Goal: Task Accomplishment & Management: Complete application form

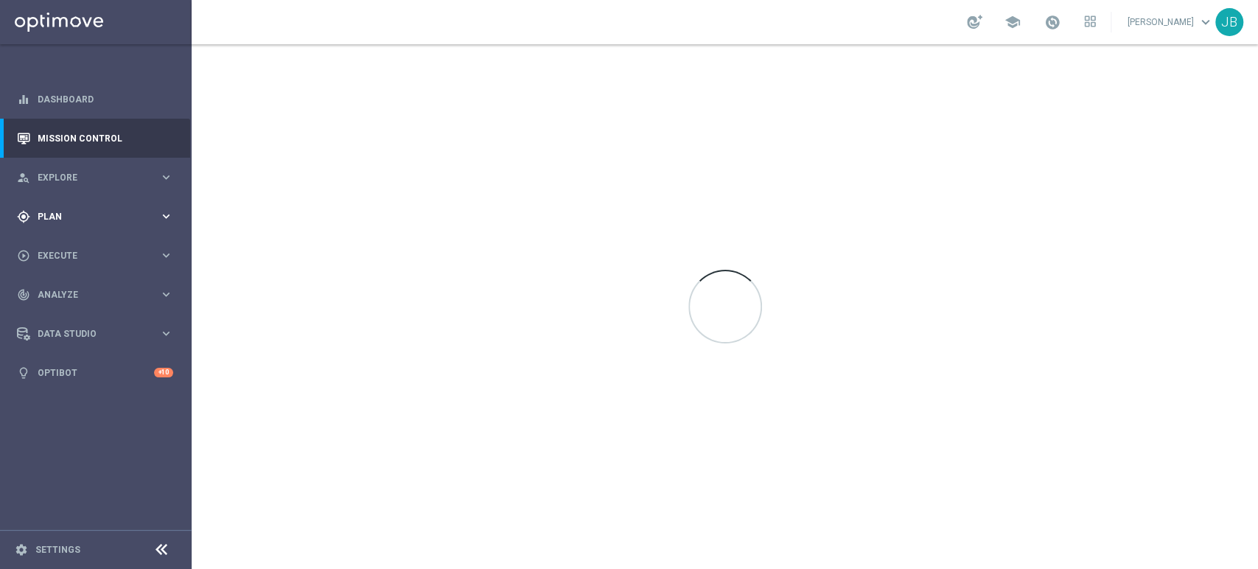
click at [81, 234] on div "gps_fixed Plan keyboard_arrow_right" at bounding box center [95, 216] width 190 height 39
click at [133, 206] on div "gps_fixed Plan keyboard_arrow_right" at bounding box center [95, 216] width 190 height 39
click at [112, 260] on div "play_circle_outline Execute" at bounding box center [88, 255] width 142 height 13
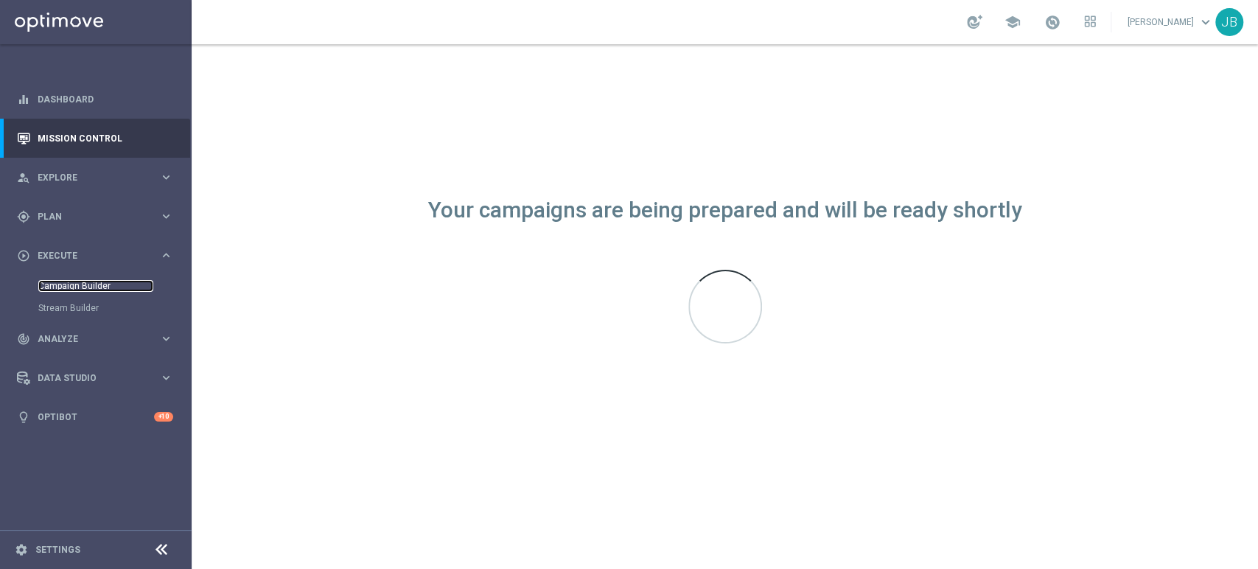
click at [111, 288] on link "Campaign Builder" at bounding box center [95, 286] width 115 height 12
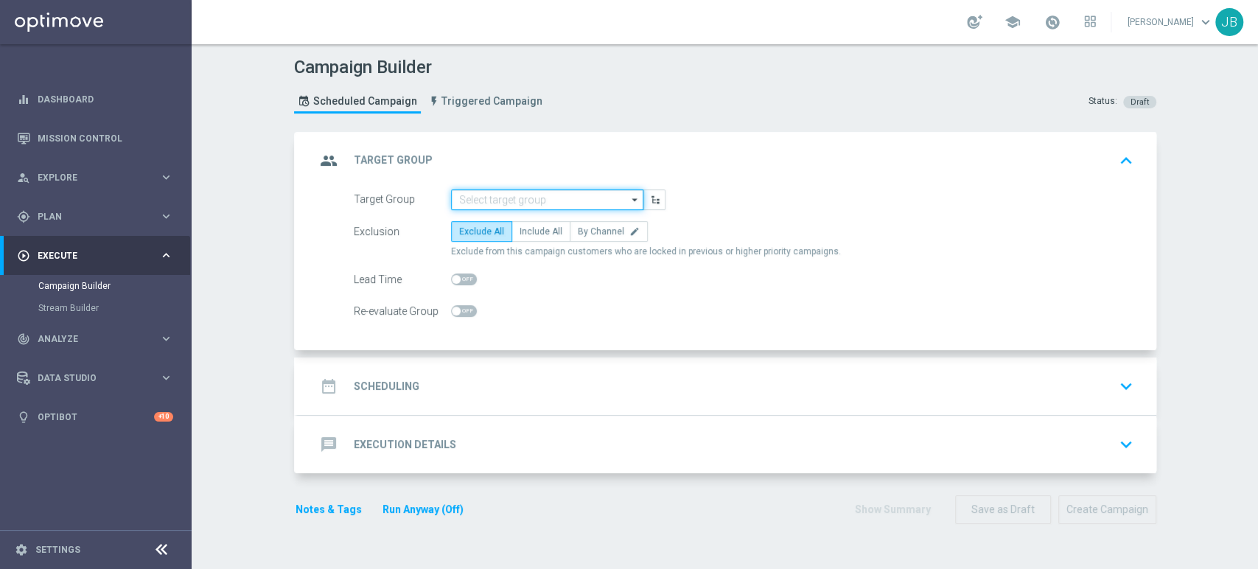
click at [561, 202] on input at bounding box center [547, 199] width 192 height 21
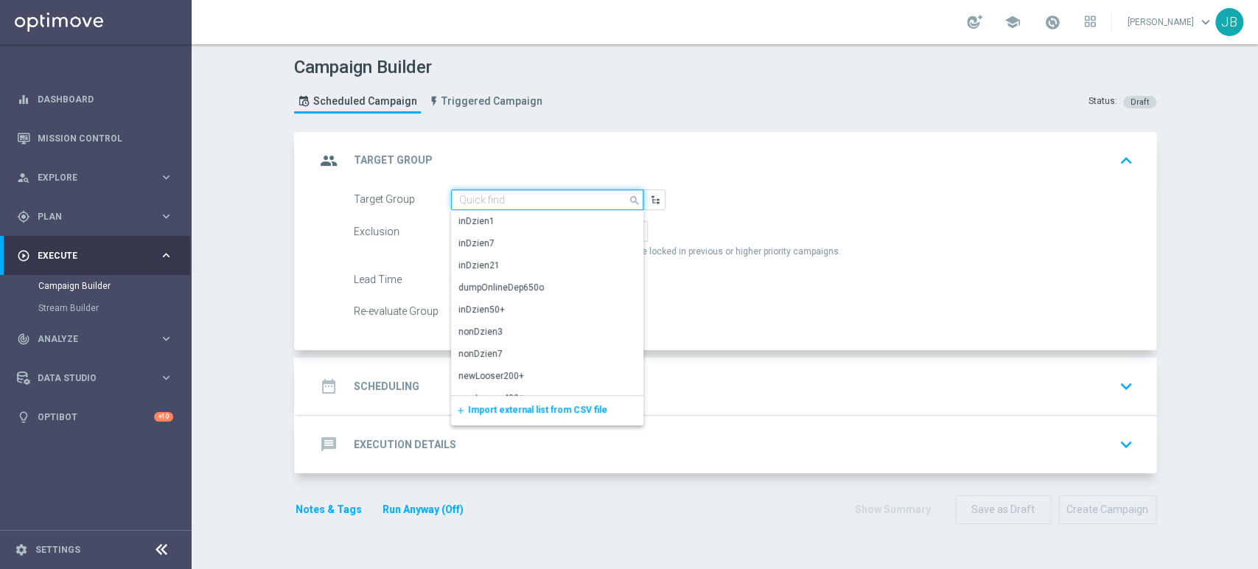
click at [506, 201] on input at bounding box center [547, 199] width 192 height 21
paste input "(LPZ - TARGET) zbr_retencja_30082025"
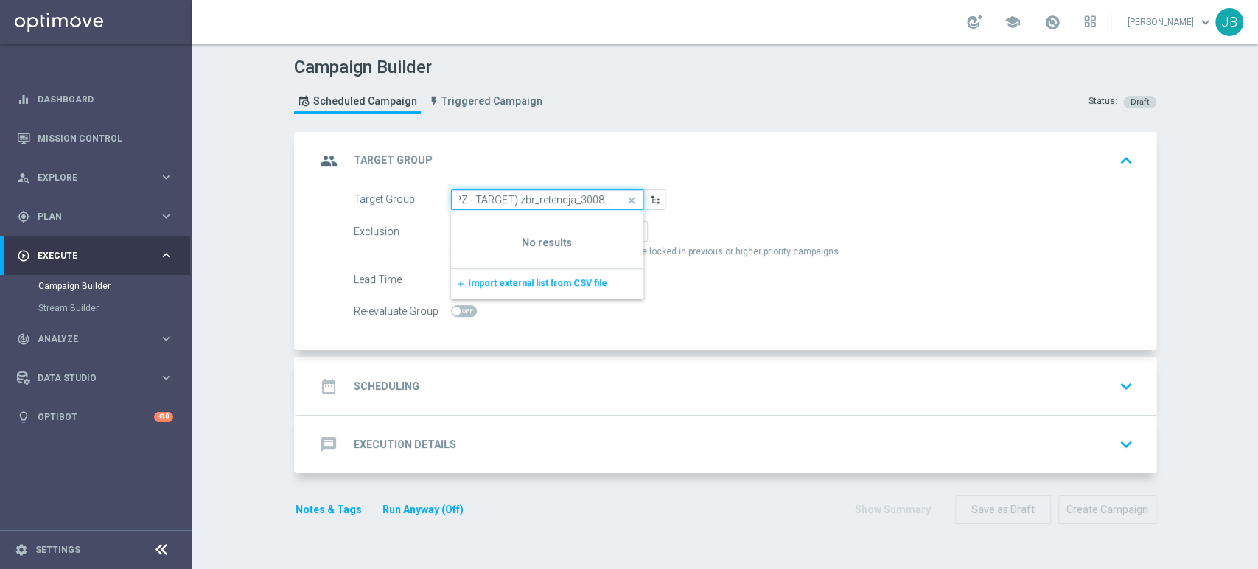
click at [483, 201] on input "(LPZ - TARGET) zbr_retencja_30082025" at bounding box center [547, 199] width 192 height 21
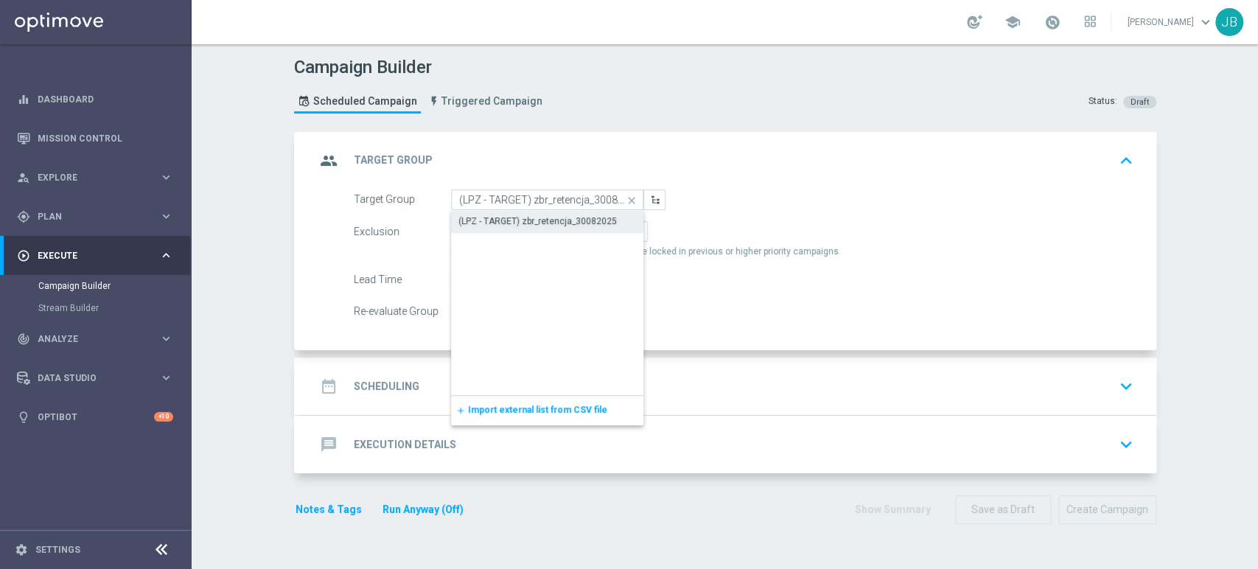
click at [491, 217] on div "(LPZ - TARGET) zbr_retencja_30082025" at bounding box center [538, 221] width 159 height 13
type input "(LPZ - TARGET) zbr_retencja_30082025"
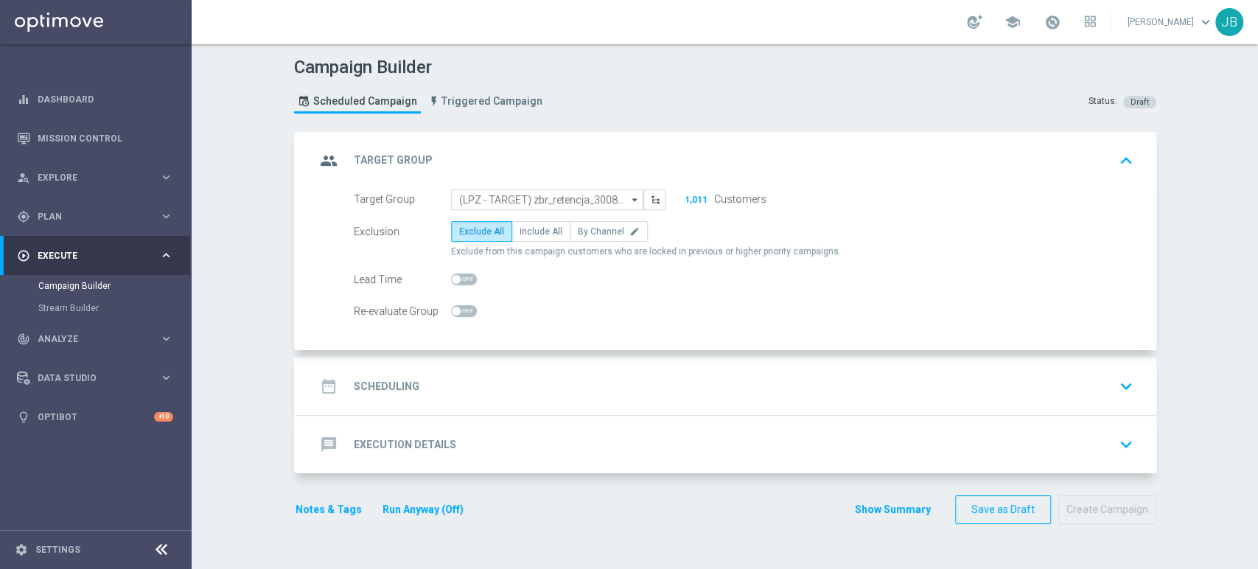
click at [550, 360] on div "date_range Scheduling keyboard_arrow_down" at bounding box center [727, 387] width 859 height 58
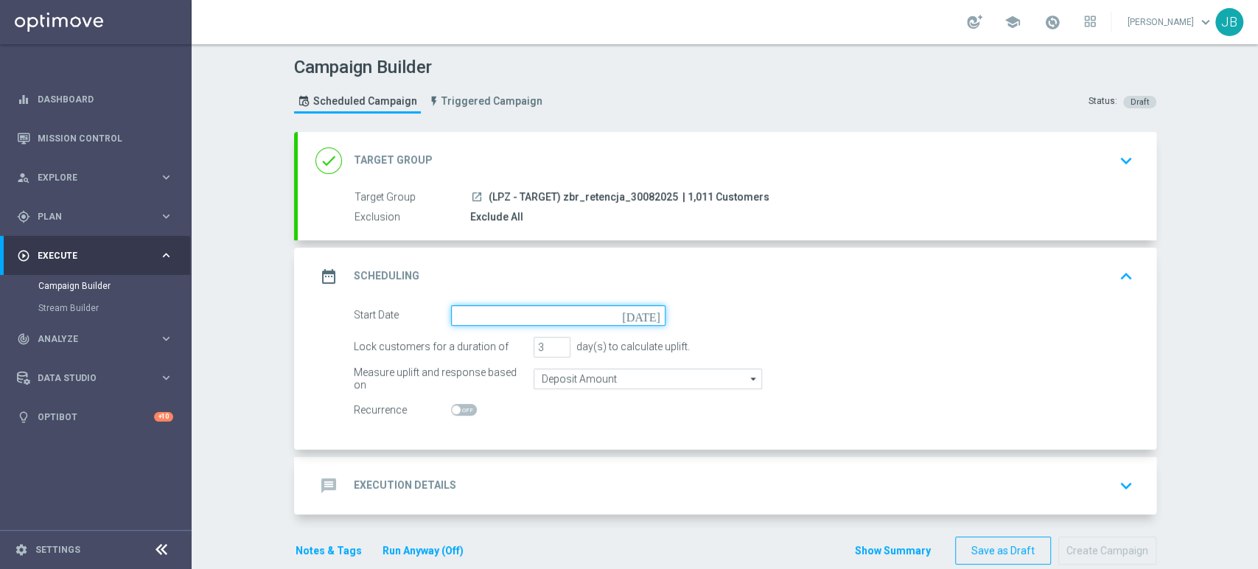
click at [533, 312] on input at bounding box center [558, 315] width 215 height 21
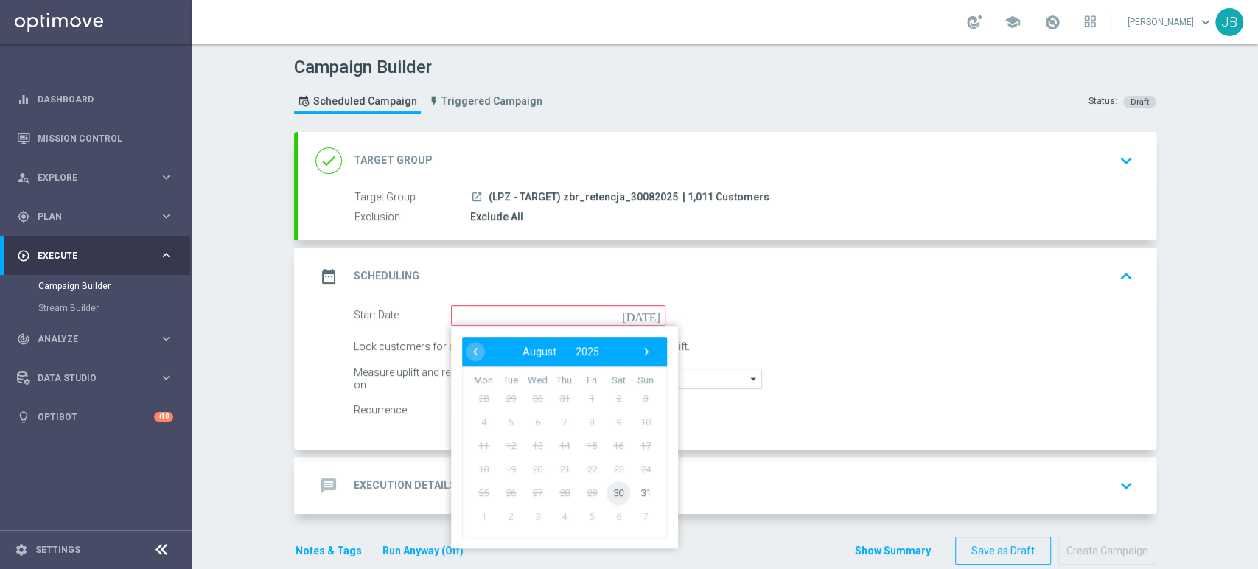
click at [607, 485] on span "30" at bounding box center [619, 493] width 24 height 24
type input "[DATE]"
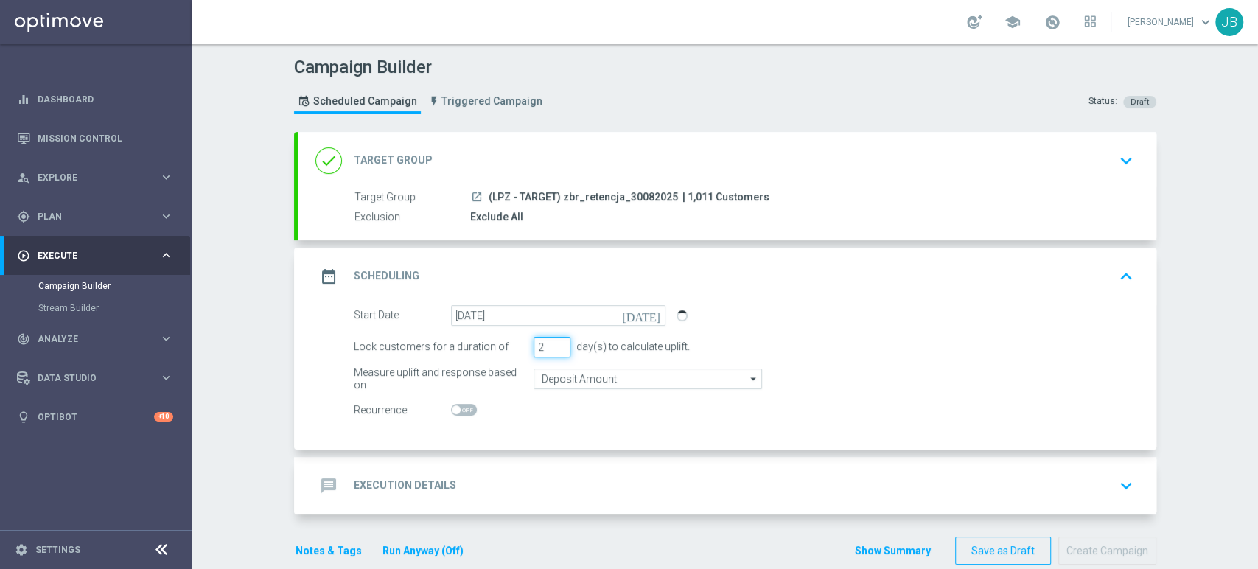
click at [553, 350] on input "2" at bounding box center [552, 347] width 37 height 21
type input "1"
click at [553, 350] on input "1" at bounding box center [552, 347] width 37 height 21
click at [1225, 429] on div "Campaign Builder Scheduled Campaign Triggered Campaign Status: Draft done Targe…" at bounding box center [725, 306] width 1067 height 525
click at [462, 472] on div "message Execution Details keyboard_arrow_down" at bounding box center [728, 486] width 824 height 28
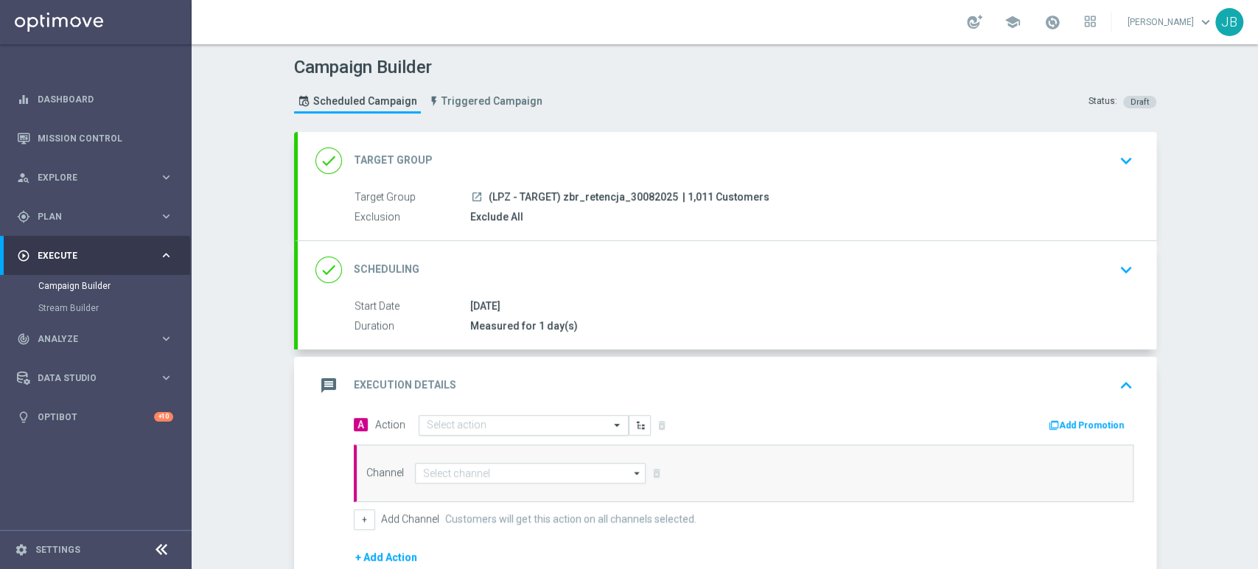
click at [459, 416] on div "Select action" at bounding box center [524, 425] width 210 height 21
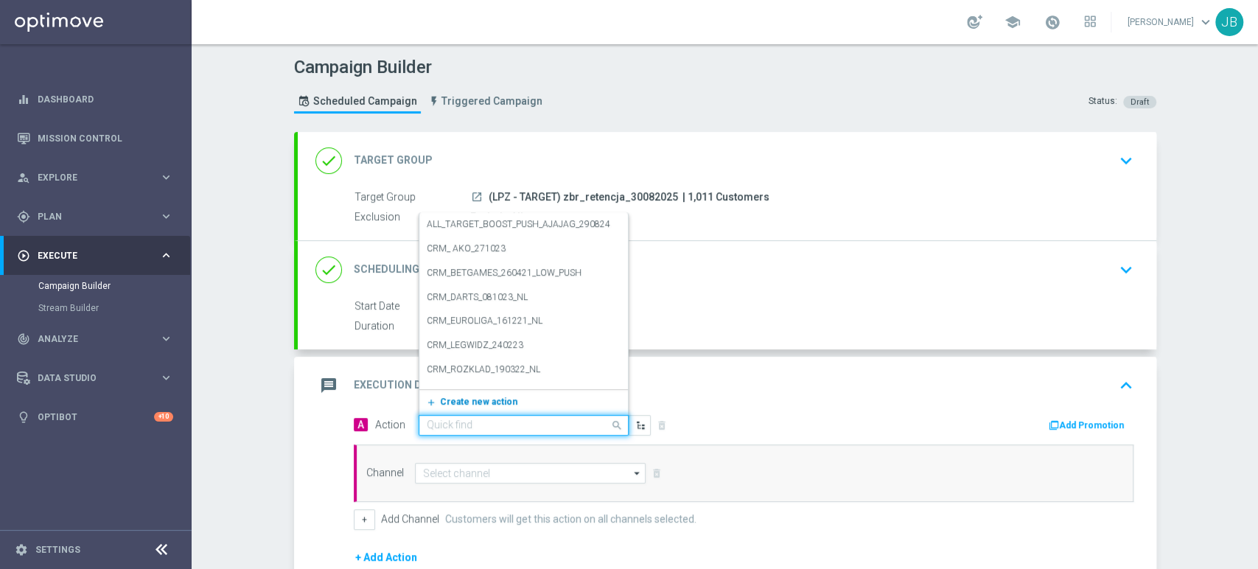
click at [473, 400] on span "Create new action" at bounding box center [478, 402] width 77 height 10
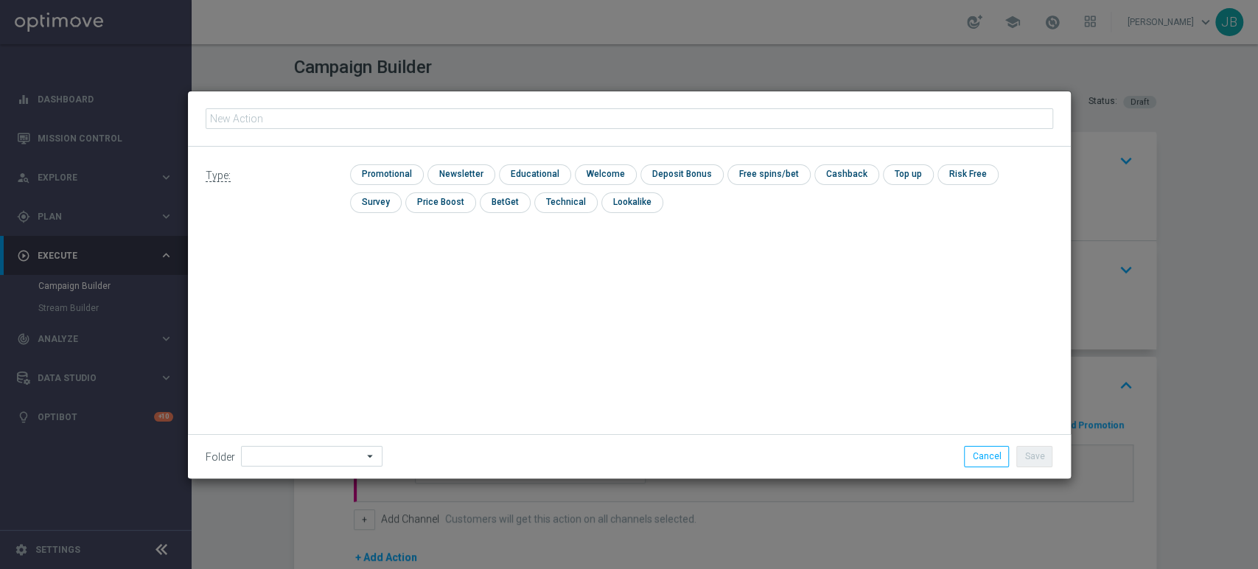
type input "(LPZ - TARGET) zbr_retencja_30082025"
click at [460, 122] on button "mode_edit" at bounding box center [459, 118] width 18 height 18
click at [234, 120] on input "(LPZ - TARGET) zbr_retencja_30082025" at bounding box center [630, 118] width 848 height 21
type input "(LPZ - TARGET) zbr_retencja_30082025"
click at [484, 173] on input "checkbox" at bounding box center [460, 174] width 64 height 20
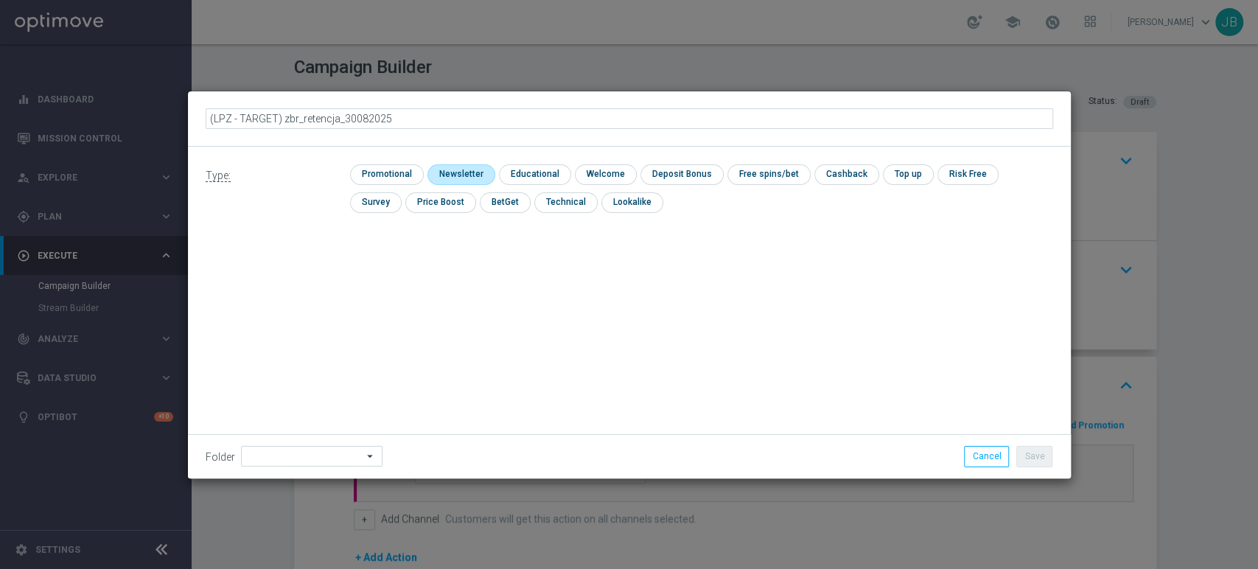
checkbox input "true"
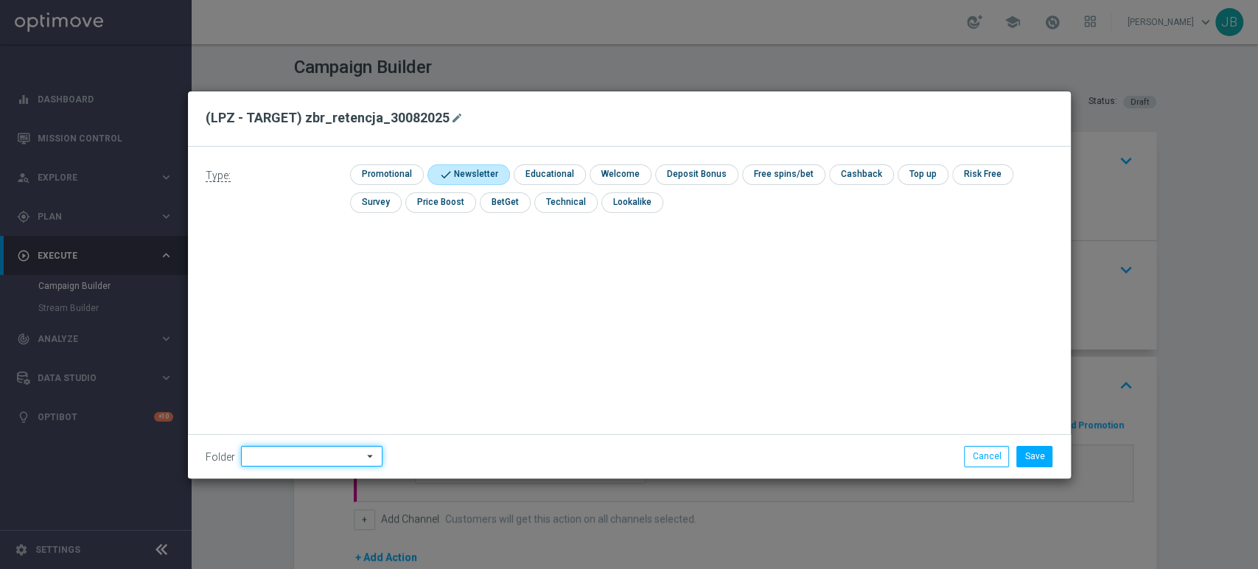
click at [283, 446] on input at bounding box center [312, 456] width 142 height 21
click at [299, 303] on div "[PERSON_NAME]" at bounding box center [309, 306] width 137 height 21
type input "[PERSON_NAME]"
click at [1029, 467] on button "Save" at bounding box center [1035, 456] width 36 height 21
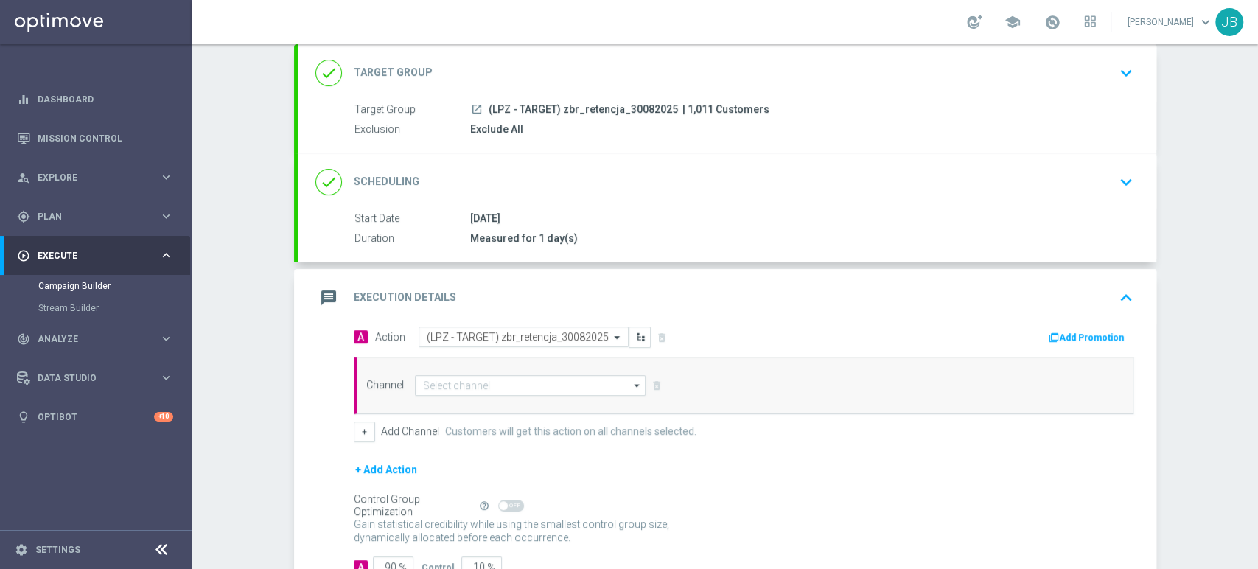
scroll to position [140, 0]
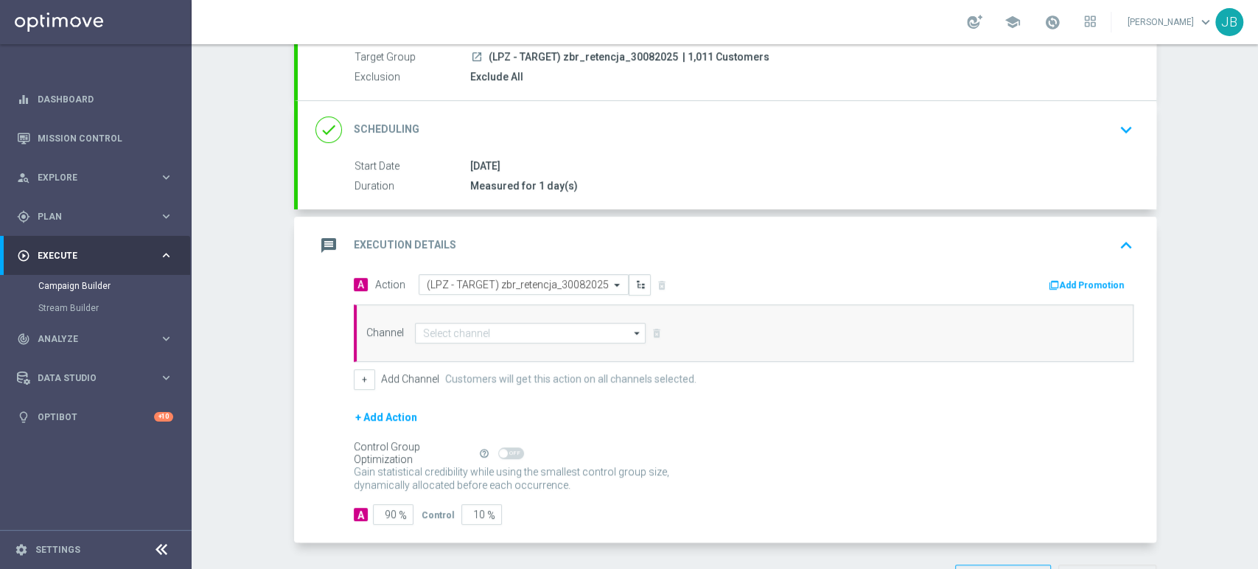
drag, startPoint x: 1257, startPoint y: 377, endPoint x: 1257, endPoint y: 475, distance: 98.1
click at [1257, 475] on div "Campaign Builder Scheduled Campaign Triggered Campaign Status: Draft done Targe…" at bounding box center [725, 306] width 1067 height 525
click at [530, 327] on input at bounding box center [530, 333] width 231 height 21
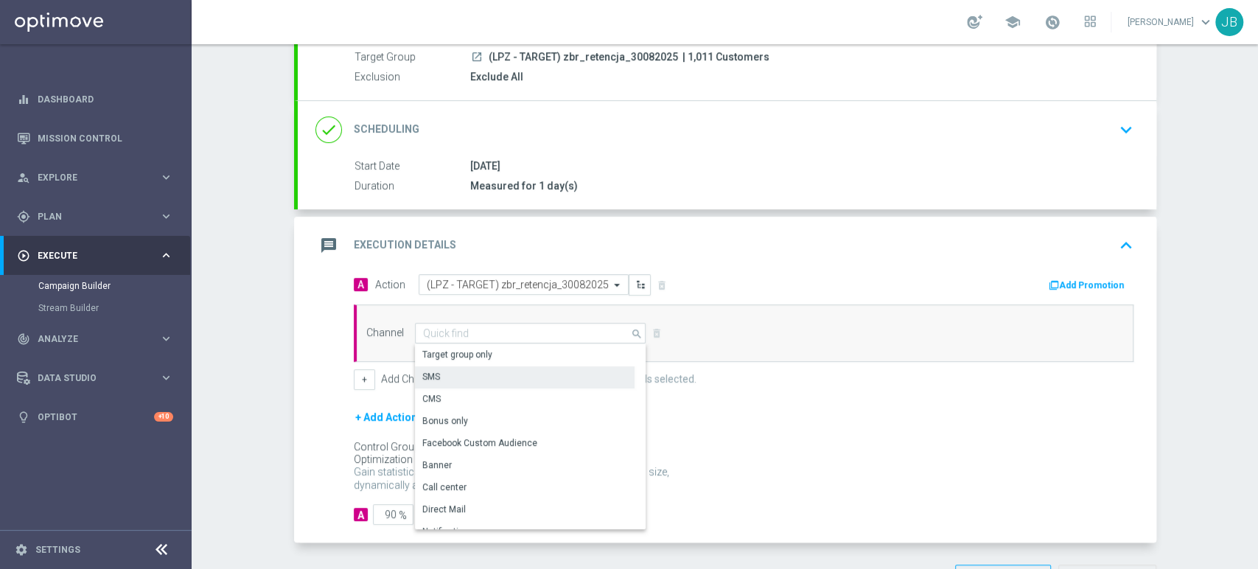
click at [440, 377] on div "SMS" at bounding box center [525, 376] width 220 height 21
type input "SMS"
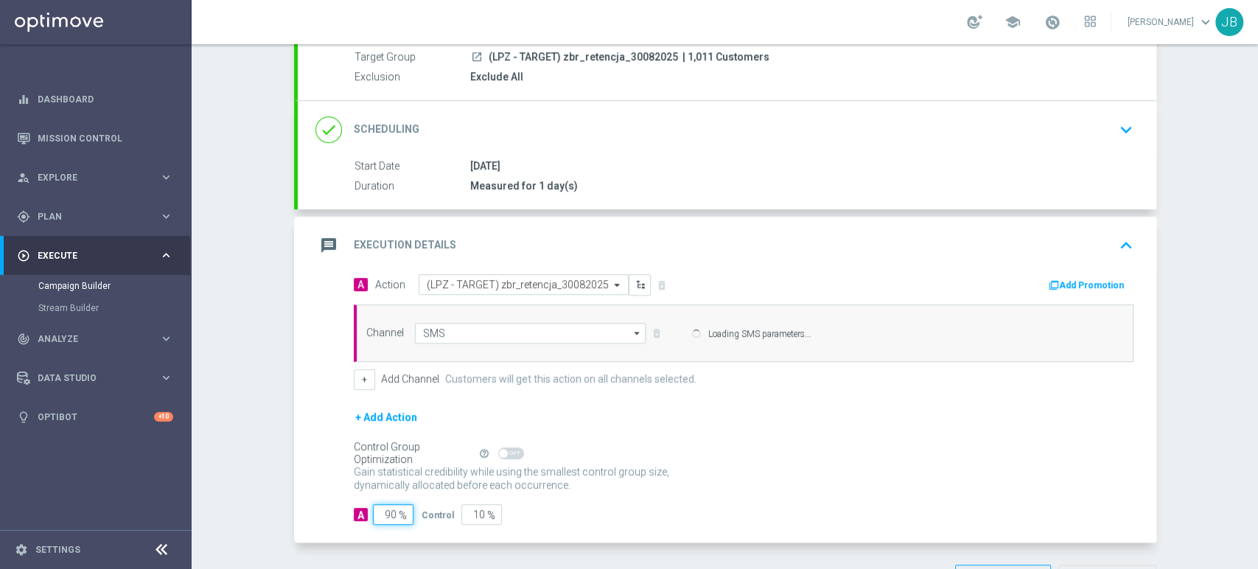
click at [389, 512] on input "90" at bounding box center [393, 514] width 41 height 21
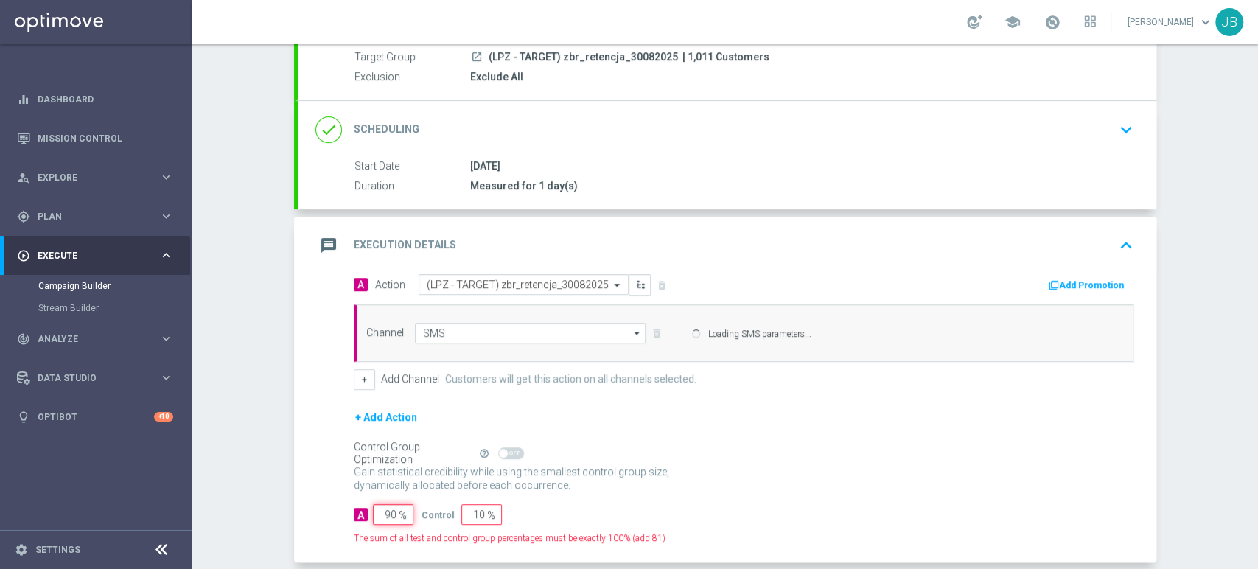
type input "9"
type input "91"
type input "100"
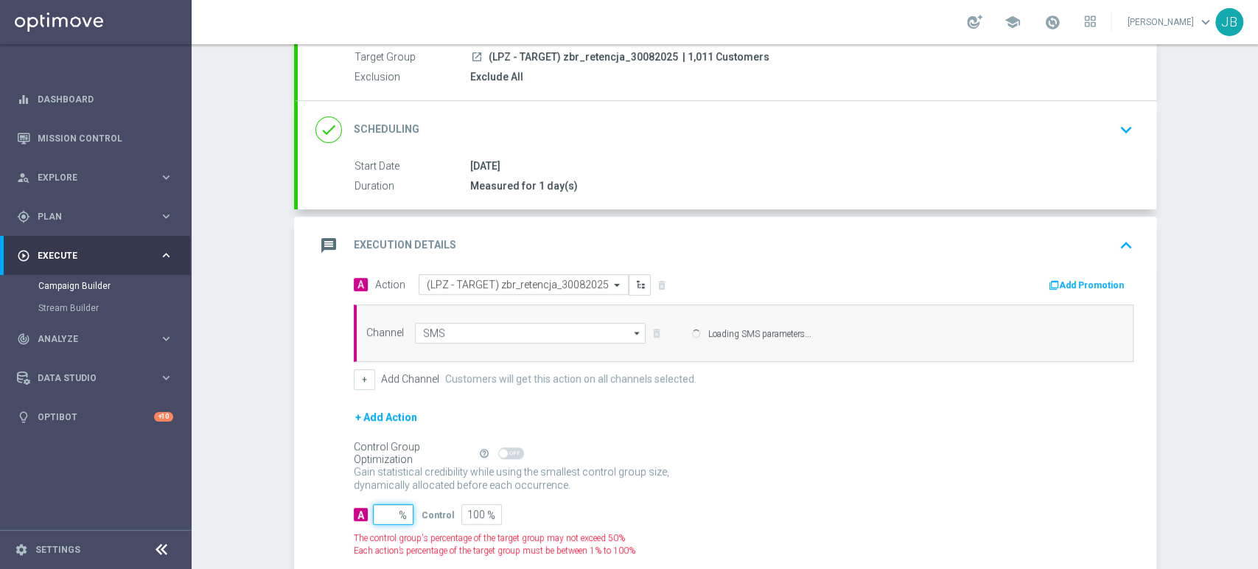
type input "1"
type input "99"
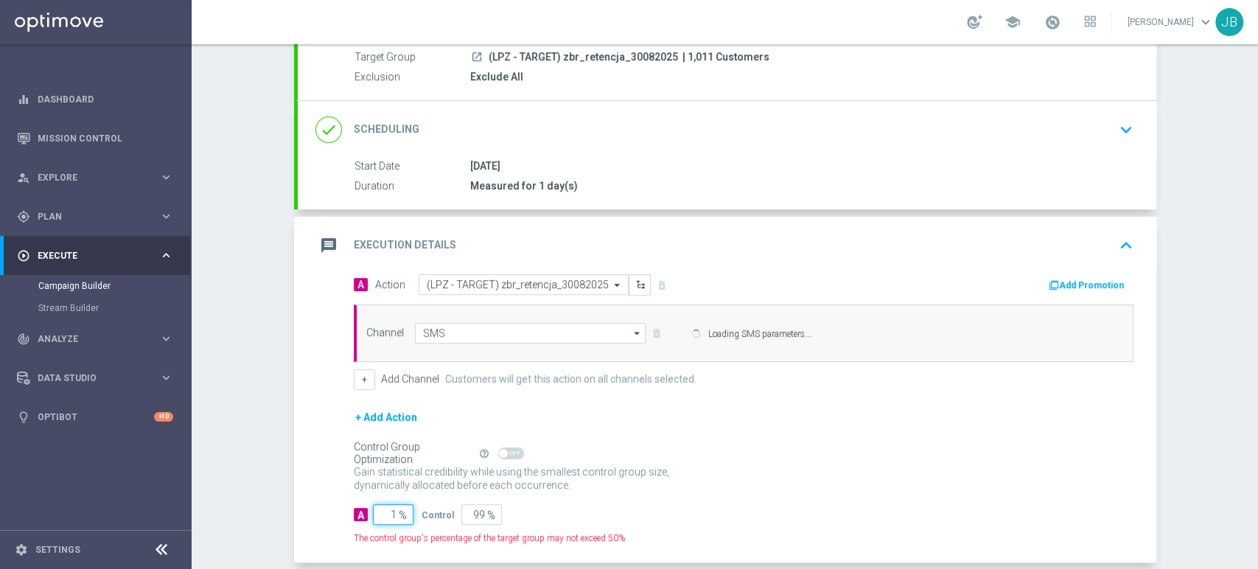
type input "10"
type input "90"
type input "100"
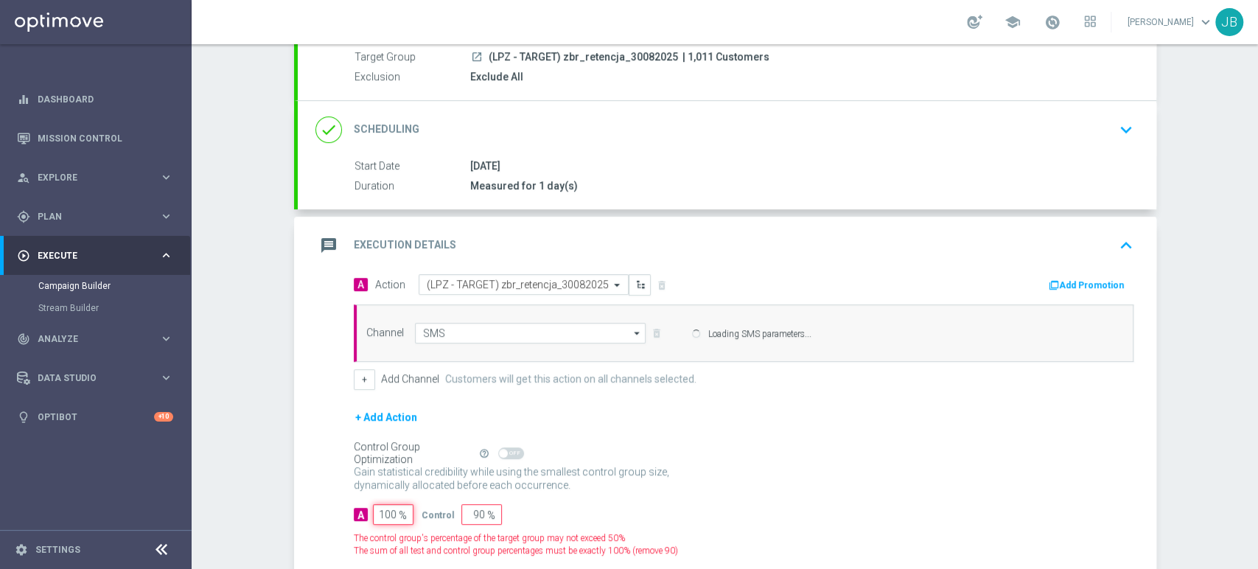
type input "0"
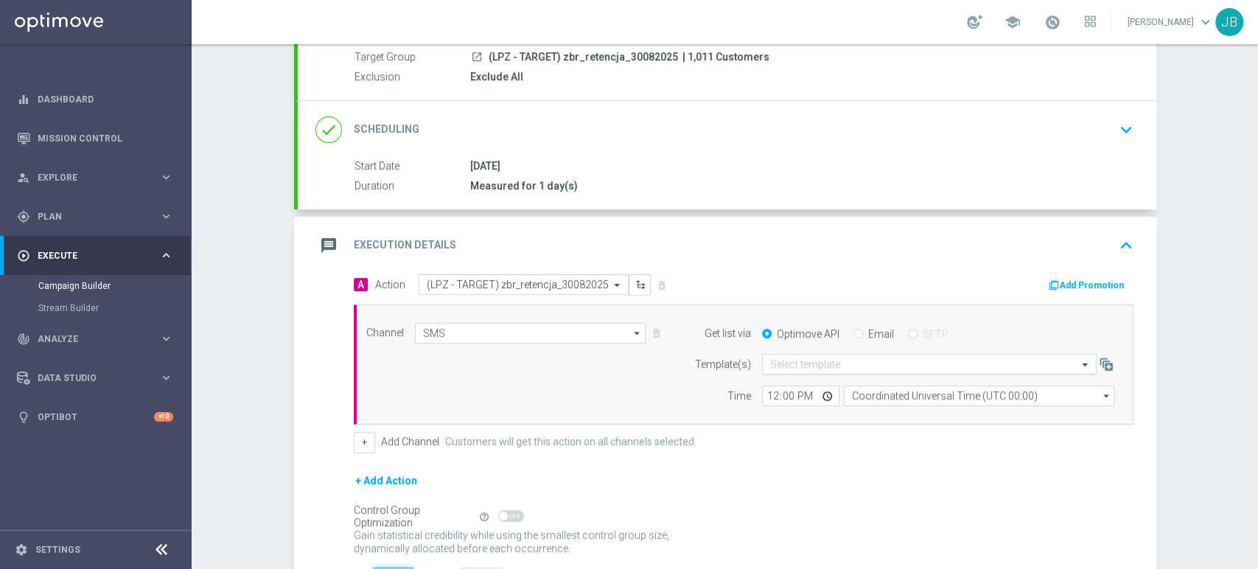
type input "100"
click at [796, 368] on input "text" at bounding box center [914, 364] width 289 height 13
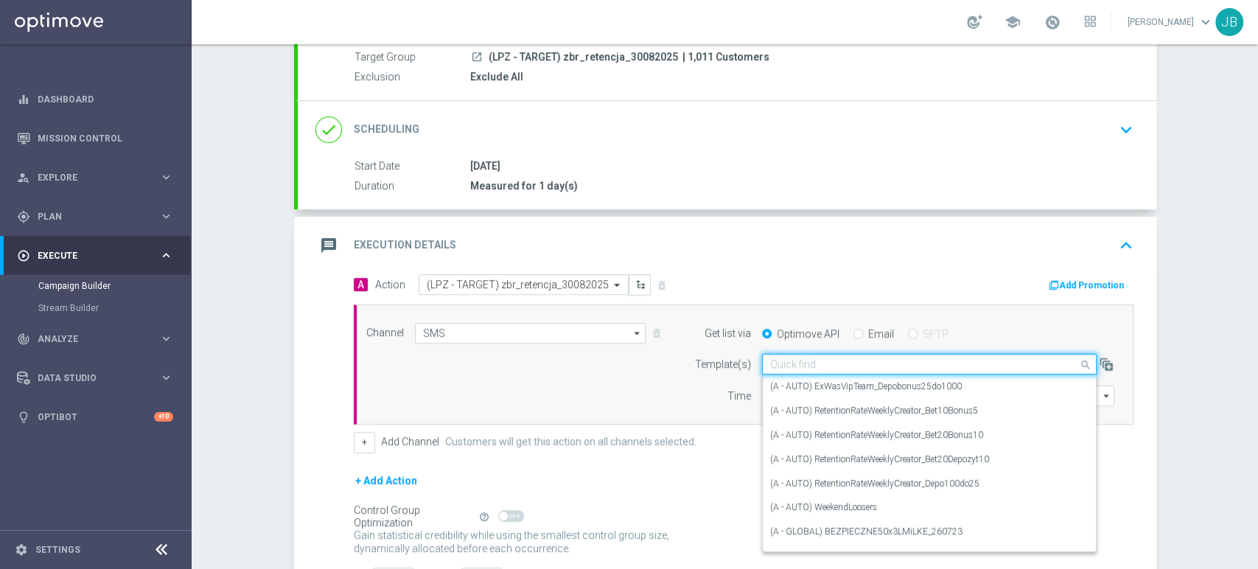
paste input "(LPZ - TARGET) zbr_retencja_30082025"
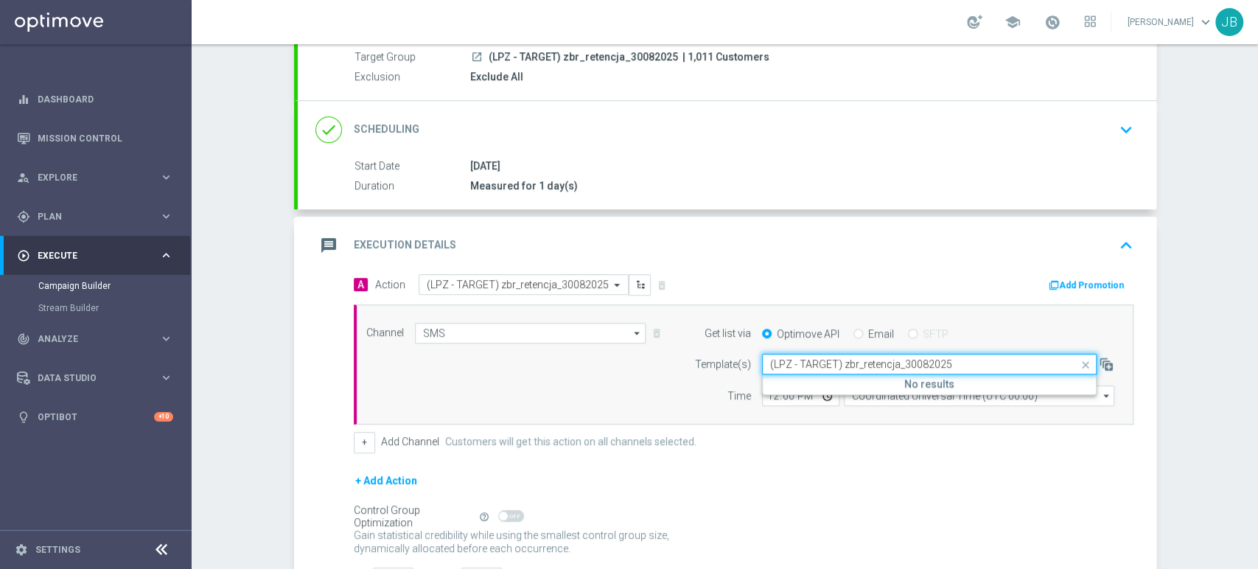
click at [773, 368] on input "(LPZ - TARGET) zbr_retencja_30082025" at bounding box center [914, 364] width 289 height 13
click at [773, 375] on div "(LPZ - TARGET) zbr_retencja_30082025" at bounding box center [929, 387] width 318 height 24
type input "(LPZ - TARGET) zbr_retencja_30082025"
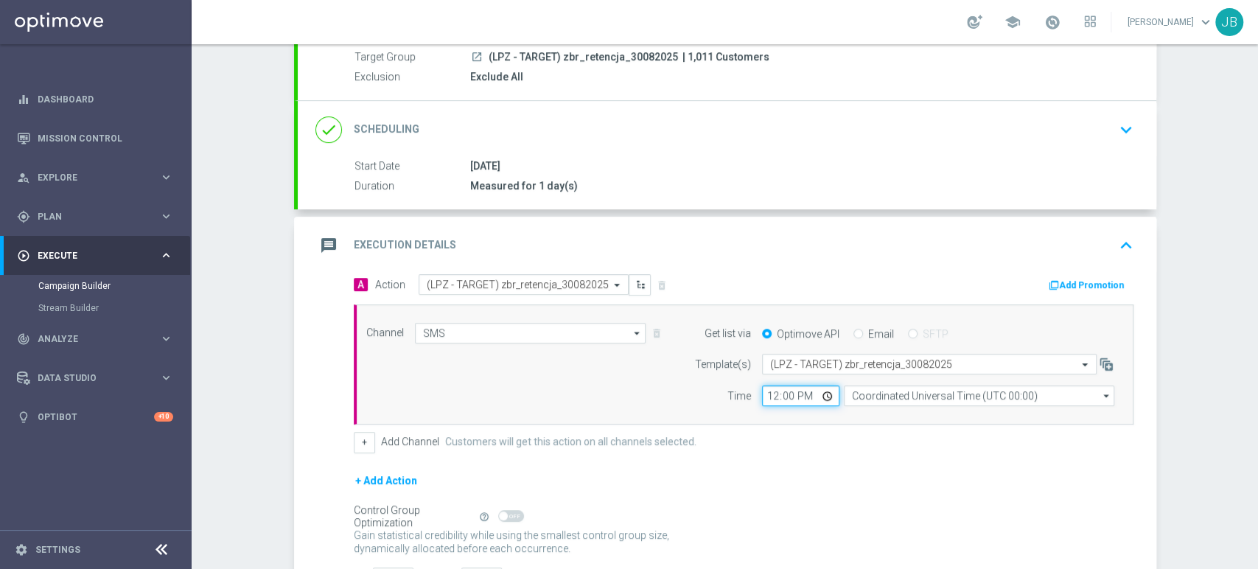
click at [762, 402] on input "12:00" at bounding box center [800, 396] width 77 height 21
type input "09:11"
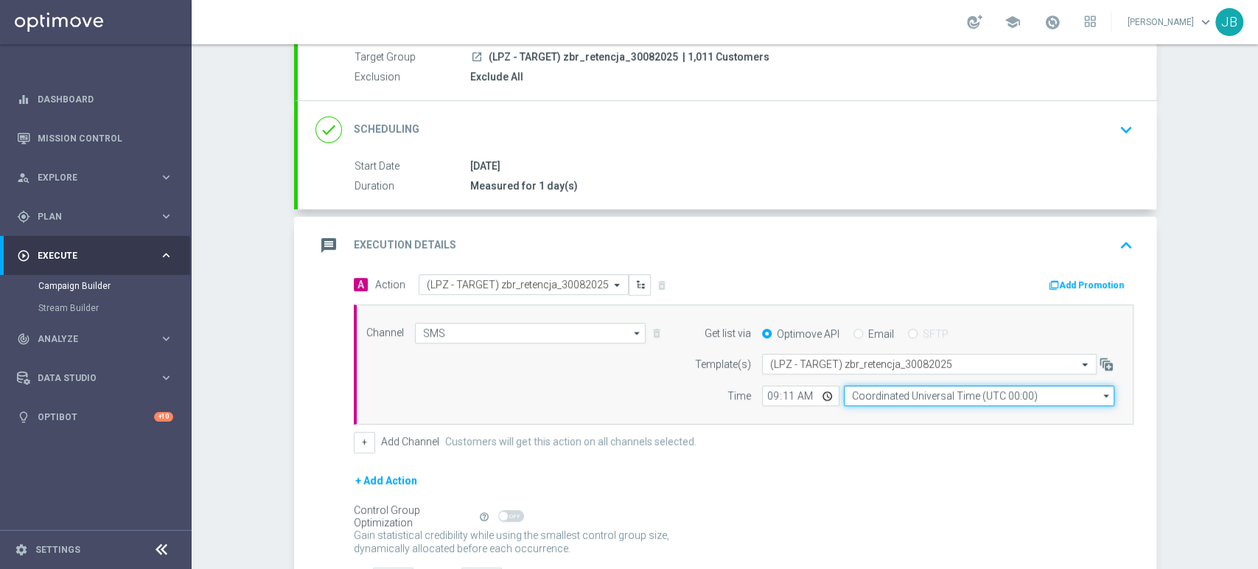
click at [844, 394] on input "Coordinated Universal Time (UTC 00:00)" at bounding box center [979, 396] width 271 height 21
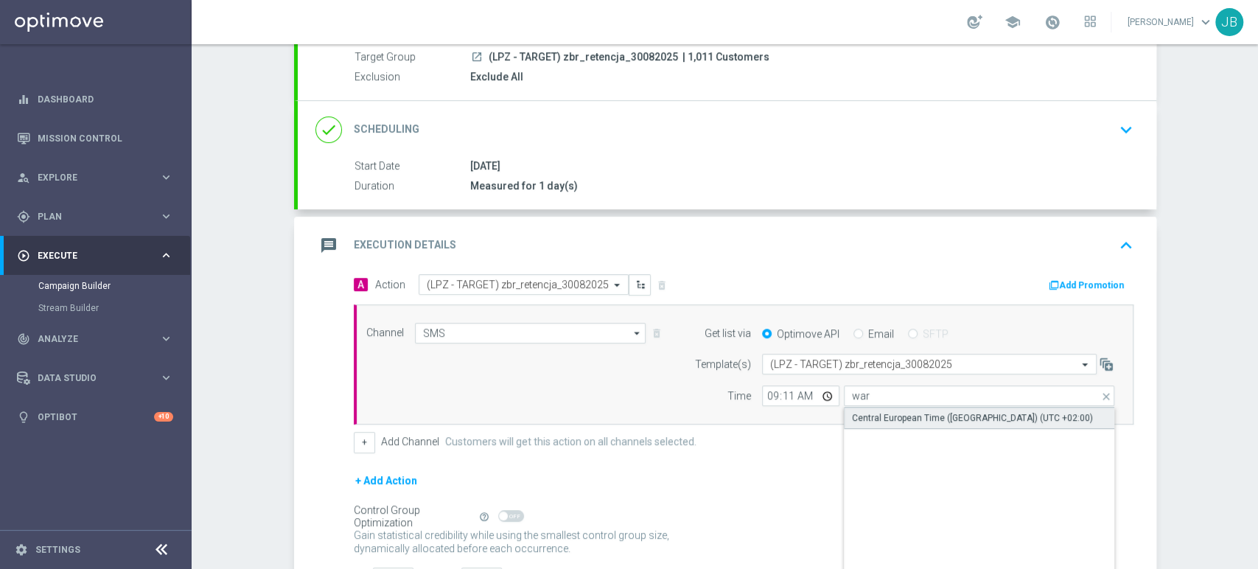
click at [852, 412] on div "Central European Time ([GEOGRAPHIC_DATA]) (UTC +02:00)" at bounding box center [972, 417] width 241 height 13
type input "Central European Time ([GEOGRAPHIC_DATA]) (UTC +02:00)"
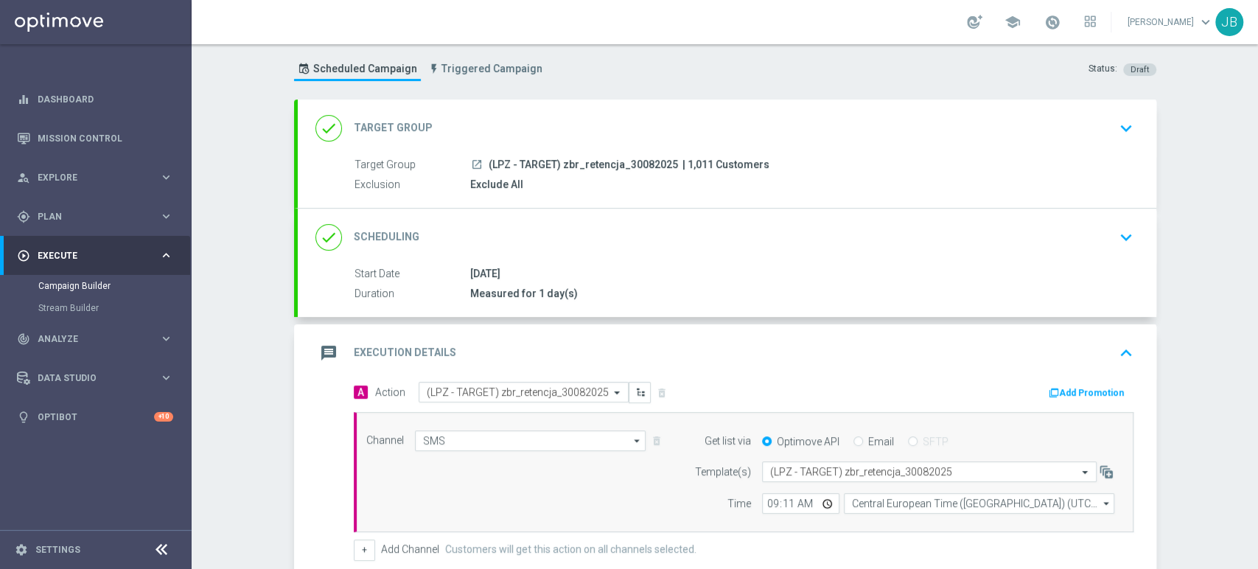
scroll to position [0, 0]
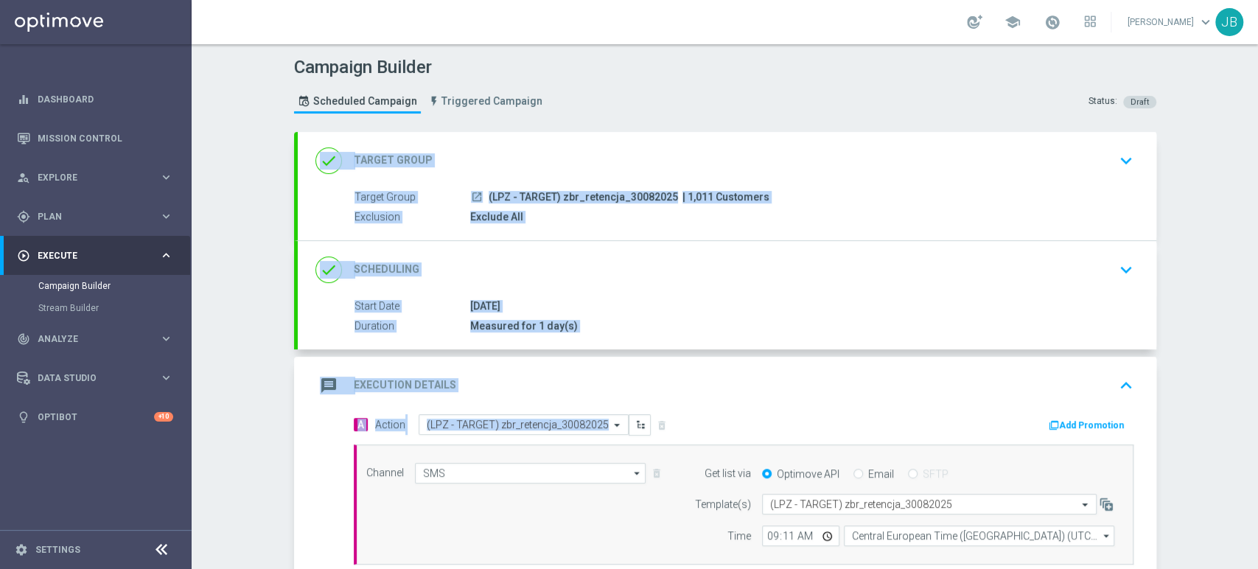
drag, startPoint x: 1257, startPoint y: 279, endPoint x: 1246, endPoint y: 140, distance: 139.0
click at [1246, 140] on div "Campaign Builder Scheduled Campaign Triggered Campaign Status: Draft done Targe…" at bounding box center [725, 306] width 1067 height 525
click at [1227, 240] on div "Campaign Builder Scheduled Campaign Triggered Campaign Status: Draft done Targe…" at bounding box center [725, 306] width 1067 height 525
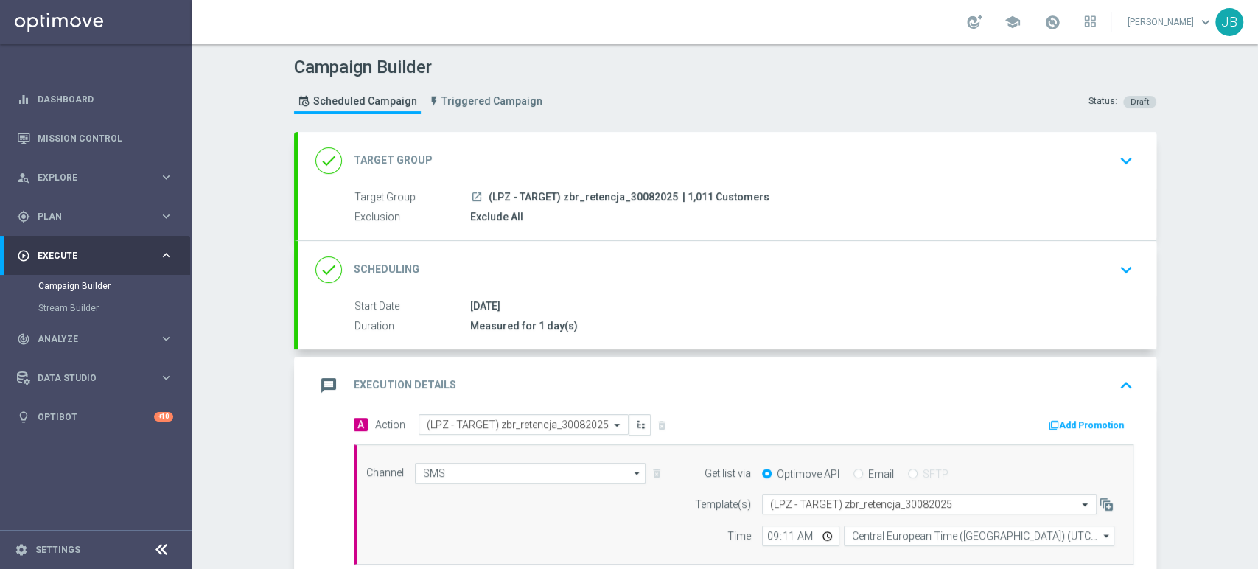
click at [1139, 170] on div "done Target Group keyboard_arrow_down" at bounding box center [727, 161] width 859 height 58
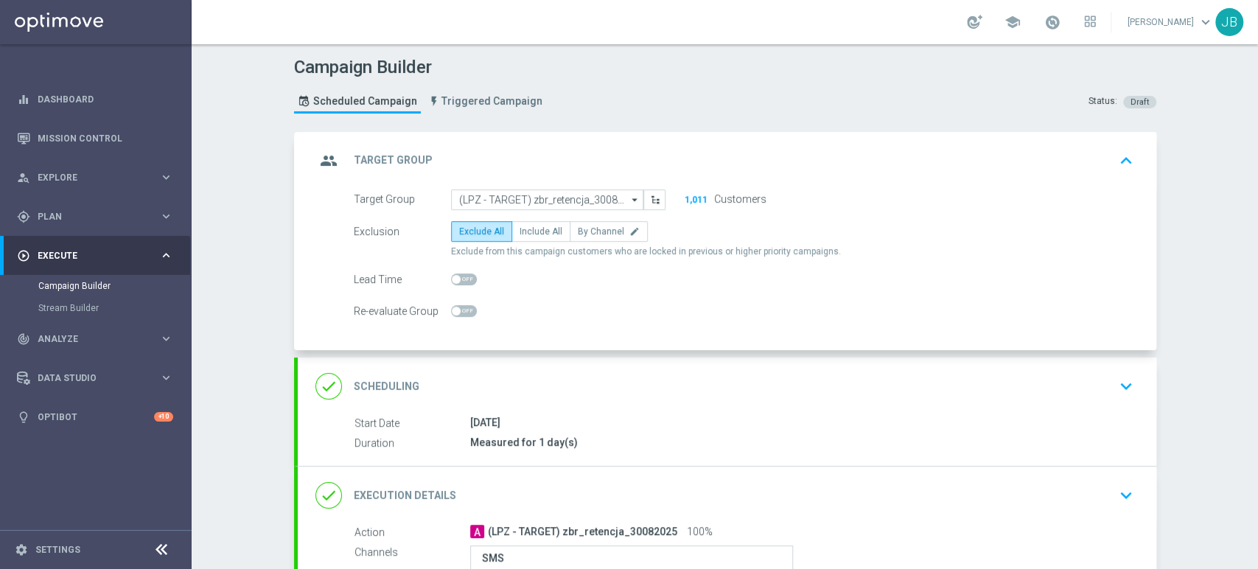
click at [1056, 380] on div "done Scheduling keyboard_arrow_down" at bounding box center [728, 386] width 824 height 28
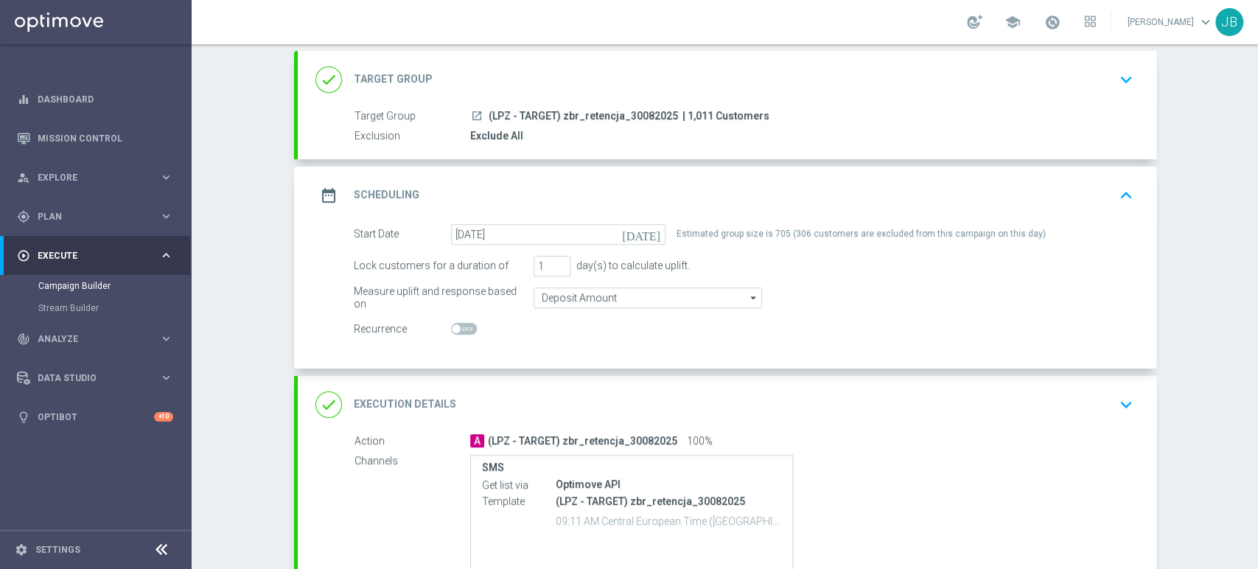
drag, startPoint x: 1257, startPoint y: 286, endPoint x: 1257, endPoint y: 341, distance: 54.6
click at [1257, 341] on div "Campaign Builder Scheduled Campaign Triggered Campaign Status: Draft done Targe…" at bounding box center [725, 306] width 1067 height 525
click at [1223, 321] on div "Campaign Builder Scheduled Campaign Triggered Campaign Status: Draft done Targe…" at bounding box center [725, 306] width 1067 height 525
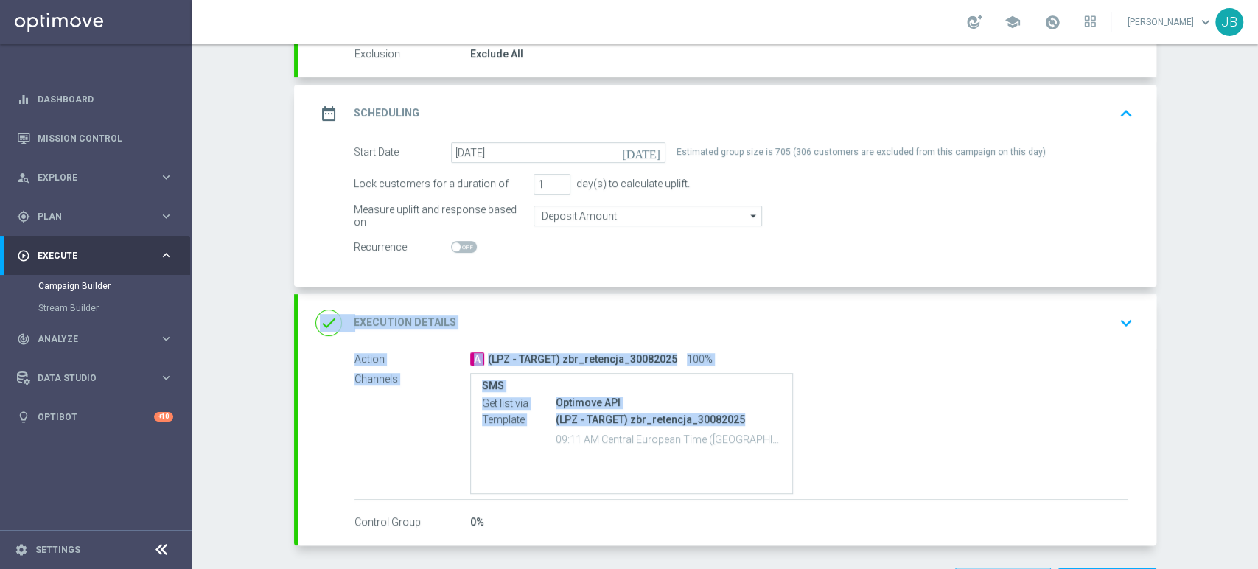
drag, startPoint x: 1257, startPoint y: 362, endPoint x: 1257, endPoint y: 418, distance: 56.0
click at [1257, 418] on div "Campaign Builder Scheduled Campaign Triggered Campaign Status: Draft done Targe…" at bounding box center [725, 306] width 1067 height 525
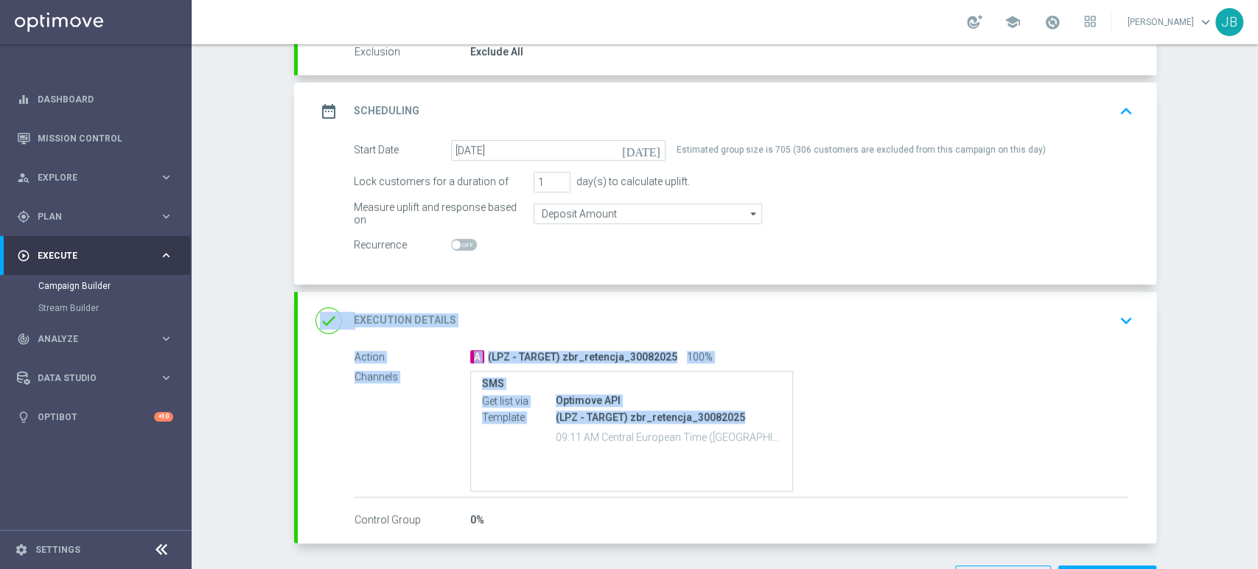
click at [1181, 415] on div "Campaign Builder Scheduled Campaign Triggered Campaign Status: Draft done Targe…" at bounding box center [725, 306] width 1067 height 525
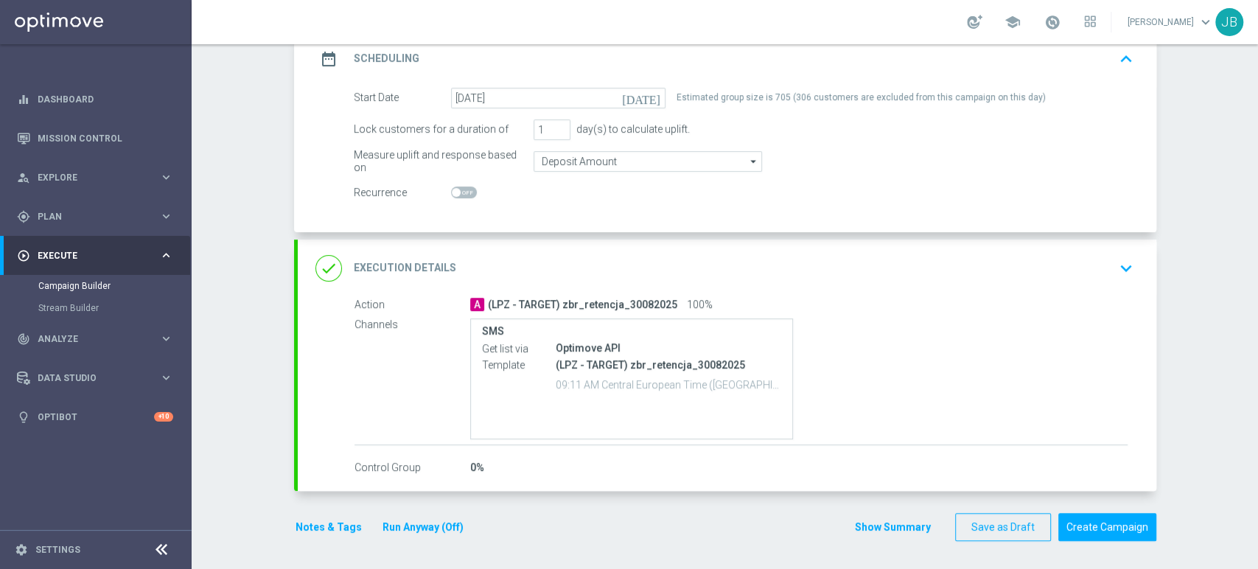
click at [1093, 264] on div "done Execution Details keyboard_arrow_down" at bounding box center [728, 268] width 824 height 28
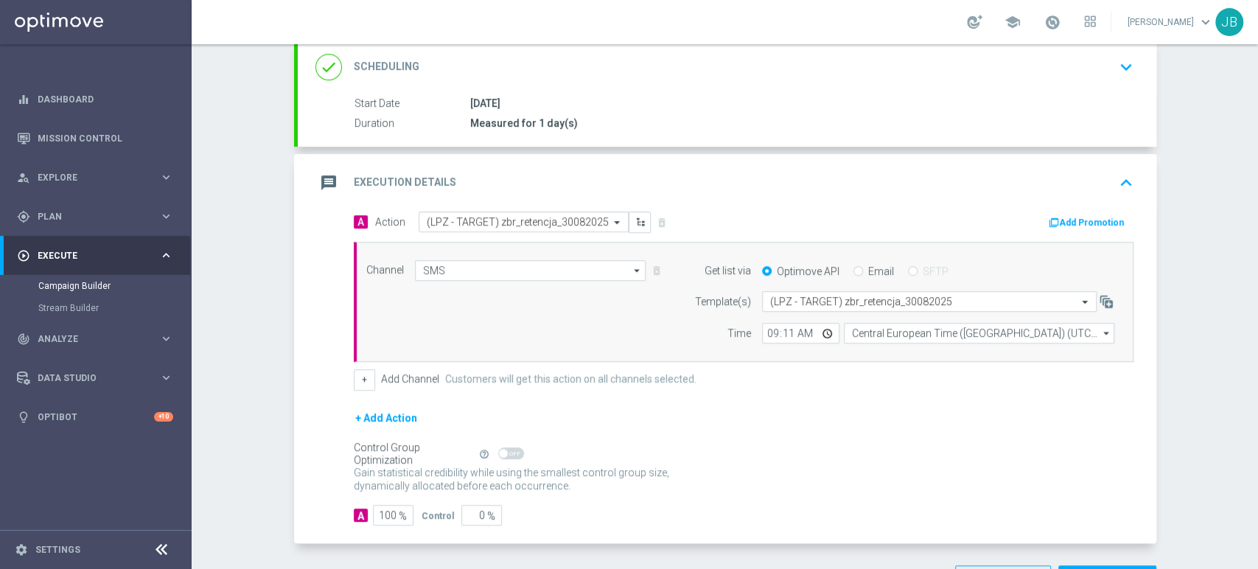
scroll to position [254, 0]
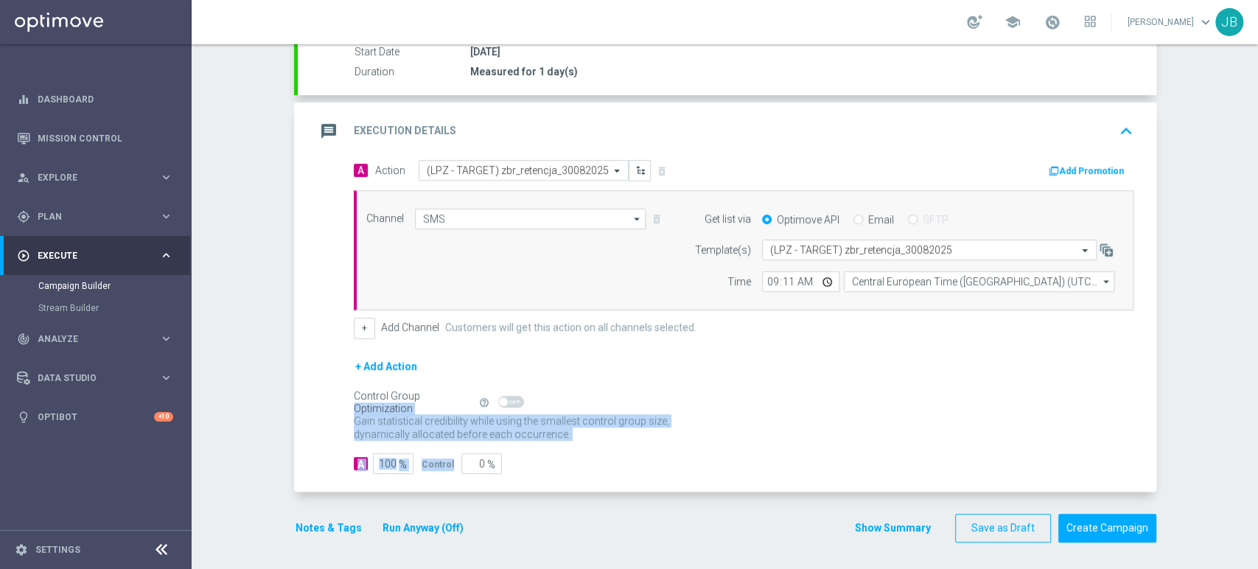
drag, startPoint x: 1257, startPoint y: 411, endPoint x: 1257, endPoint y: 473, distance: 61.9
click at [1257, 473] on div "Campaign Builder Scheduled Campaign Triggered Campaign Status: Draft done Targe…" at bounding box center [725, 306] width 1067 height 525
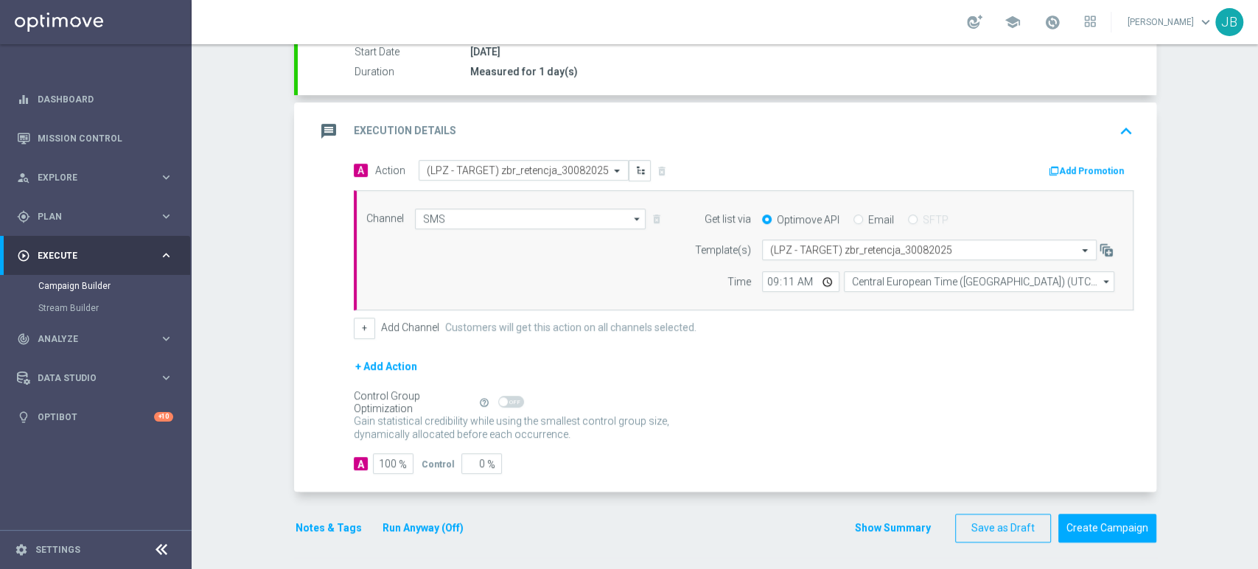
click at [1191, 454] on div "Campaign Builder Scheduled Campaign Triggered Campaign Status: Draft done Targe…" at bounding box center [725, 306] width 1067 height 525
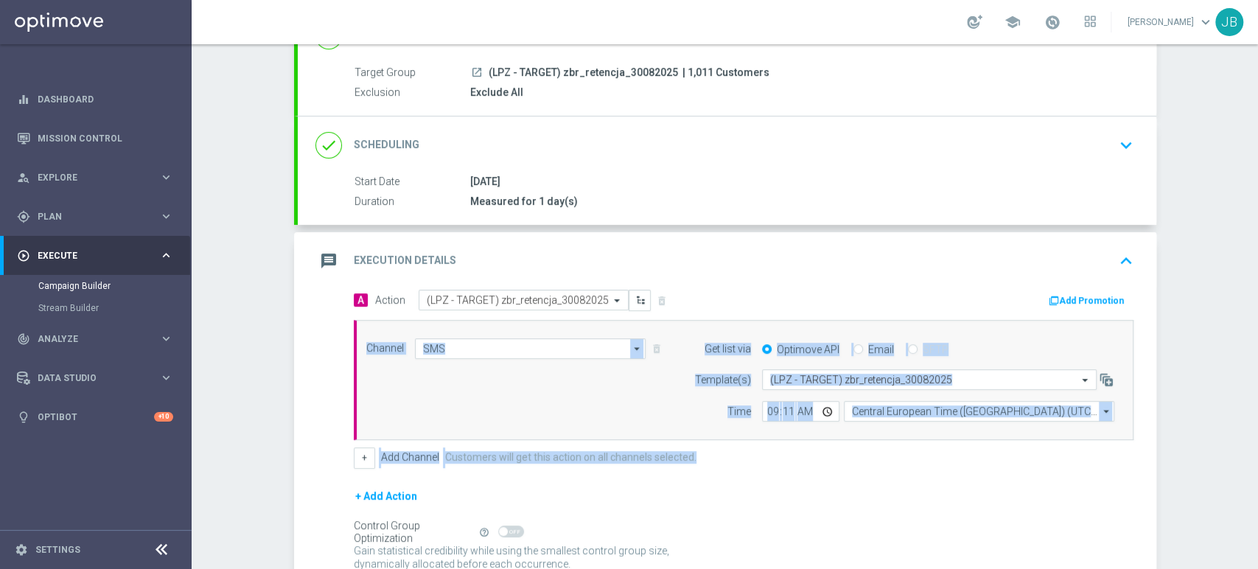
scroll to position [136, 0]
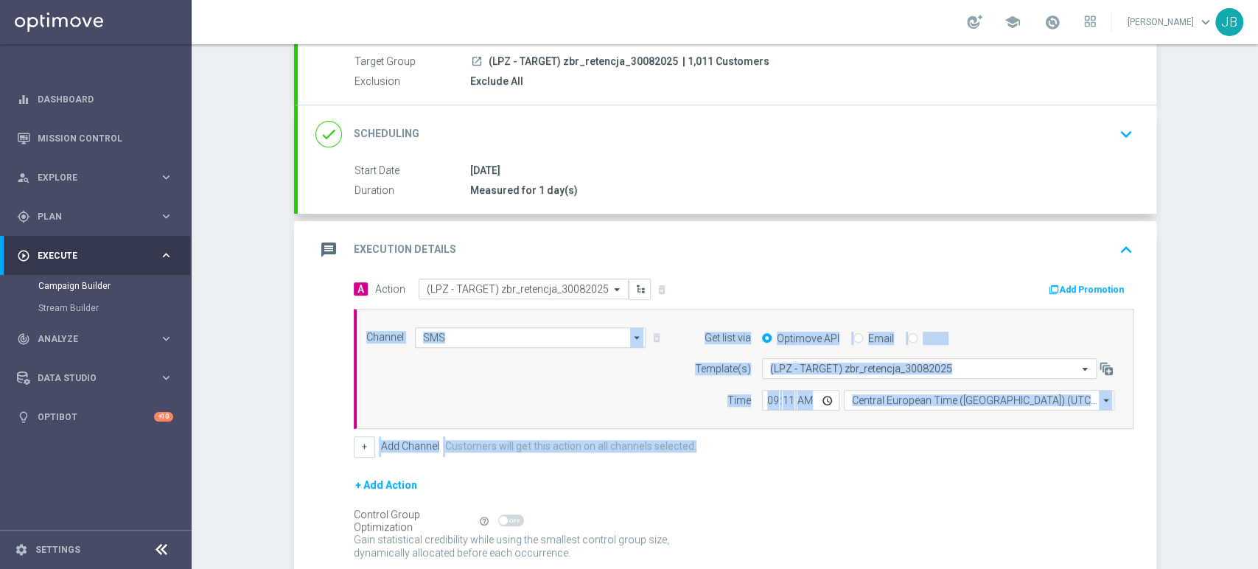
drag, startPoint x: 1257, startPoint y: 389, endPoint x: 1257, endPoint y: 314, distance: 75.2
click at [1257, 314] on div "Campaign Builder Scheduled Campaign Triggered Campaign Status: Draft done Targe…" at bounding box center [725, 306] width 1067 height 525
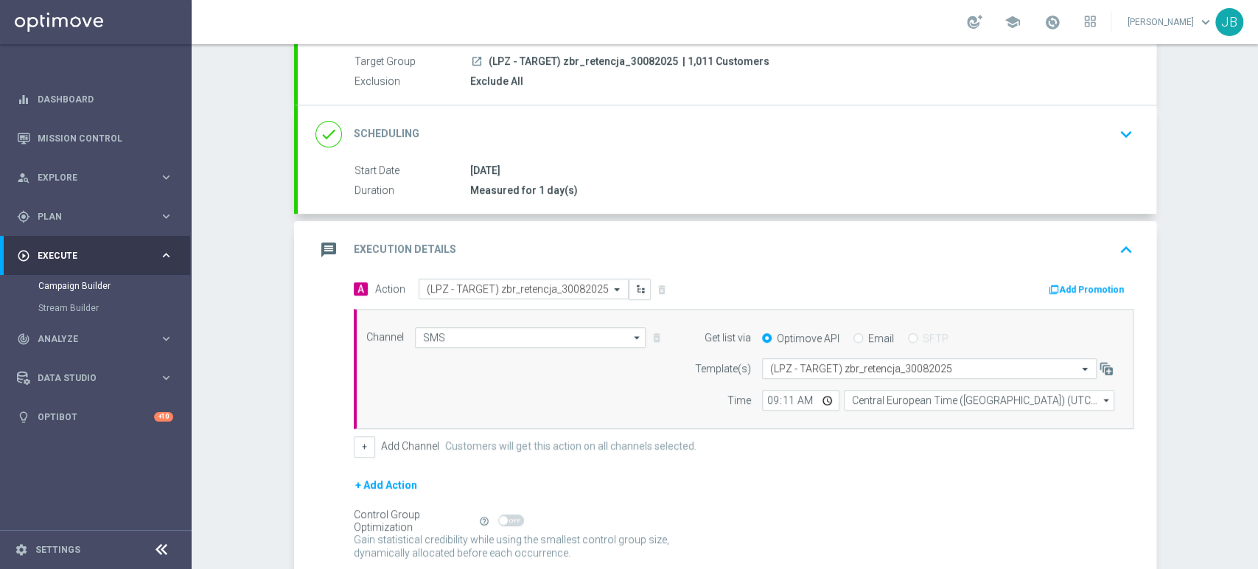
click at [1077, 152] on div "done Scheduling keyboard_arrow_down" at bounding box center [727, 134] width 859 height 58
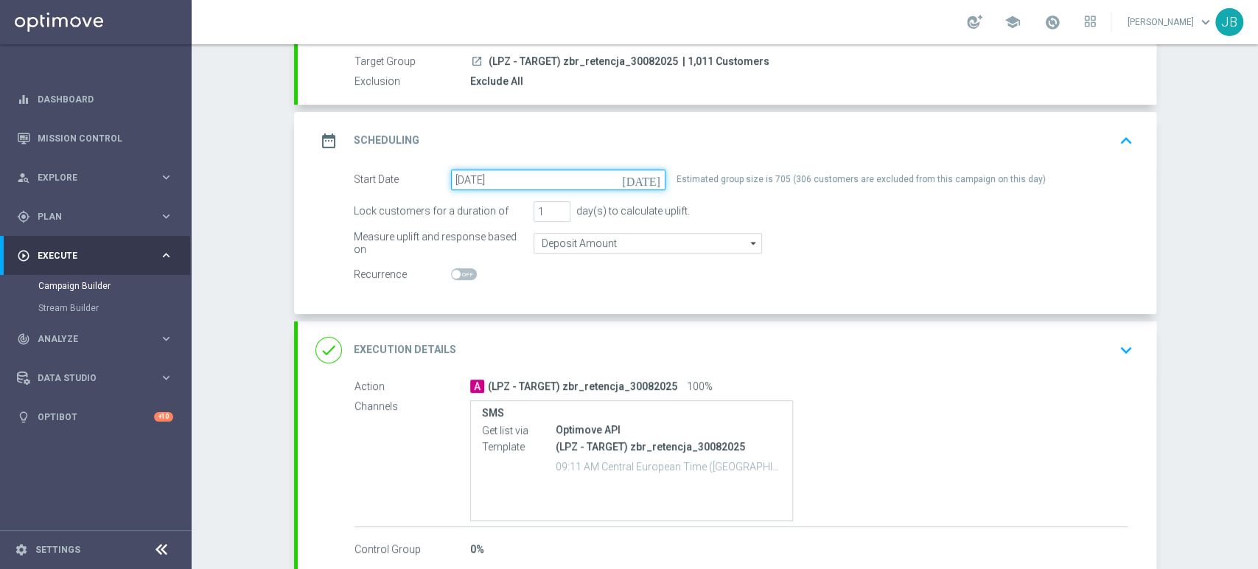
click at [607, 170] on input "[DATE]" at bounding box center [558, 180] width 215 height 21
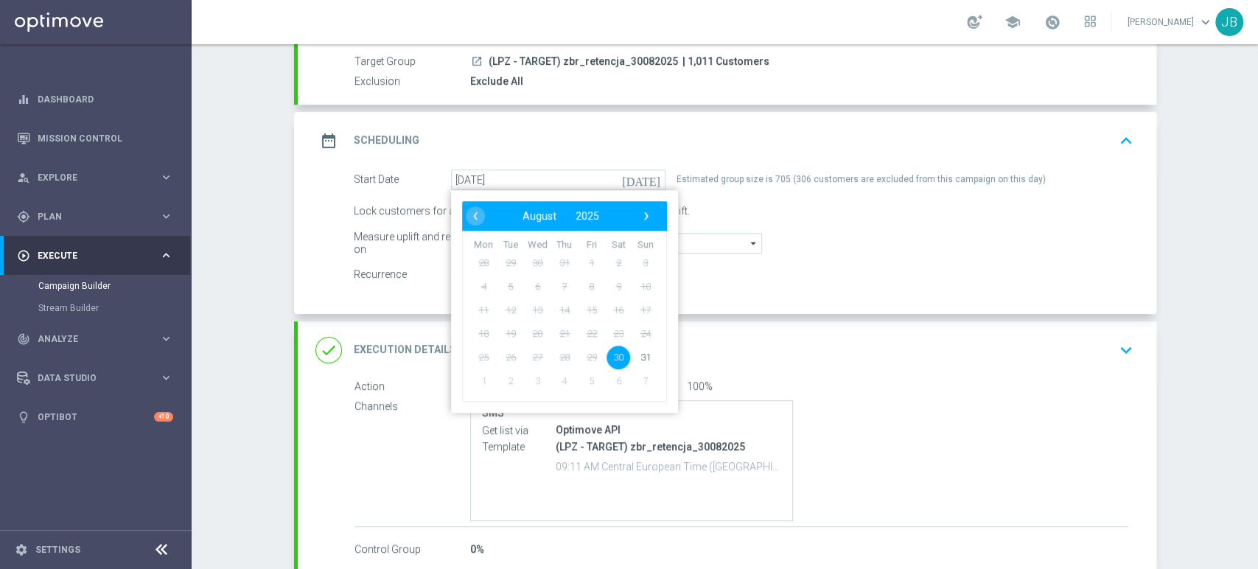
click at [1172, 230] on div "Campaign Builder Scheduled Campaign Triggered Campaign Status: Draft done Targe…" at bounding box center [725, 306] width 1067 height 525
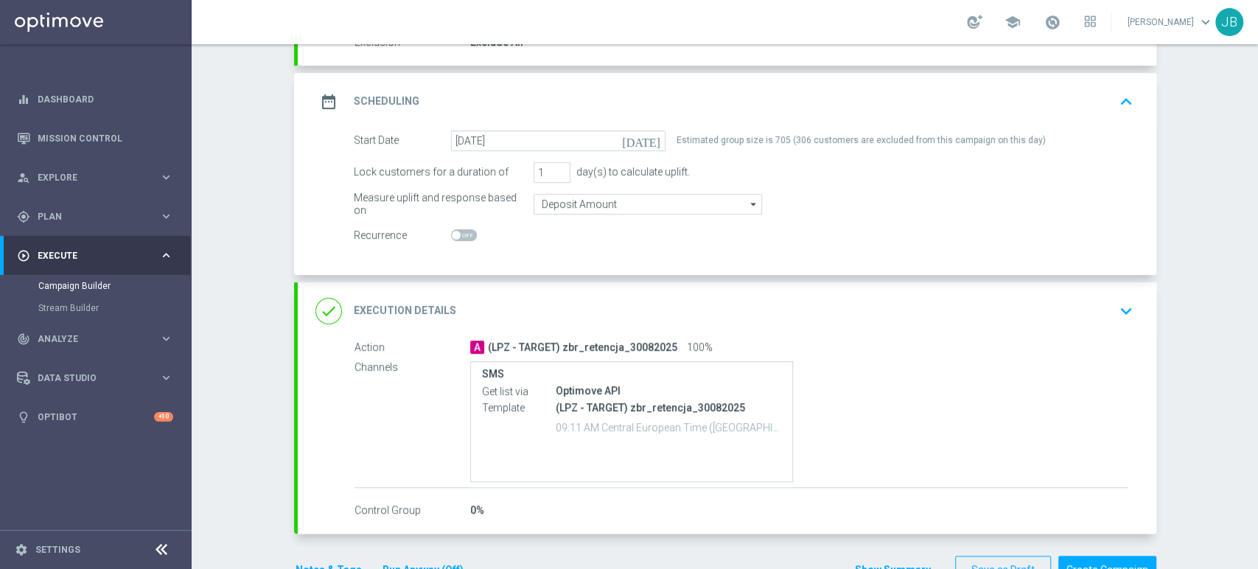
scroll to position [177, 0]
drag, startPoint x: 1257, startPoint y: 251, endPoint x: 1257, endPoint y: 280, distance: 28.8
click at [1257, 280] on div "Campaign Builder Scheduled Campaign Triggered Campaign Status: Draft done Targe…" at bounding box center [725, 306] width 1067 height 525
click at [1185, 258] on div "Campaign Builder Scheduled Campaign Triggered Campaign Status: Draft done Targe…" at bounding box center [725, 306] width 1067 height 525
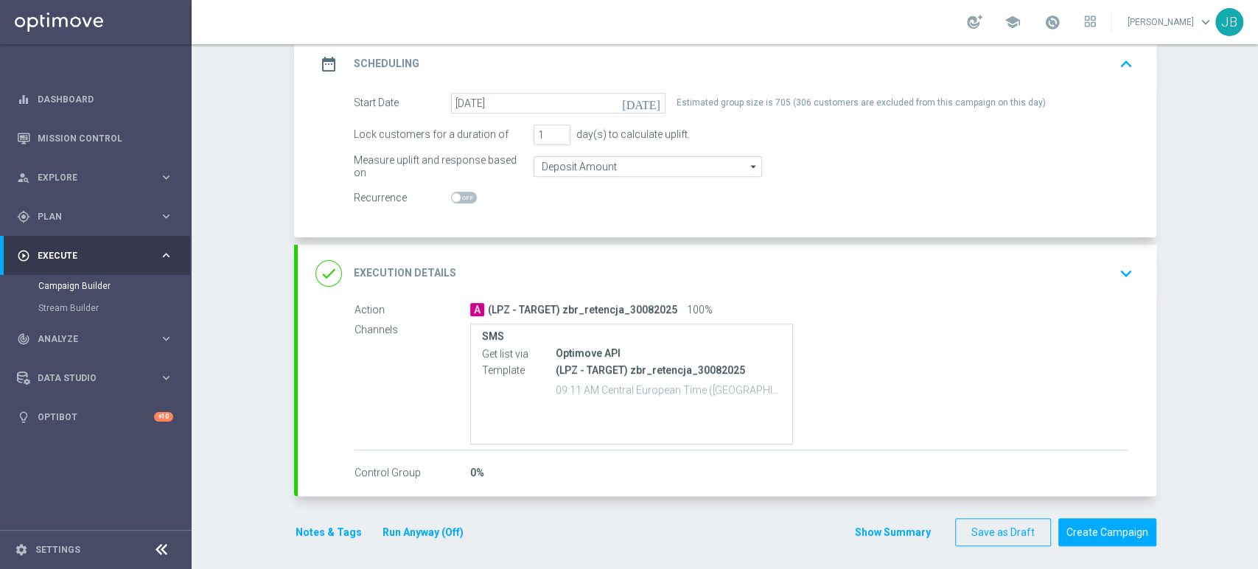
scroll to position [217, 0]
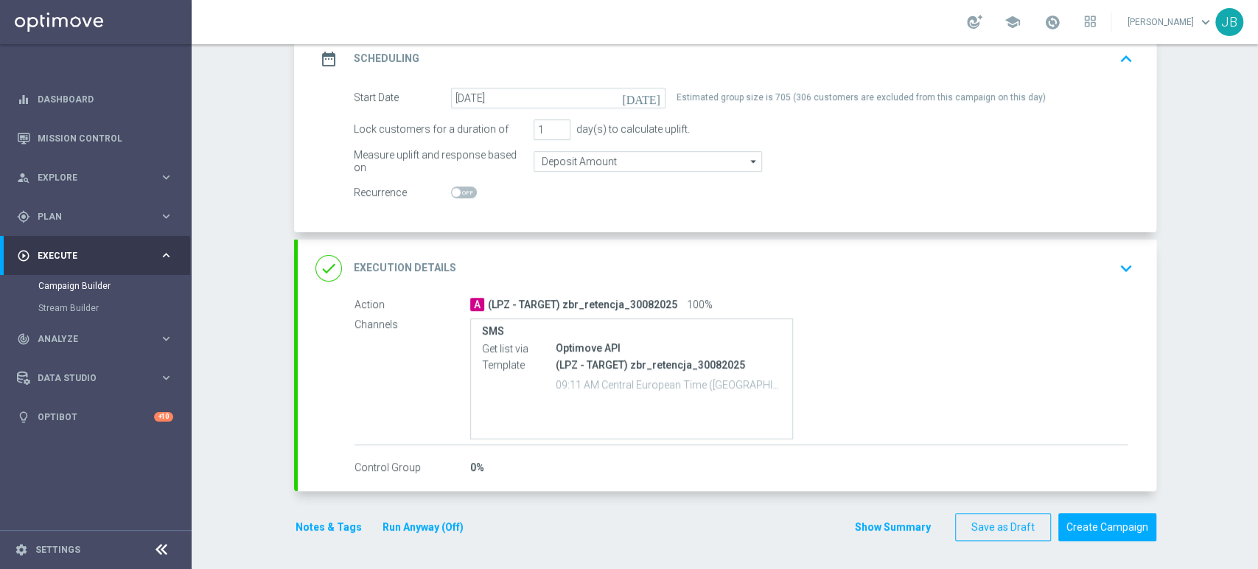
click at [1115, 275] on icon "keyboard_arrow_down" at bounding box center [1126, 268] width 22 height 22
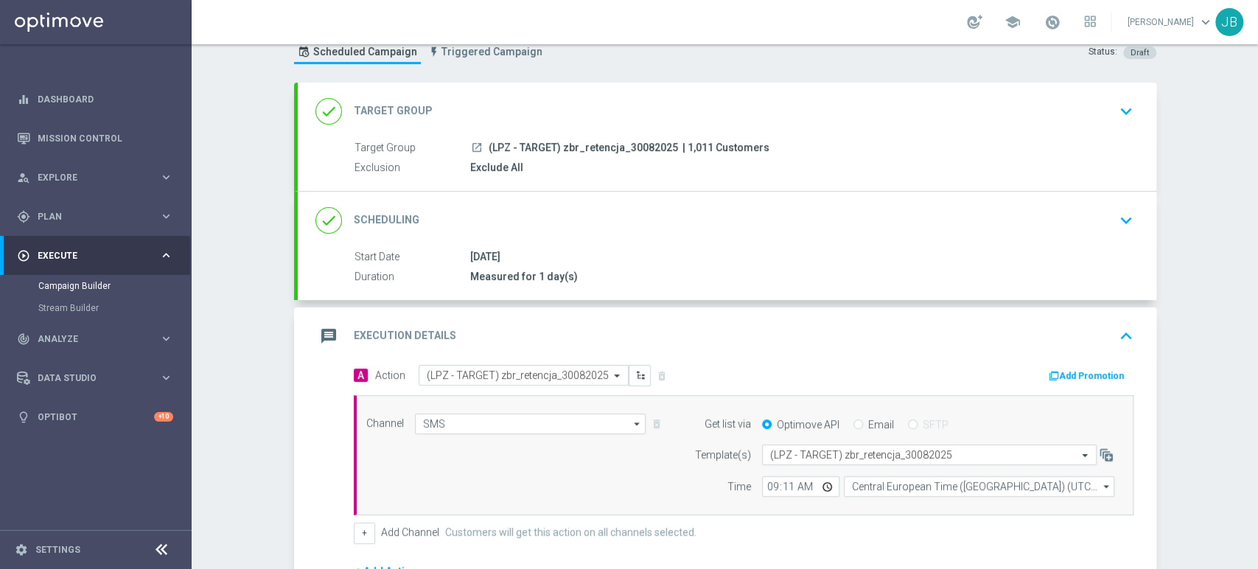
scroll to position [24, 0]
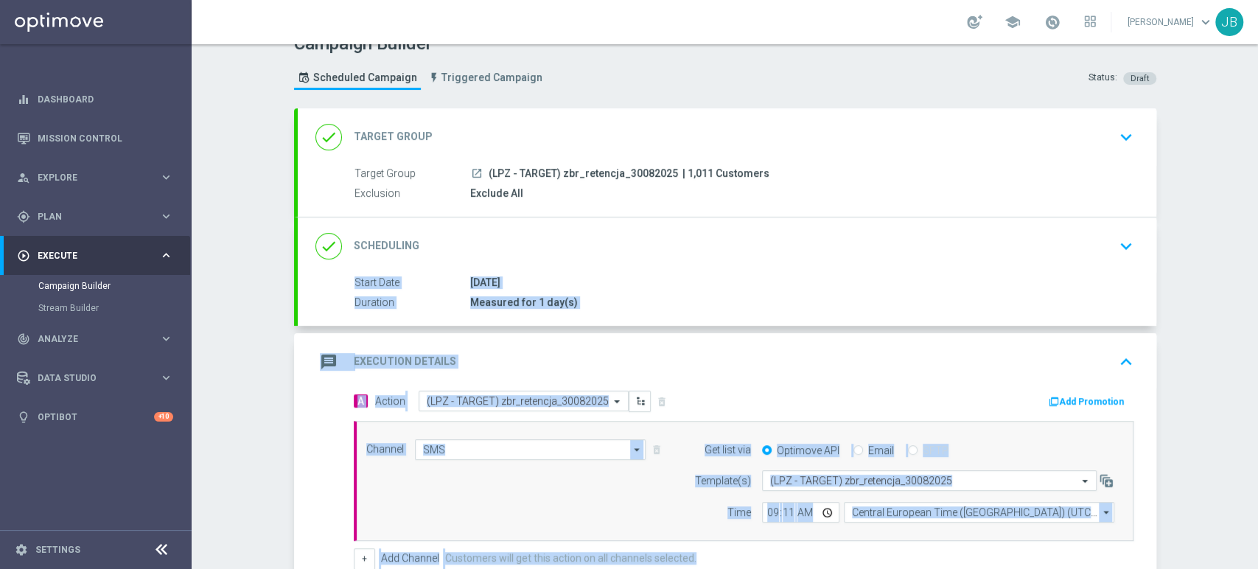
drag, startPoint x: 1257, startPoint y: 413, endPoint x: 1256, endPoint y: 267, distance: 146.0
click at [1256, 267] on div "Campaign Builder Scheduled Campaign Triggered Campaign Status: Draft done Targe…" at bounding box center [725, 306] width 1067 height 525
click at [1119, 147] on button "keyboard_arrow_down" at bounding box center [1126, 137] width 25 height 28
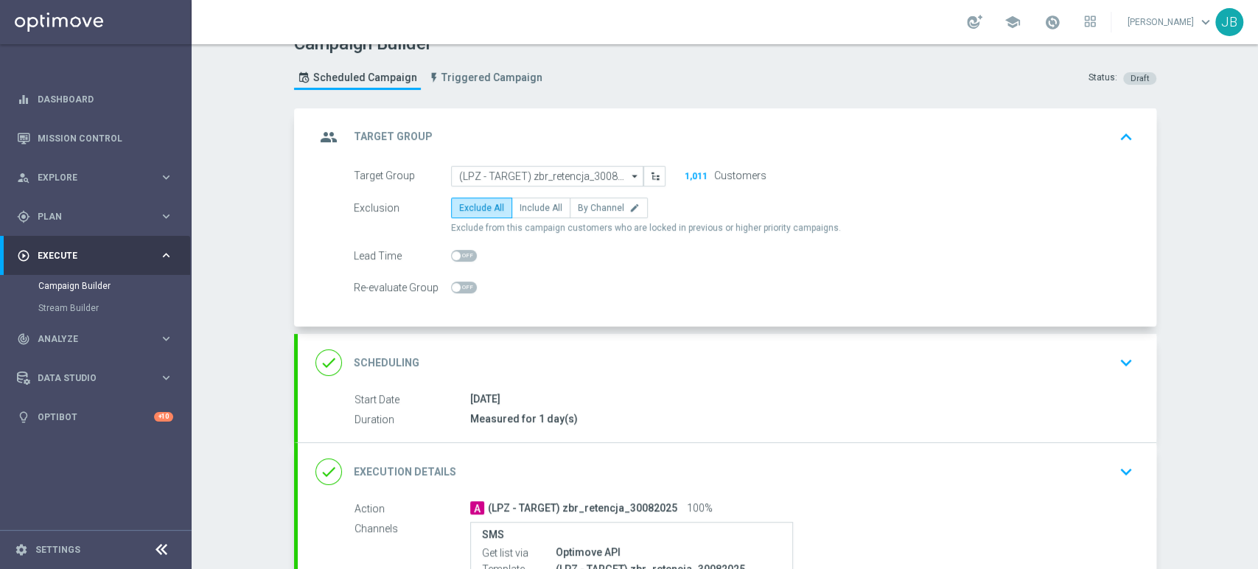
click at [1090, 358] on div "done Scheduling keyboard_arrow_down" at bounding box center [728, 363] width 824 height 28
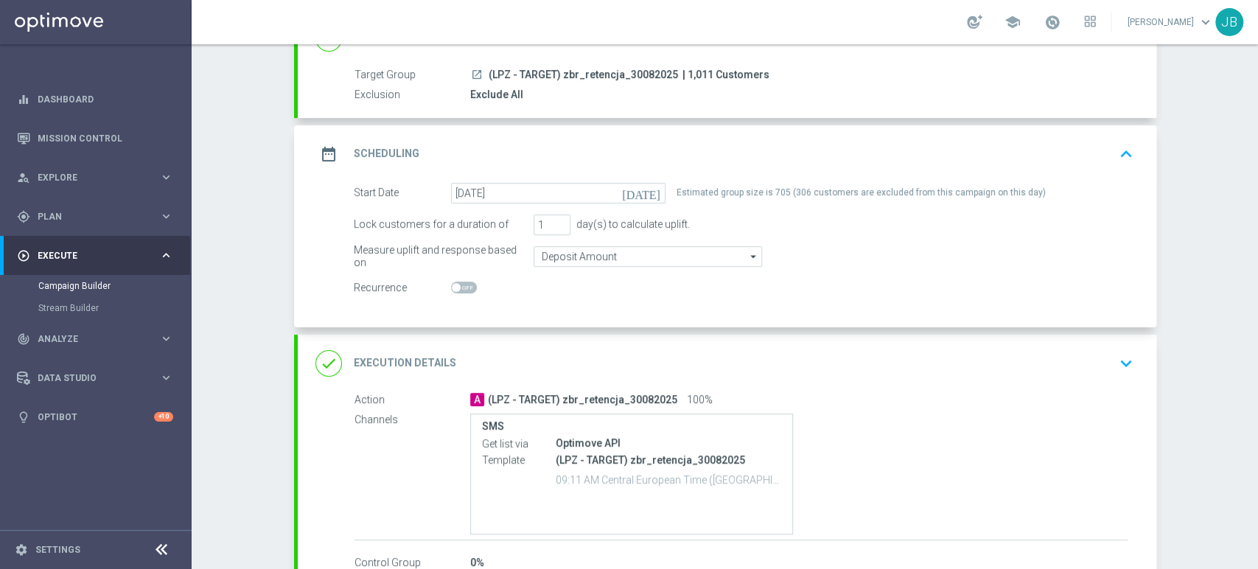
scroll to position [199, 0]
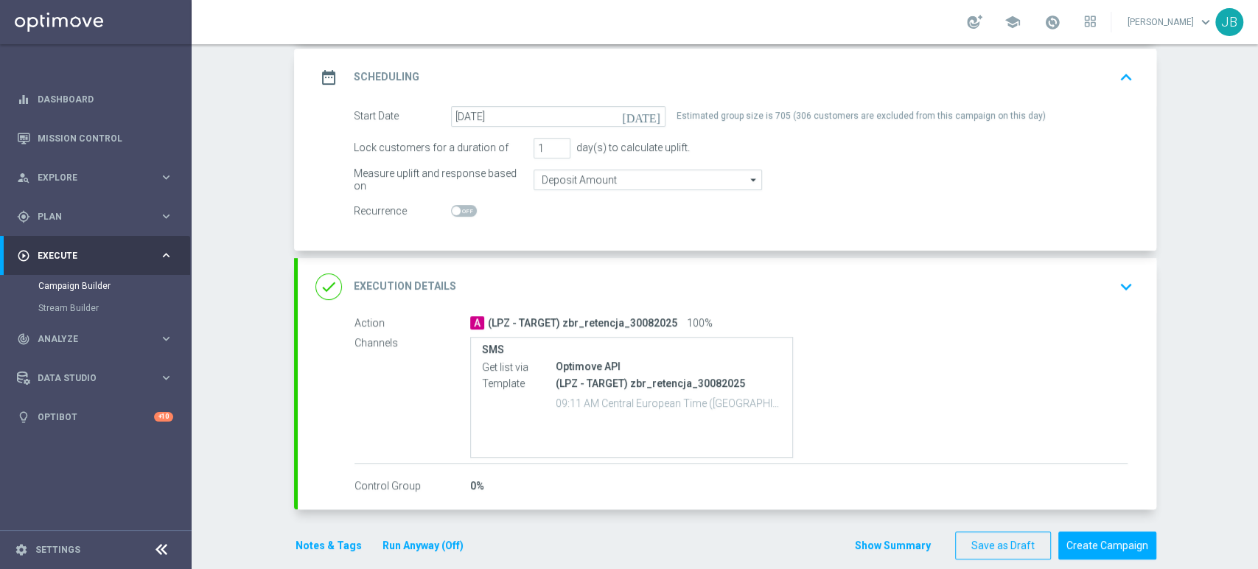
drag, startPoint x: 1257, startPoint y: 265, endPoint x: 1257, endPoint y: 382, distance: 117.2
click at [1257, 382] on div "Campaign Builder Scheduled Campaign Triggered Campaign Status: Draft done Targe…" at bounding box center [725, 306] width 1067 height 525
click at [1220, 380] on div "Campaign Builder Scheduled Campaign Triggered Campaign Status: Draft done Targe…" at bounding box center [725, 306] width 1067 height 525
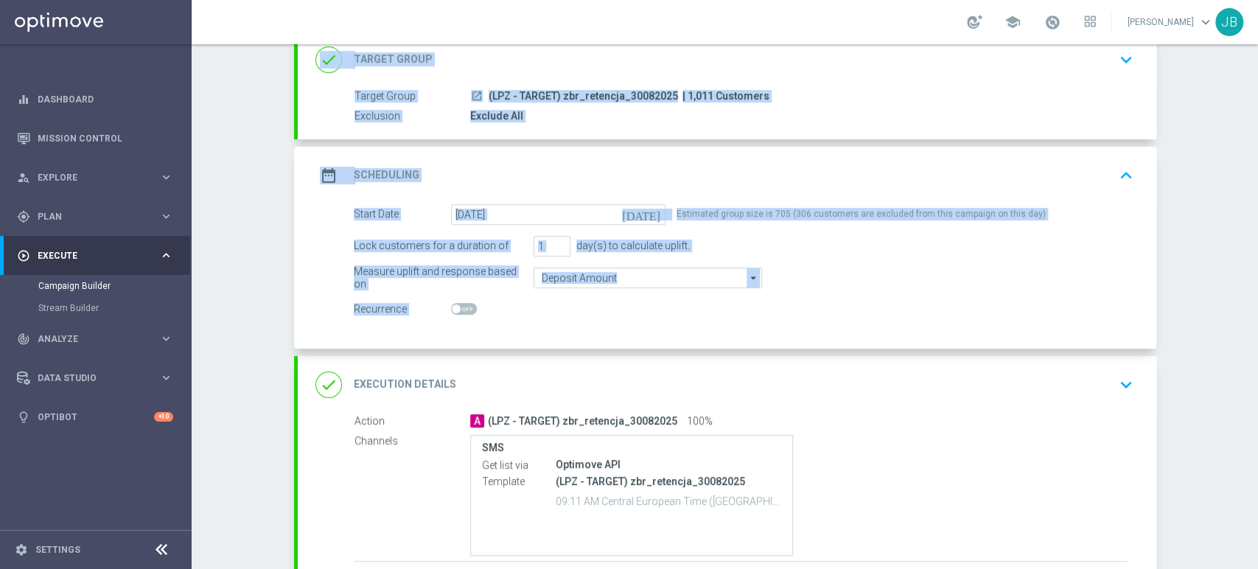
scroll to position [61, 0]
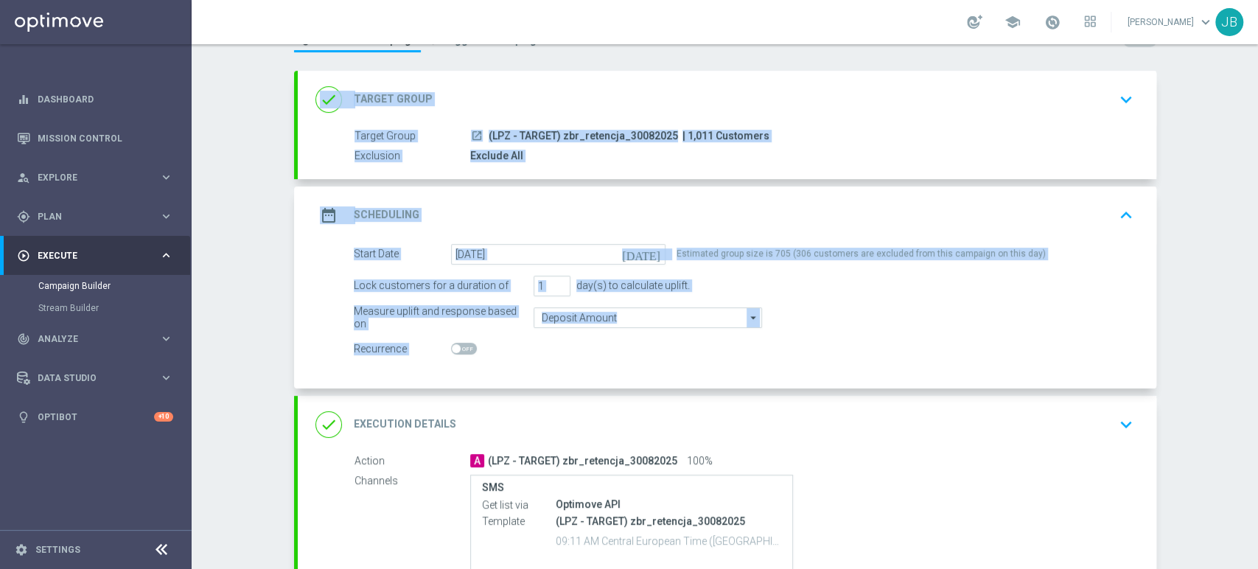
drag, startPoint x: 1257, startPoint y: 237, endPoint x: 1256, endPoint y: 146, distance: 90.7
click at [1256, 146] on div "Campaign Builder Scheduled Campaign Triggered Campaign Status: Draft done Targe…" at bounding box center [725, 306] width 1067 height 525
click at [1124, 91] on icon "keyboard_arrow_down" at bounding box center [1126, 99] width 22 height 22
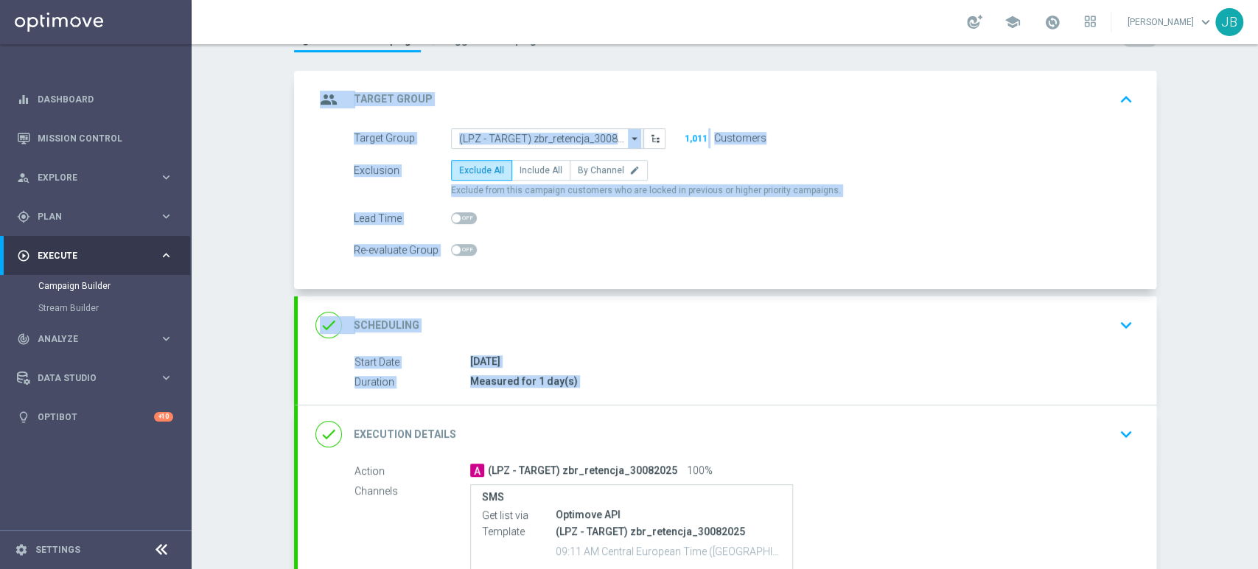
click at [1115, 322] on icon "keyboard_arrow_down" at bounding box center [1126, 325] width 22 height 22
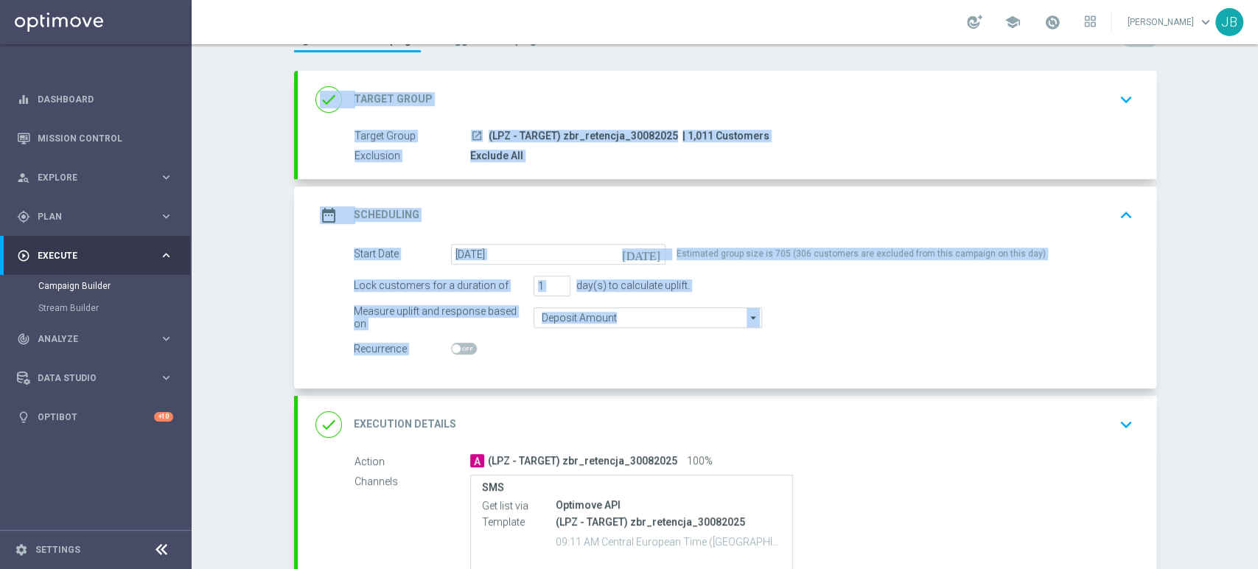
click at [1197, 234] on div "Campaign Builder Scheduled Campaign Triggered Campaign Status: Draft done Targe…" at bounding box center [725, 306] width 1067 height 525
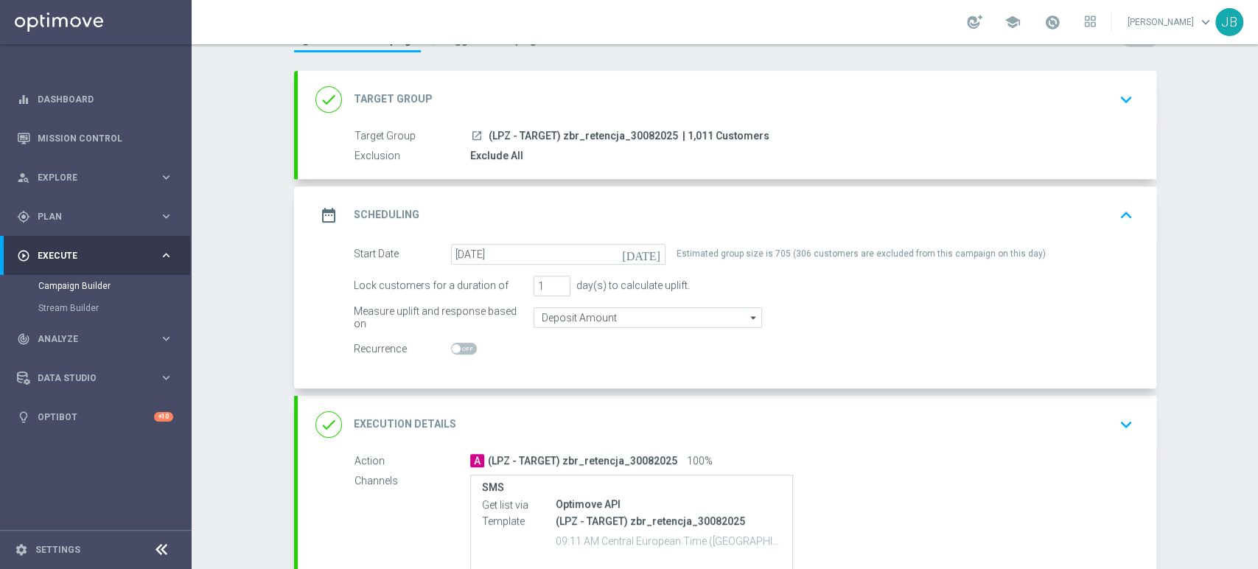
click at [1132, 103] on button "keyboard_arrow_down" at bounding box center [1126, 100] width 25 height 28
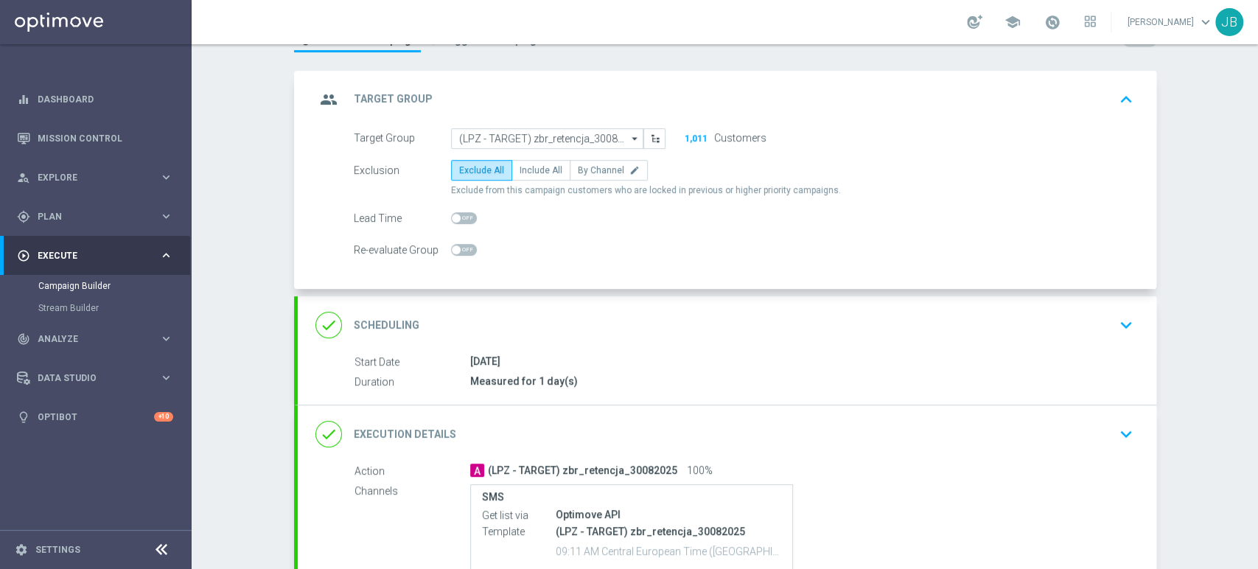
click at [1115, 318] on icon "keyboard_arrow_down" at bounding box center [1126, 325] width 22 height 22
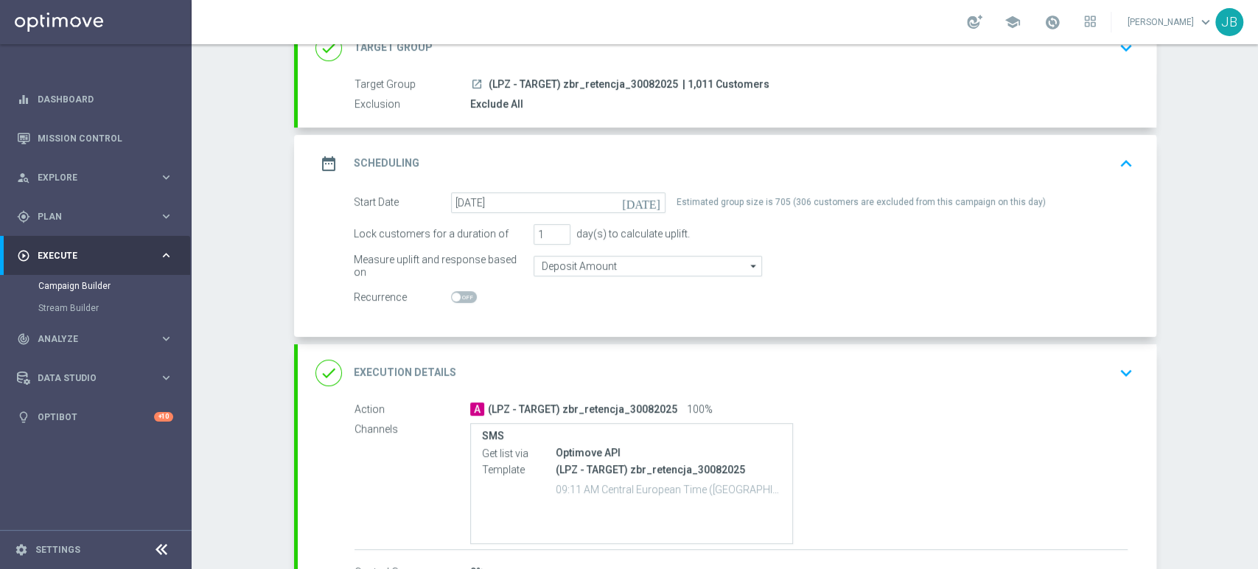
scroll to position [128, 0]
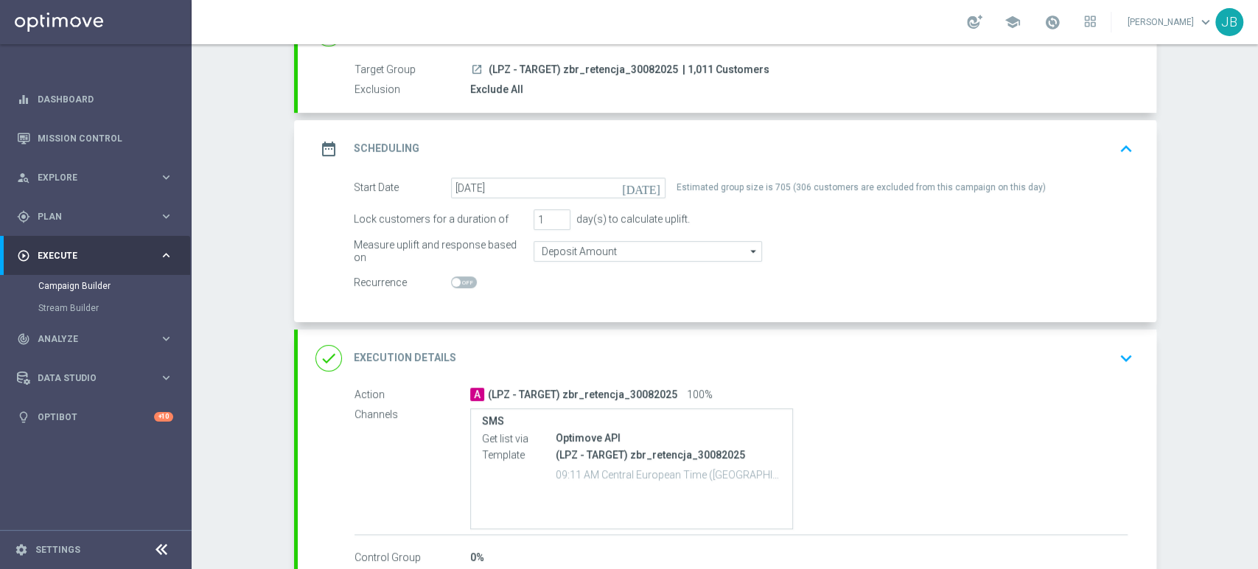
click at [1113, 341] on div "done Execution Details keyboard_arrow_down" at bounding box center [727, 359] width 859 height 58
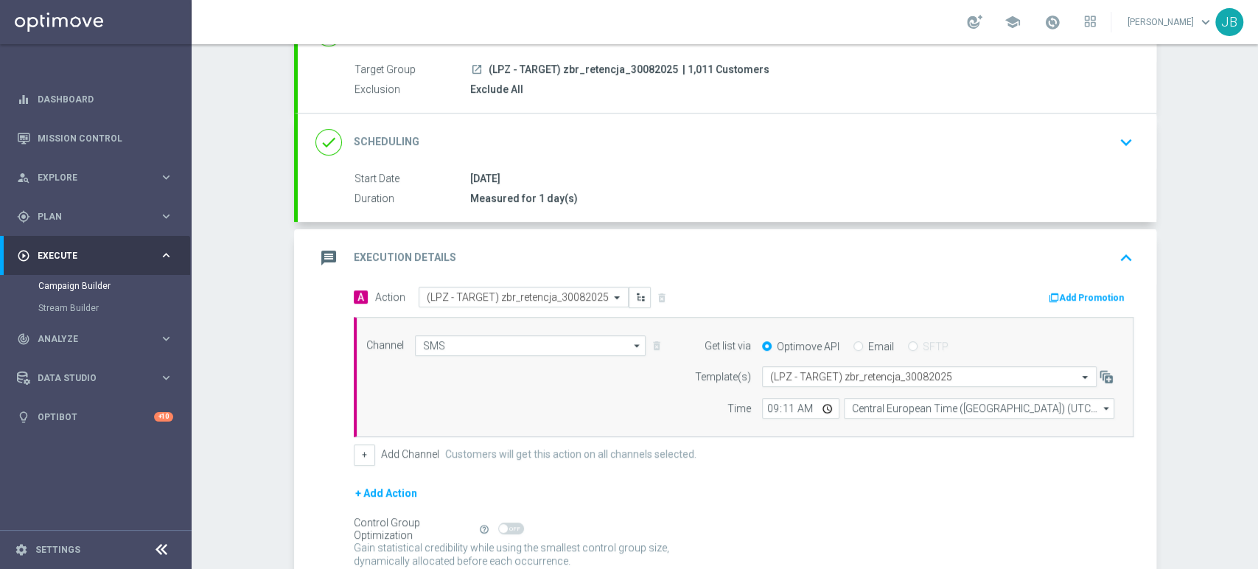
scroll to position [0, 0]
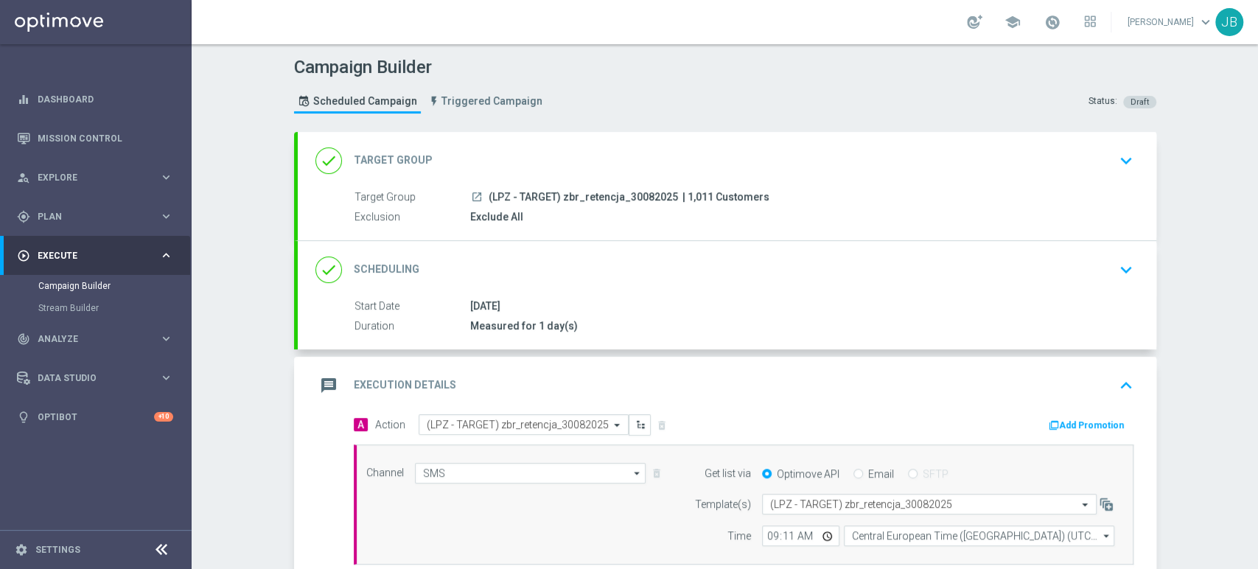
click at [1101, 168] on div "done Target Group keyboard_arrow_down" at bounding box center [728, 161] width 824 height 28
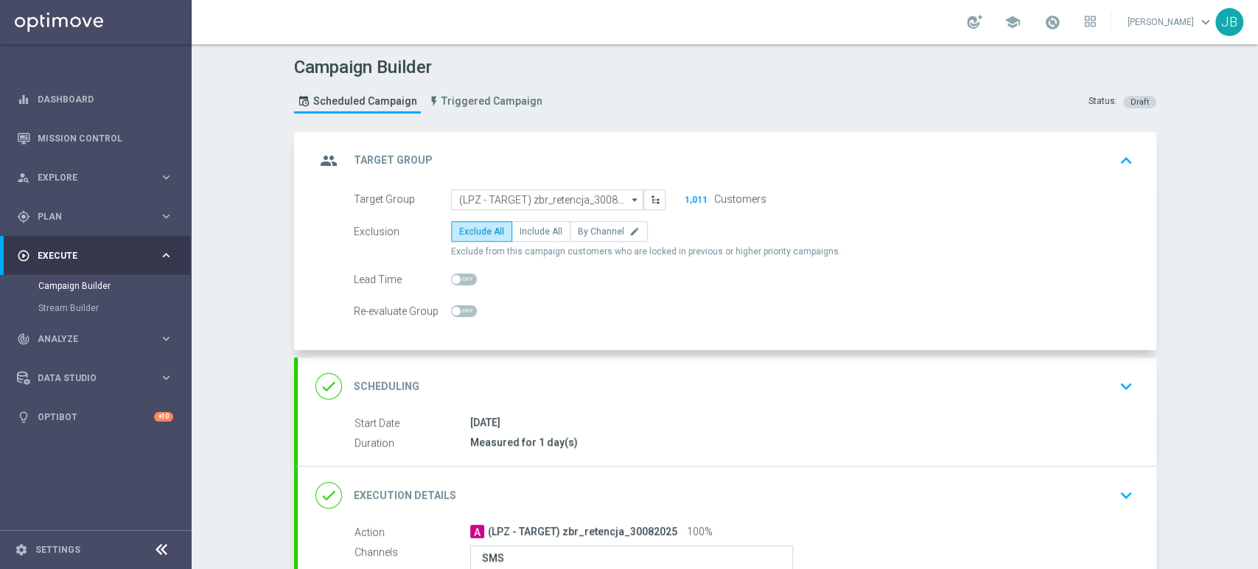
click at [1087, 391] on div "done Scheduling keyboard_arrow_down" at bounding box center [728, 386] width 824 height 28
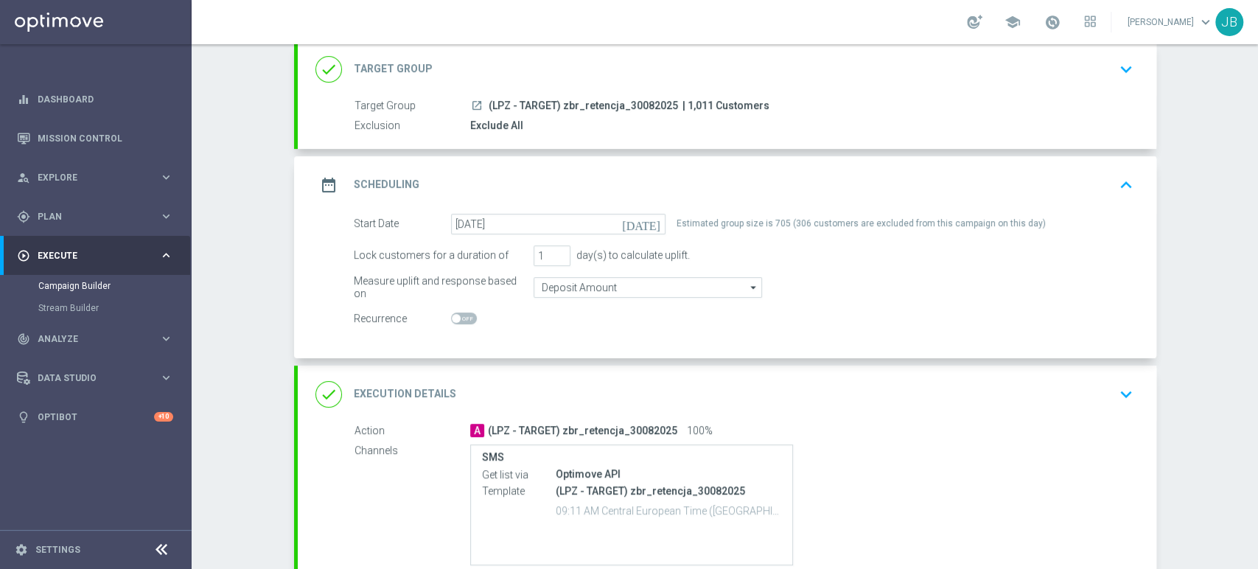
scroll to position [181, 0]
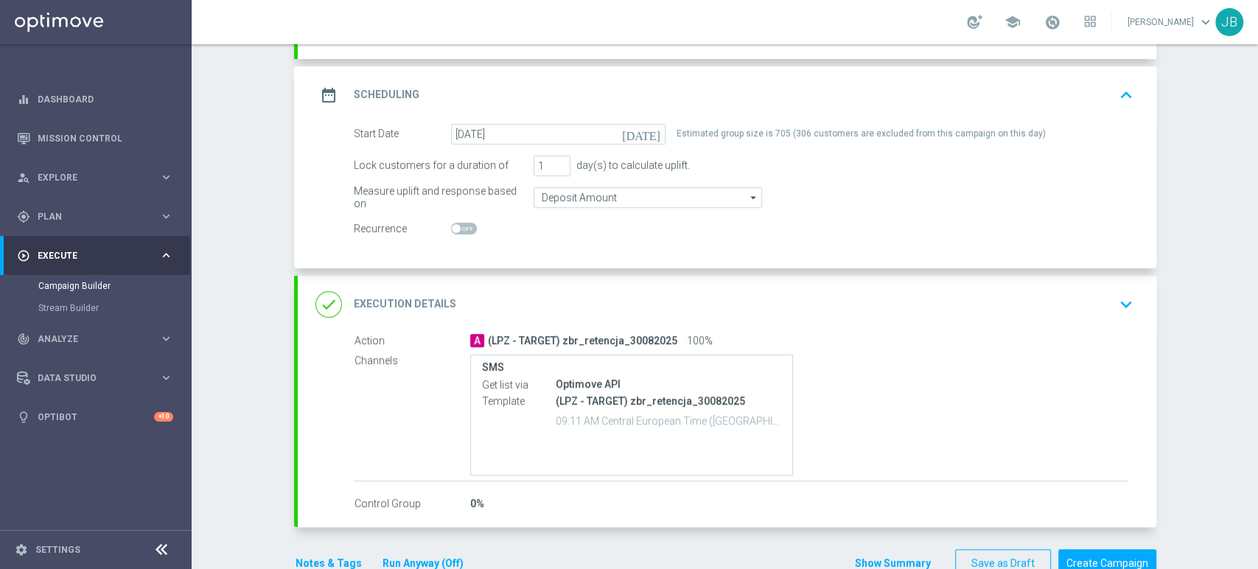
click at [1074, 316] on div "done Execution Details keyboard_arrow_down" at bounding box center [728, 304] width 824 height 28
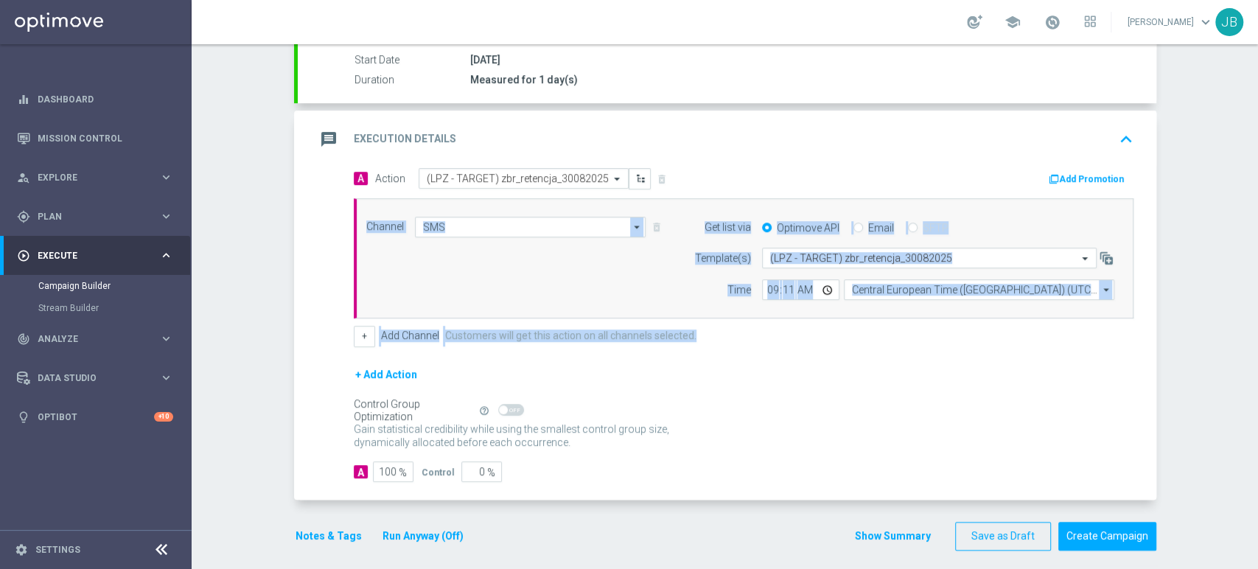
scroll to position [254, 0]
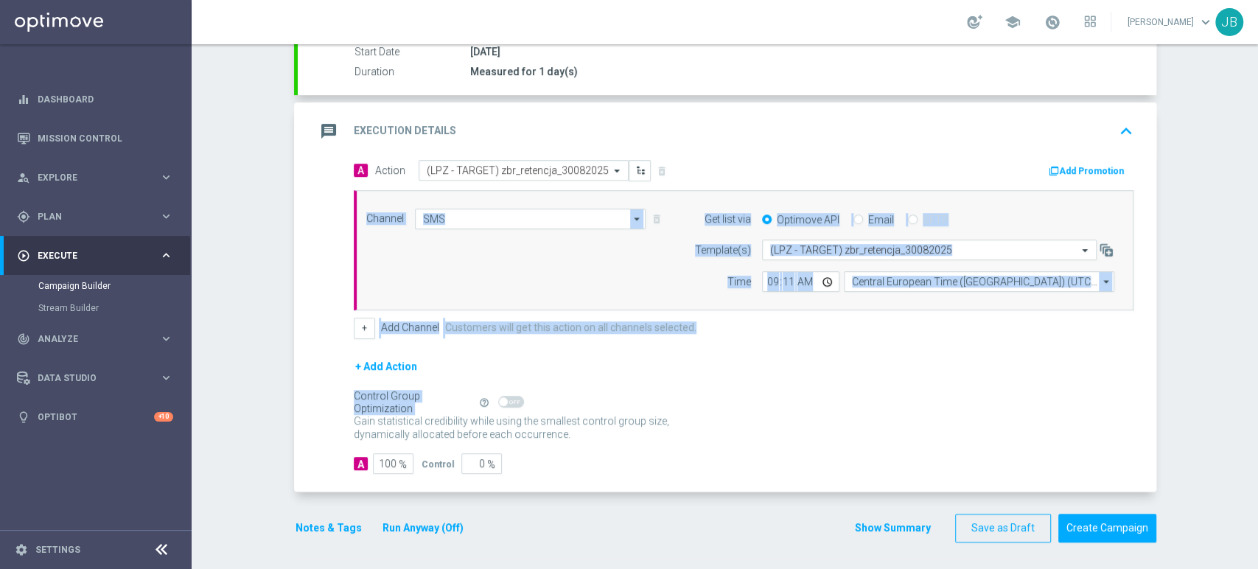
drag, startPoint x: 1257, startPoint y: 340, endPoint x: 1257, endPoint y: 416, distance: 75.9
click at [1257, 416] on div "Campaign Builder Scheduled Campaign Triggered Campaign Status: Draft done Targe…" at bounding box center [725, 306] width 1067 height 525
click at [1127, 533] on button "Create Campaign" at bounding box center [1108, 528] width 98 height 29
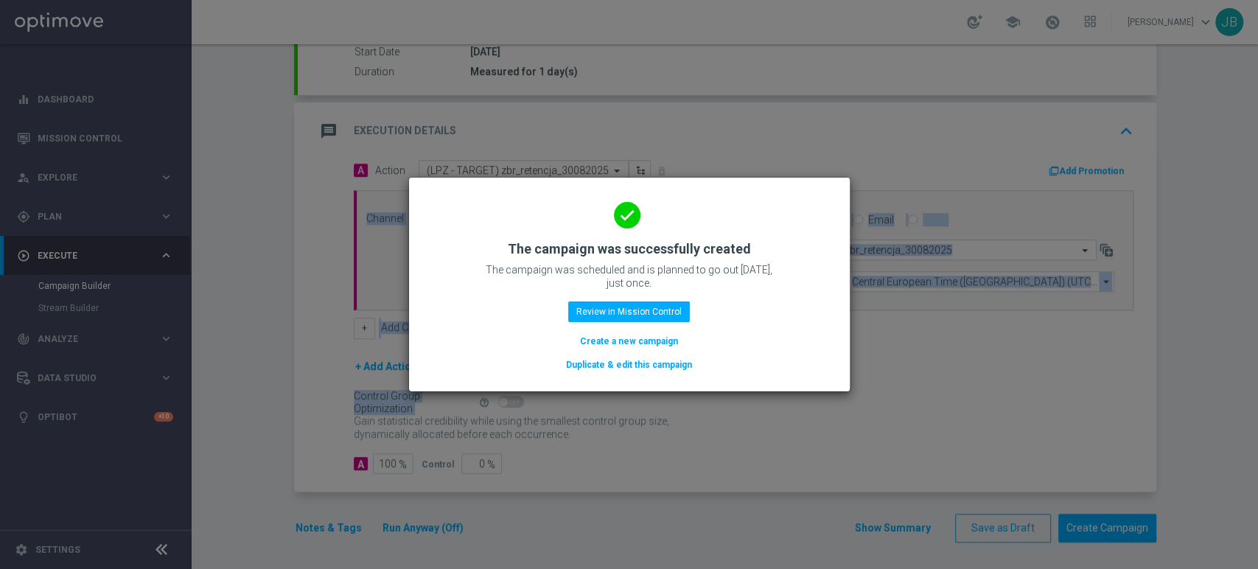
click at [651, 345] on button "Create a new campaign" at bounding box center [629, 341] width 101 height 16
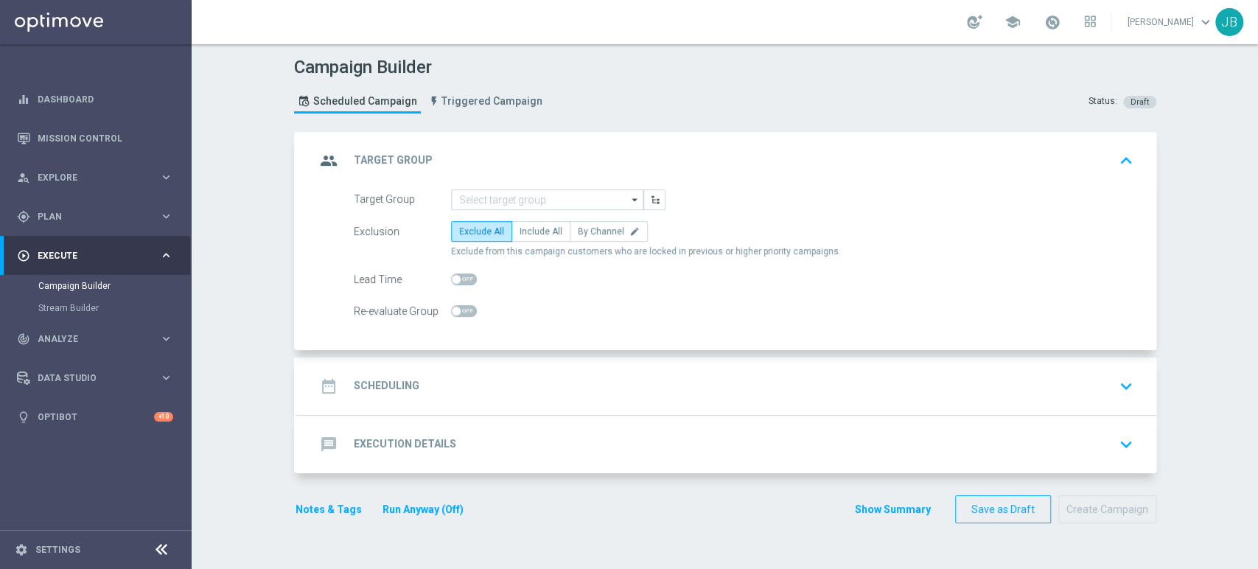
scroll to position [0, 0]
click at [457, 199] on input at bounding box center [547, 199] width 192 height 21
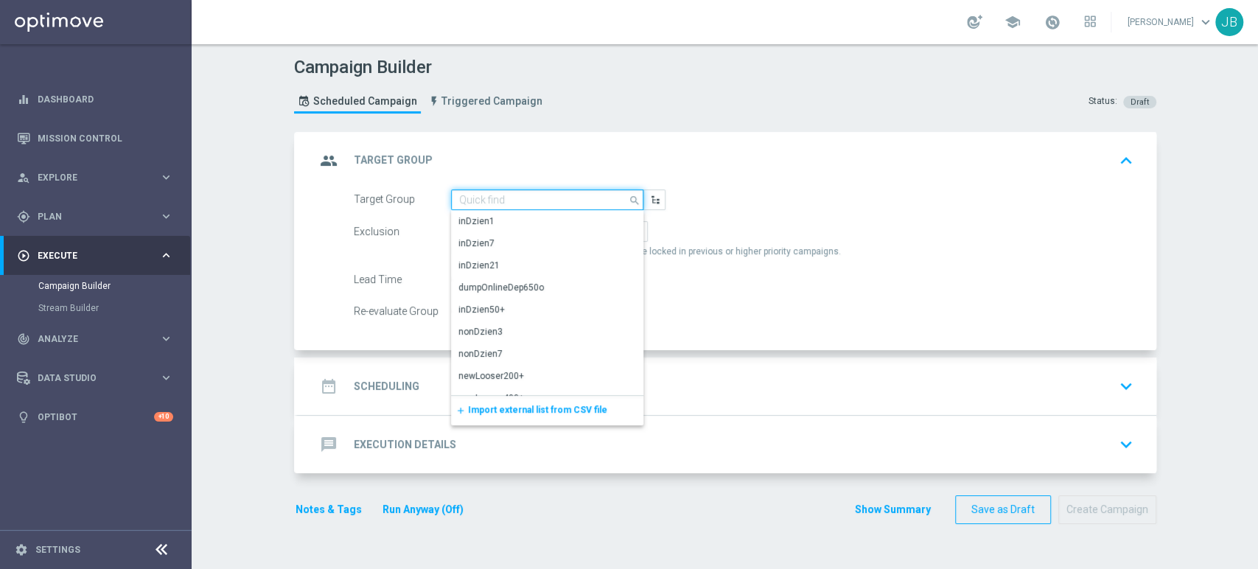
paste input "(LPZ - TARGET) zbr_reaktywacja_30082025"
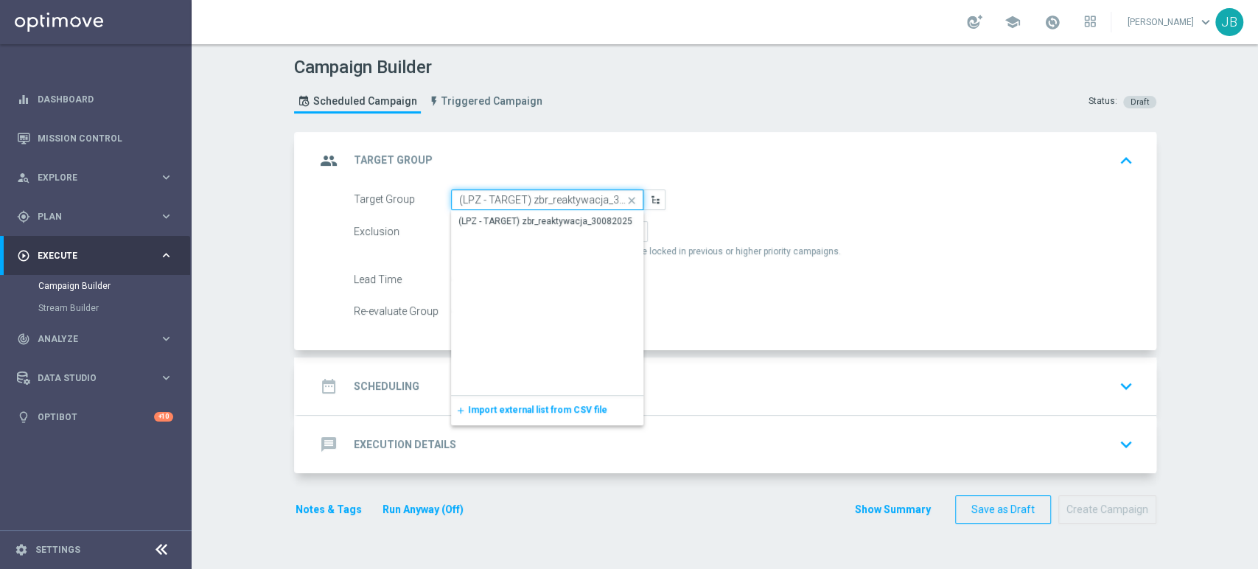
scroll to position [0, 26]
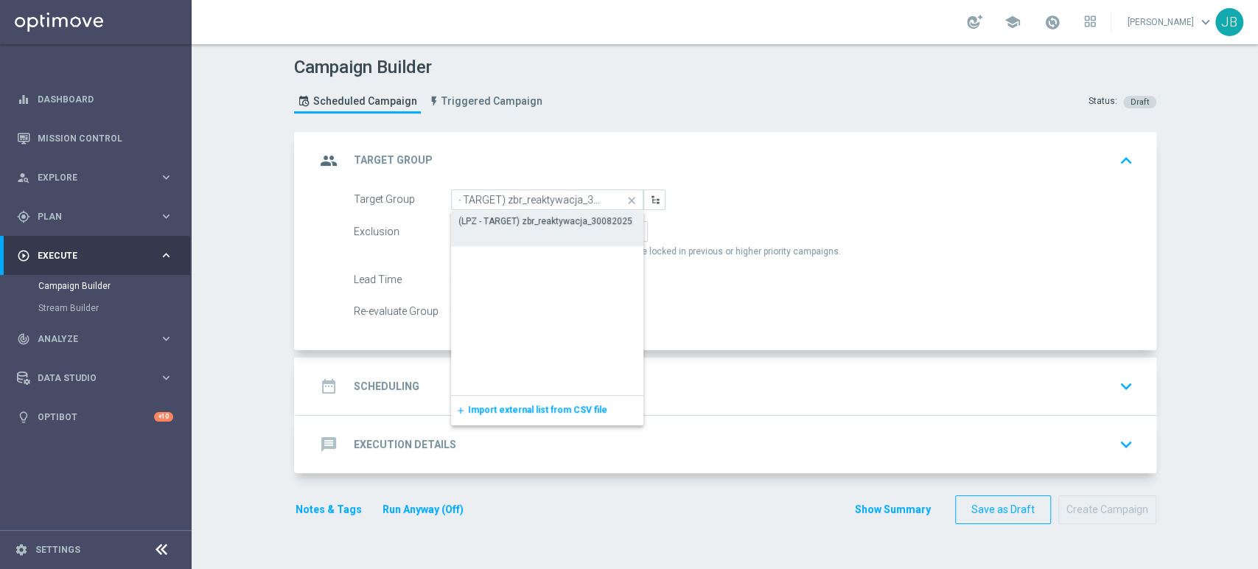
click at [460, 215] on div "(LPZ - TARGET) zbr_reaktywacja_30082025" at bounding box center [546, 221] width 174 height 13
type input "(LPZ - TARGET) zbr_reaktywacja_30082025"
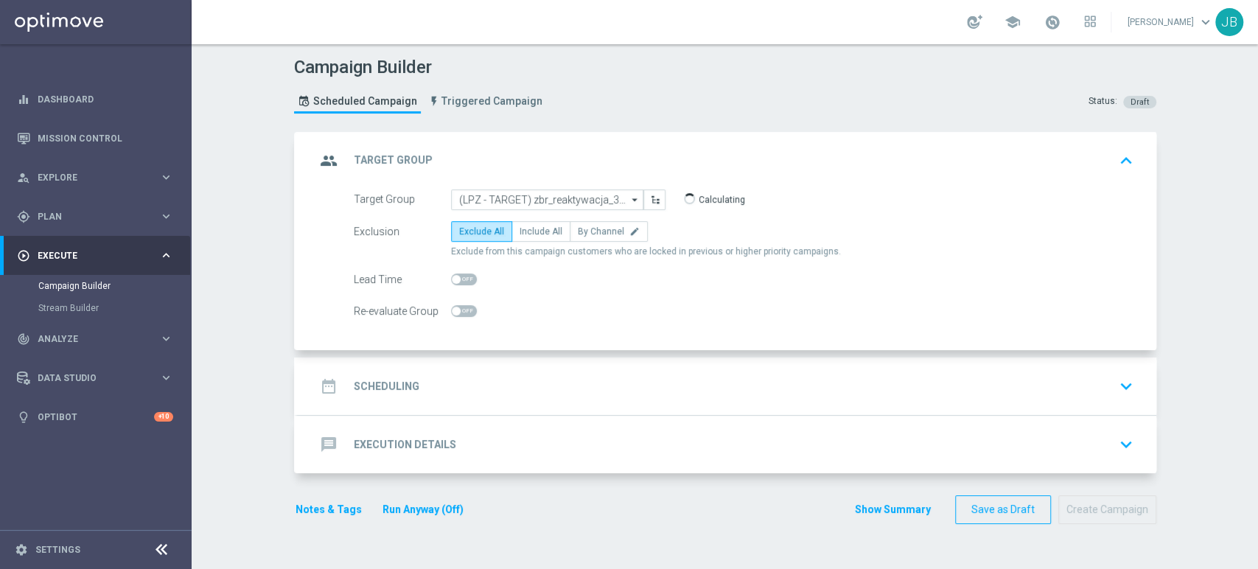
click at [515, 381] on div "date_range Scheduling keyboard_arrow_down" at bounding box center [728, 386] width 824 height 28
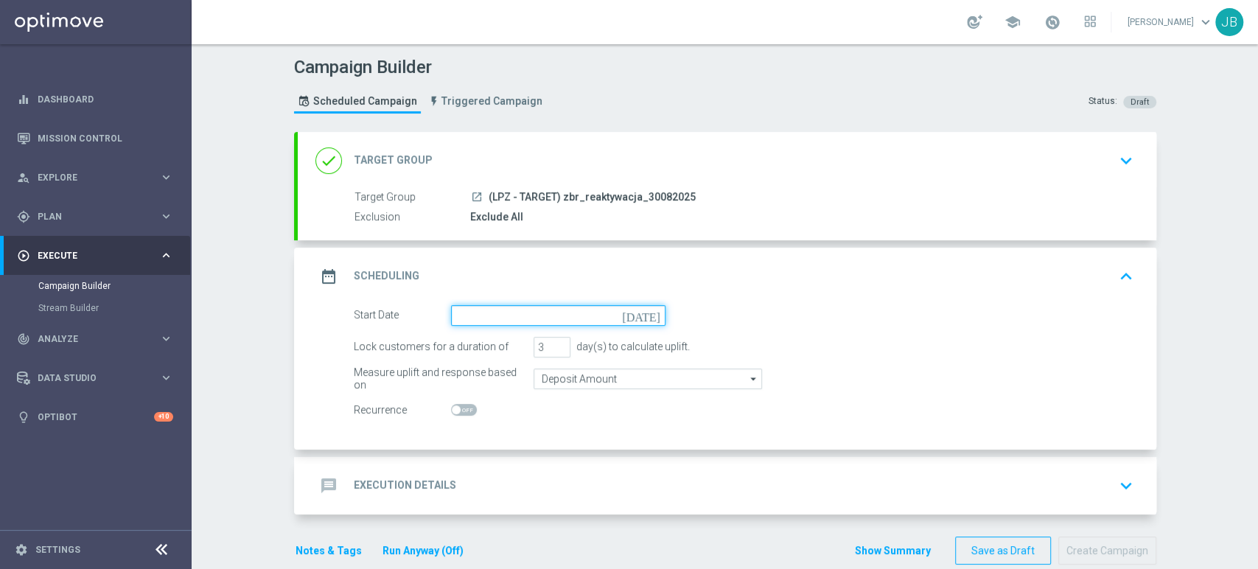
click at [491, 321] on input at bounding box center [558, 315] width 215 height 21
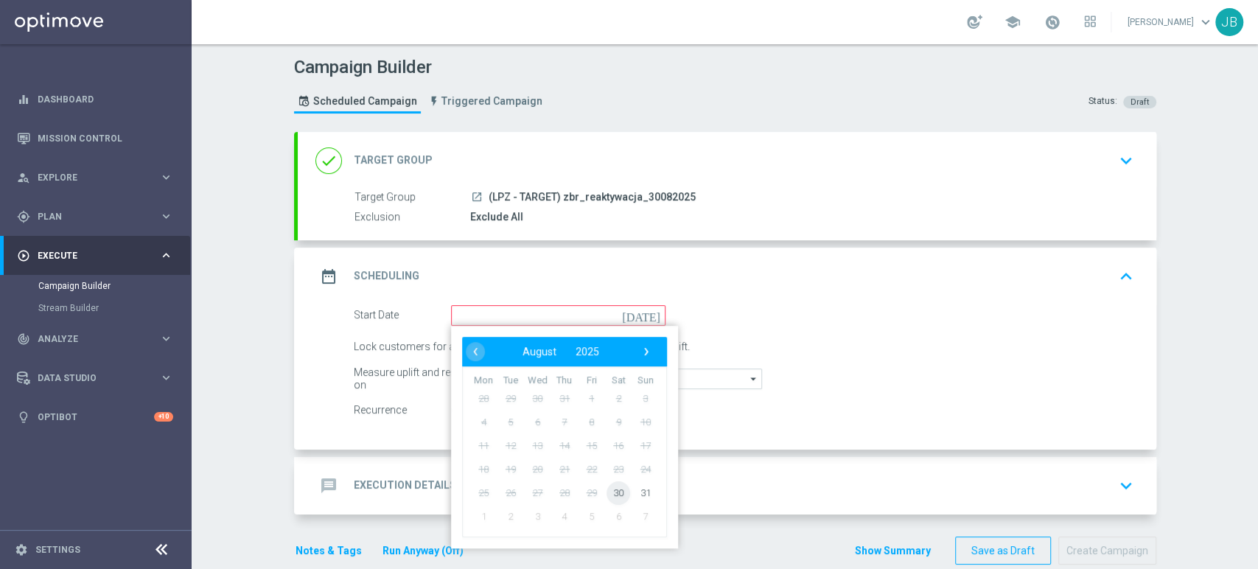
click at [610, 487] on span "30" at bounding box center [619, 493] width 24 height 24
type input "[DATE]"
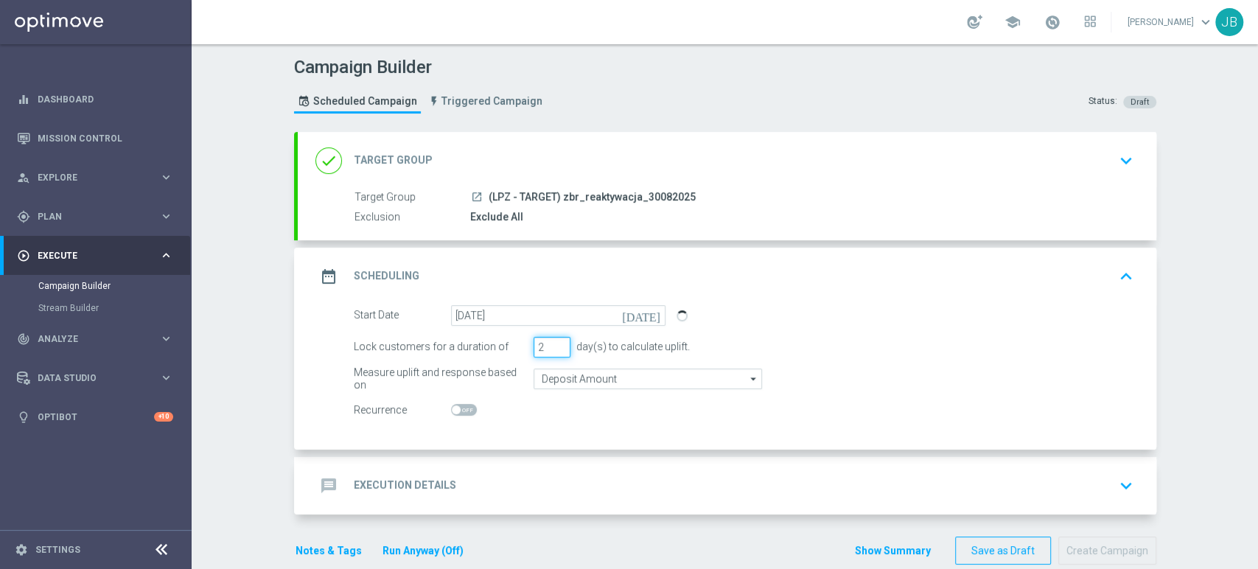
click at [554, 348] on input "2" at bounding box center [552, 347] width 37 height 21
type input "1"
click at [554, 348] on input "1" at bounding box center [552, 347] width 37 height 21
click at [519, 478] on div "message Execution Details keyboard_arrow_down" at bounding box center [728, 486] width 824 height 28
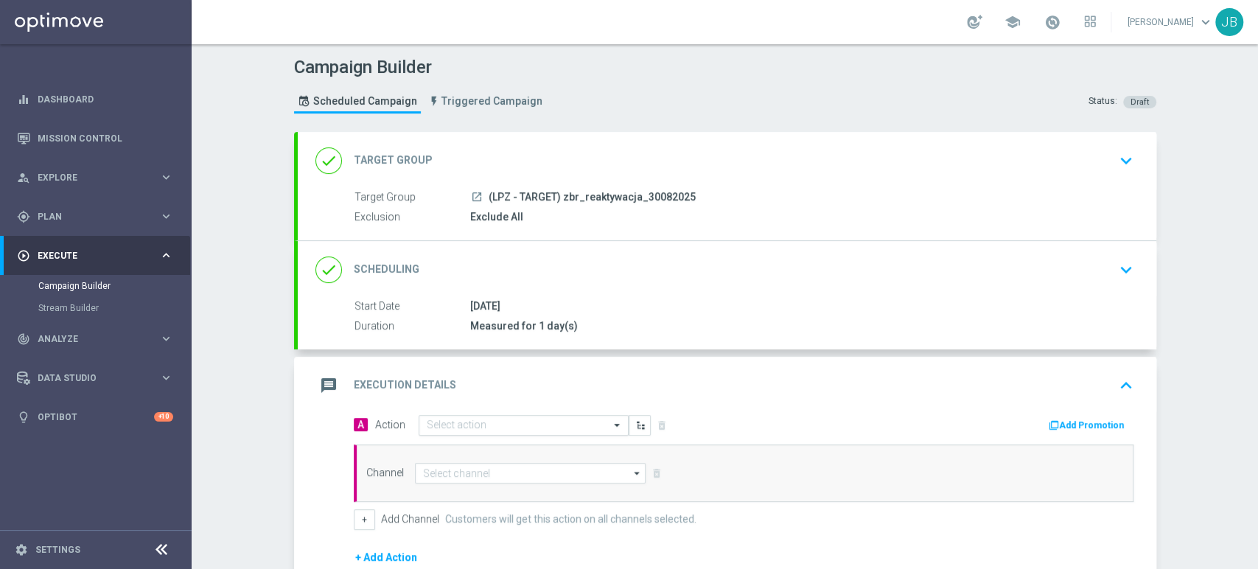
click at [470, 419] on div "Select action" at bounding box center [514, 425] width 190 height 13
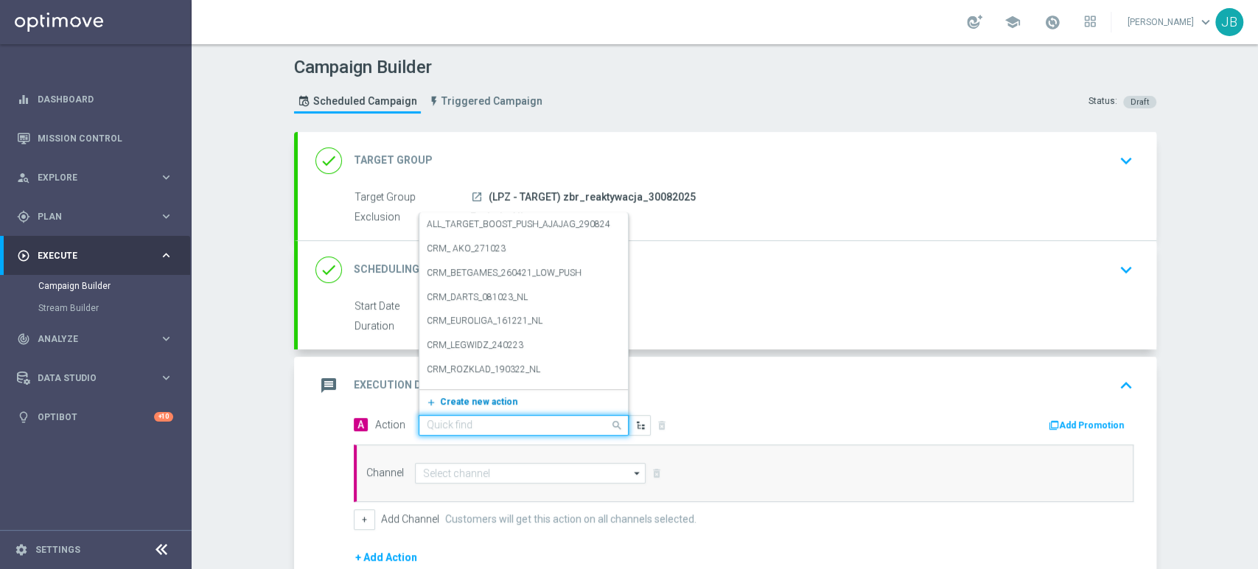
click at [467, 405] on span "Create new action" at bounding box center [478, 402] width 77 height 10
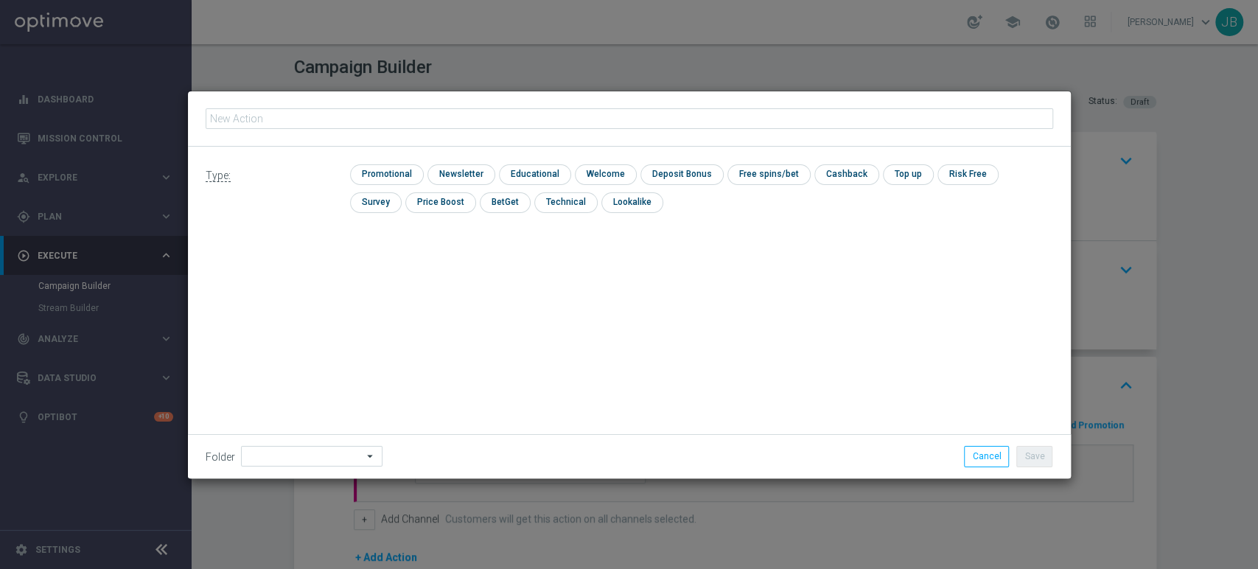
type input "(LPZ - TARGET) zbr_reaktywacja_30082025"
click at [436, 172] on input "checkbox" at bounding box center [460, 174] width 64 height 20
checkbox input "true"
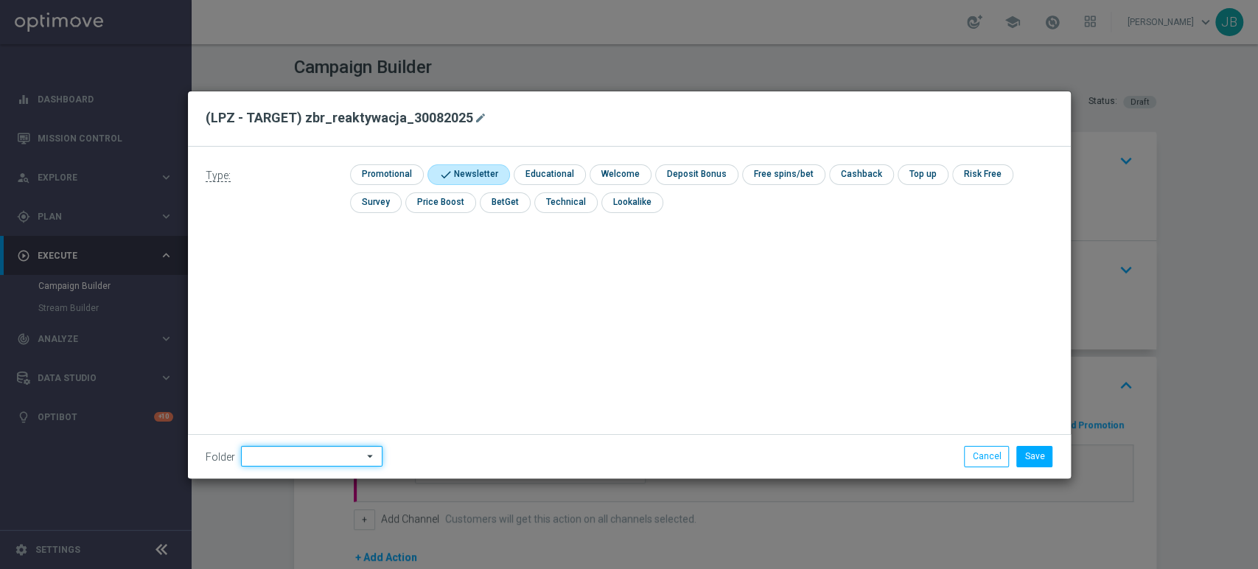
click at [285, 451] on input at bounding box center [312, 456] width 142 height 21
click at [304, 316] on div "[PERSON_NAME]" at bounding box center [309, 307] width 137 height 22
type input "[PERSON_NAME]"
click at [1042, 463] on button "Save" at bounding box center [1035, 456] width 36 height 21
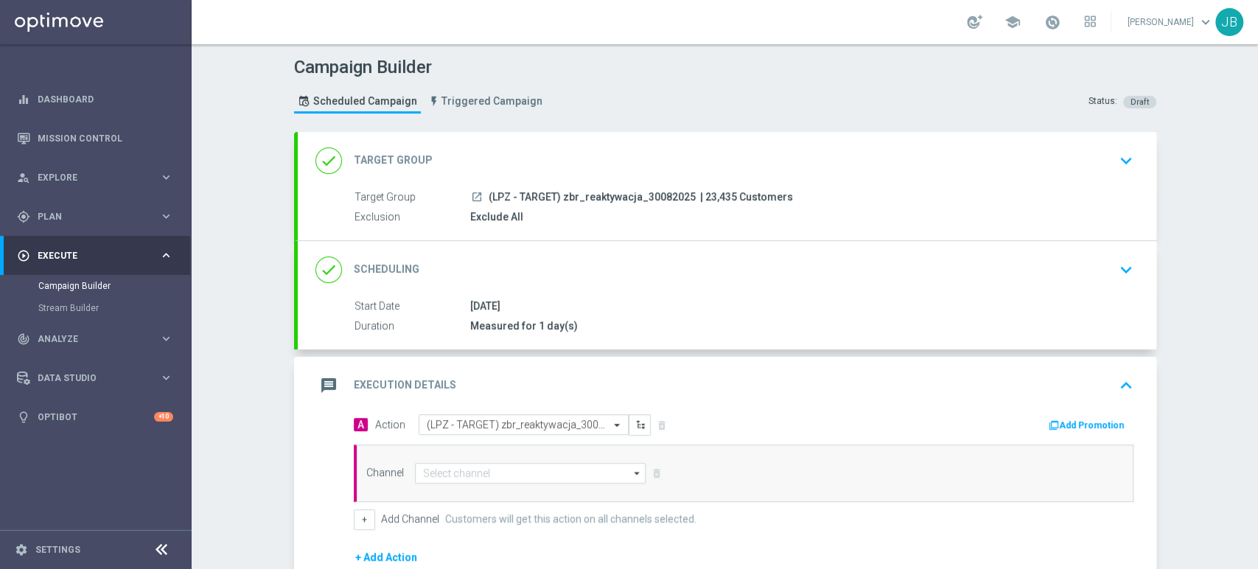
click at [938, 282] on div "done Scheduling keyboard_arrow_down" at bounding box center [728, 270] width 824 height 28
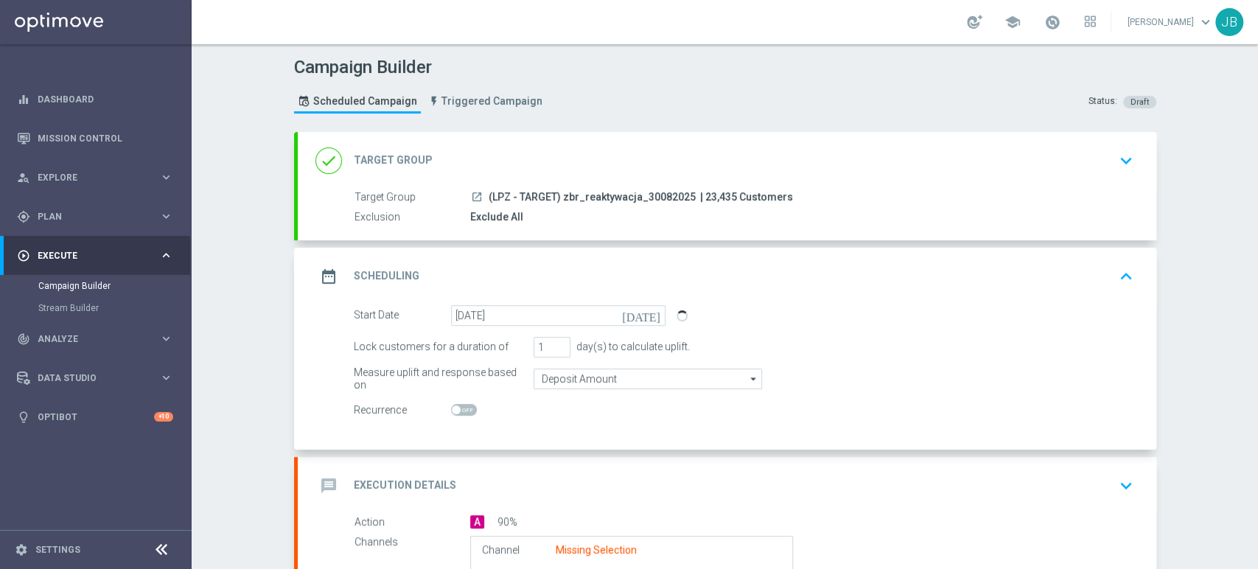
click at [922, 193] on div "launch (LPZ - TARGET) zbr_reaktywacja_30082025 | 23,435 Customers" at bounding box center [799, 196] width 658 height 15
click at [1009, 142] on div "done Target Group keyboard_arrow_down" at bounding box center [727, 161] width 859 height 58
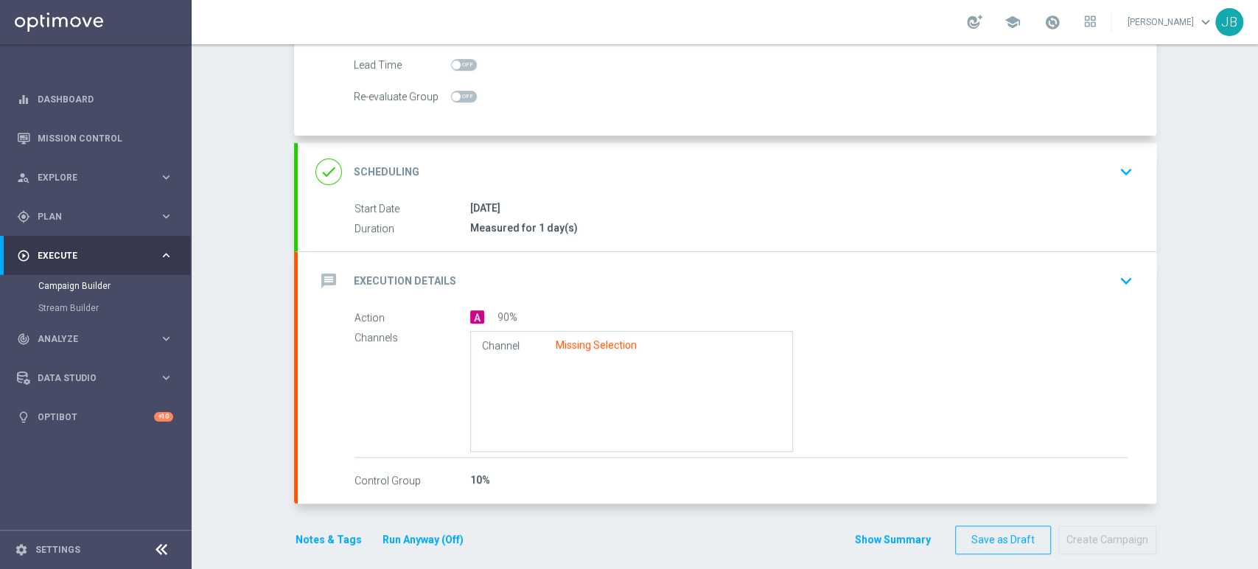
scroll to position [226, 0]
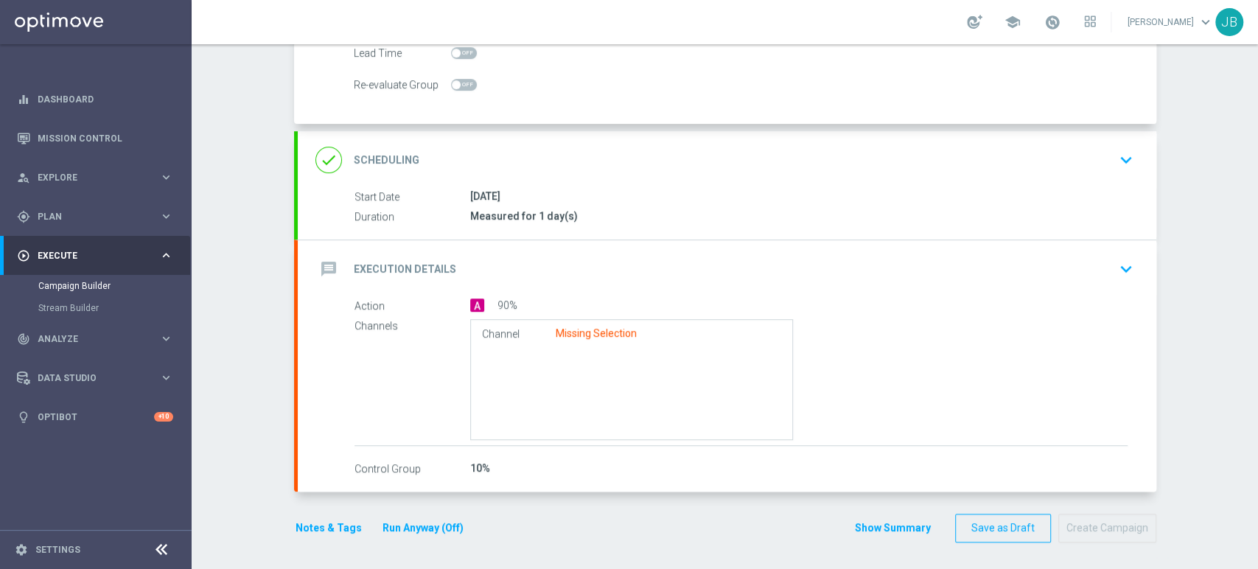
click at [1026, 270] on div "message Execution Details keyboard_arrow_down" at bounding box center [728, 269] width 824 height 28
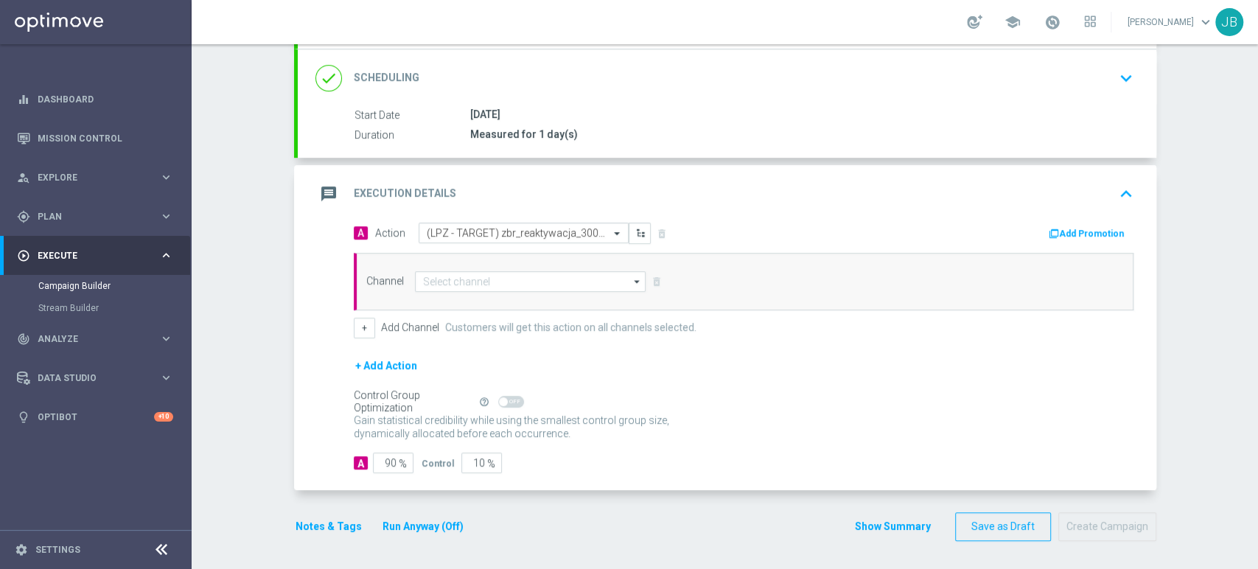
scroll to position [191, 0]
click at [384, 462] on input "90" at bounding box center [393, 463] width 41 height 21
type input "0"
type input "100"
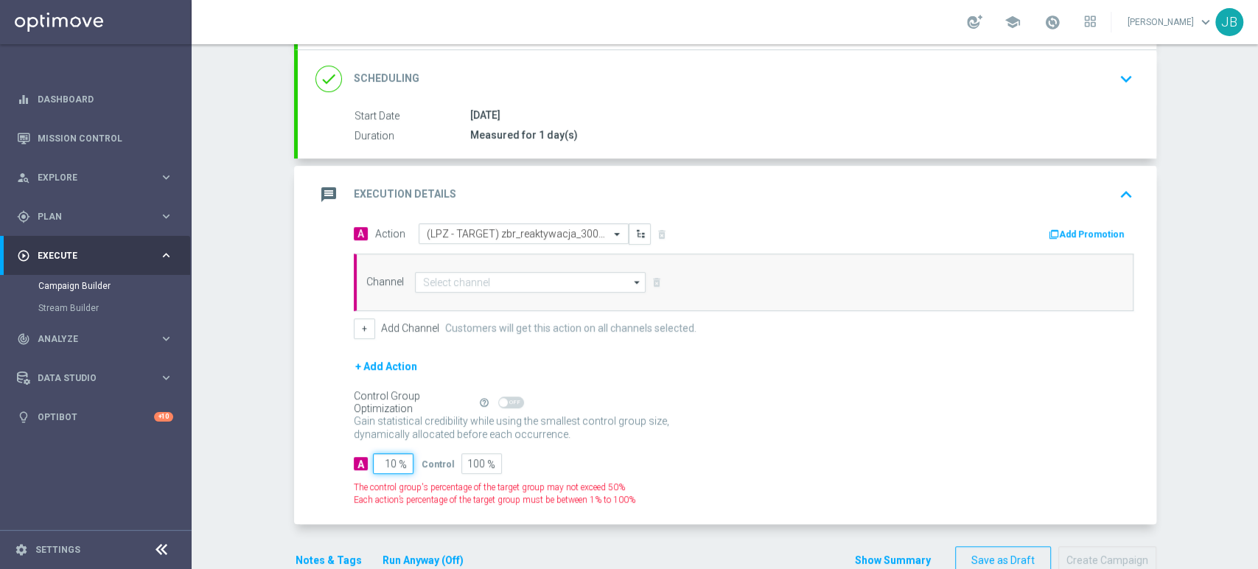
type input "100"
type input "0"
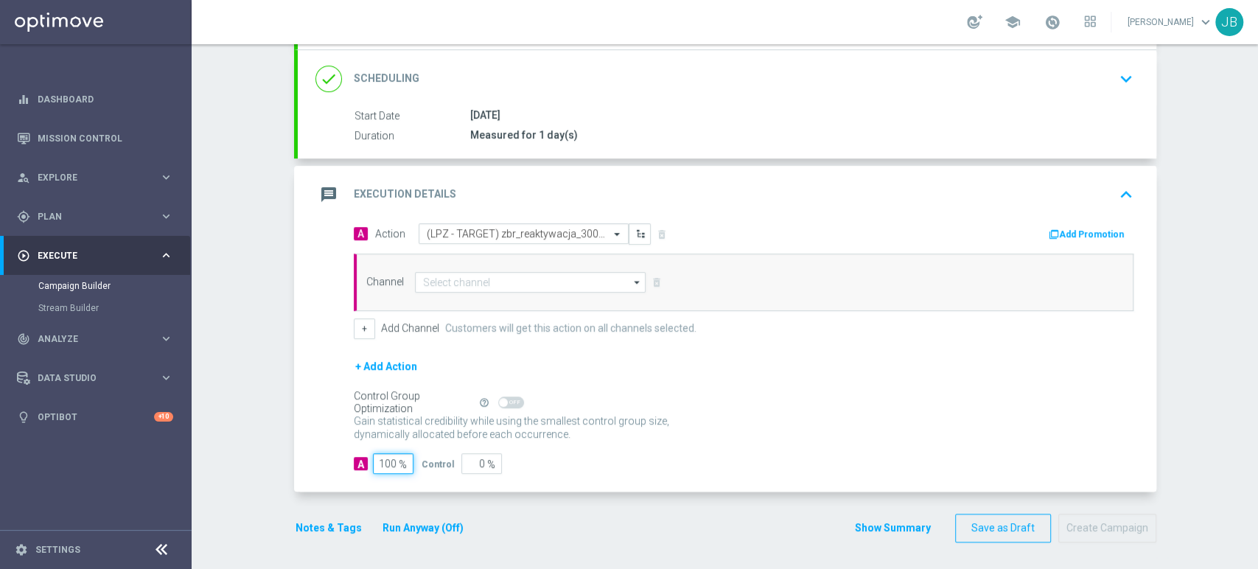
type input "100"
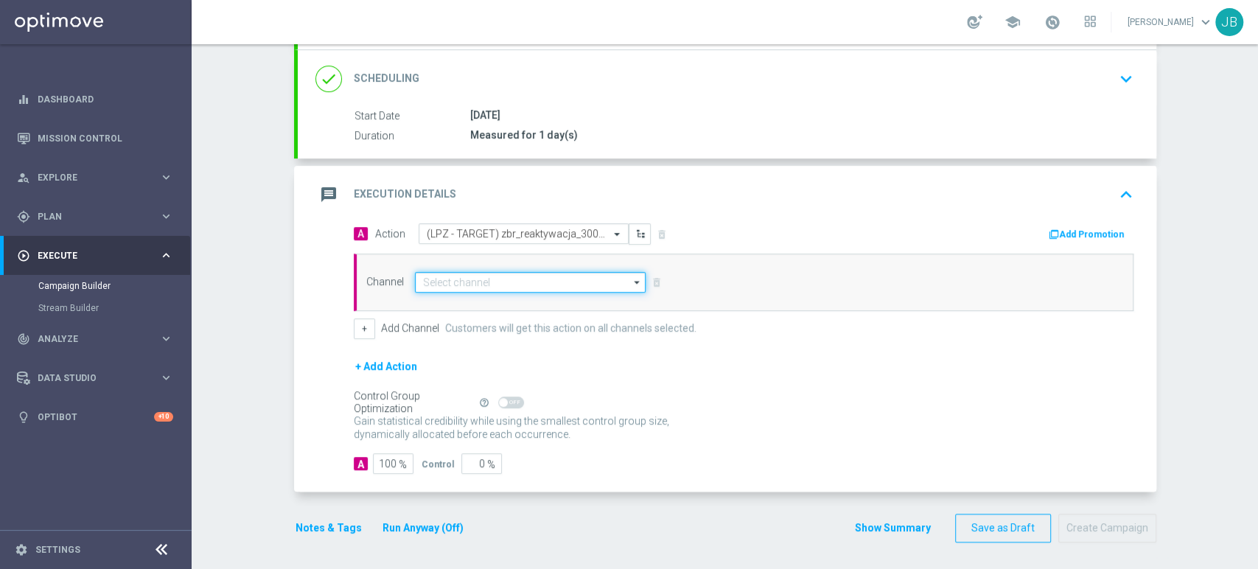
click at [453, 283] on input at bounding box center [530, 282] width 231 height 21
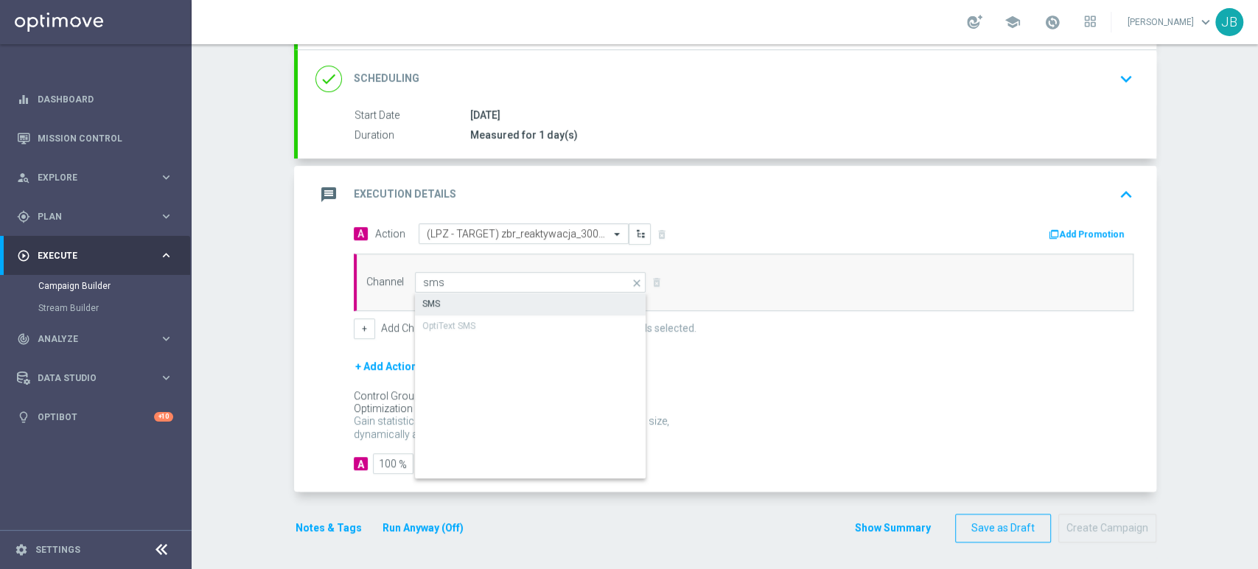
click at [450, 296] on div "SMS" at bounding box center [531, 303] width 232 height 21
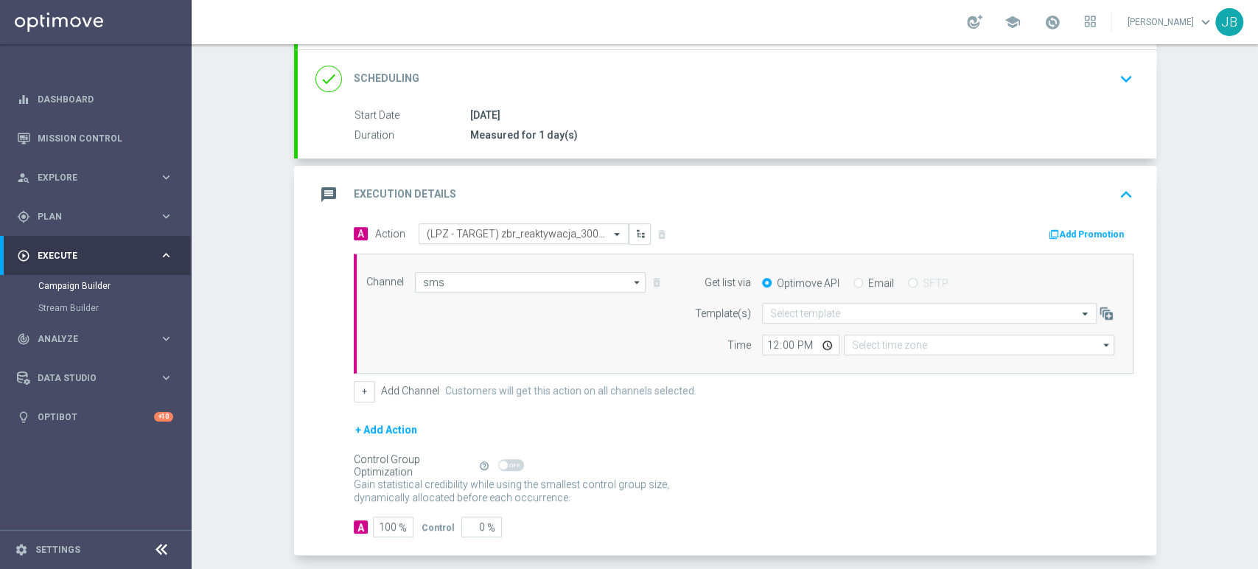
type input "SMS"
type input "Coordinated Universal Time (UTC 00:00)"
click at [1084, 116] on div "[DATE]" at bounding box center [799, 115] width 658 height 15
click at [1110, 60] on div "done Scheduling keyboard_arrow_down" at bounding box center [727, 79] width 859 height 58
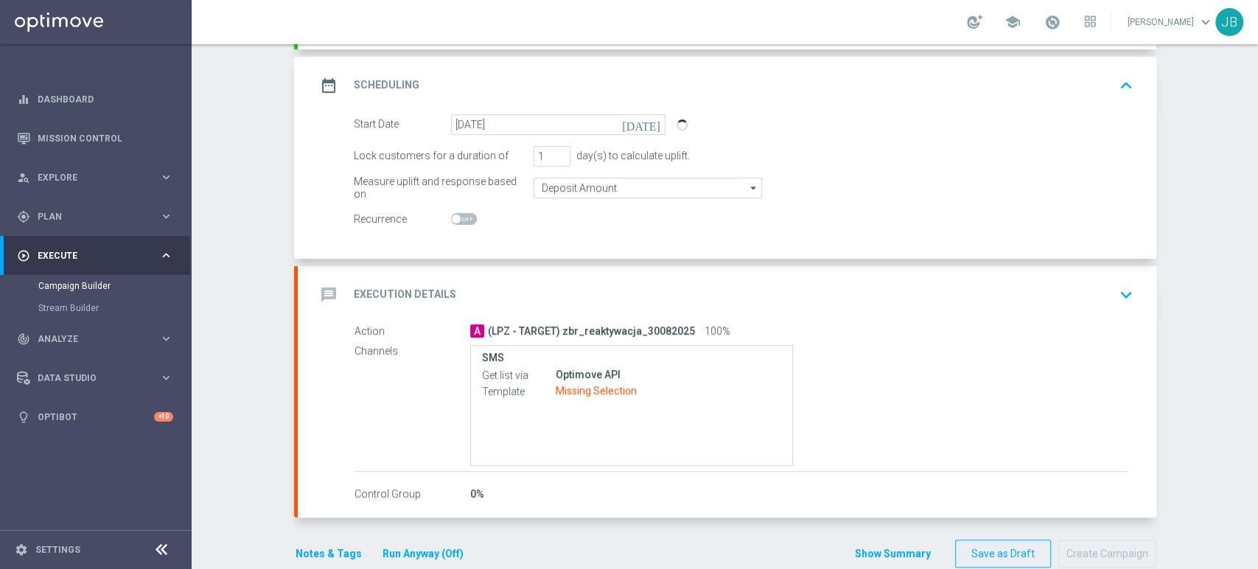
click at [1257, 116] on div "Campaign Builder Scheduled Campaign Triggered Campaign Status: Draft done Targe…" at bounding box center [725, 306] width 1067 height 525
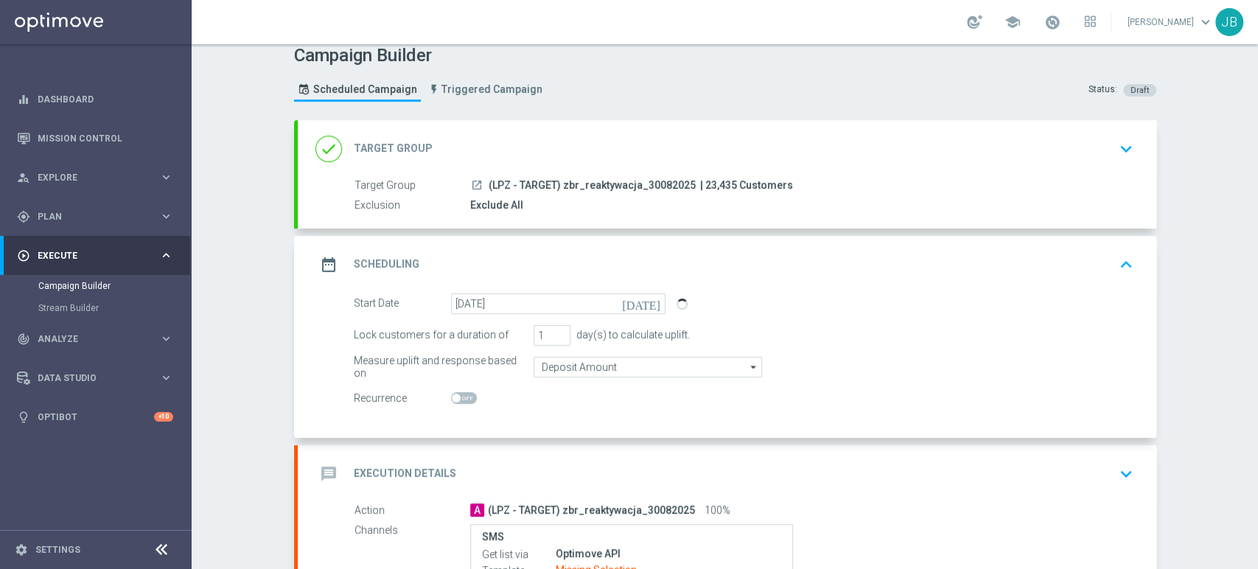
scroll to position [0, 0]
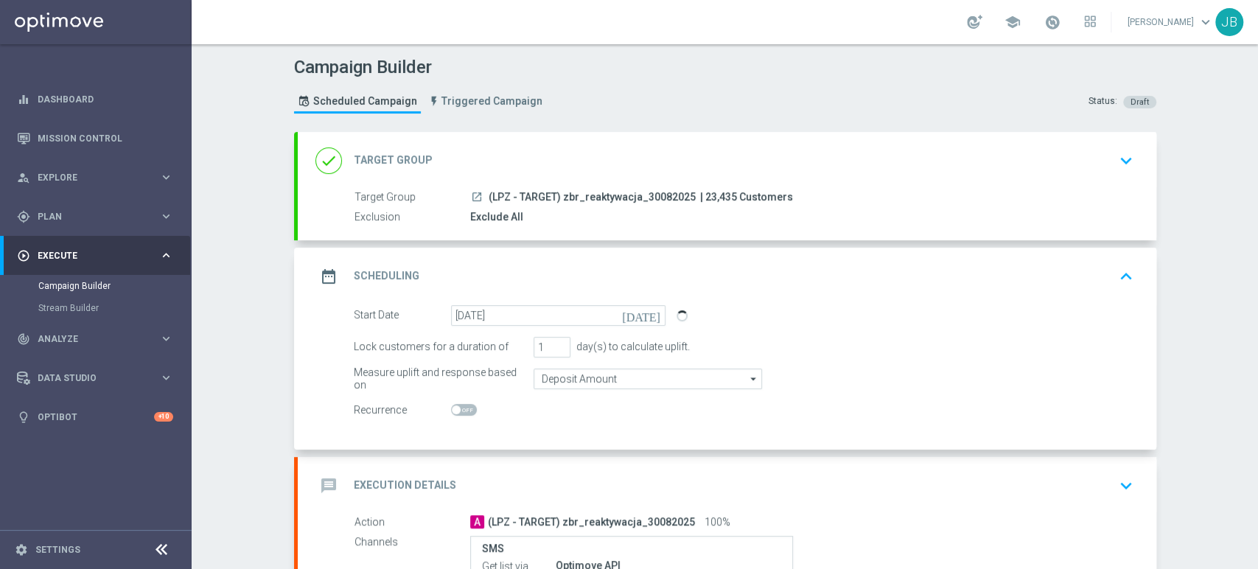
click at [1109, 175] on div "done Target Group keyboard_arrow_down" at bounding box center [727, 161] width 859 height 58
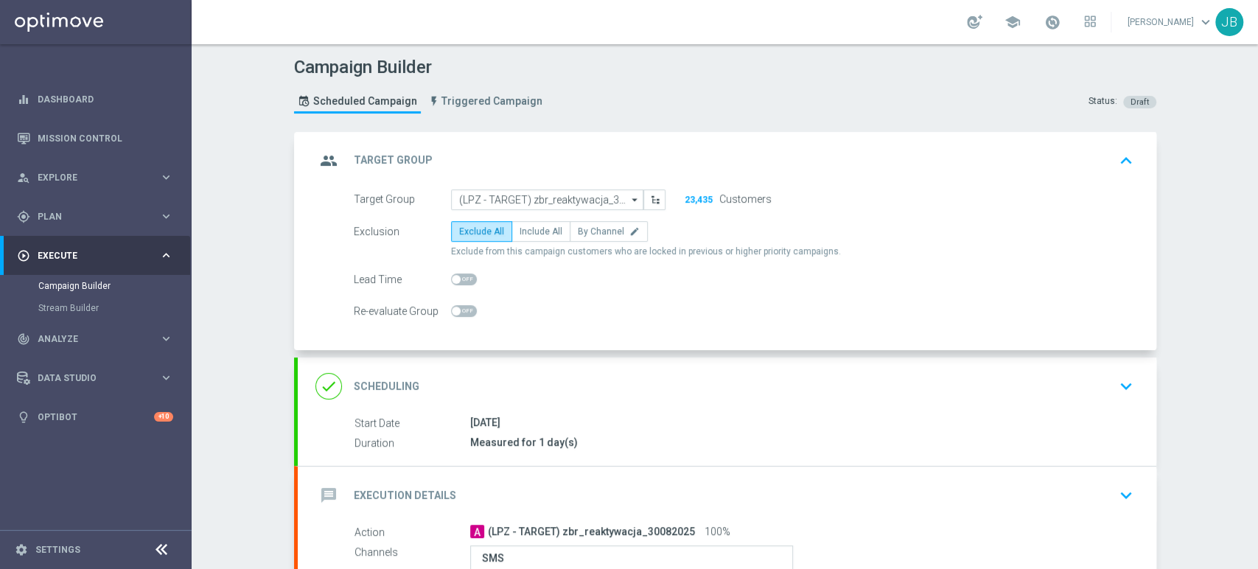
click at [1071, 386] on div "done Scheduling keyboard_arrow_down" at bounding box center [728, 386] width 824 height 28
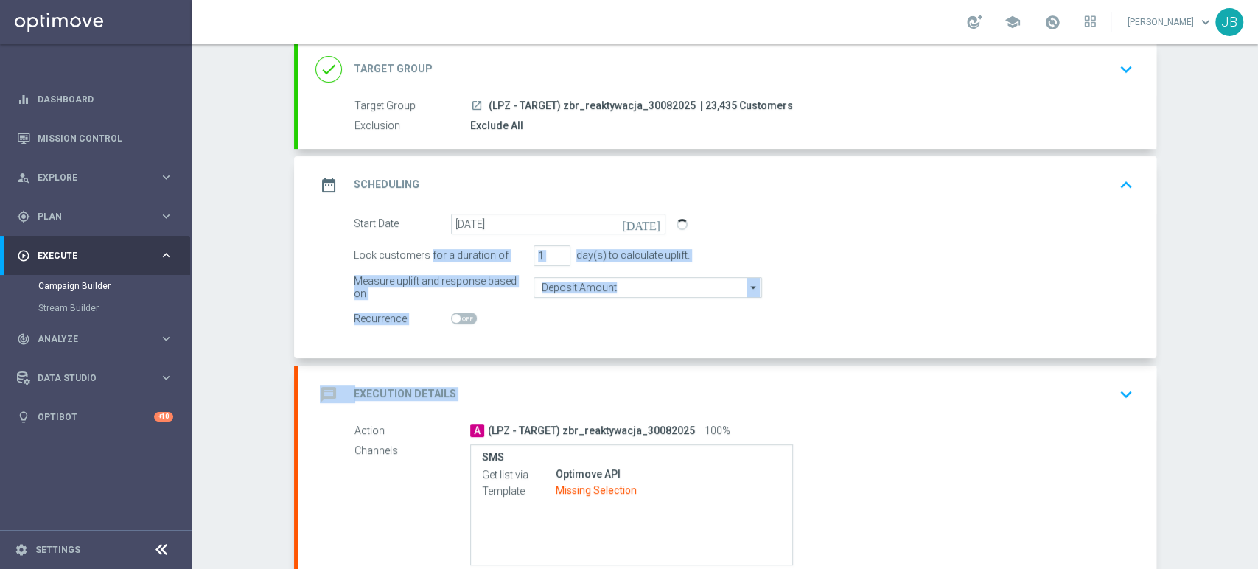
scroll to position [89, 0]
drag, startPoint x: 1257, startPoint y: 355, endPoint x: 1257, endPoint y: 415, distance: 60.5
click at [1257, 415] on div "Campaign Builder Scheduled Campaign Triggered Campaign Status: Draft done Targe…" at bounding box center [725, 306] width 1067 height 525
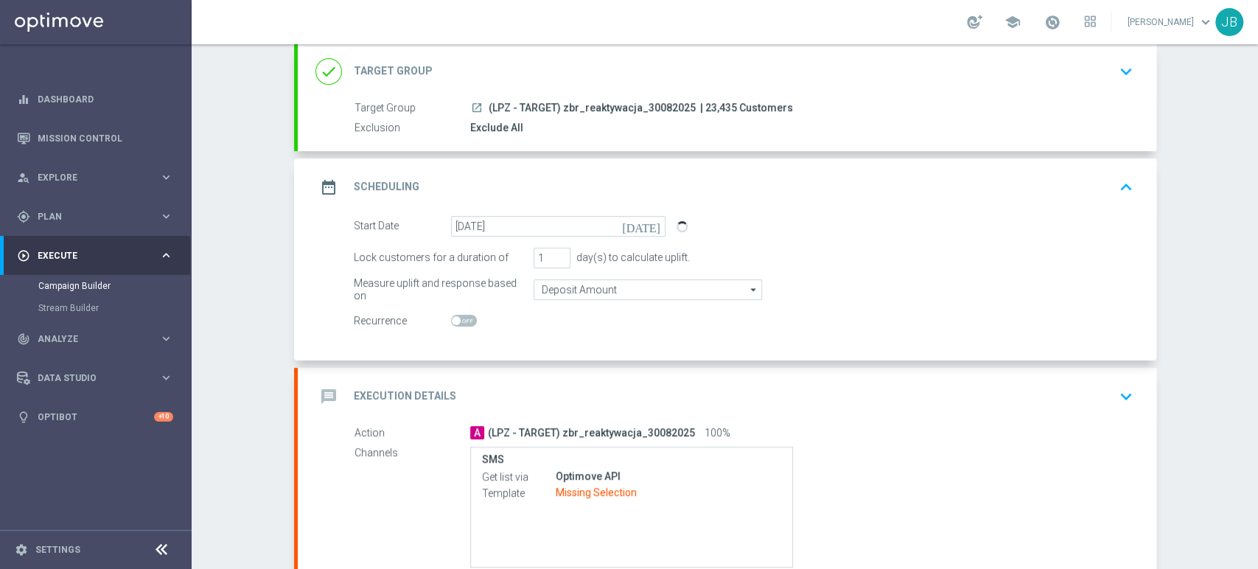
click at [1105, 170] on div "date_range Scheduling keyboard_arrow_up" at bounding box center [727, 188] width 859 height 58
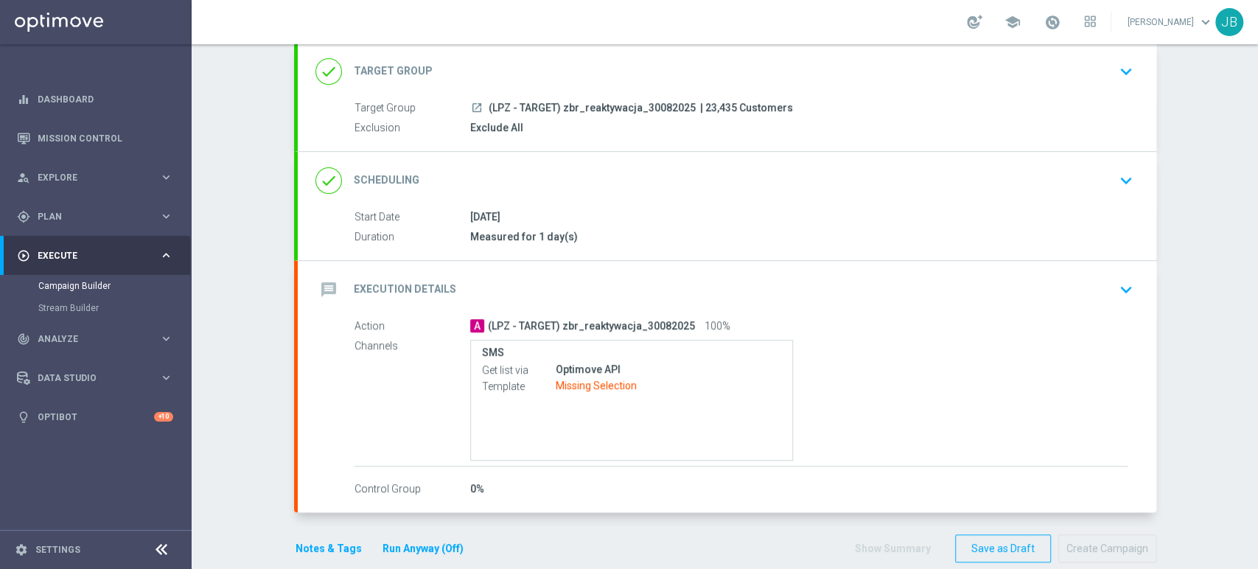
click at [1114, 276] on button "keyboard_arrow_down" at bounding box center [1126, 290] width 25 height 28
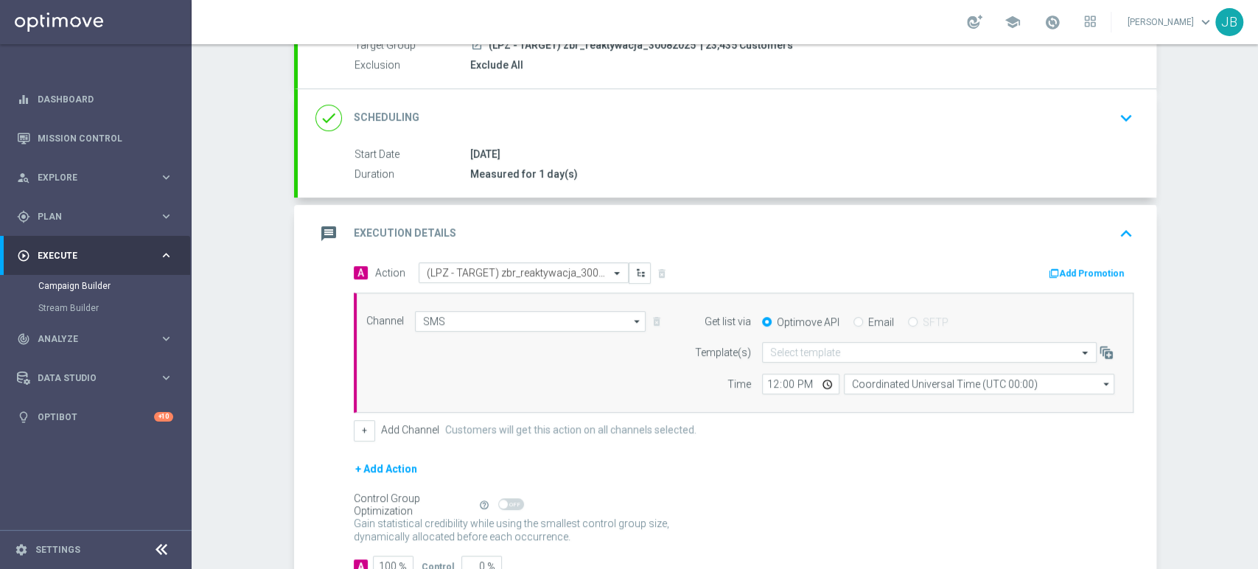
scroll to position [233, 0]
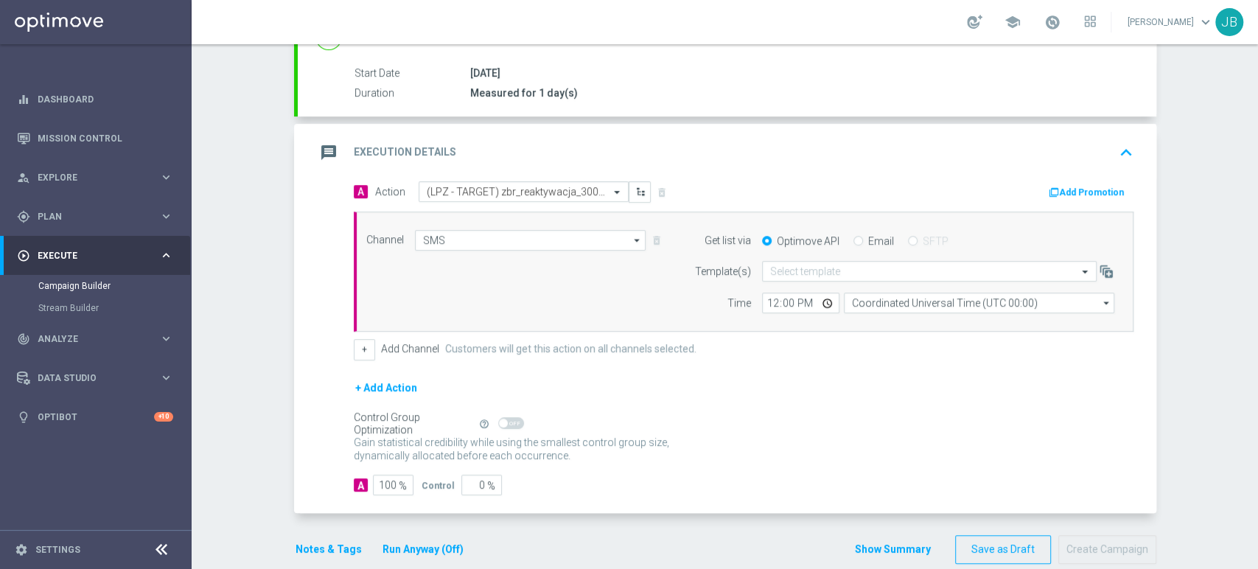
drag, startPoint x: 1257, startPoint y: 311, endPoint x: 1257, endPoint y: 403, distance: 92.2
click at [1257, 403] on div "Campaign Builder Scheduled Campaign Triggered Campaign Status: Draft done Targe…" at bounding box center [725, 306] width 1067 height 525
click at [1235, 400] on div "Campaign Builder Scheduled Campaign Triggered Campaign Status: Draft done Targe…" at bounding box center [725, 306] width 1067 height 525
click at [763, 270] on div at bounding box center [929, 271] width 333 height 13
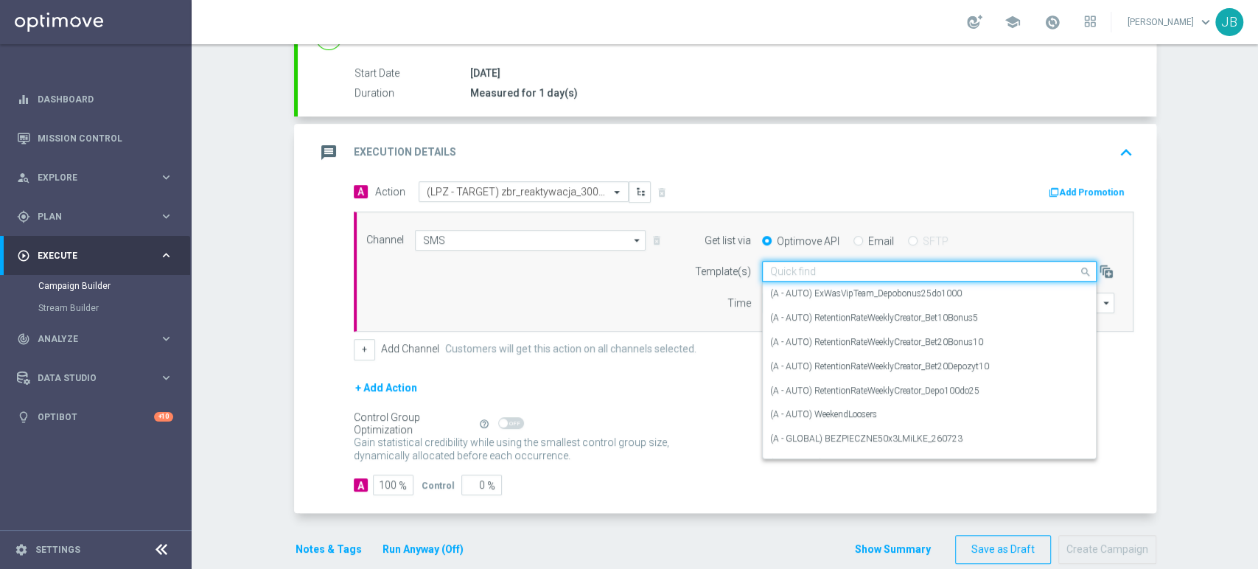
paste input "(LPZ - TARGET) zbr_reaktywacja_30082025"
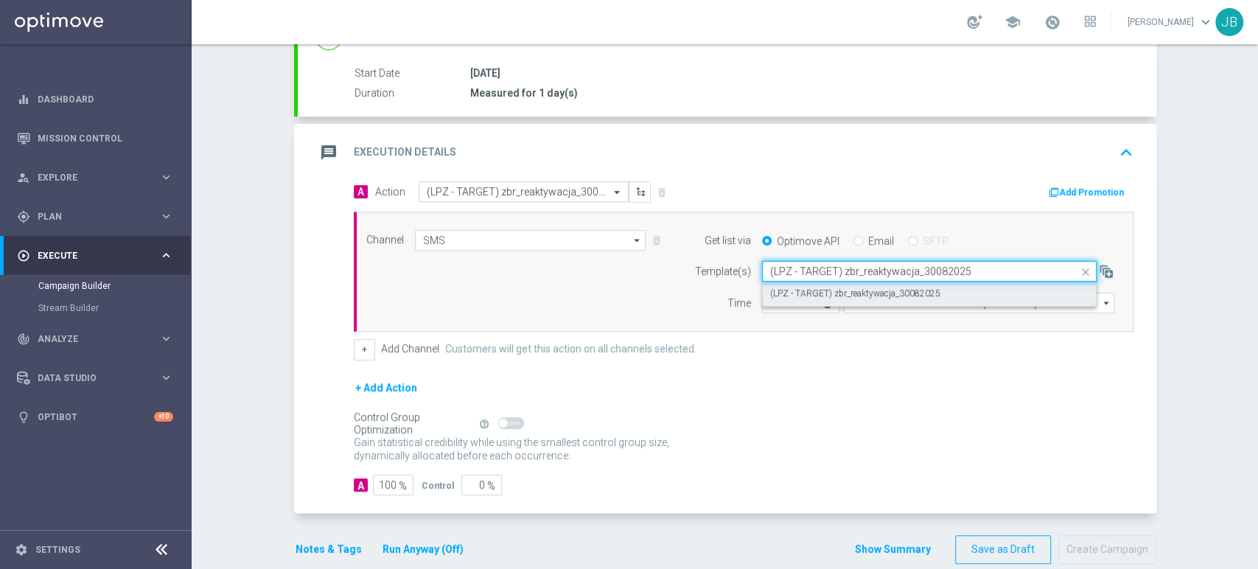
click at [763, 299] on div "(LPZ - TARGET) zbr_reaktywacja_30082025" at bounding box center [929, 294] width 333 height 24
type input "(LPZ - TARGET) zbr_reaktywacja_30082025"
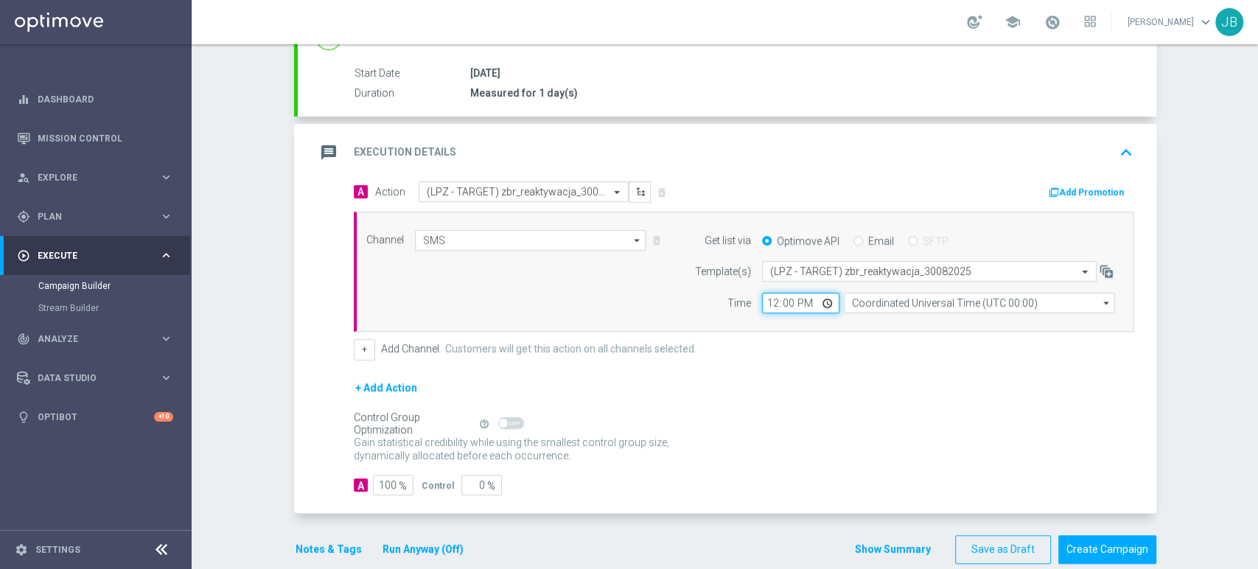
click at [762, 299] on input "12:00" at bounding box center [800, 303] width 77 height 21
type input "09:11"
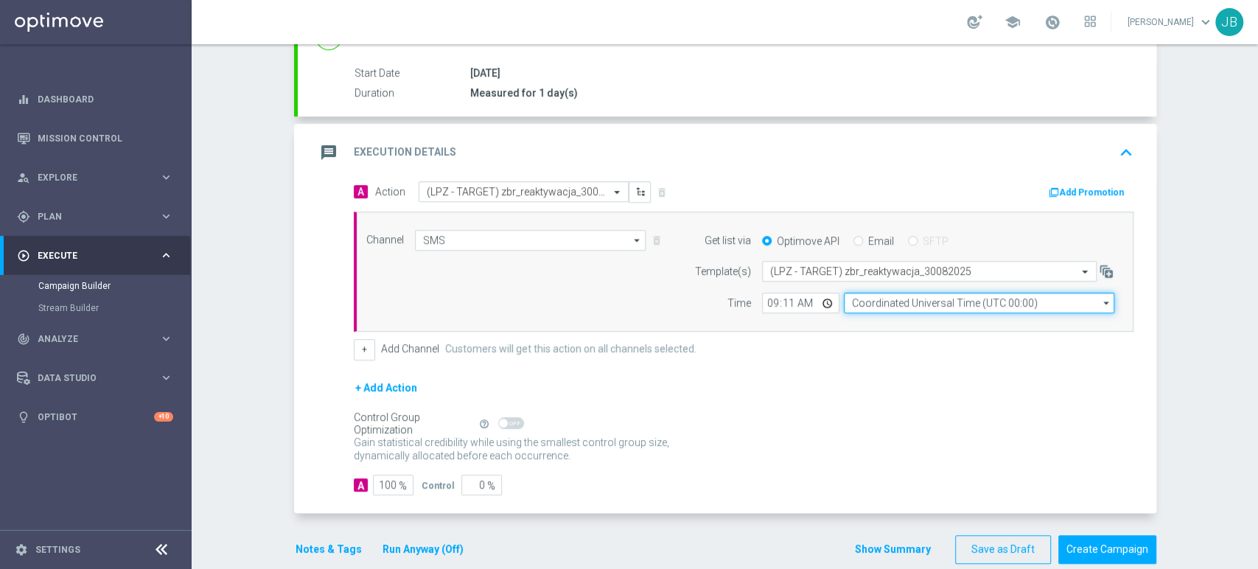
click at [857, 300] on input "Coordinated Universal Time (UTC 00:00)" at bounding box center [979, 303] width 271 height 21
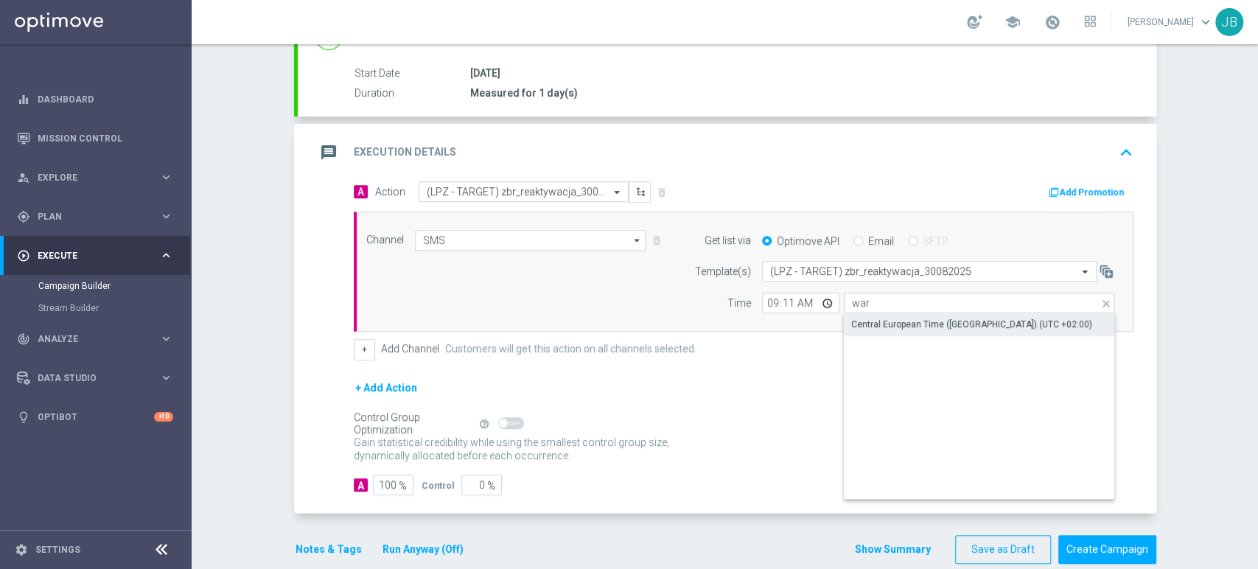
click at [863, 324] on div "Central European Time ([GEOGRAPHIC_DATA]) (UTC +02:00)" at bounding box center [972, 324] width 241 height 13
type input "Central European Time ([GEOGRAPHIC_DATA]) (UTC +02:00)"
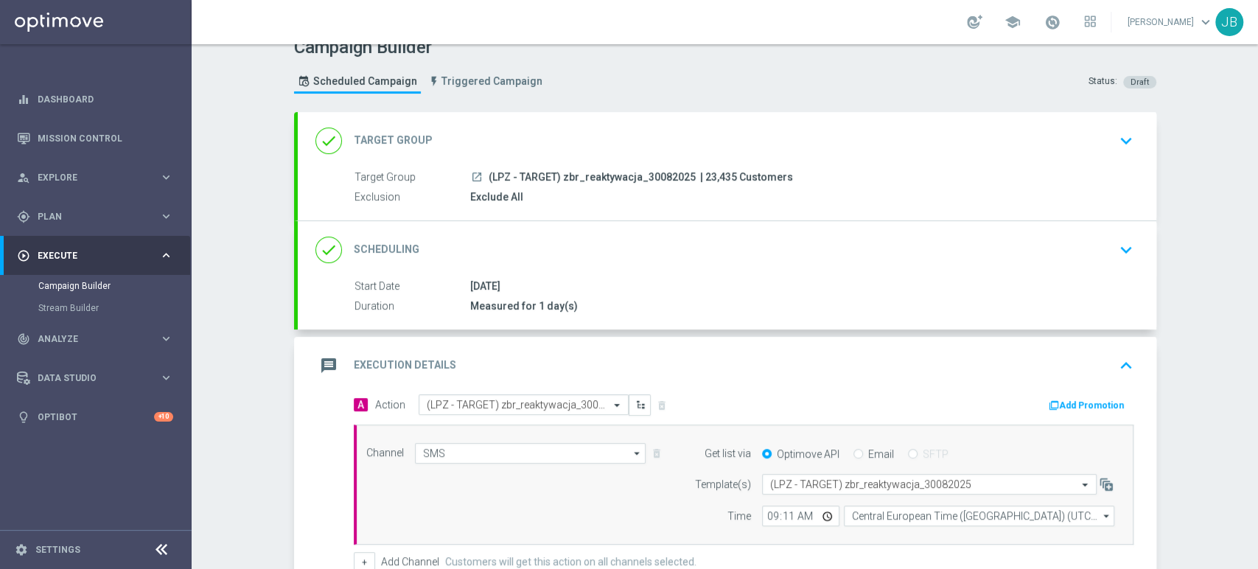
scroll to position [0, 0]
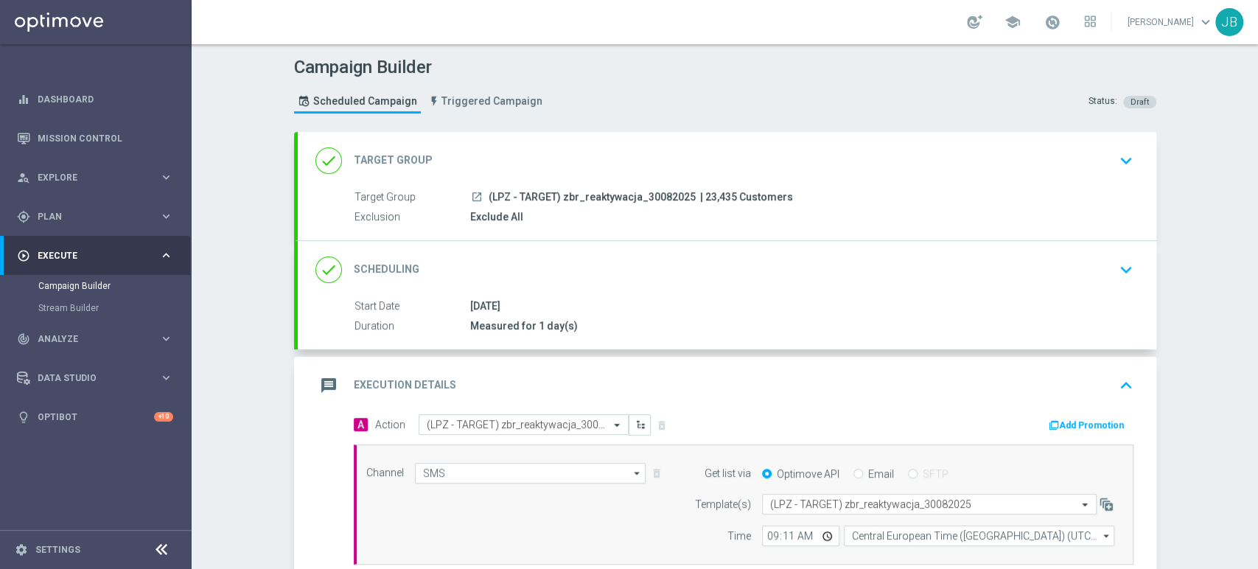
click at [1008, 260] on div "done Scheduling keyboard_arrow_down" at bounding box center [728, 270] width 824 height 28
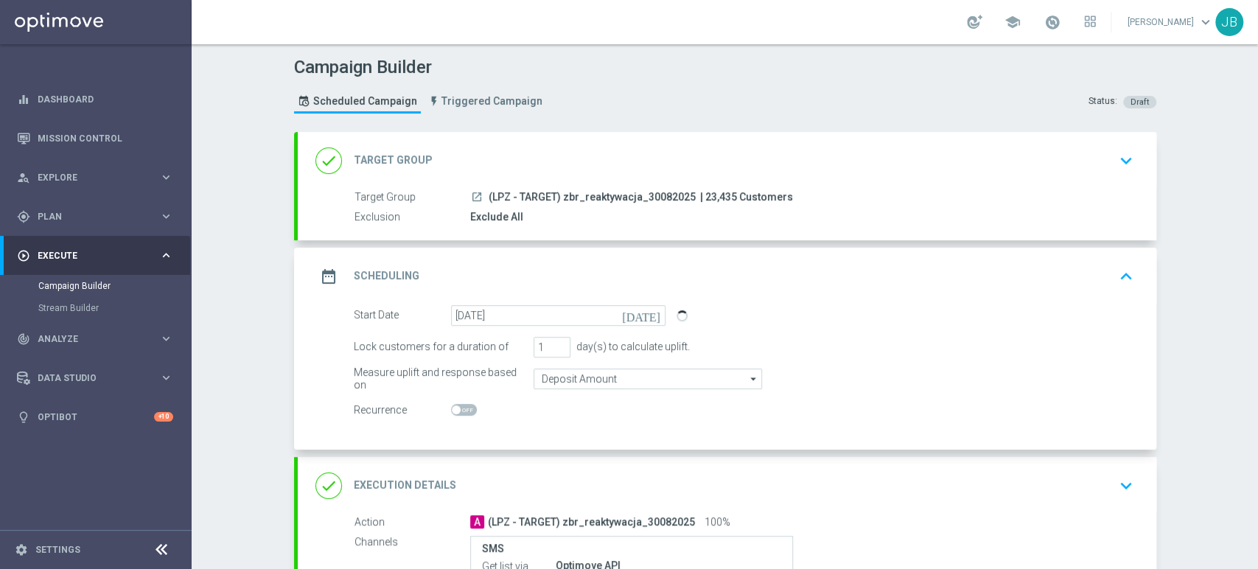
click at [978, 163] on div "done Target Group keyboard_arrow_down" at bounding box center [728, 161] width 824 height 28
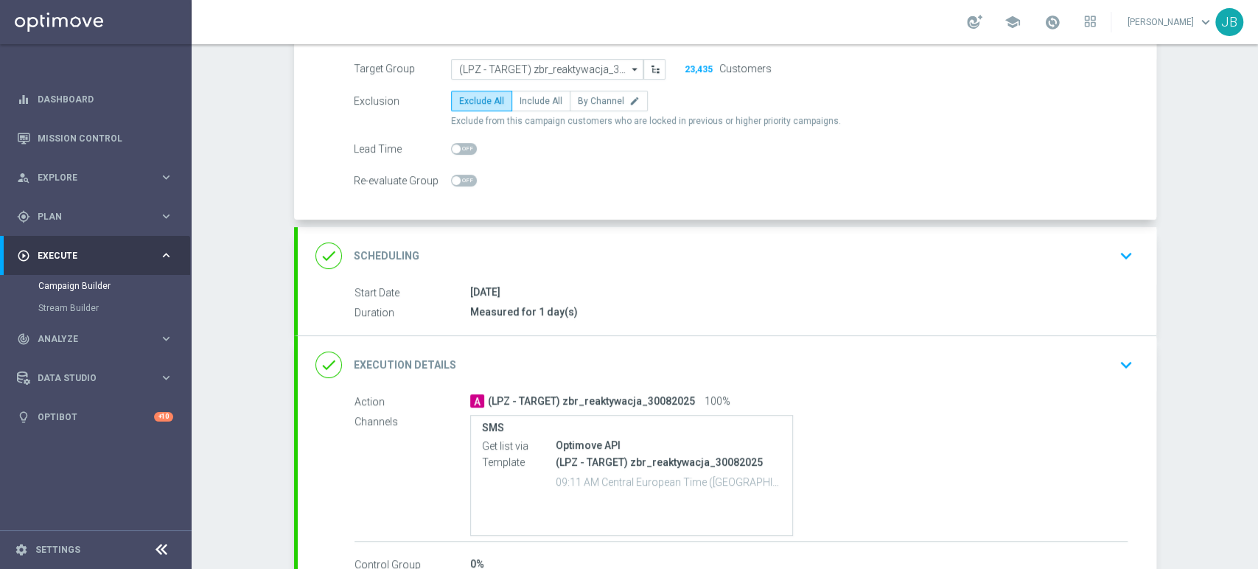
scroll to position [146, 0]
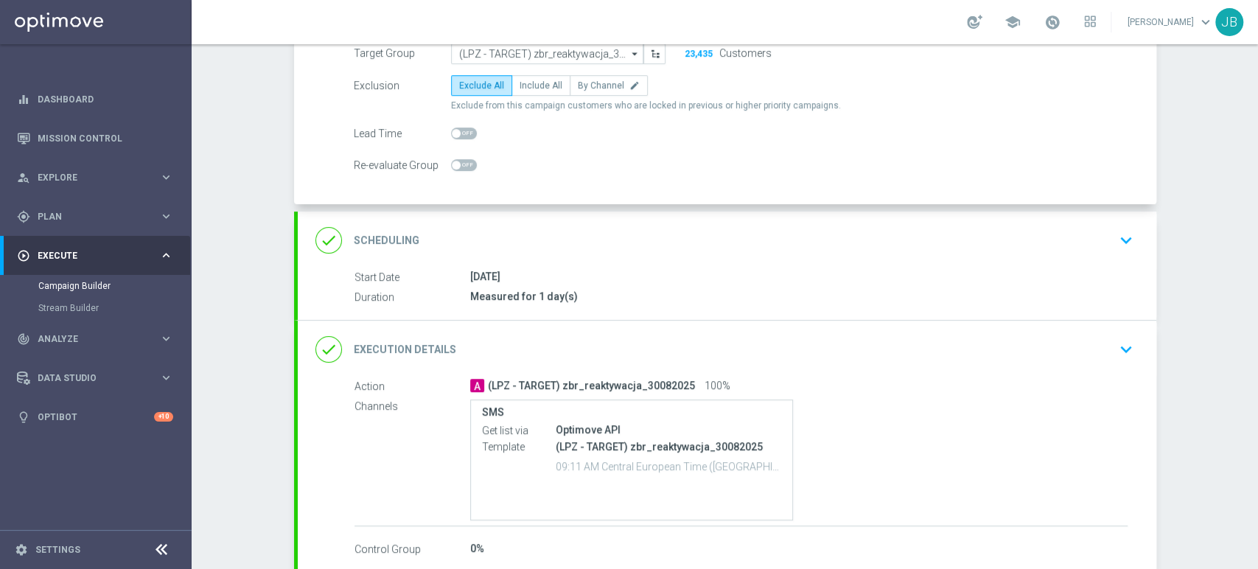
drag, startPoint x: 1257, startPoint y: 219, endPoint x: 1257, endPoint y: 316, distance: 96.6
click at [1257, 316] on div "Campaign Builder Scheduled Campaign Triggered Campaign Status: Draft group Targ…" at bounding box center [725, 306] width 1067 height 525
click at [1099, 226] on div "done Scheduling keyboard_arrow_down" at bounding box center [728, 240] width 824 height 28
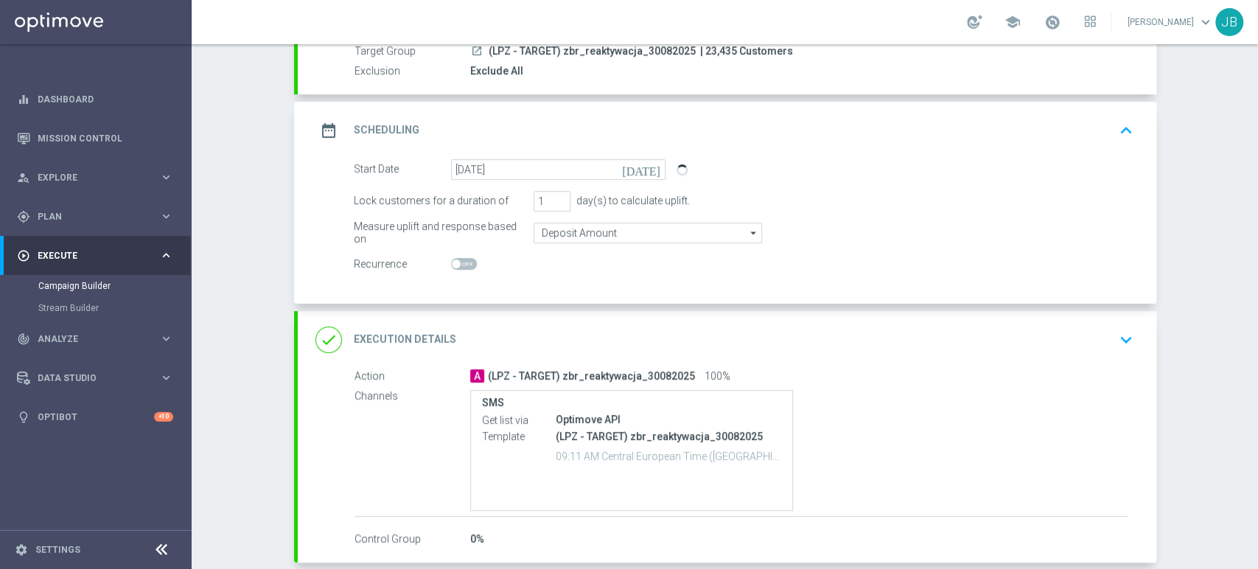
scroll to position [217, 0]
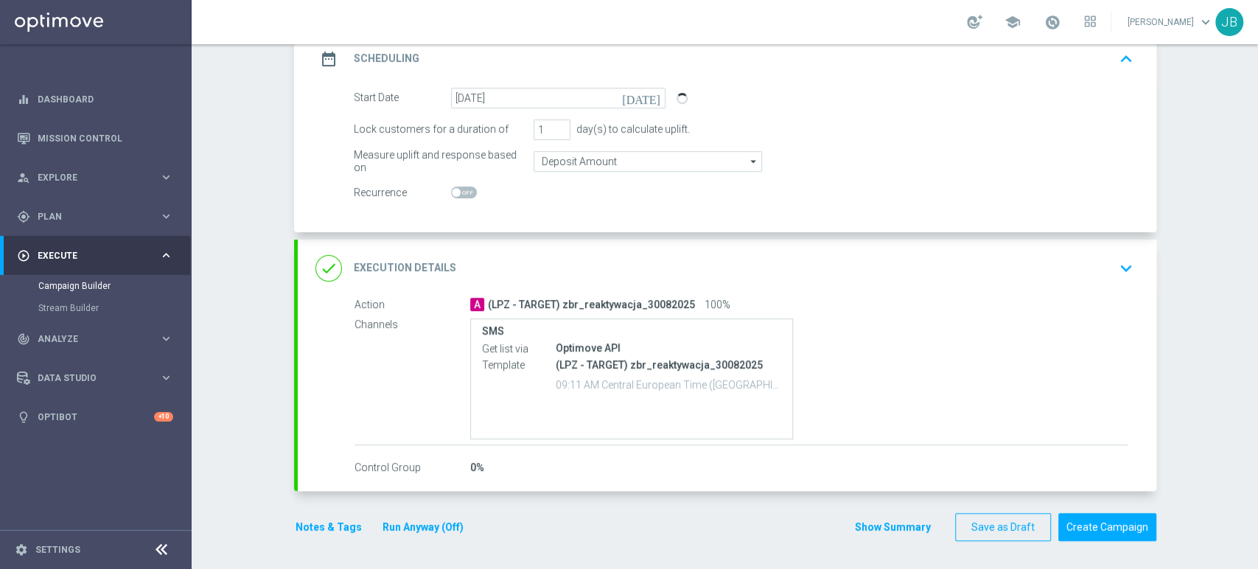
click at [1117, 271] on icon "keyboard_arrow_down" at bounding box center [1126, 268] width 22 height 22
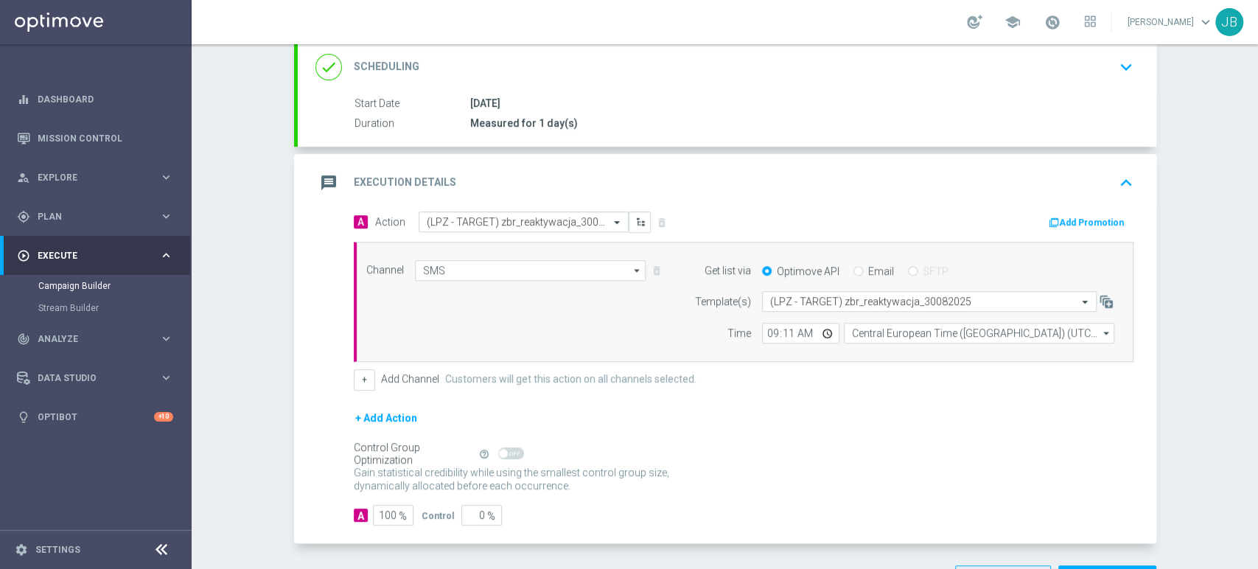
scroll to position [254, 0]
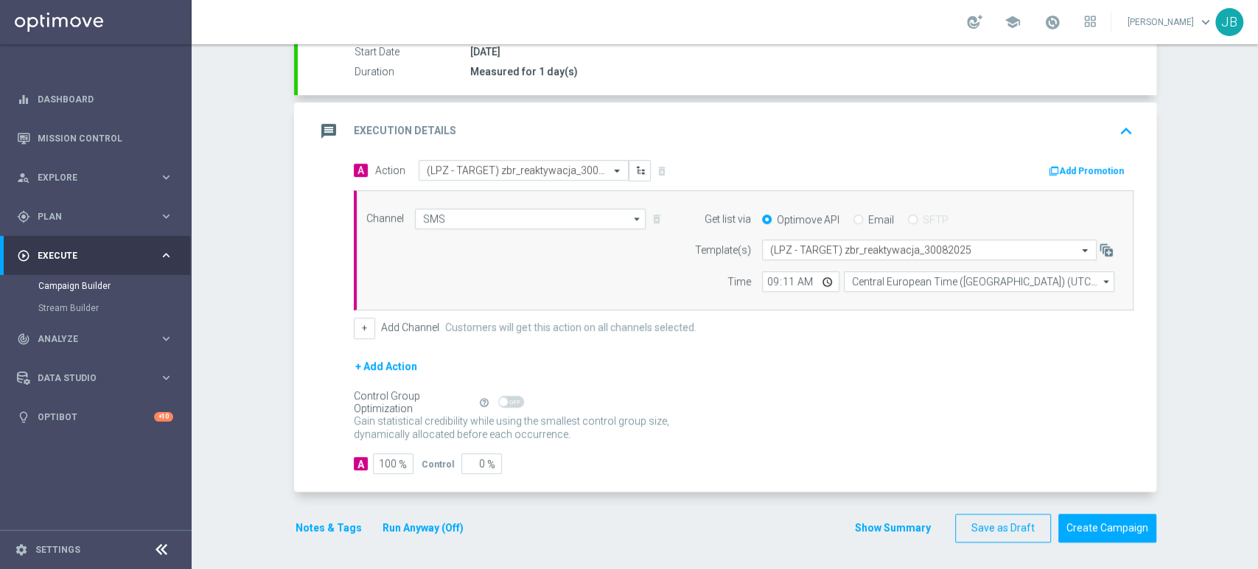
click at [1208, 383] on div "Campaign Builder Scheduled Campaign Triggered Campaign Status: Draft done Targe…" at bounding box center [725, 306] width 1067 height 525
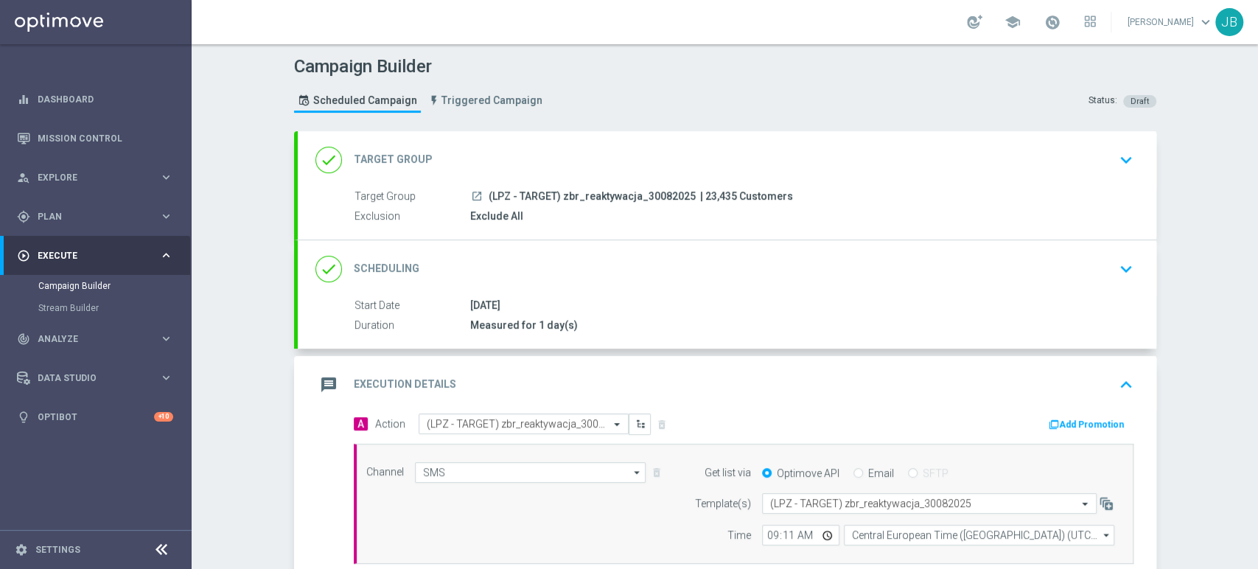
scroll to position [0, 0]
drag, startPoint x: 1257, startPoint y: 457, endPoint x: 1257, endPoint y: 282, distance: 175.5
click at [1257, 282] on div "Campaign Builder Scheduled Campaign Triggered Campaign Status: Draft done Targe…" at bounding box center [725, 306] width 1067 height 525
click at [1093, 250] on div "done Scheduling keyboard_arrow_down" at bounding box center [727, 270] width 859 height 58
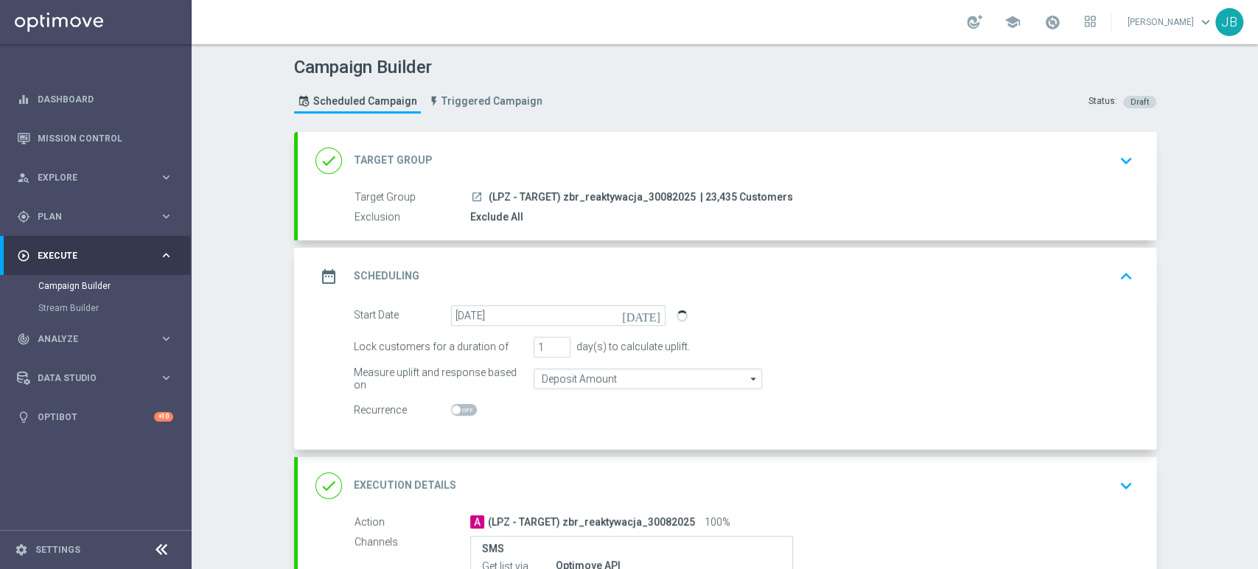
click at [1093, 250] on div "date_range Scheduling keyboard_arrow_up" at bounding box center [727, 277] width 859 height 58
click at [1093, 250] on div "date_range Scheduling keyboard_arrow_up Start Date 30 Aug 2025 Duration Measure…" at bounding box center [727, 349] width 859 height 202
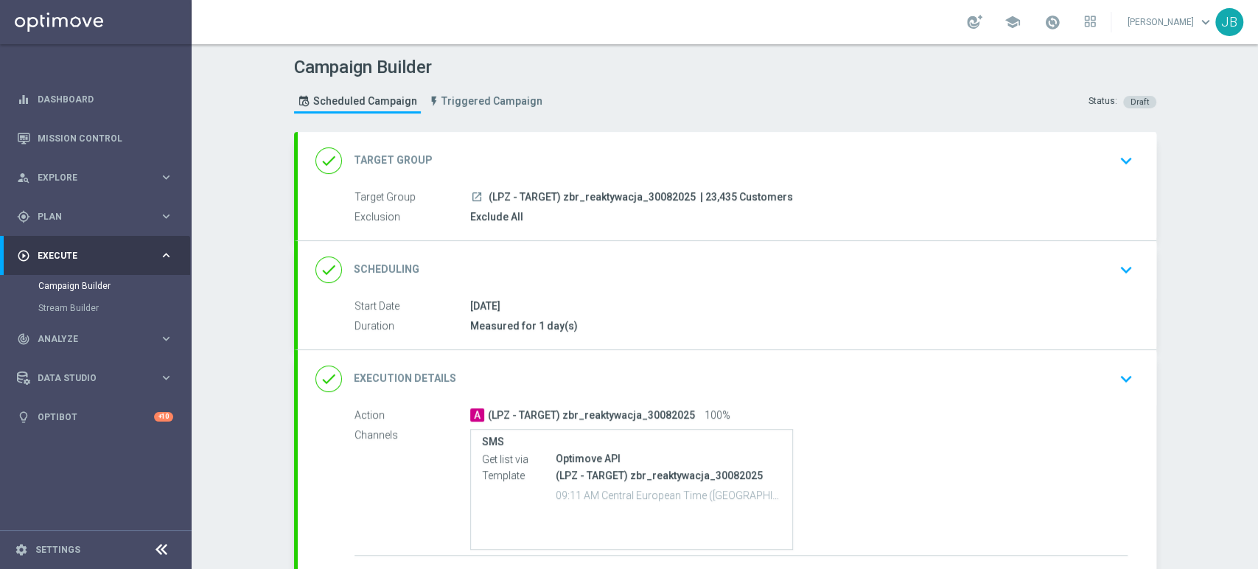
click at [1093, 250] on div "done Scheduling keyboard_arrow_down" at bounding box center [727, 270] width 859 height 58
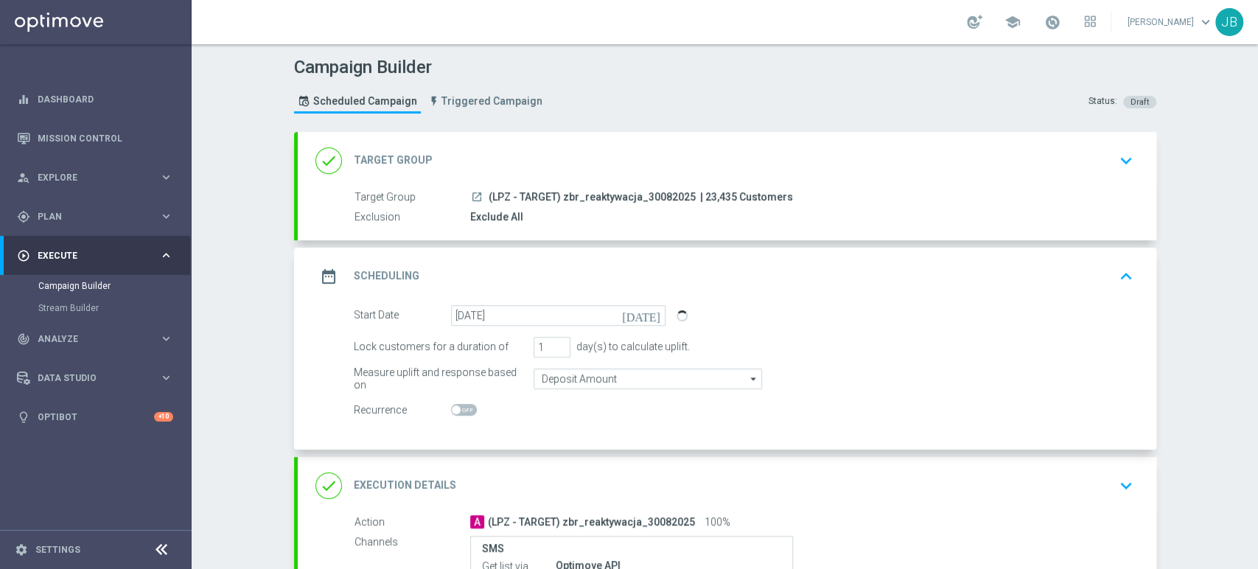
click at [1093, 250] on div "date_range Scheduling keyboard_arrow_up" at bounding box center [727, 277] width 859 height 58
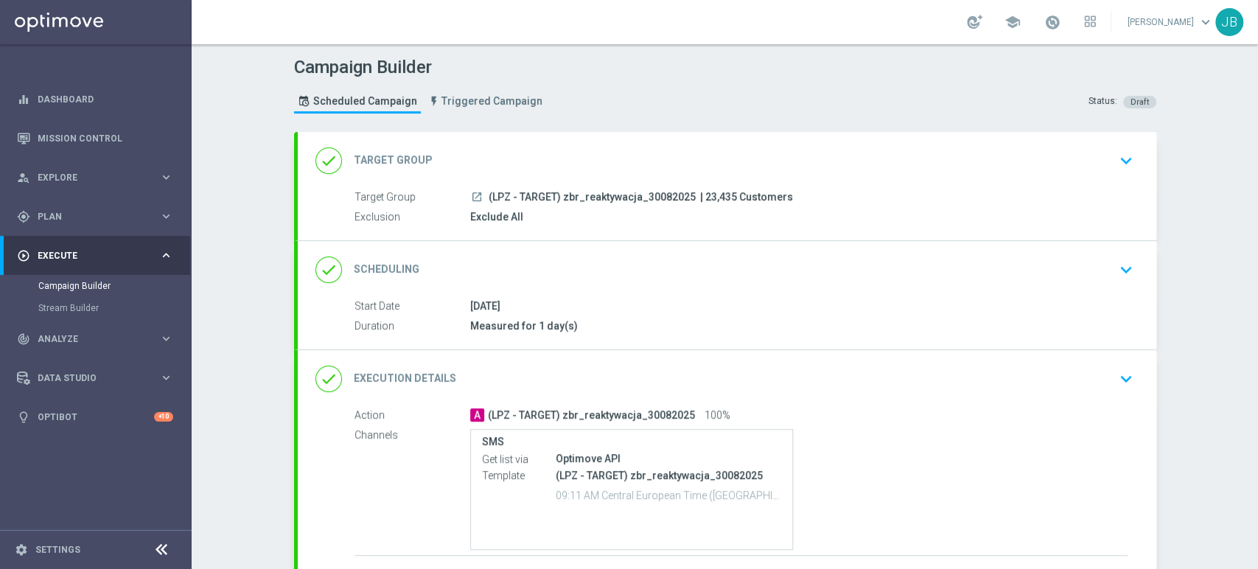
click at [1206, 220] on div "Campaign Builder Scheduled Campaign Triggered Campaign Status: Draft done Targe…" at bounding box center [725, 306] width 1067 height 525
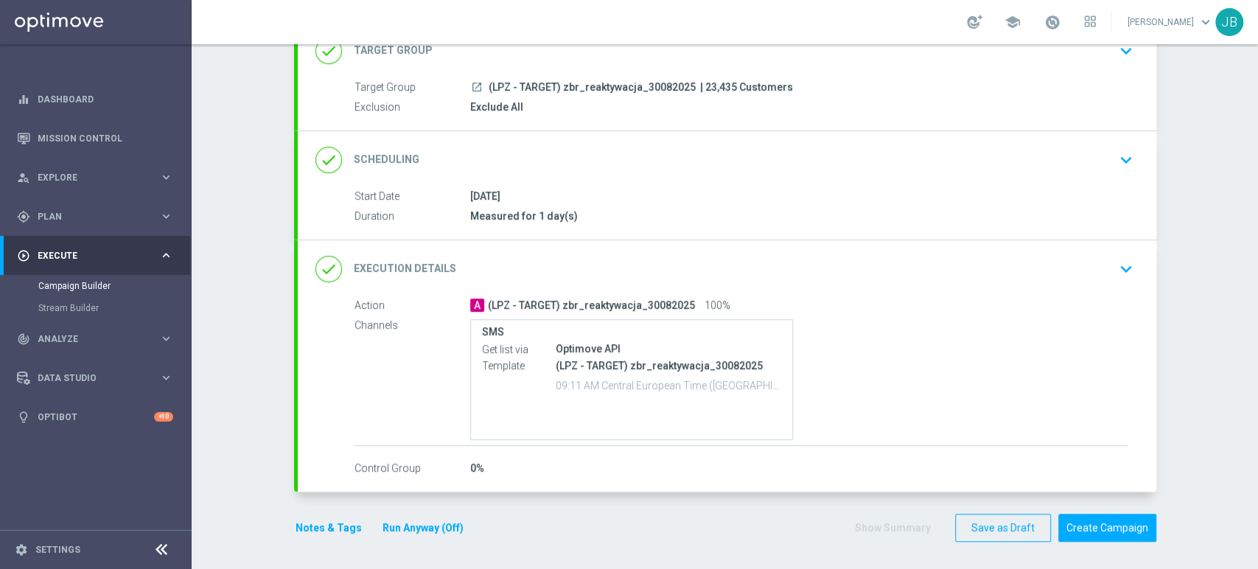
click at [1099, 266] on div "done Execution Details keyboard_arrow_down" at bounding box center [728, 269] width 824 height 28
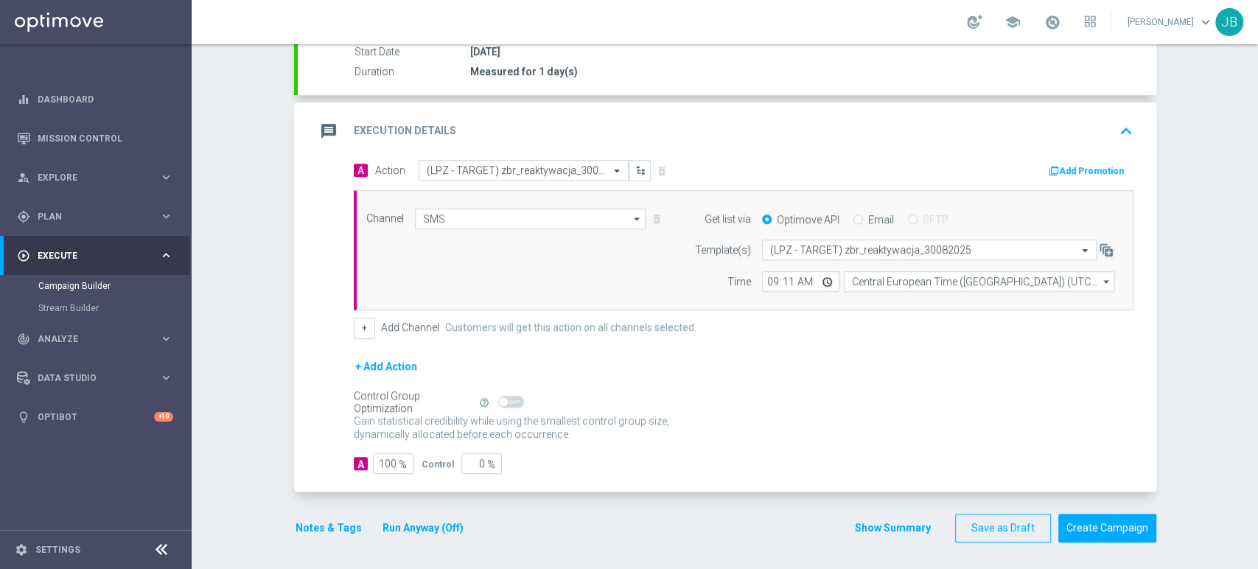
scroll to position [0, 0]
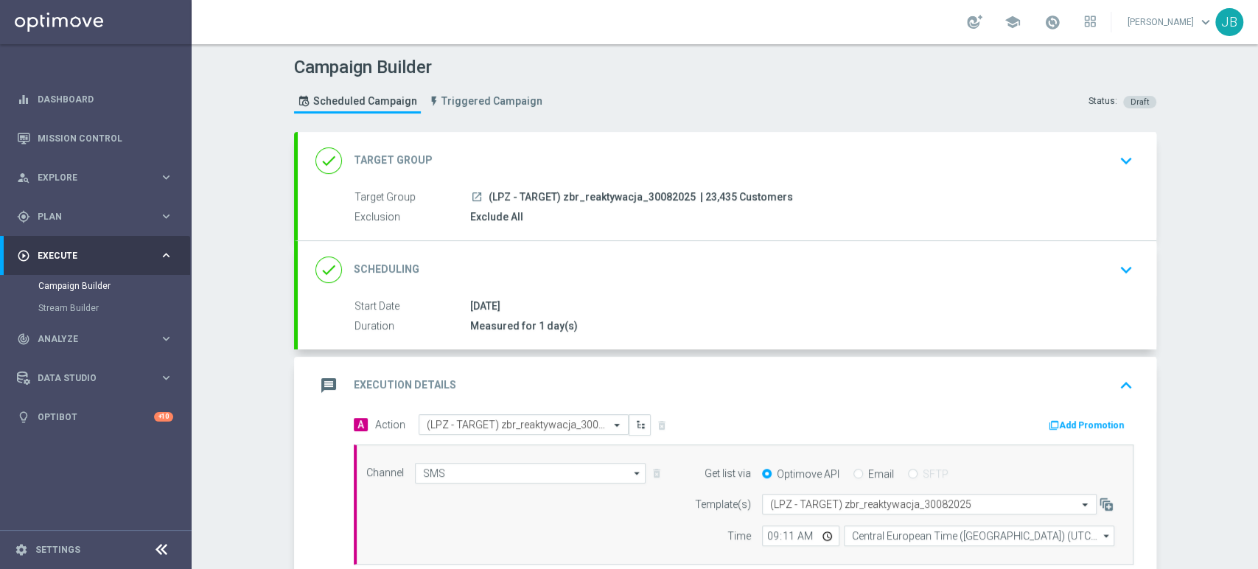
click at [1084, 186] on div "done Target Group keyboard_arrow_down" at bounding box center [727, 161] width 859 height 58
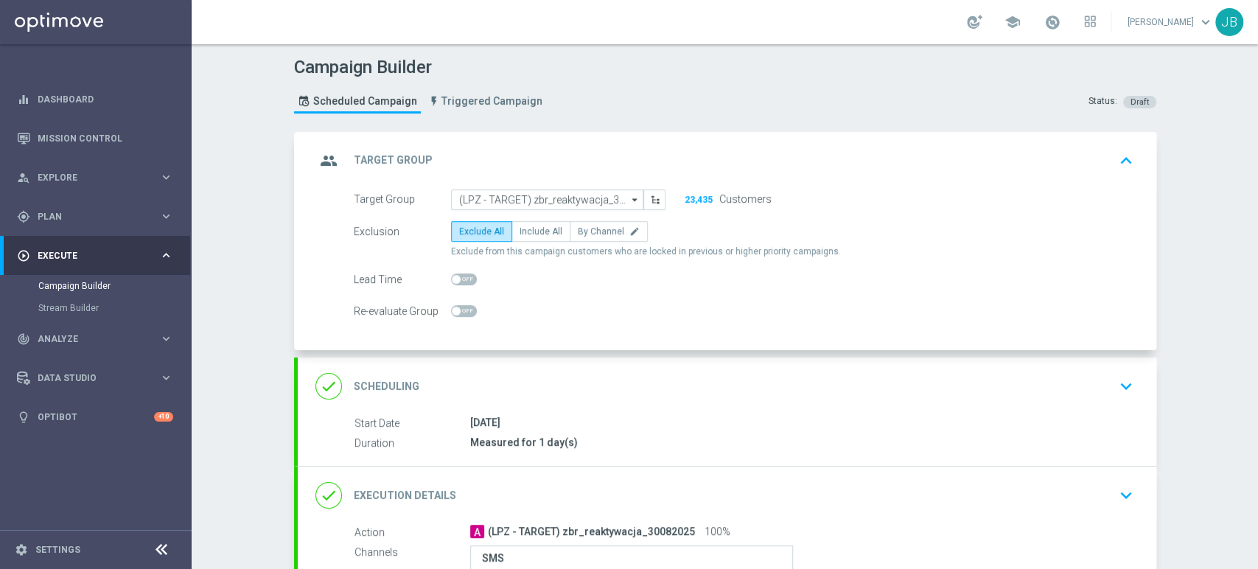
click at [1062, 363] on div "done Scheduling keyboard_arrow_down" at bounding box center [727, 387] width 859 height 58
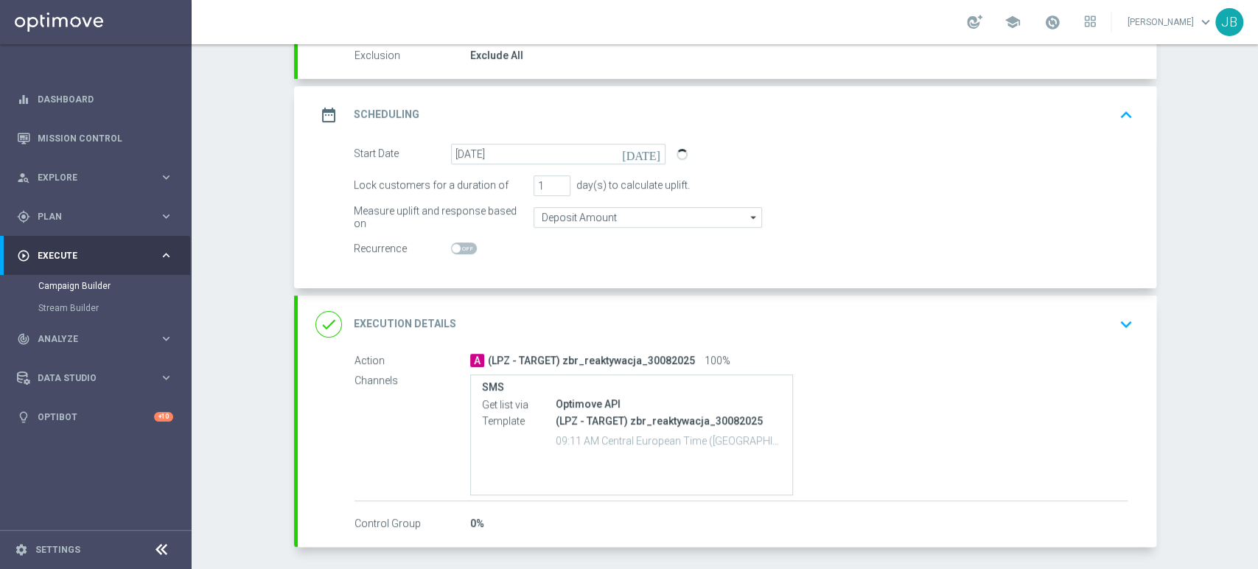
scroll to position [193, 0]
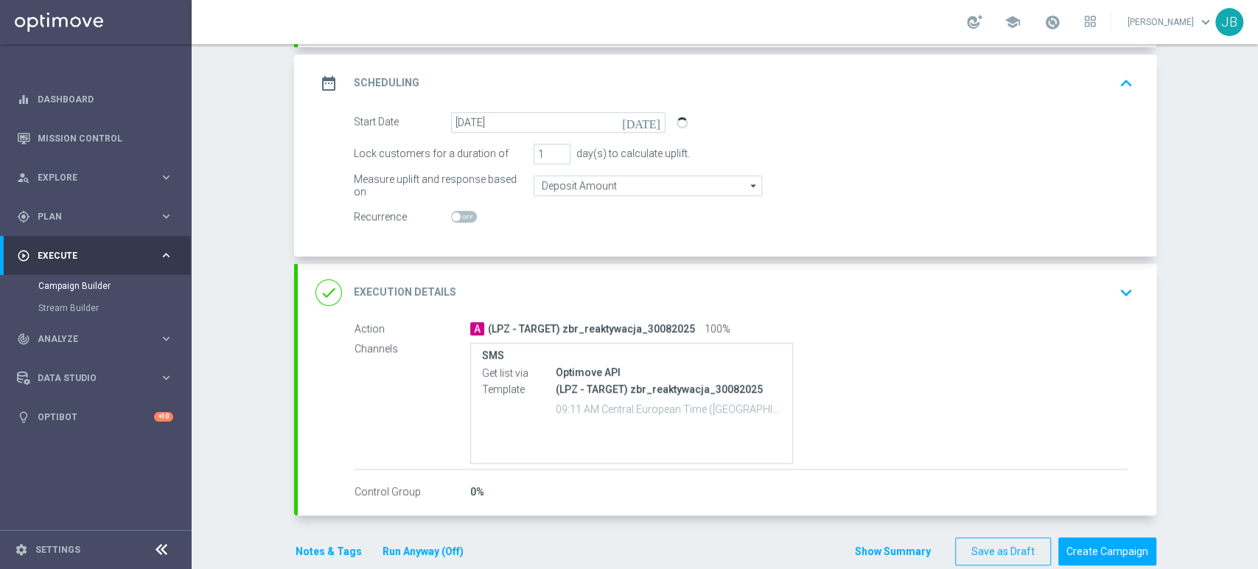
click at [1125, 306] on div "done Execution Details keyboard_arrow_down" at bounding box center [727, 293] width 859 height 58
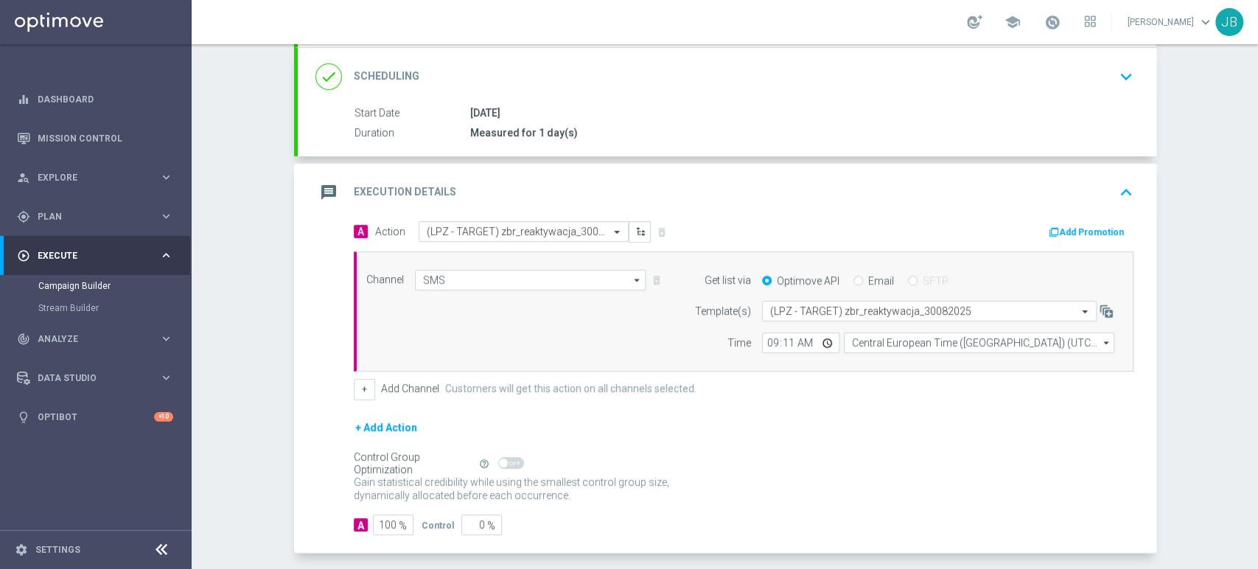
click at [1205, 369] on div "Campaign Builder Scheduled Campaign Triggered Campaign Status: Draft done Targe…" at bounding box center [725, 306] width 1067 height 525
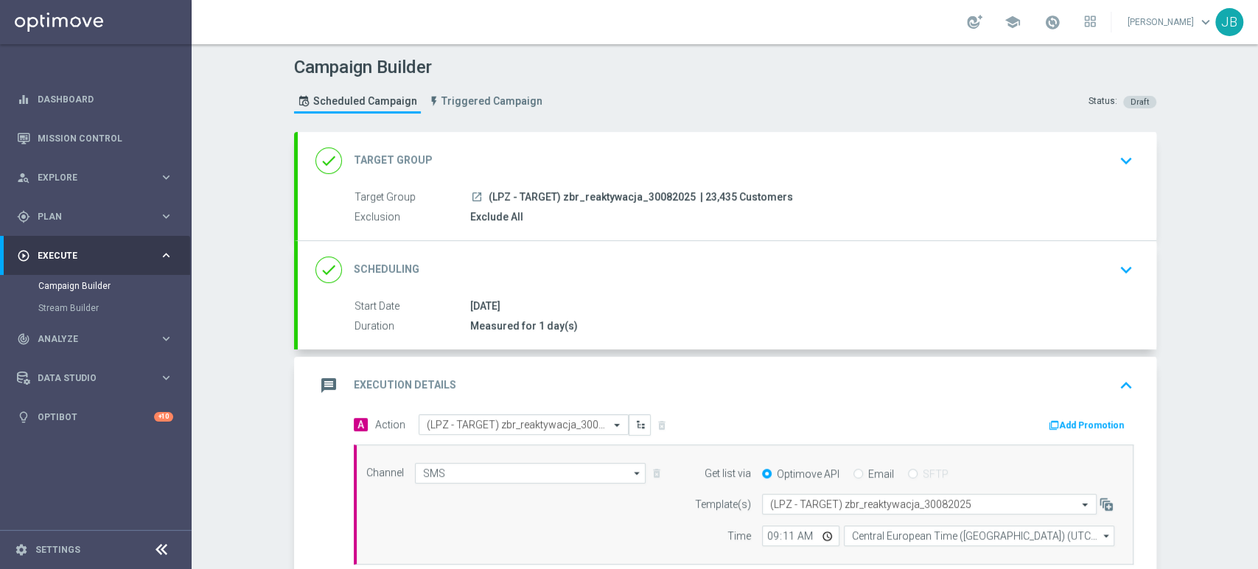
scroll to position [254, 0]
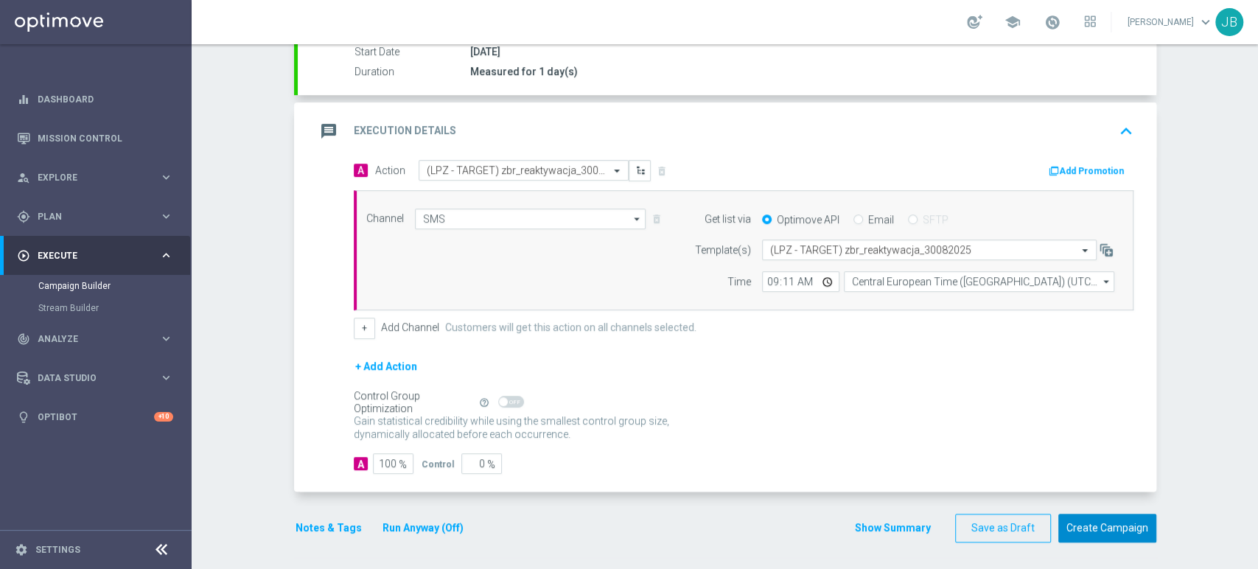
click at [1132, 526] on button "Create Campaign" at bounding box center [1108, 528] width 98 height 29
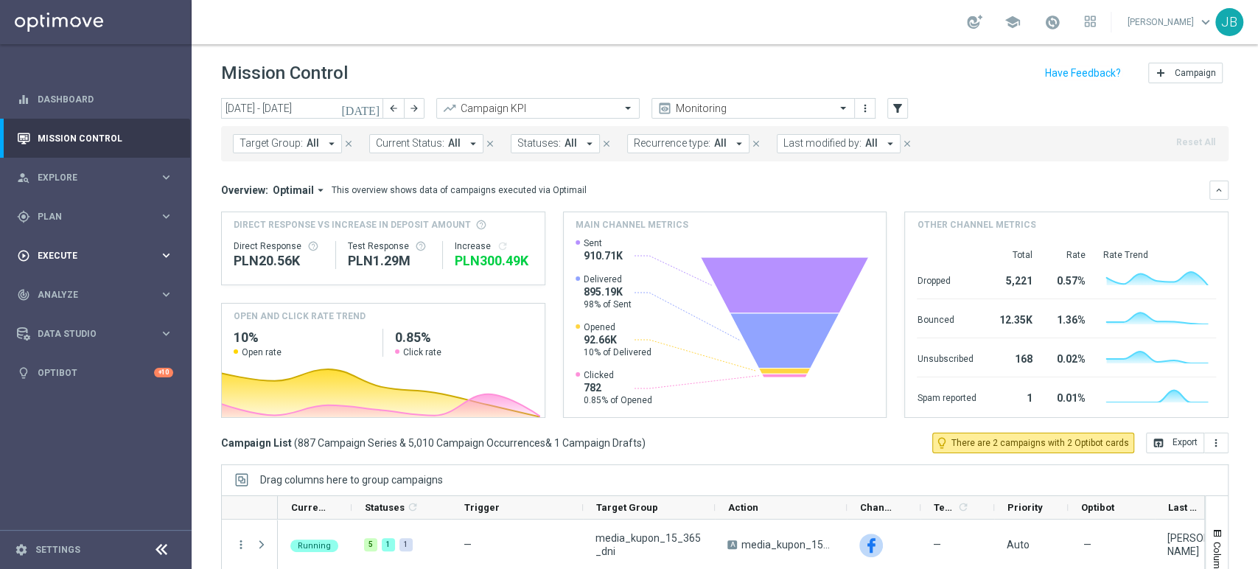
click at [74, 260] on div "play_circle_outline Execute" at bounding box center [88, 255] width 142 height 13
click at [83, 294] on div "Campaign Builder" at bounding box center [114, 286] width 152 height 22
click at [92, 285] on link "Campaign Builder" at bounding box center [95, 286] width 115 height 12
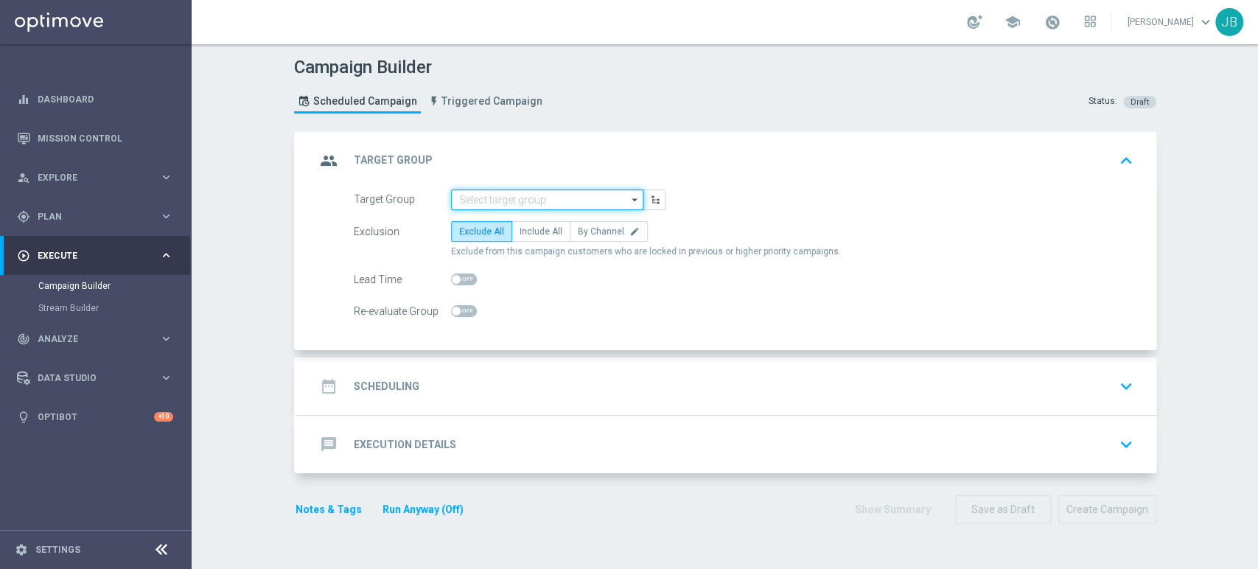
click at [552, 193] on input at bounding box center [547, 199] width 192 height 21
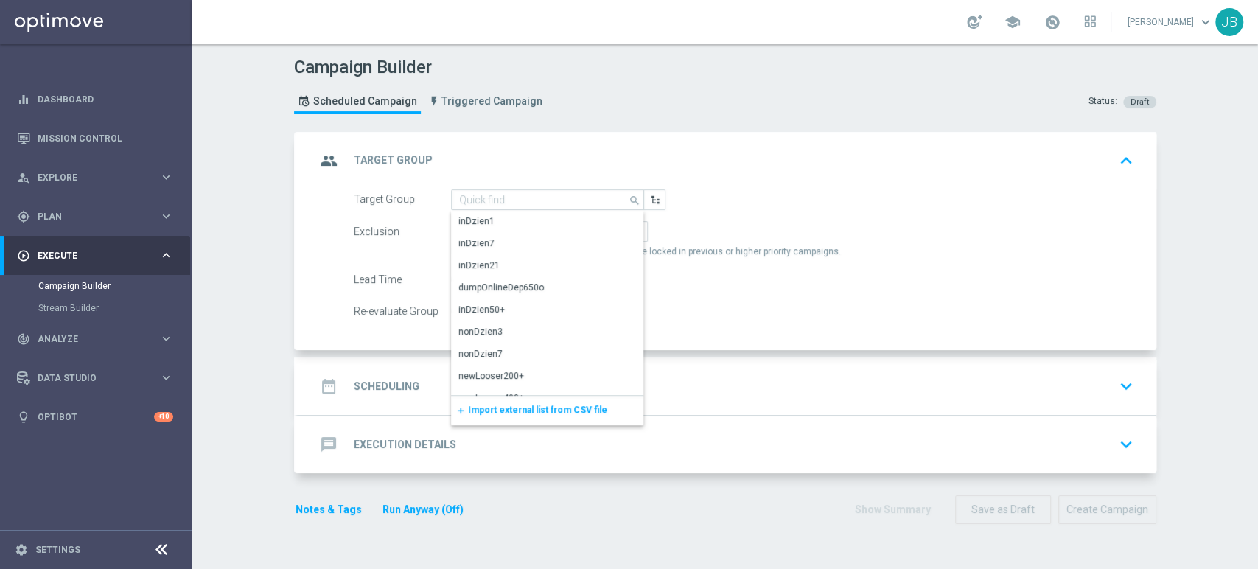
click at [510, 417] on div "add Import external list from CSV file" at bounding box center [547, 410] width 192 height 29
click at [518, 405] on span "Import external list from CSV file" at bounding box center [537, 410] width 139 height 10
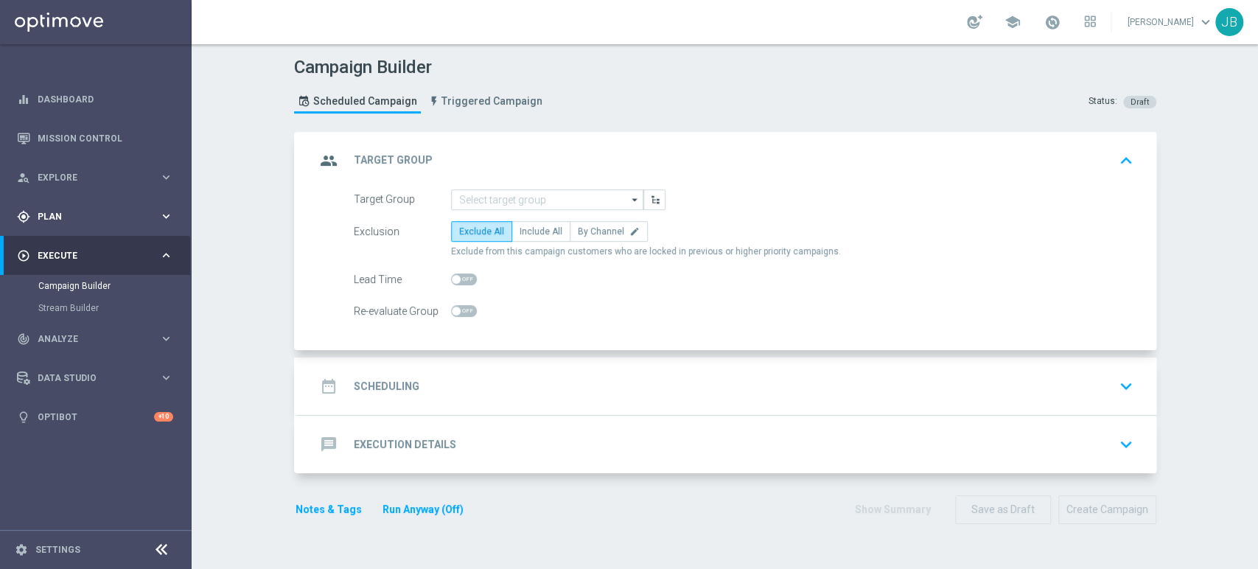
click at [80, 234] on div "gps_fixed Plan keyboard_arrow_right" at bounding box center [95, 216] width 190 height 39
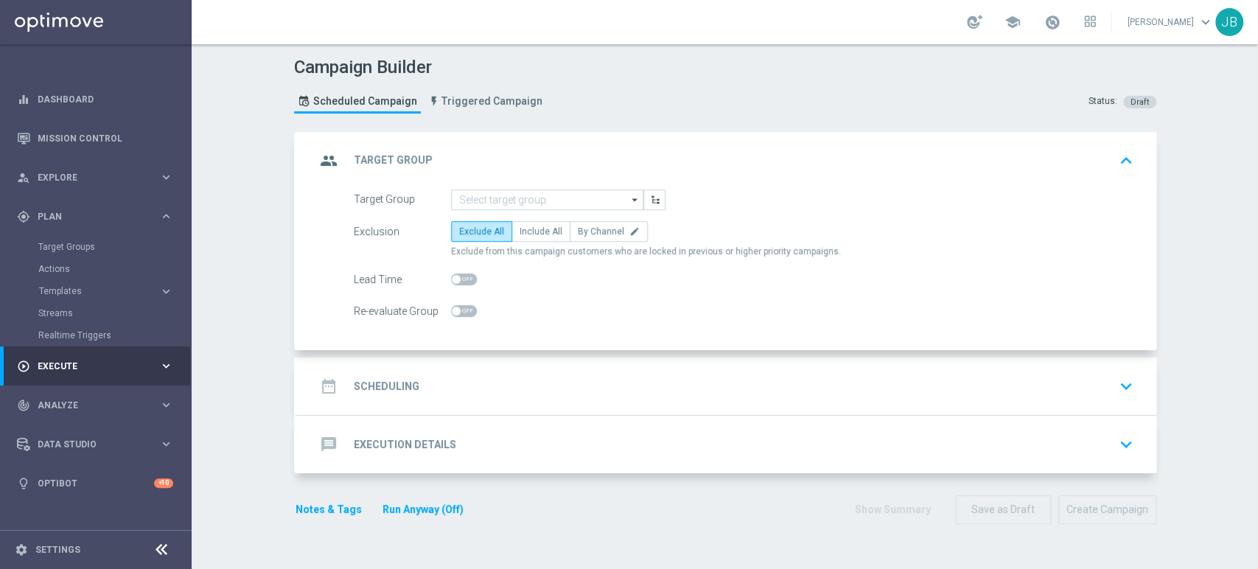
click at [80, 237] on div "Target Groups" at bounding box center [114, 247] width 152 height 22
click at [81, 245] on link "Target Groups" at bounding box center [95, 247] width 115 height 12
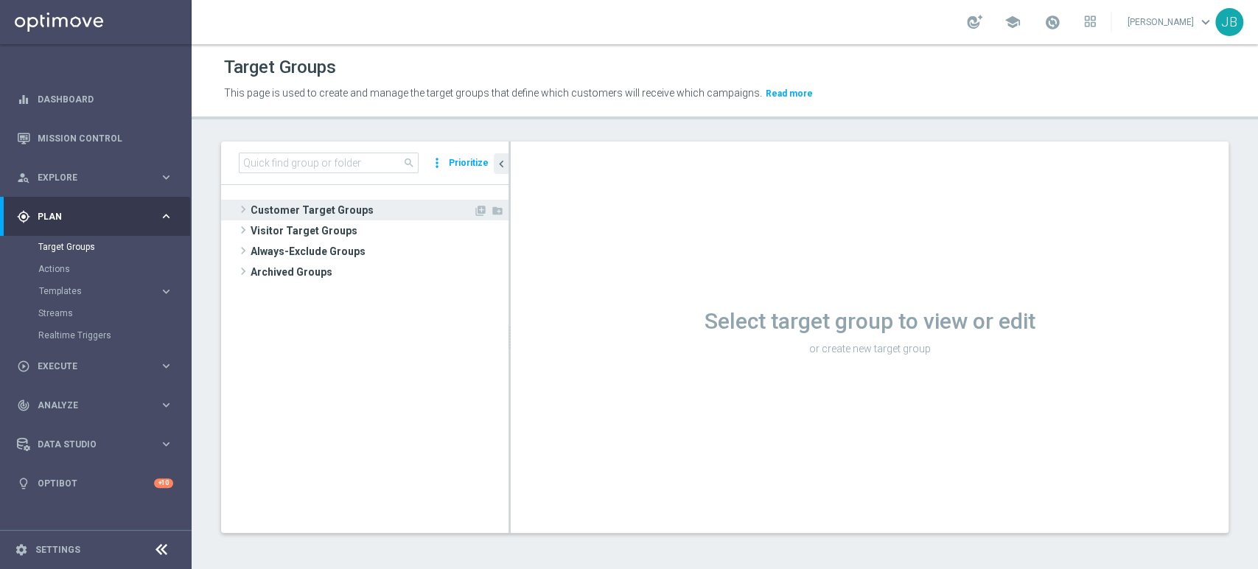
click at [339, 215] on span "Customer Target Groups" at bounding box center [362, 210] width 223 height 21
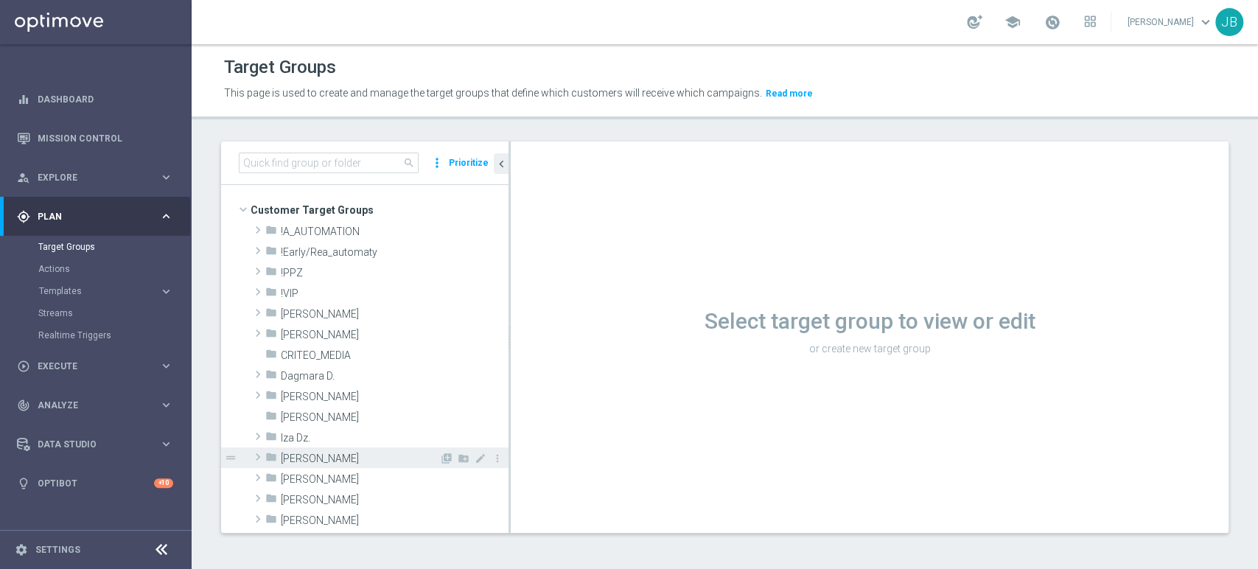
click at [332, 455] on span "[PERSON_NAME]" at bounding box center [360, 459] width 159 height 13
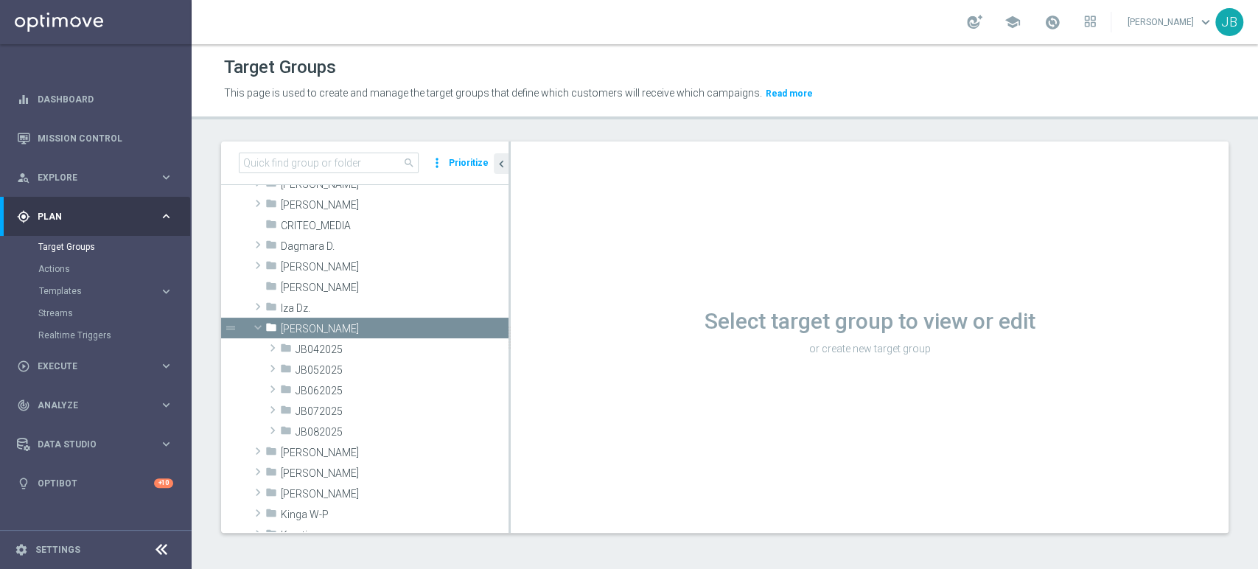
scroll to position [130, 0]
click at [386, 427] on span "JB082025" at bounding box center [368, 431] width 144 height 13
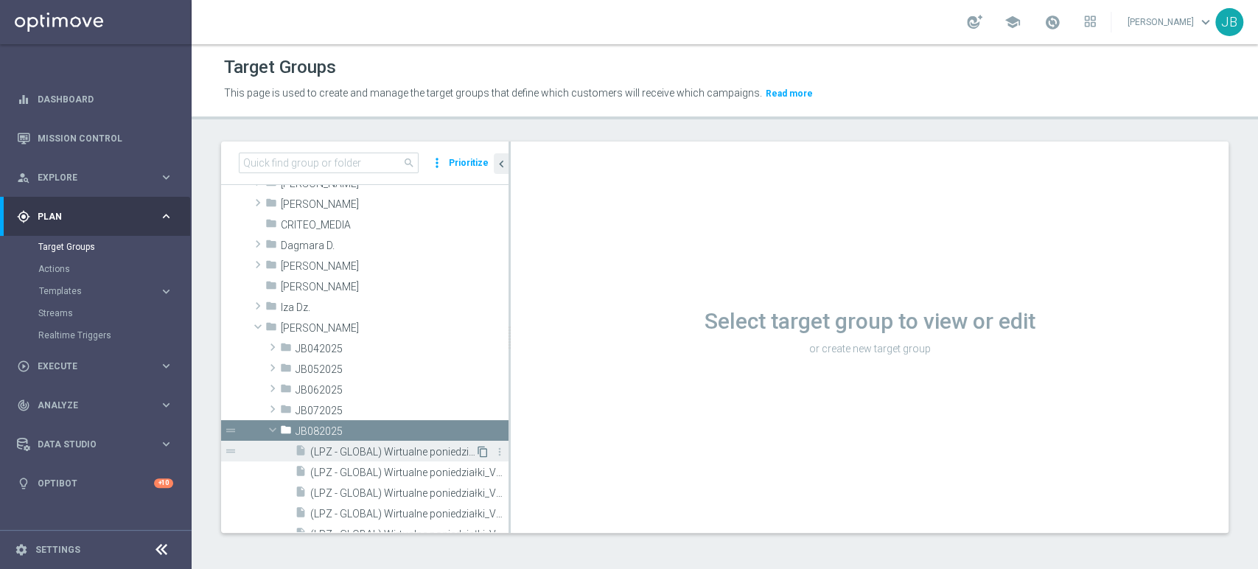
click at [477, 451] on icon "content_copy" at bounding box center [483, 452] width 12 height 12
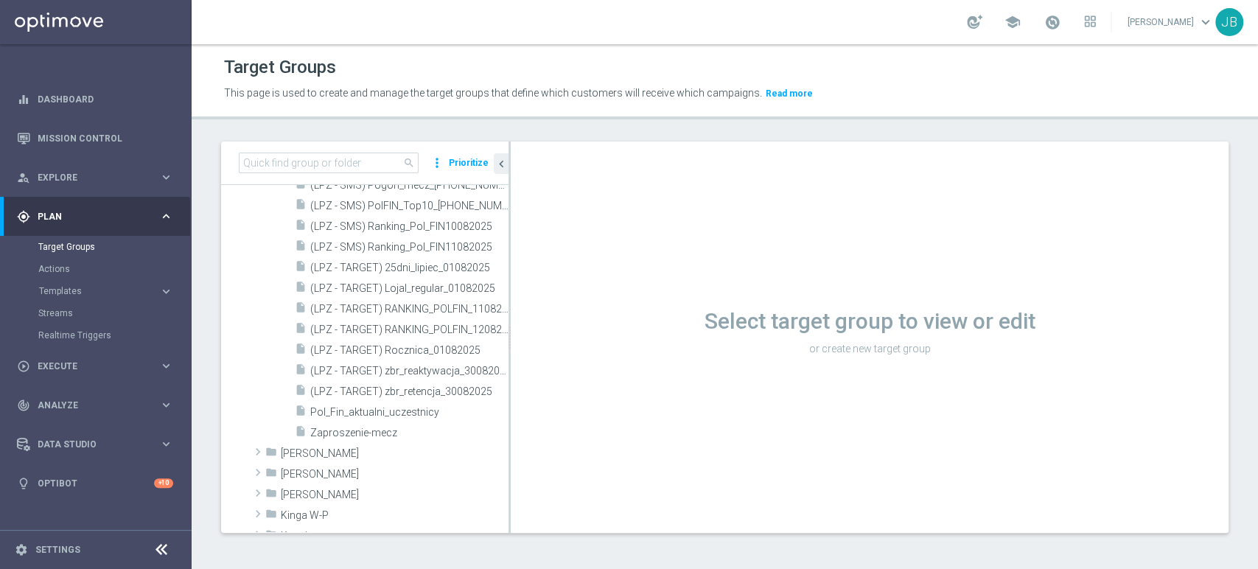
scroll to position [1114, 0]
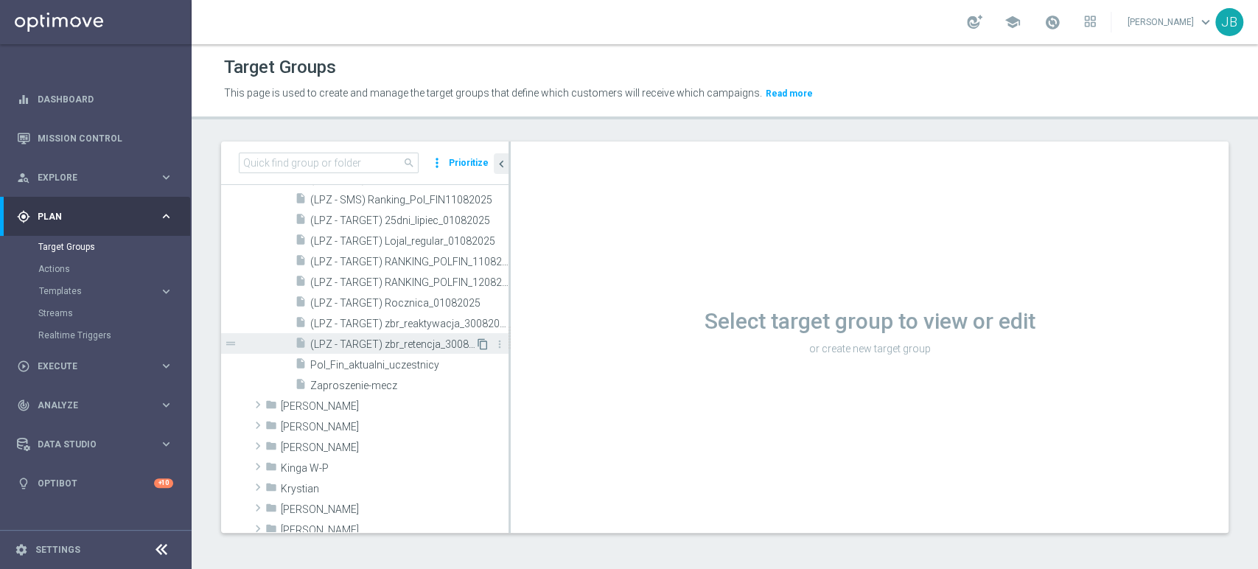
click at [477, 346] on icon "content_copy" at bounding box center [483, 344] width 12 height 12
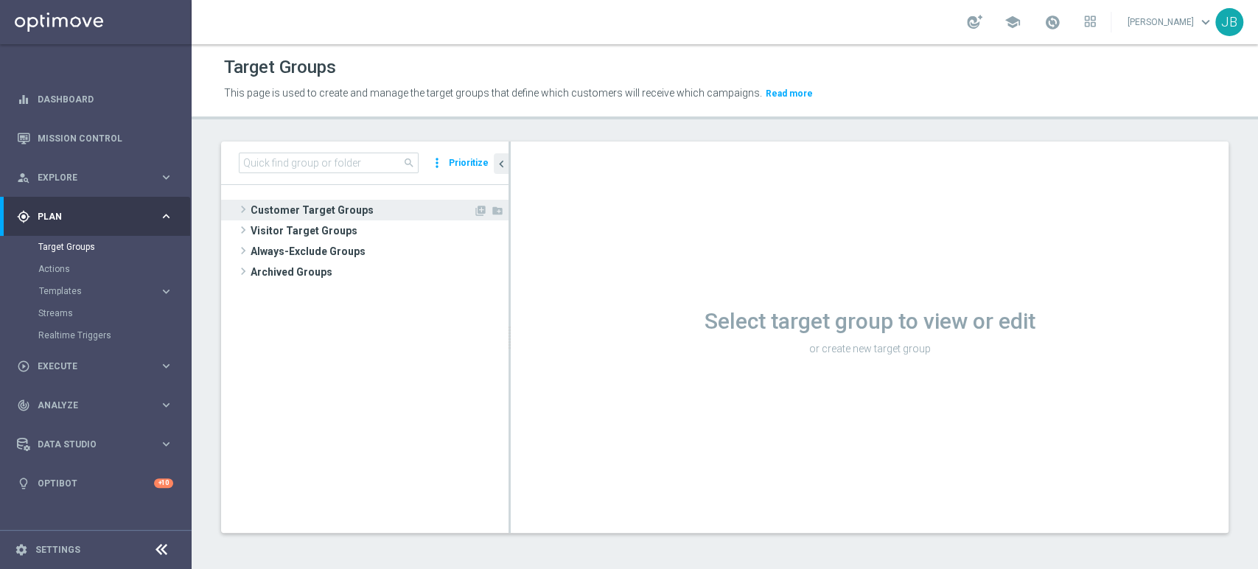
click at [327, 212] on span "Customer Target Groups" at bounding box center [362, 210] width 223 height 21
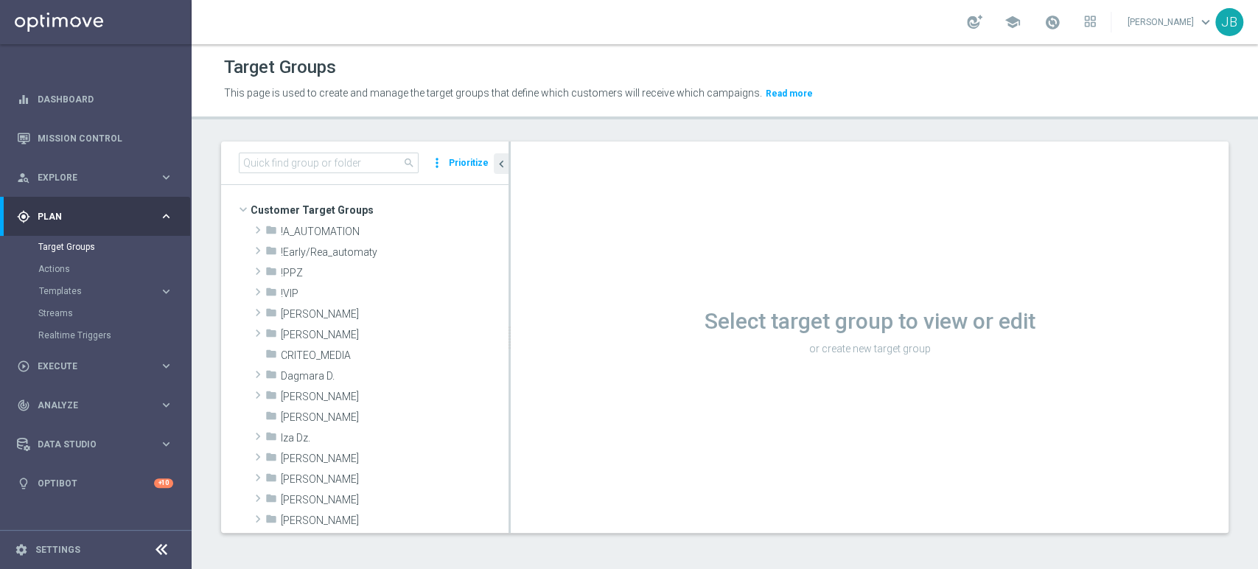
click at [509, 494] on div at bounding box center [510, 337] width 2 height 391
click at [377, 457] on span "[PERSON_NAME]" at bounding box center [360, 459] width 159 height 13
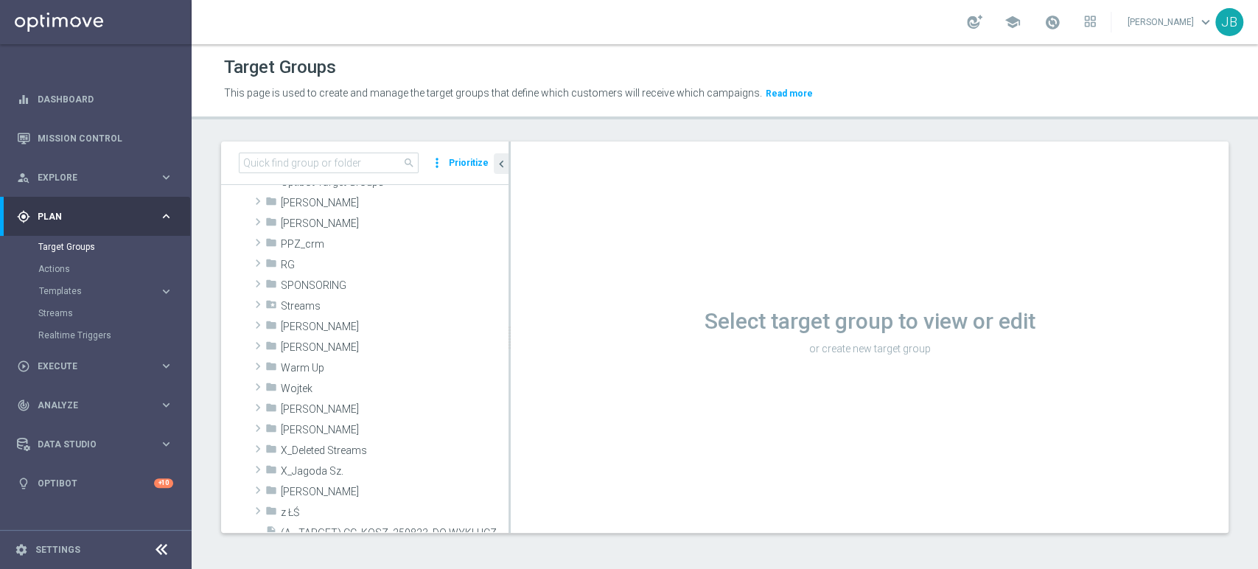
scroll to position [303, 0]
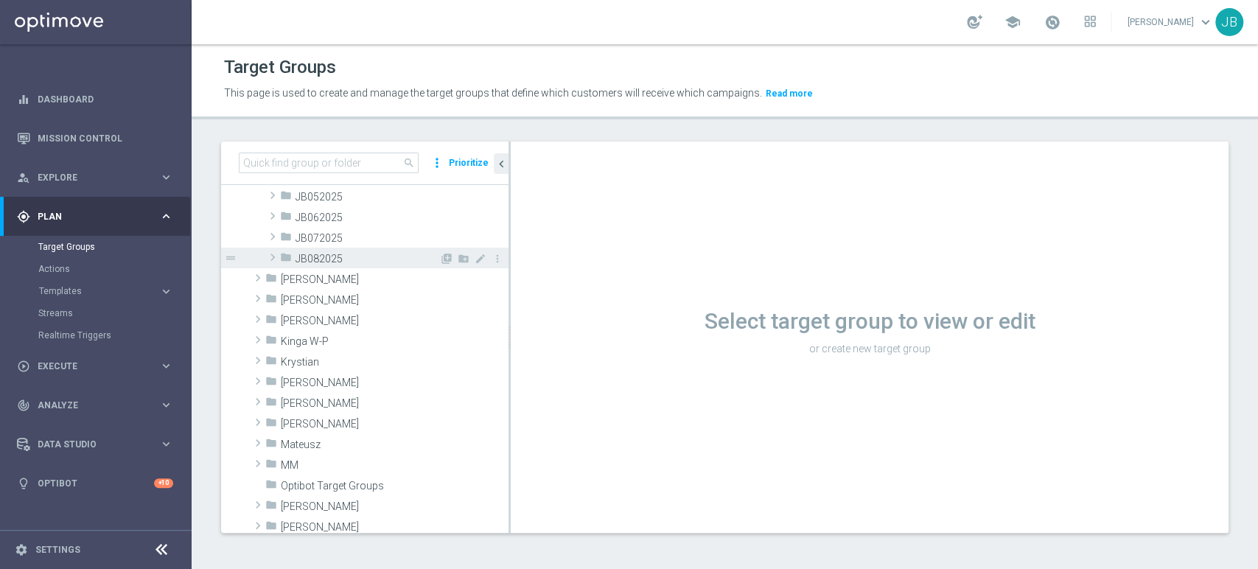
click at [381, 262] on span "JB082025" at bounding box center [368, 259] width 144 height 13
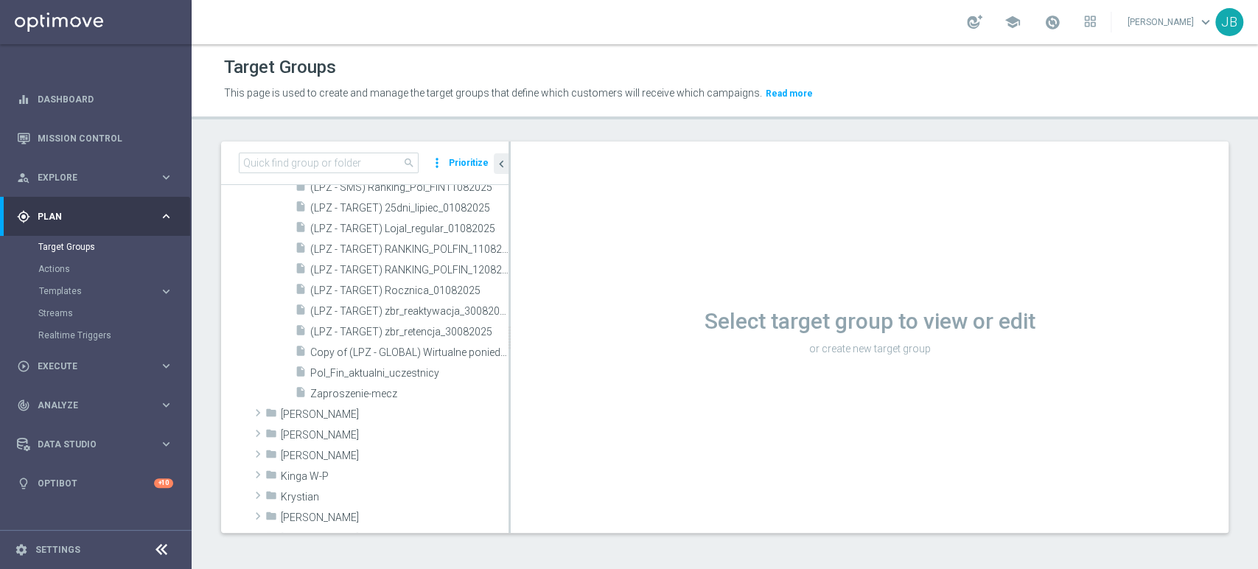
scroll to position [1135, 0]
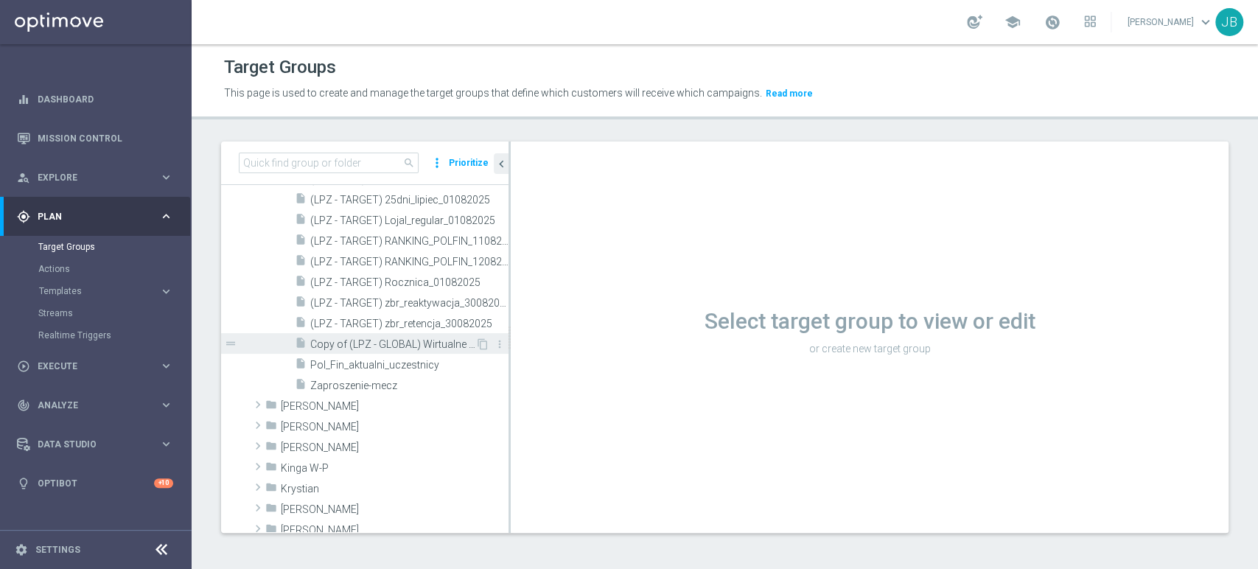
click at [455, 352] on div "insert_drive_file Copy of (LPZ - GLOBAL) Wirtualne poniedzialki_VS [DATE]" at bounding box center [385, 343] width 181 height 21
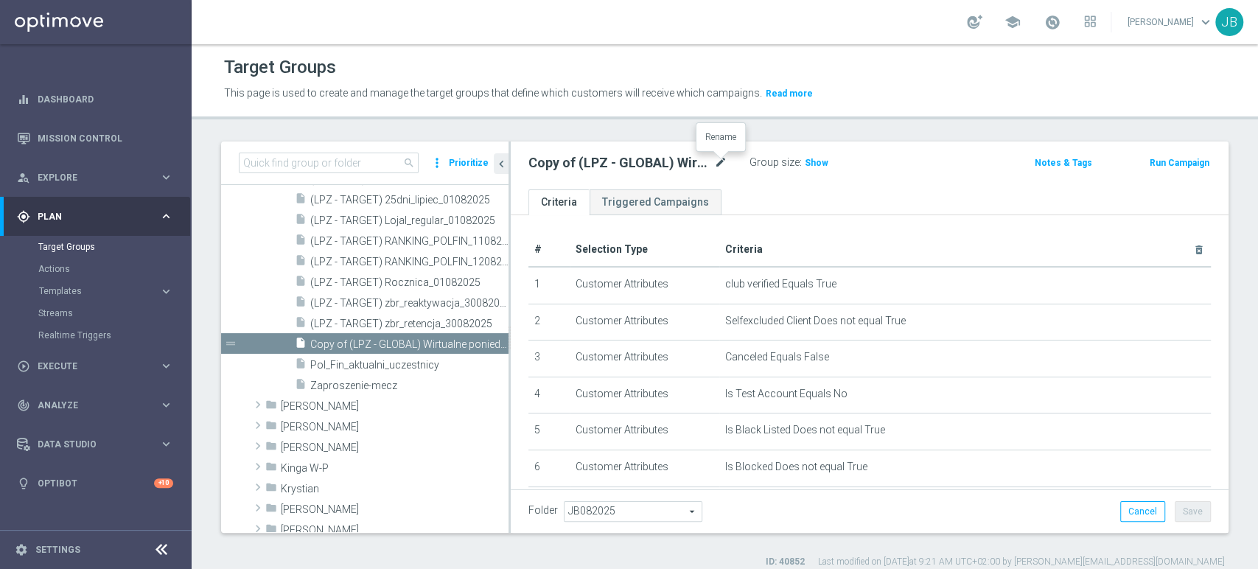
click at [723, 167] on icon "mode_edit" at bounding box center [720, 163] width 13 height 18
click at [549, 170] on input "(LPZ - SMS) lojal_VI_[PHONE_NUMBER]" at bounding box center [628, 164] width 199 height 21
type input "(LPZ - SMS) lojal_VI_[PHONE_NUMBER]"
click at [919, 220] on div "# Selection Type Criteria delete_forever 1 Customer Attributes club verified Eq…" at bounding box center [870, 483] width 718 height 536
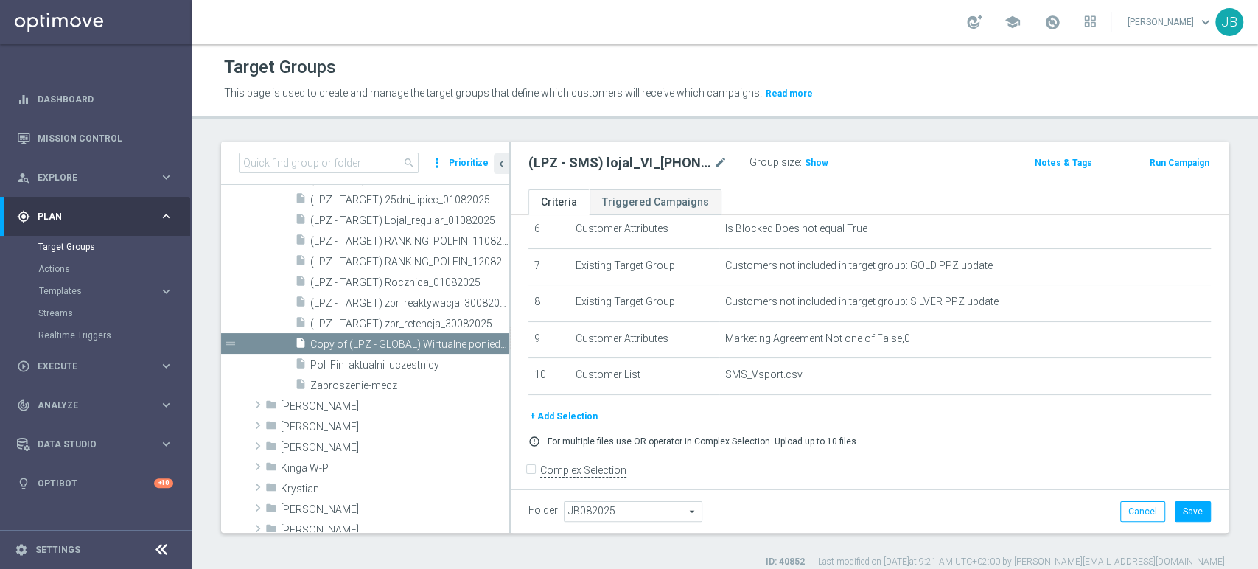
scroll to position [240, 0]
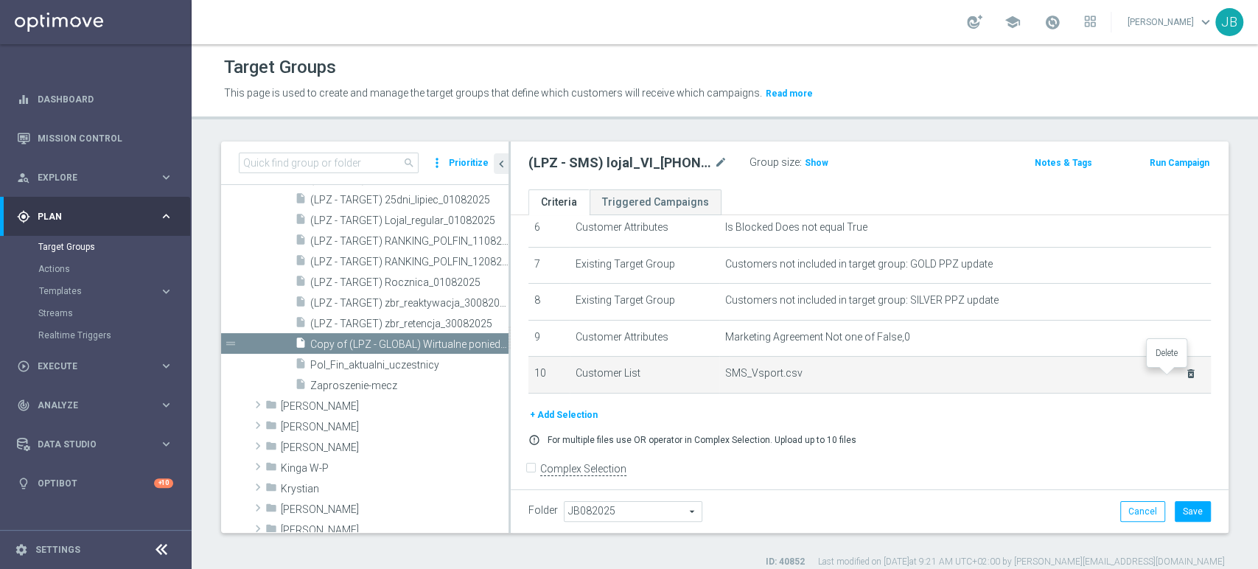
click at [1185, 377] on icon "delete_forever" at bounding box center [1191, 374] width 12 height 12
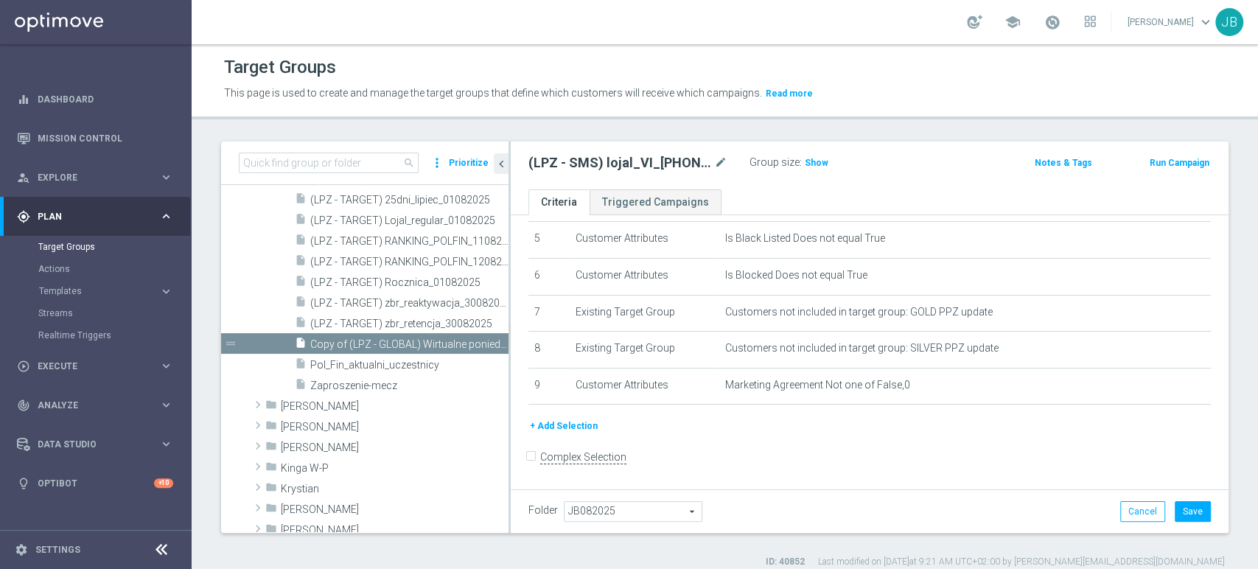
click at [563, 426] on button "+ Add Selection" at bounding box center [564, 426] width 71 height 16
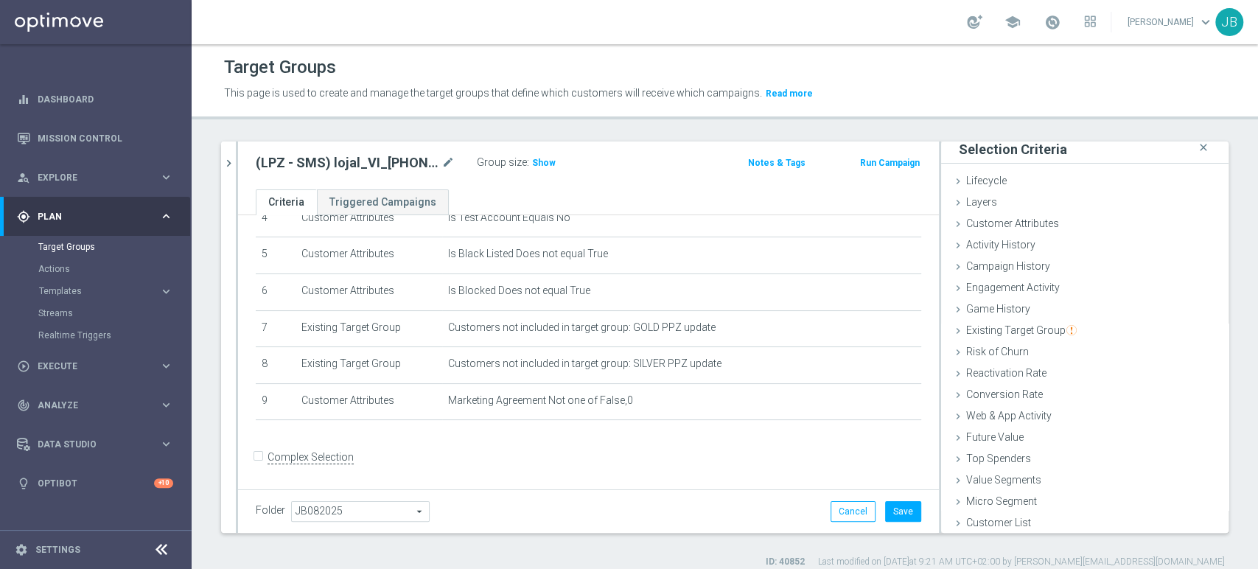
scroll to position [7, 0]
click at [1121, 523] on div "Customer List done" at bounding box center [1085, 523] width 288 height 22
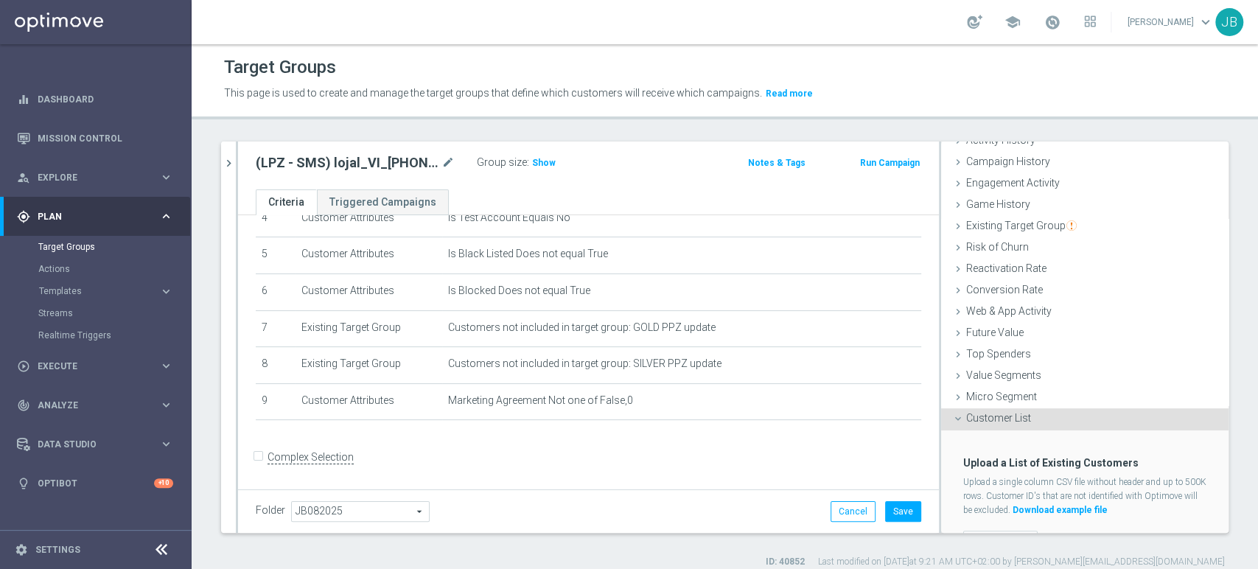
scroll to position [139, 0]
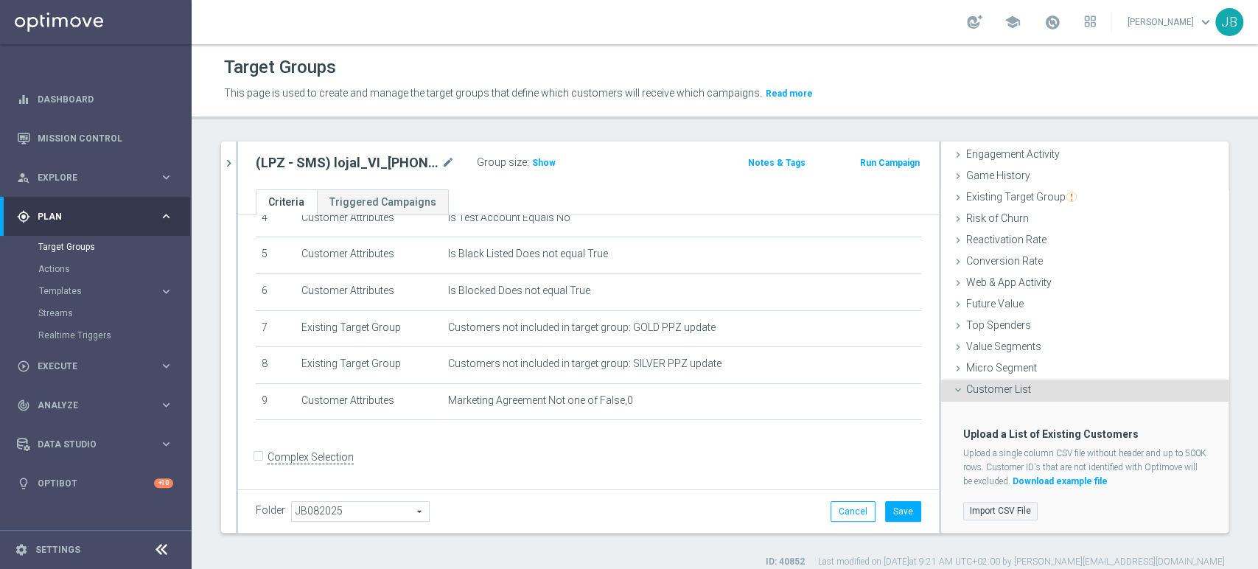
click at [996, 502] on label "Import CSV File" at bounding box center [1001, 511] width 74 height 18
click at [0, 0] on input "Import CSV File" at bounding box center [0, 0] width 0 height 0
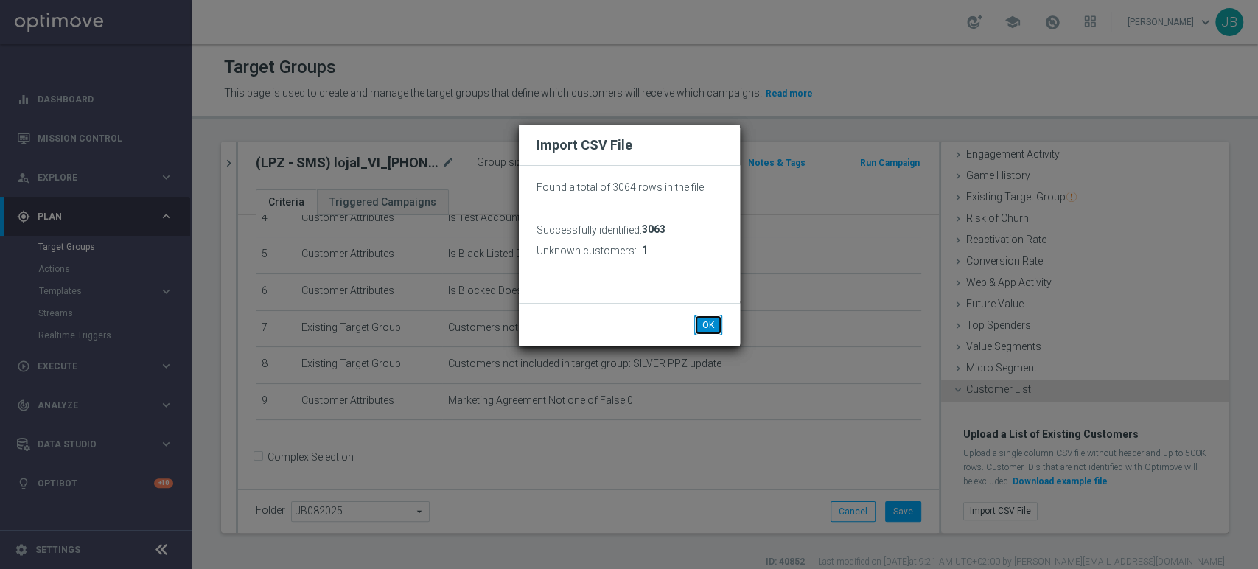
click at [710, 318] on button "OK" at bounding box center [708, 325] width 28 height 21
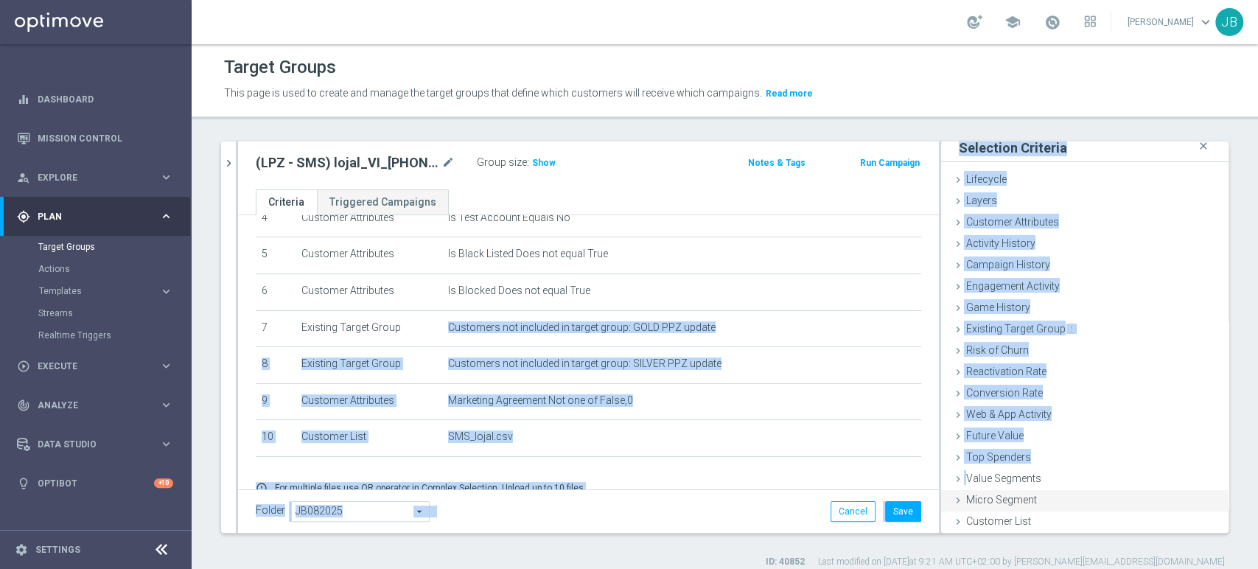
scroll to position [236, 0]
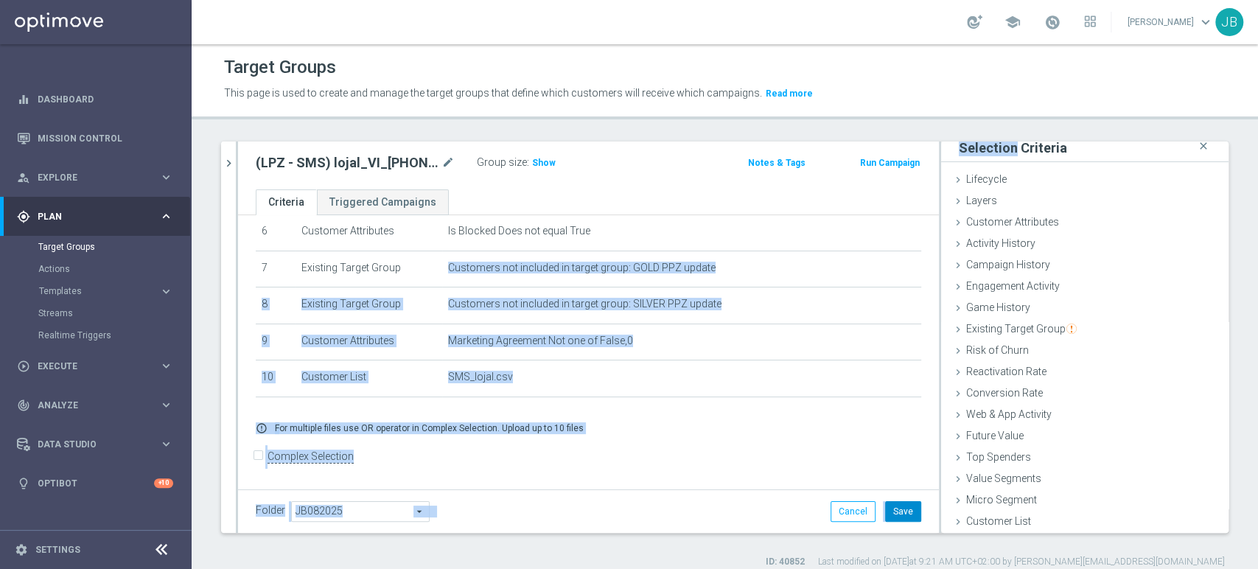
drag, startPoint x: 710, startPoint y: 318, endPoint x: 891, endPoint y: 504, distance: 260.2
click at [891, 504] on div "(LPZ - SMS) lojal_VI_[PHONE_NUMBER] mode_edit Group size : Show Notes & Tags Ru…" at bounding box center [588, 337] width 701 height 391
click at [895, 512] on button "Save" at bounding box center [903, 511] width 36 height 21
click at [547, 158] on span "Show" at bounding box center [544, 163] width 24 height 10
click at [88, 360] on div "play_circle_outline Execute" at bounding box center [88, 366] width 142 height 13
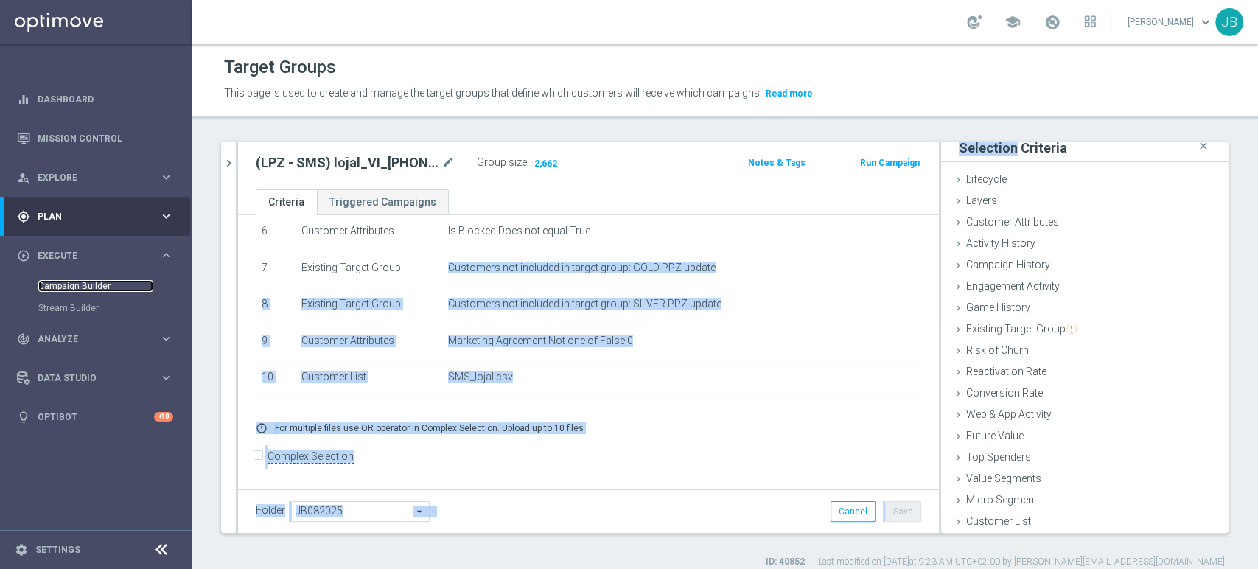
click at [103, 285] on link "Campaign Builder" at bounding box center [95, 286] width 115 height 12
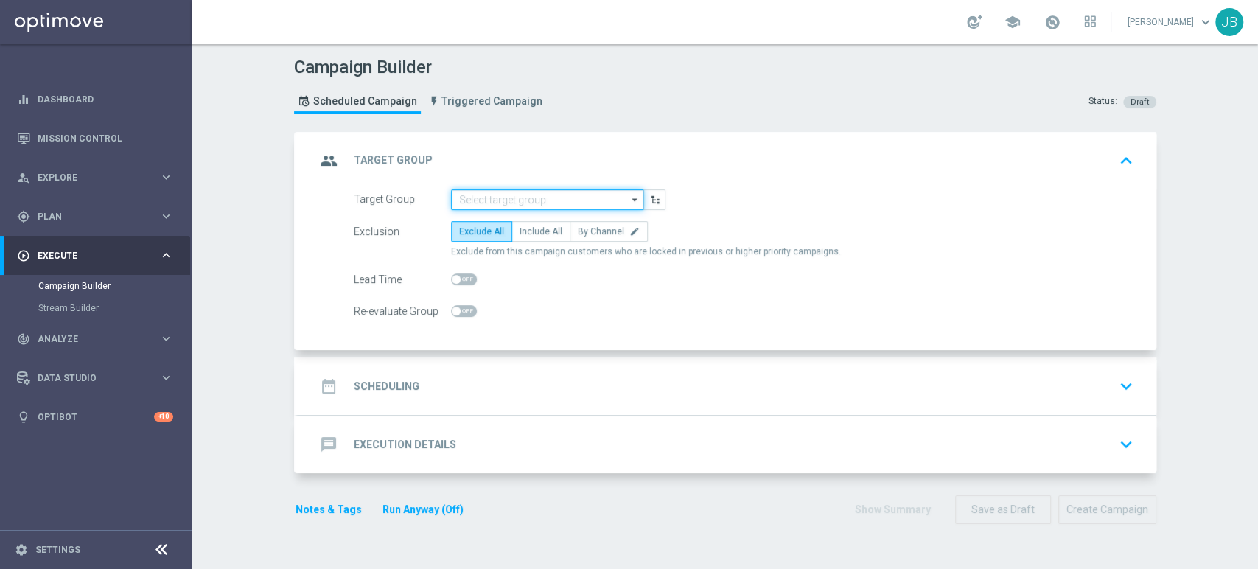
click at [476, 198] on input at bounding box center [547, 199] width 192 height 21
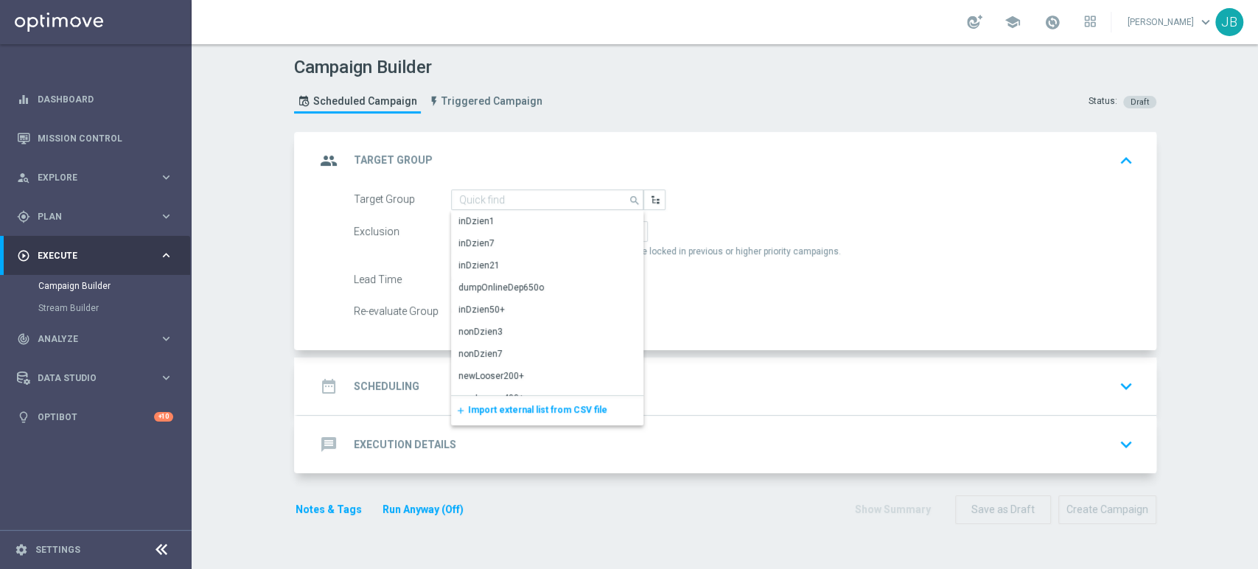
click at [478, 410] on span "Import external list from CSV file" at bounding box center [537, 410] width 139 height 10
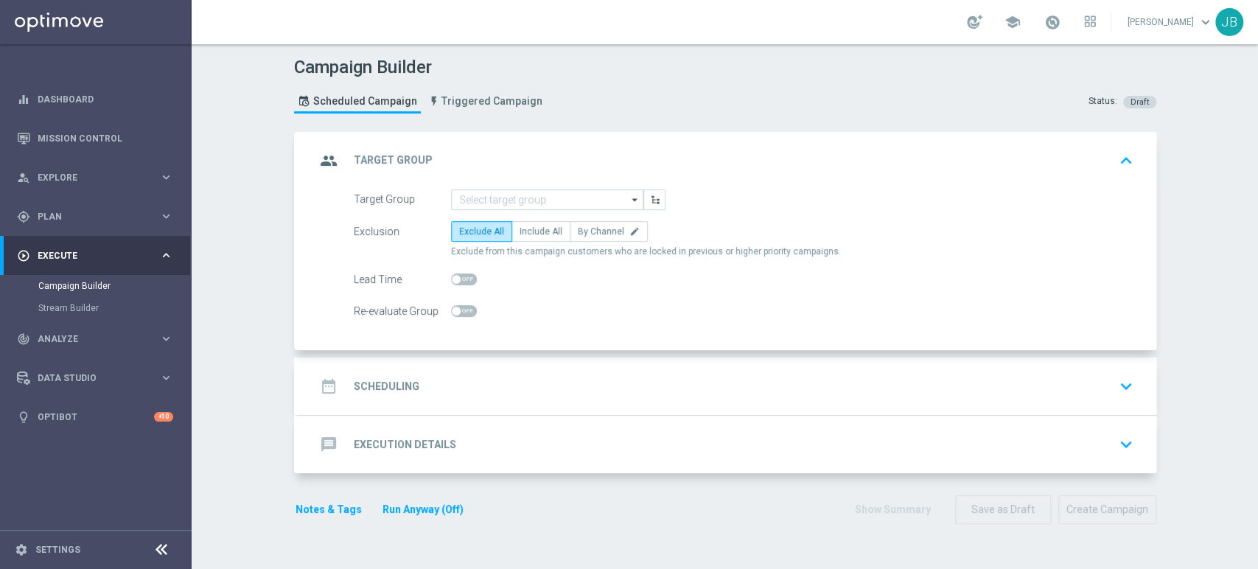
click at [465, 209] on form "Target Group arrow_drop_down Show Selected 0 of NaN inDzien1" at bounding box center [744, 255] width 780 height 133
click at [466, 201] on input at bounding box center [547, 199] width 192 height 21
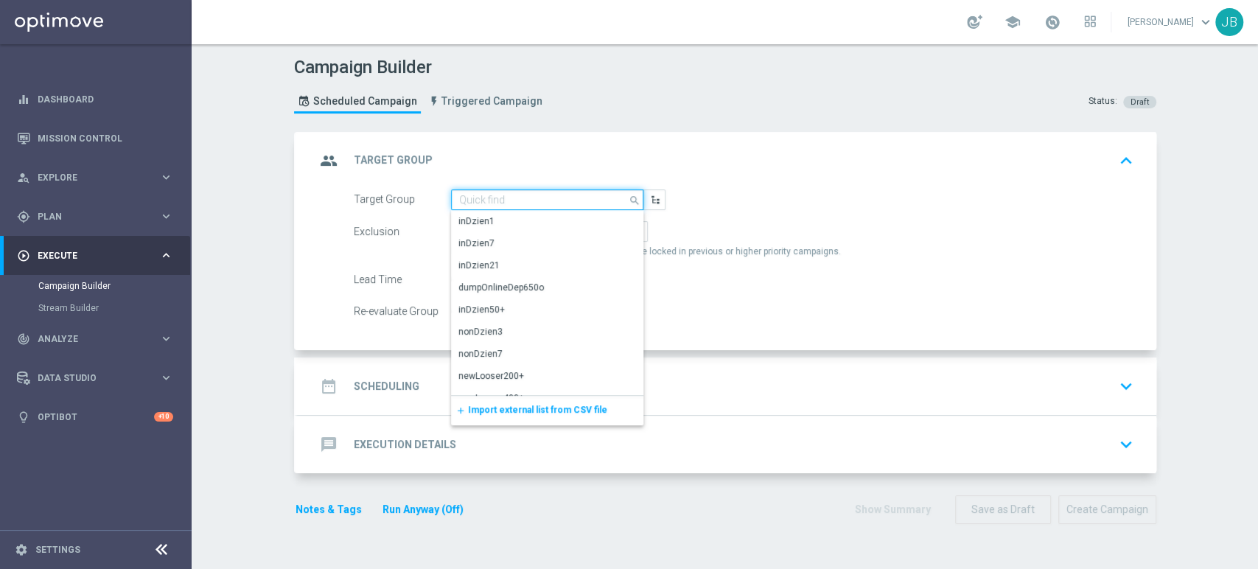
paste input "(LPZ - SMS) lojal_VI_[PHONE_NUMBER]"
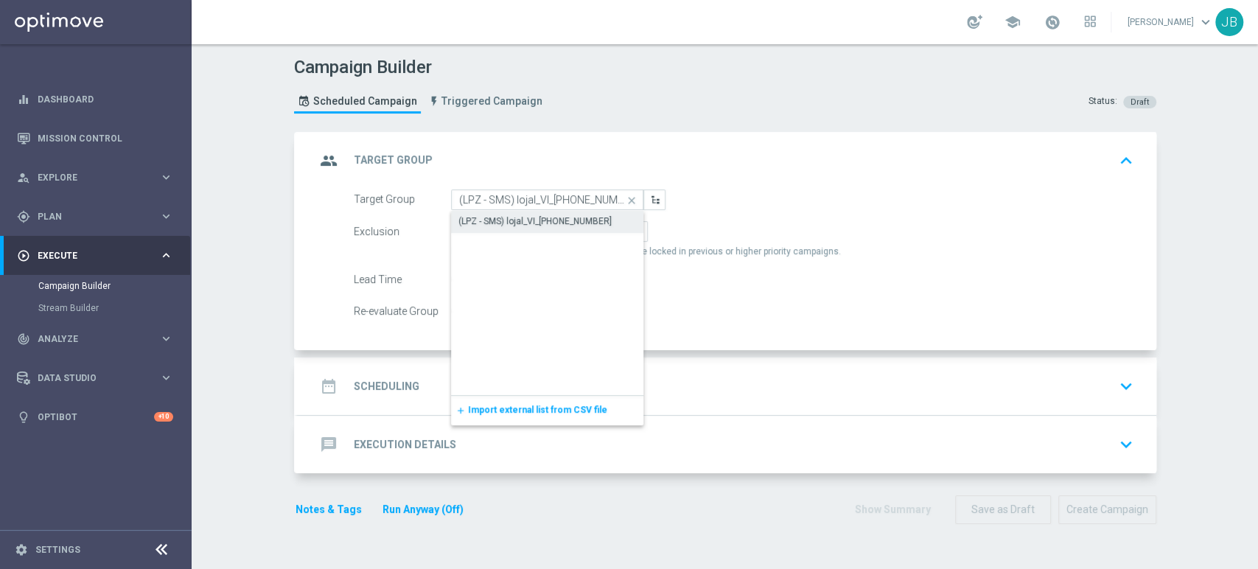
click at [467, 220] on div "(LPZ - SMS) lojal_VI_[PHONE_NUMBER]" at bounding box center [535, 221] width 153 height 13
type input "(LPZ - SMS) lojal_VI_[PHONE_NUMBER]"
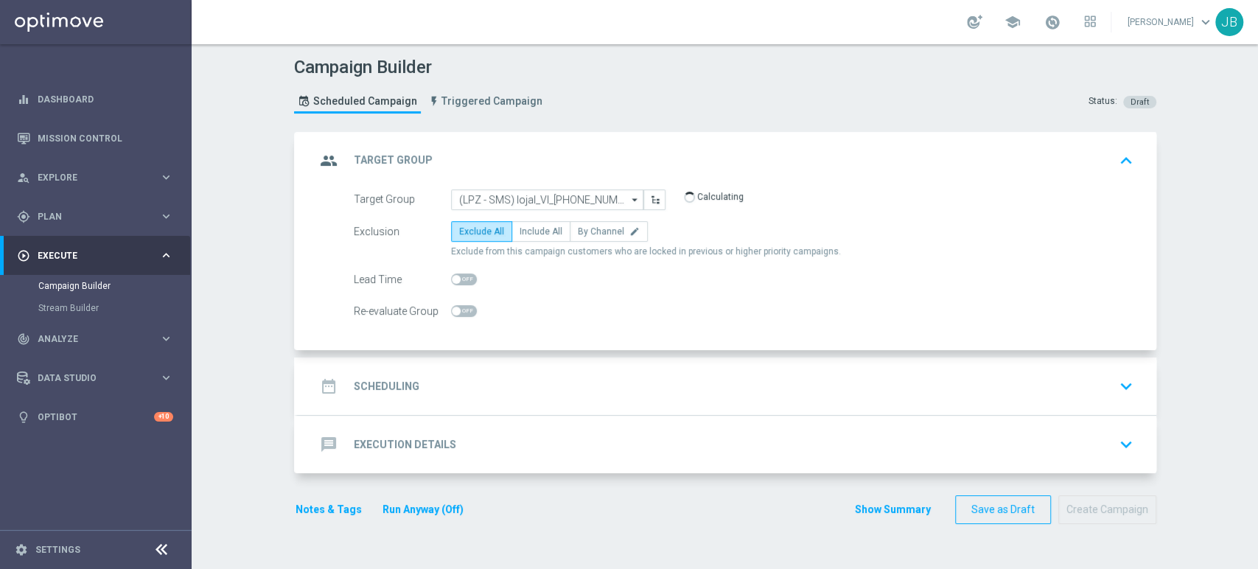
click at [459, 378] on div "date_range Scheduling keyboard_arrow_down" at bounding box center [728, 386] width 824 height 28
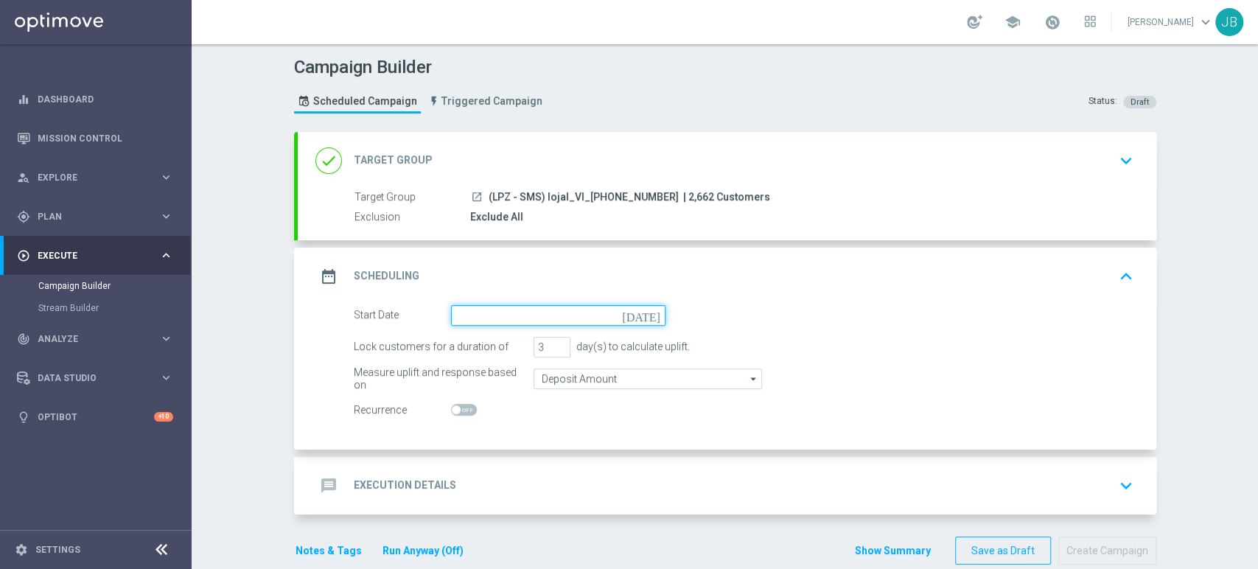
click at [506, 311] on input at bounding box center [558, 315] width 215 height 21
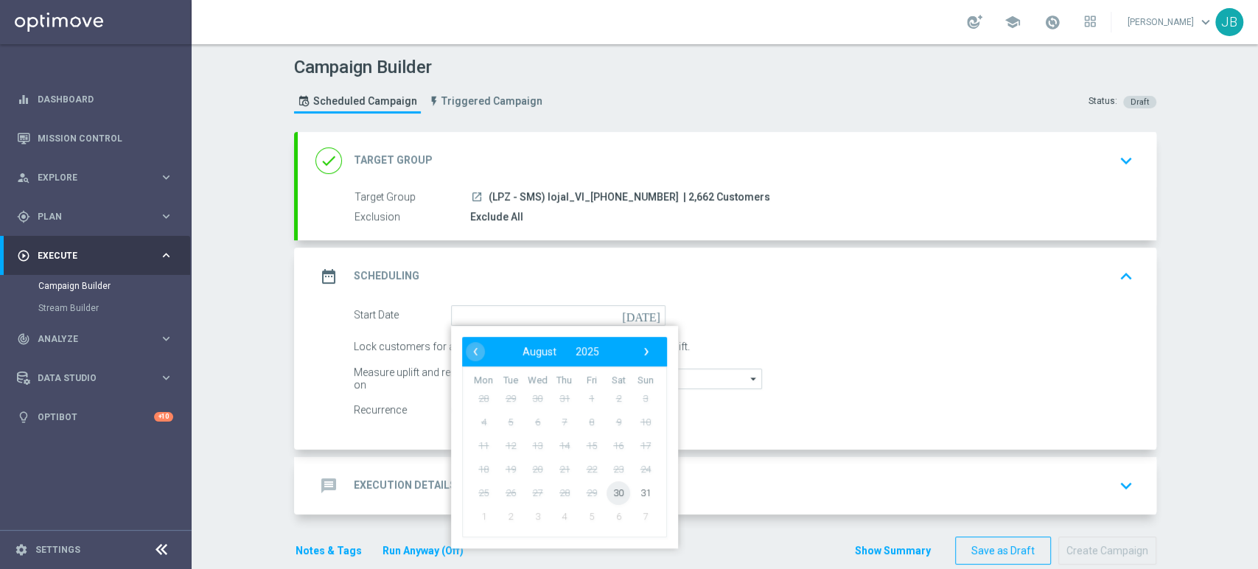
click at [607, 492] on span "30" at bounding box center [619, 493] width 24 height 24
type input "[DATE]"
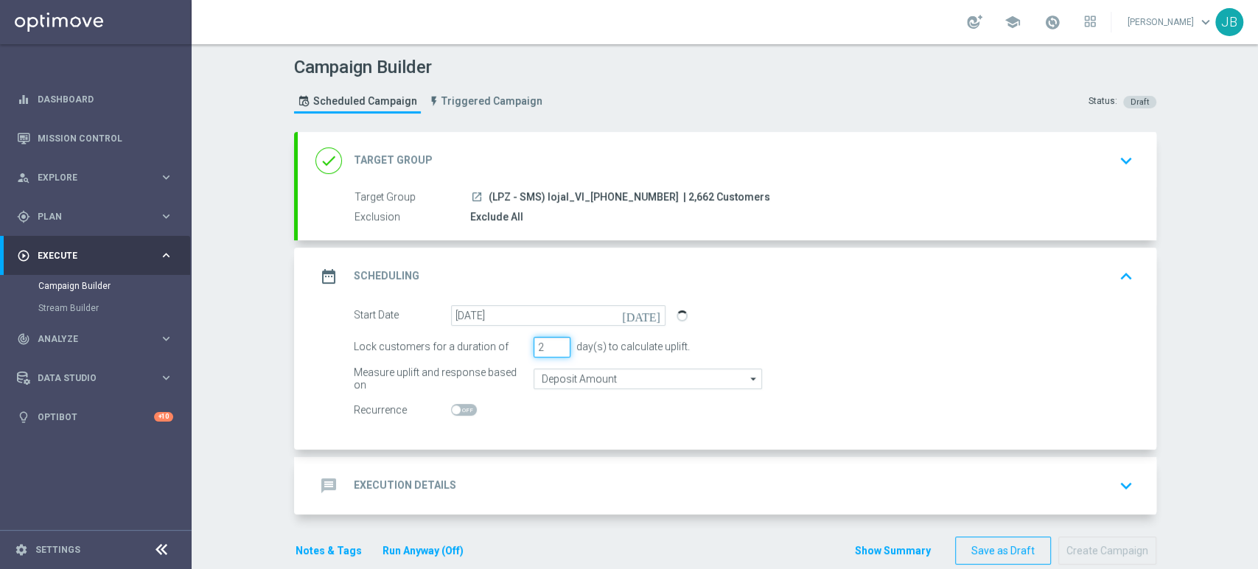
click at [551, 348] on input "2" at bounding box center [552, 347] width 37 height 21
type input "1"
click at [551, 348] on input "1" at bounding box center [552, 347] width 37 height 21
click at [495, 451] on accordion "done Target Group keyboard_arrow_down Target Group launch (LPZ - SMS) lojal_VI_…" at bounding box center [725, 323] width 863 height 383
click at [484, 482] on div "message Execution Details keyboard_arrow_down" at bounding box center [728, 486] width 824 height 28
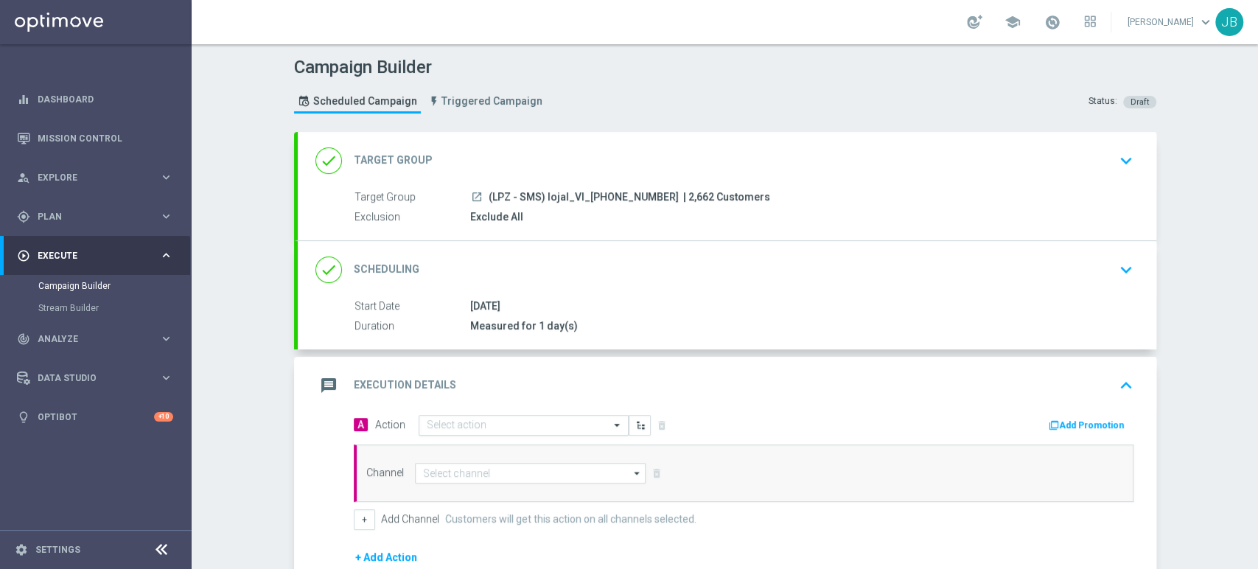
click at [446, 420] on input "text" at bounding box center [509, 425] width 164 height 13
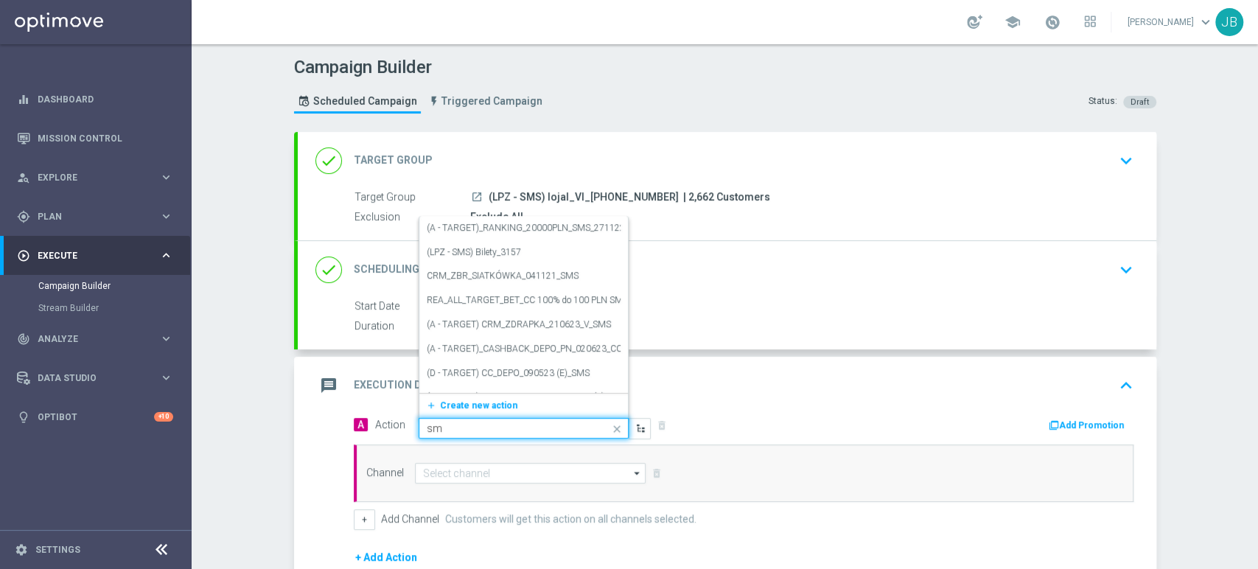
type input "s"
click at [449, 394] on button "add_new Create new action" at bounding box center [520, 402] width 203 height 17
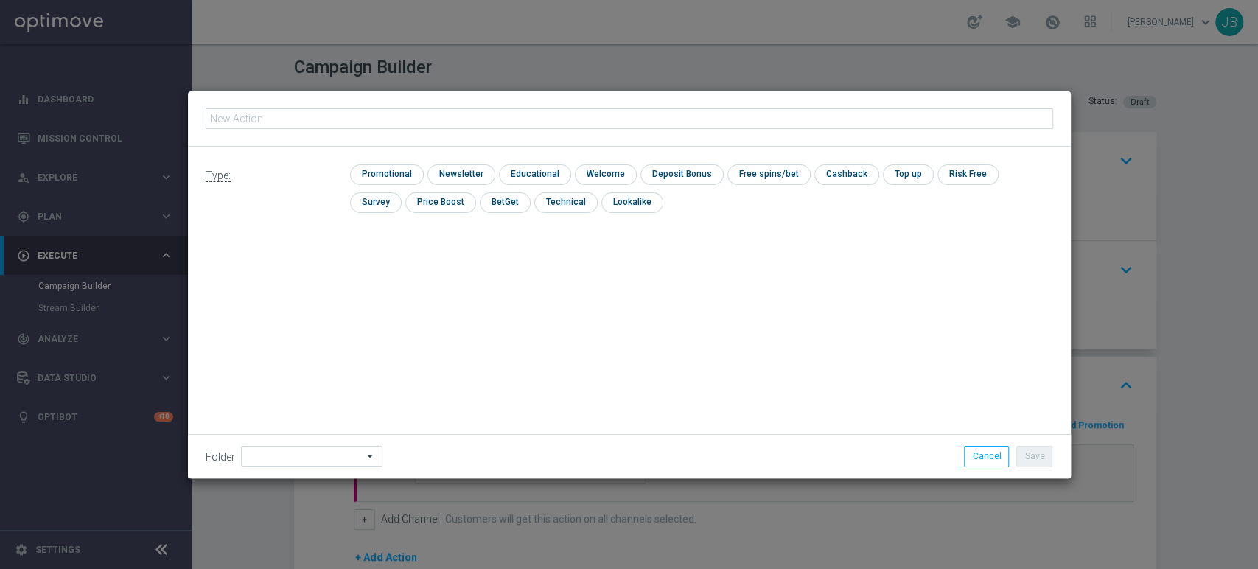
type input "(LPZ - SMS) lojal_VI_[PHONE_NUMBER]"
click at [446, 176] on input "checkbox" at bounding box center [460, 174] width 64 height 20
checkbox input "true"
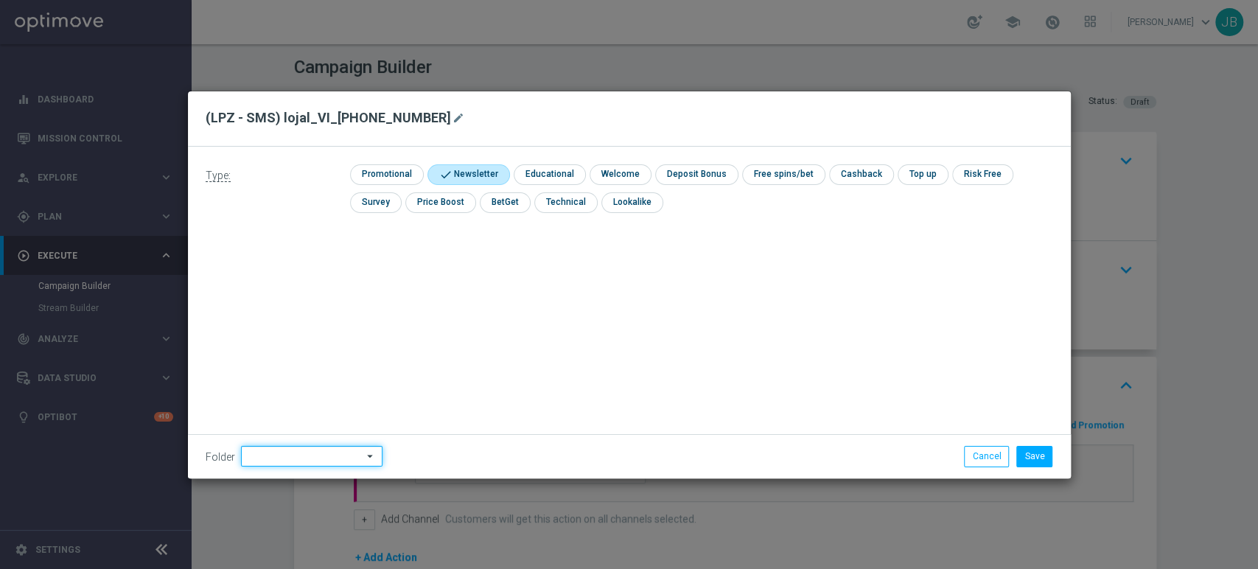
click at [278, 465] on input at bounding box center [312, 456] width 142 height 21
click at [349, 310] on div "[PERSON_NAME]" at bounding box center [309, 306] width 137 height 21
type input "[PERSON_NAME]"
click at [1042, 458] on button "Save" at bounding box center [1035, 456] width 36 height 21
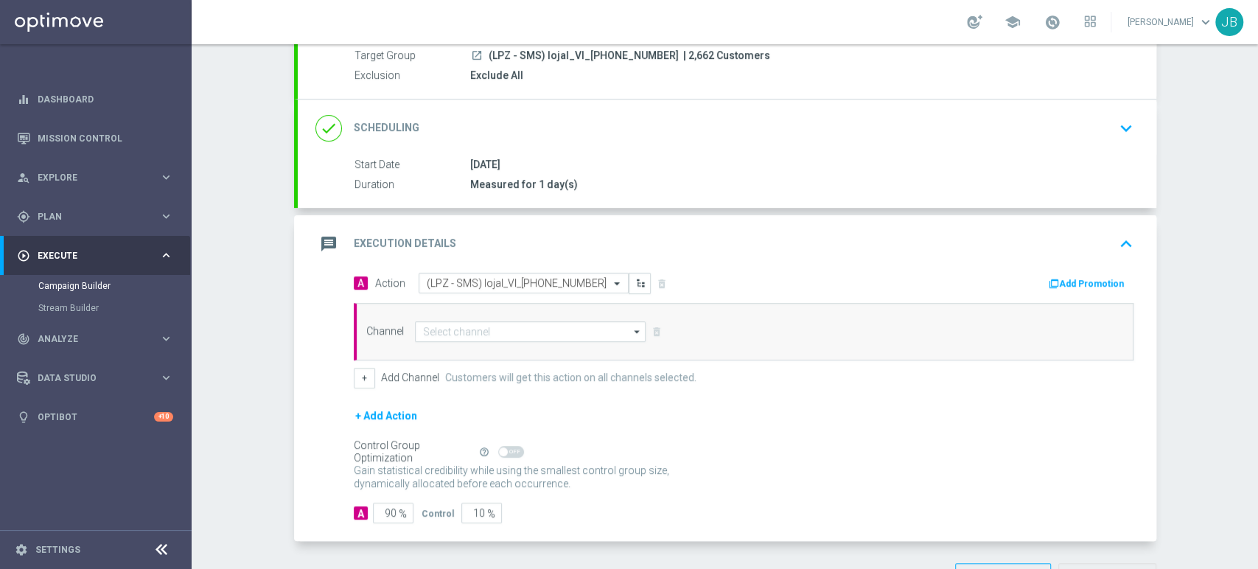
scroll to position [191, 0]
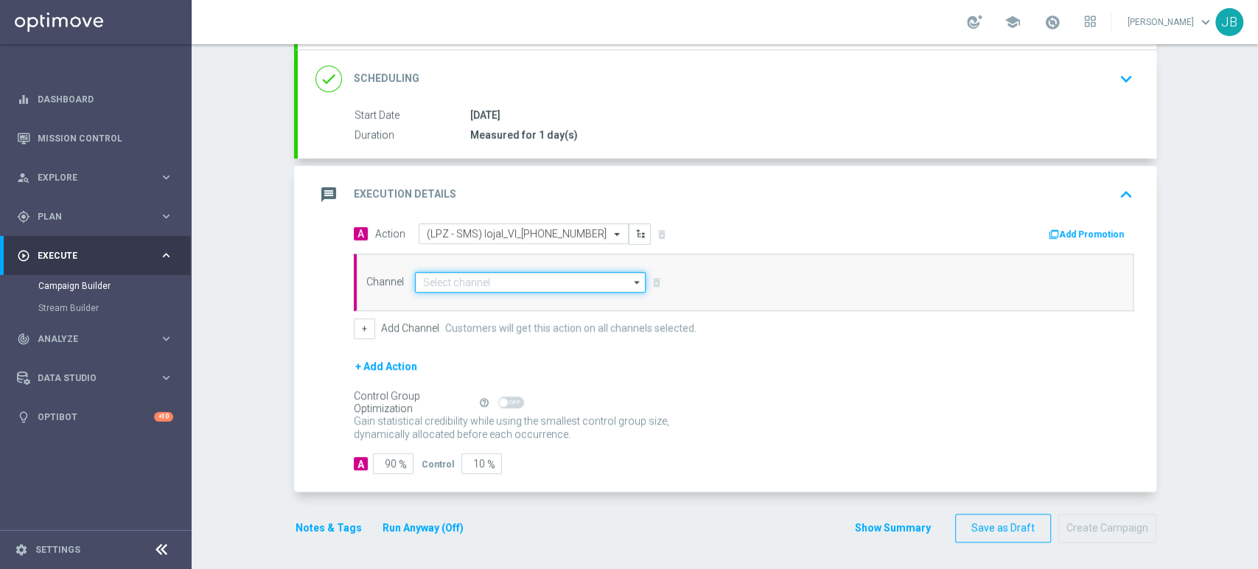
click at [458, 290] on input at bounding box center [530, 282] width 231 height 21
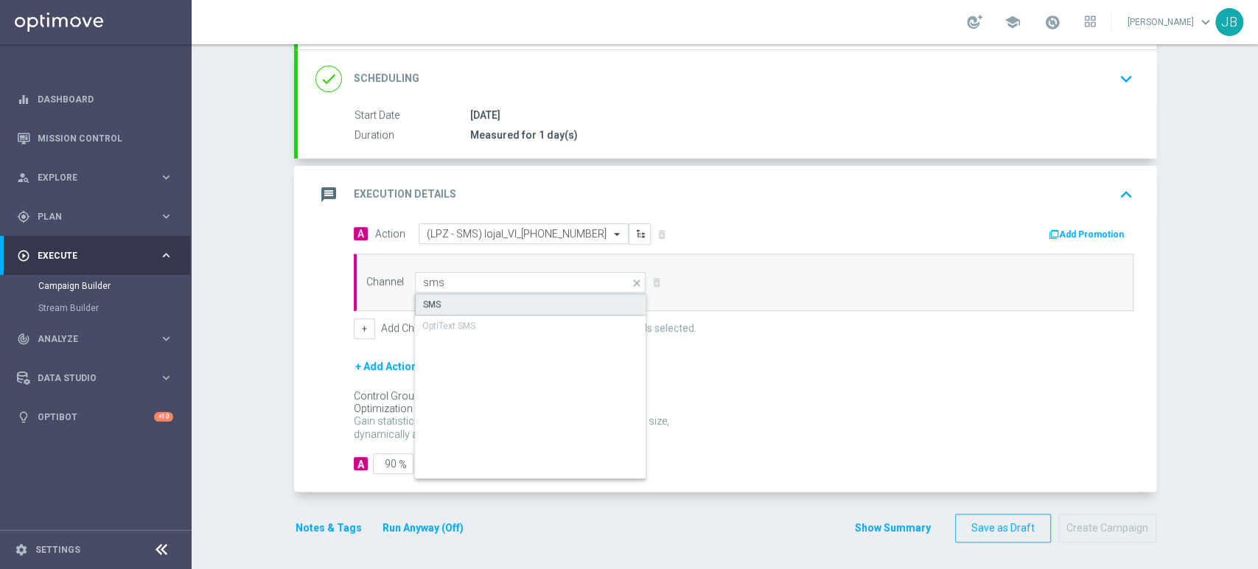
click at [453, 297] on div "SMS" at bounding box center [531, 304] width 232 height 22
type input "SMS"
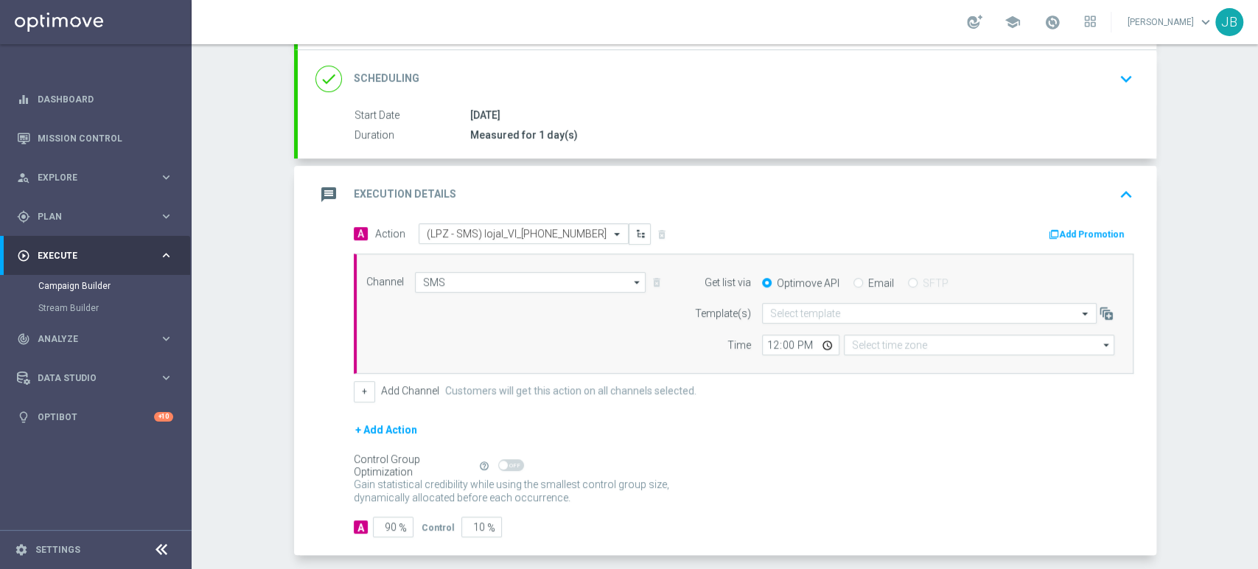
type input "Coordinated Universal Time (UTC 00:00)"
click at [382, 531] on input "90" at bounding box center [393, 527] width 41 height 21
type input "0"
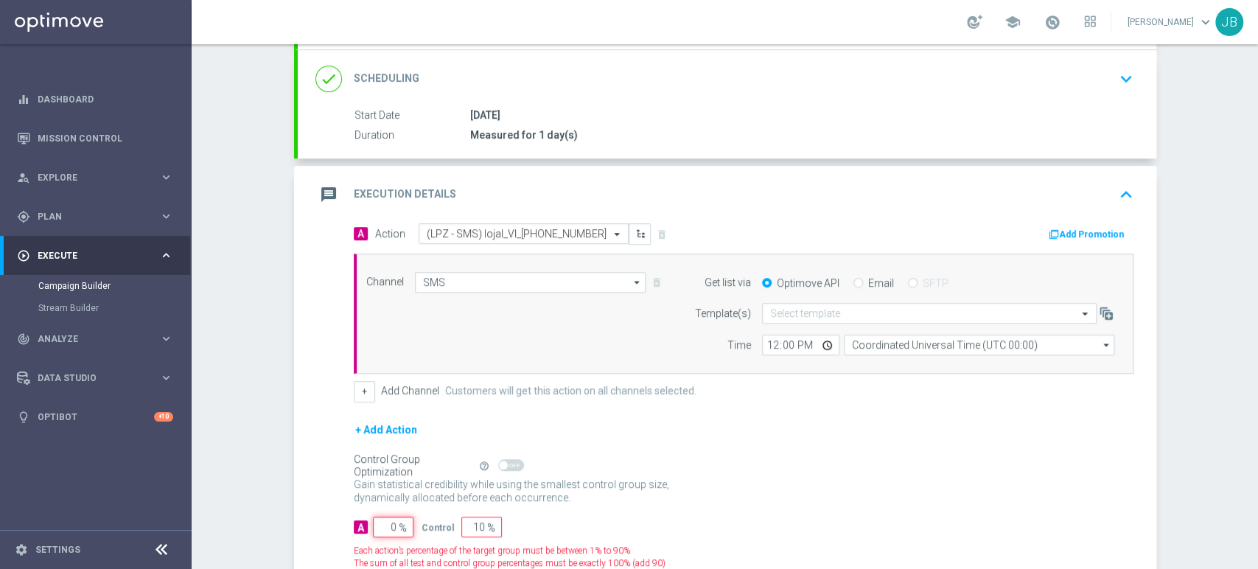
type input "100"
type input "50"
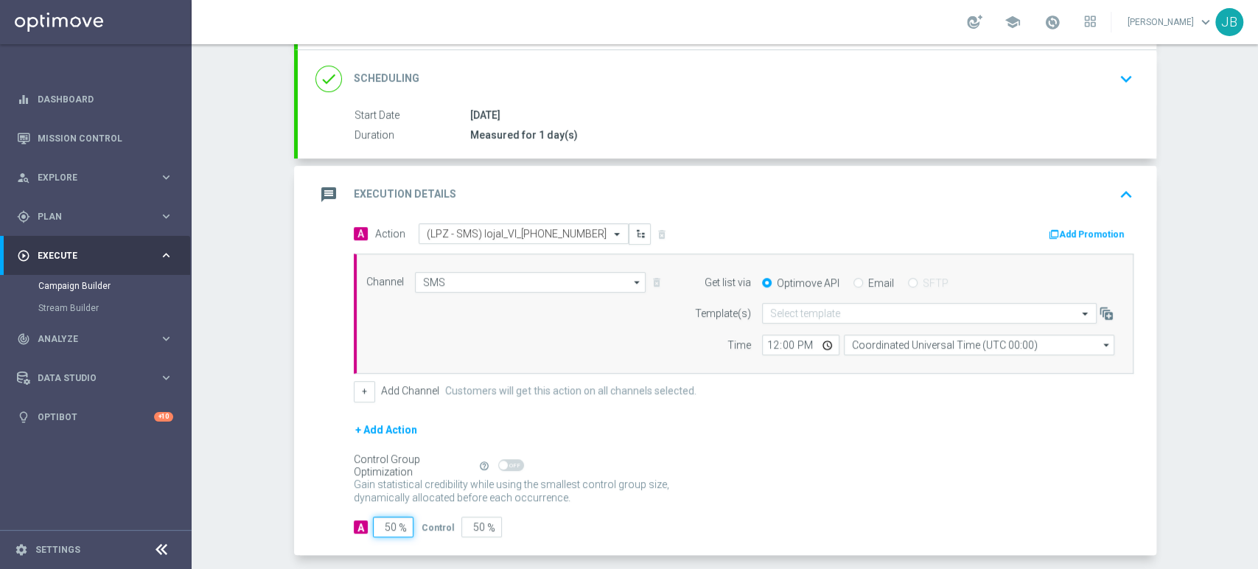
type input "50"
click at [1257, 104] on div "Campaign Builder Scheduled Campaign Triggered Campaign Status: Draft done Targe…" at bounding box center [725, 306] width 1067 height 525
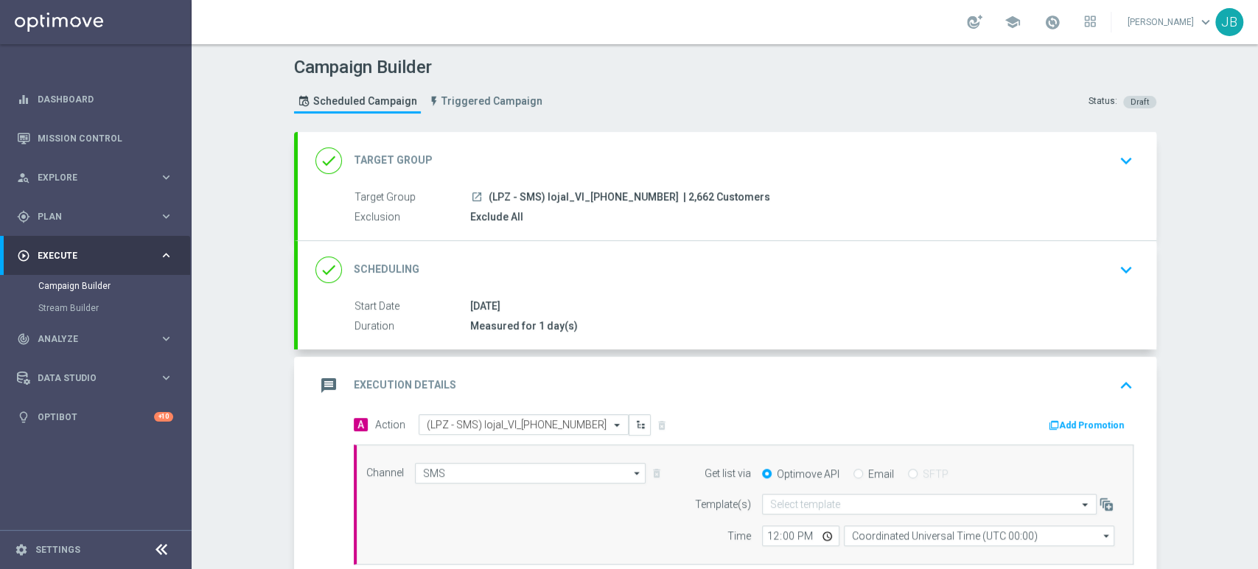
click at [1132, 173] on div "done Target Group keyboard_arrow_down" at bounding box center [727, 161] width 859 height 58
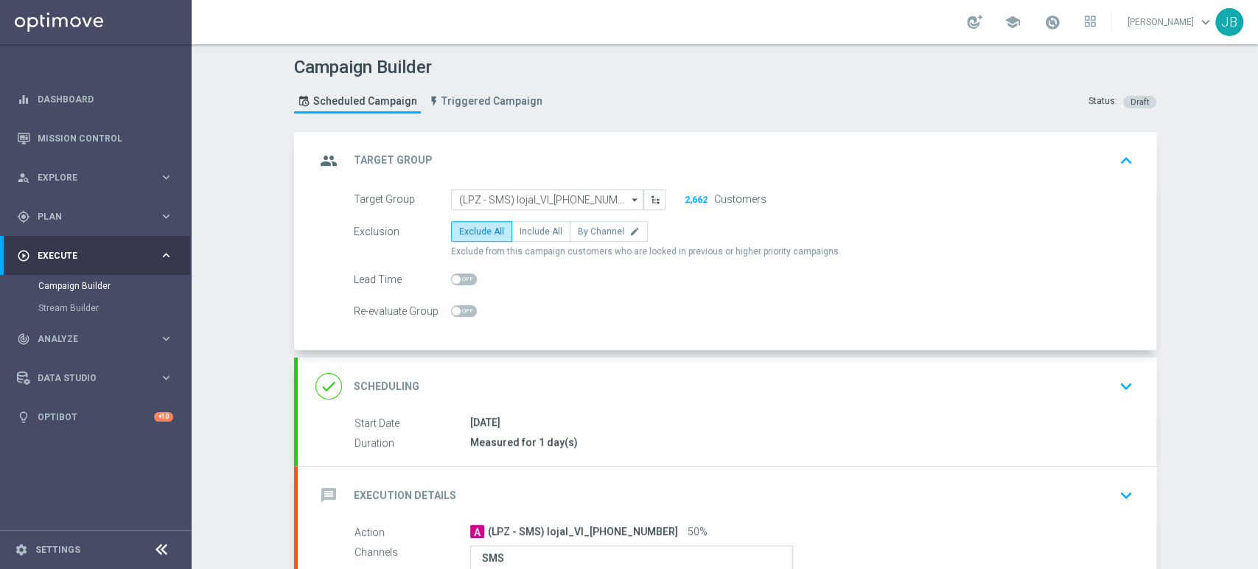
click at [1091, 378] on div "done Scheduling keyboard_arrow_down" at bounding box center [728, 386] width 824 height 28
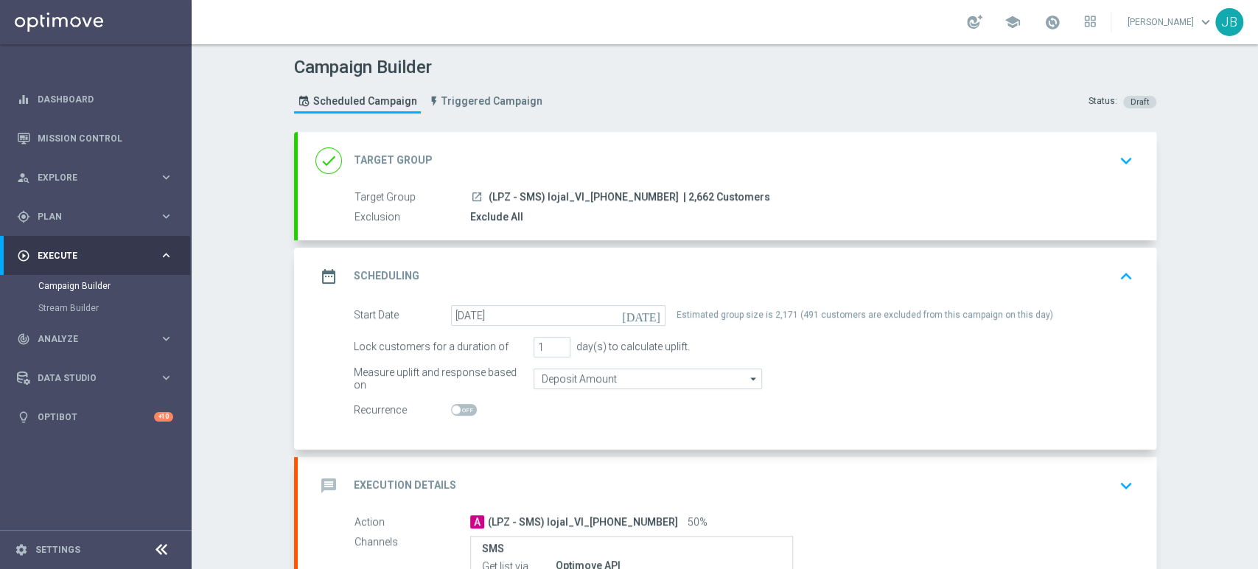
scroll to position [217, 0]
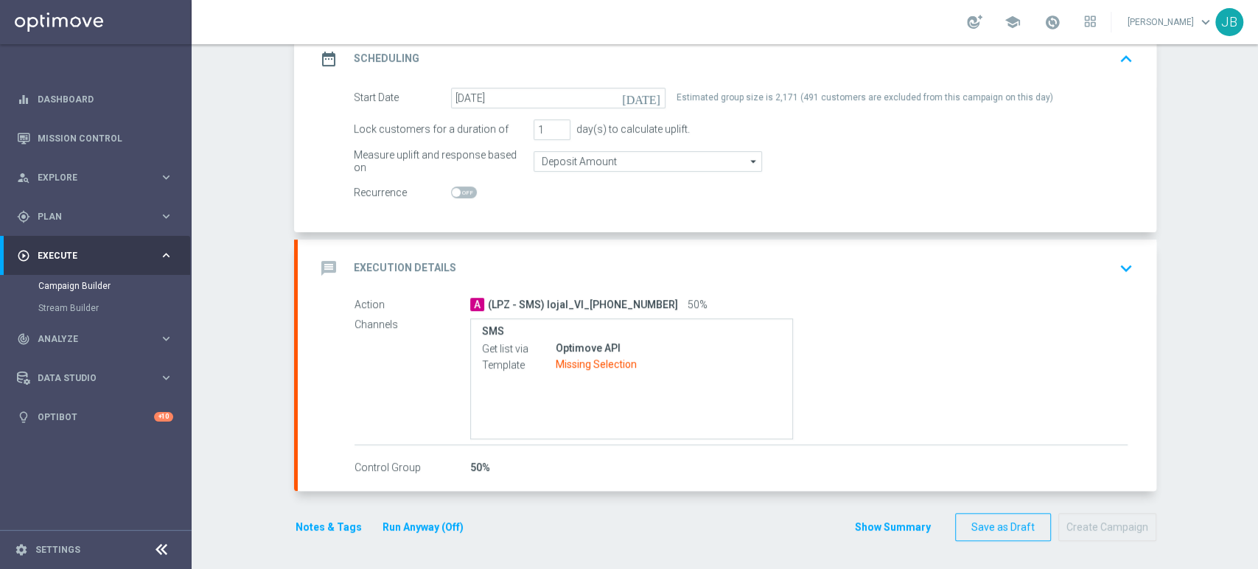
click at [1257, 490] on div "Campaign Builder Scheduled Campaign Triggered Campaign Status: Draft done Targe…" at bounding box center [725, 306] width 1067 height 525
click at [1082, 263] on div "message Execution Details keyboard_arrow_down" at bounding box center [728, 268] width 824 height 28
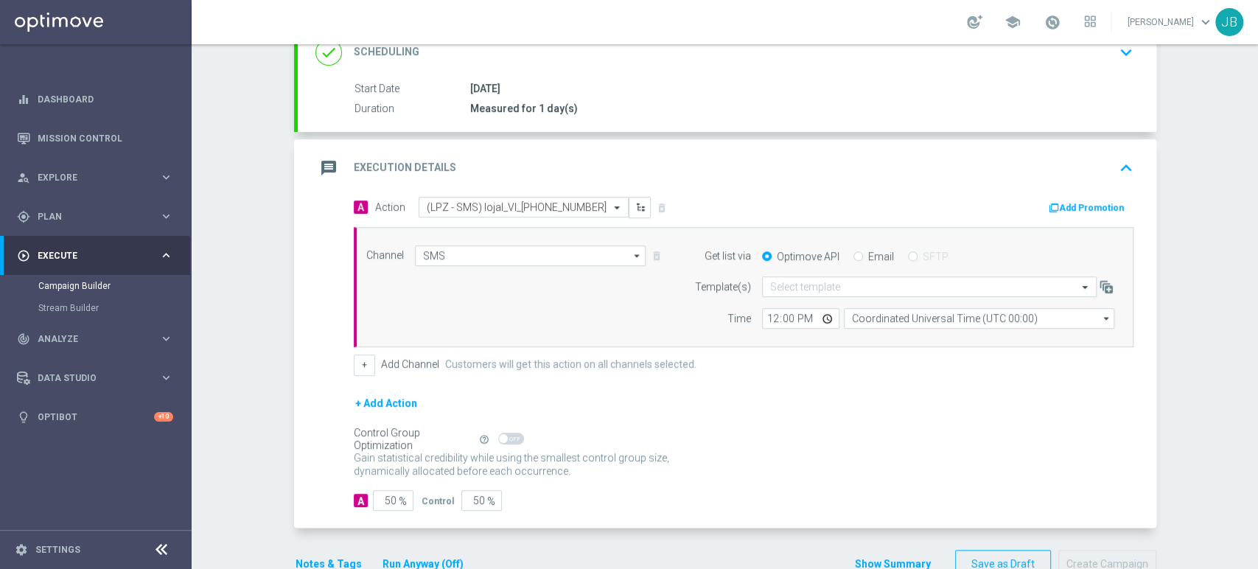
scroll to position [203, 0]
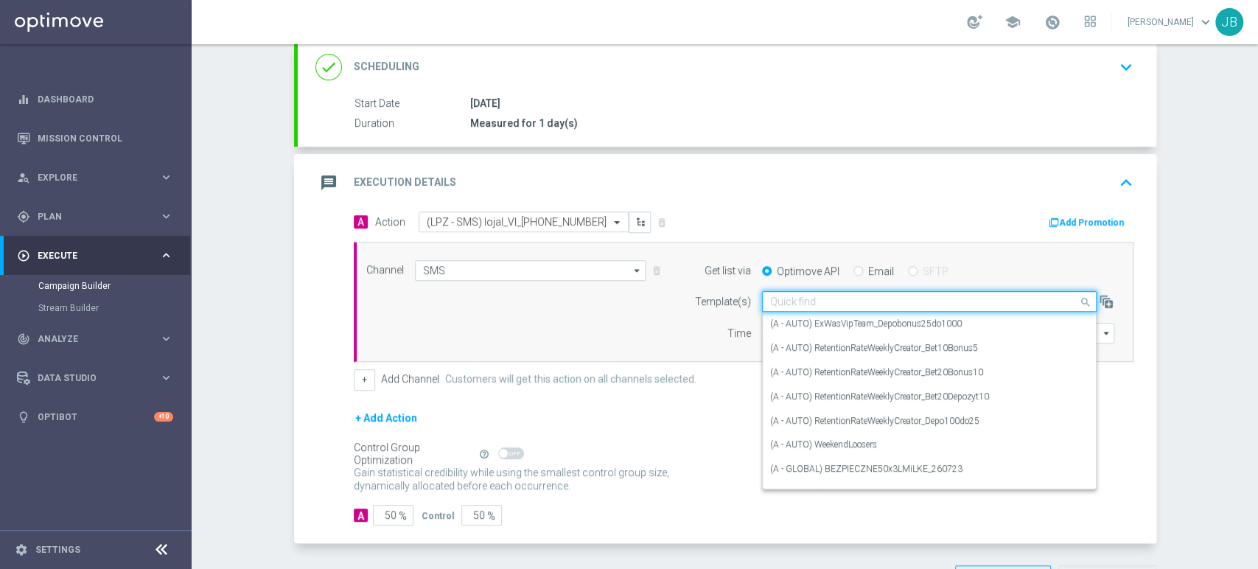
click at [877, 305] on input "text" at bounding box center [914, 302] width 289 height 13
paste input "(LPZ - SMS) lojal_VI_[PHONE_NUMBER]"
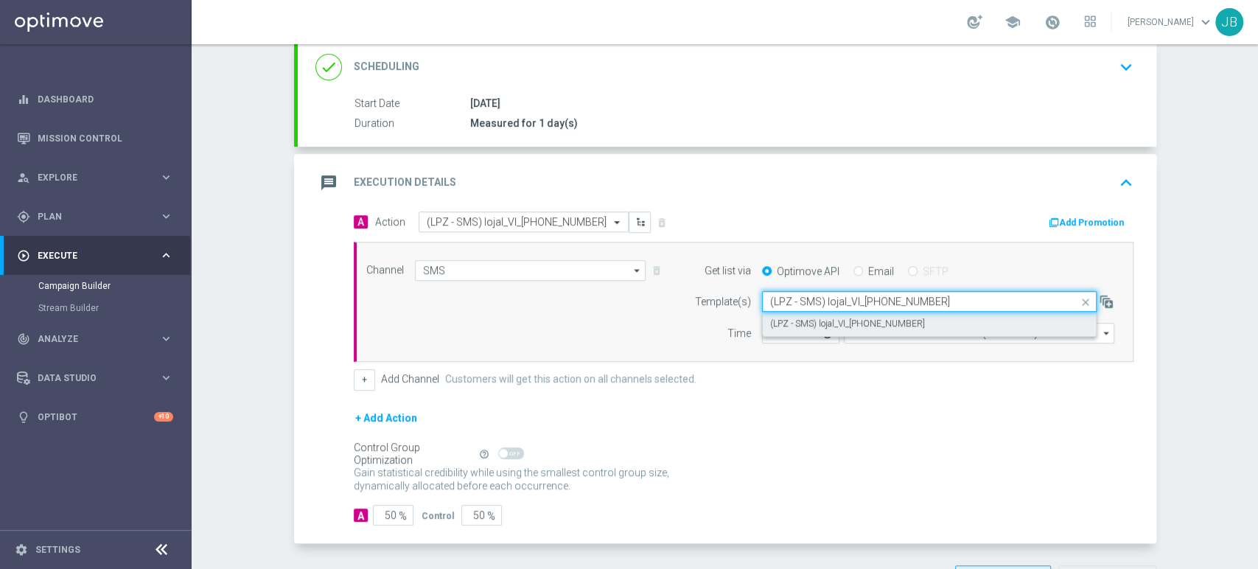
click at [840, 318] on label "(LPZ - SMS) lojal_VI_[PHONE_NUMBER]" at bounding box center [847, 324] width 155 height 13
type input "(LPZ - SMS) lojal_VI_[PHONE_NUMBER]"
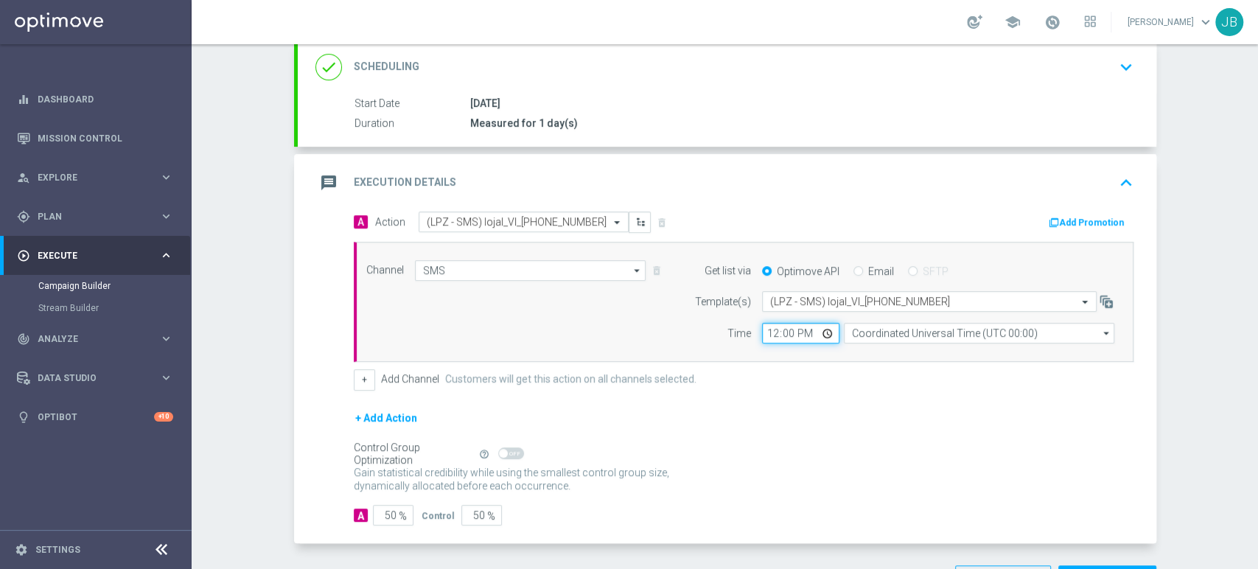
click at [768, 330] on input "12:00" at bounding box center [800, 333] width 77 height 21
type input "09:31"
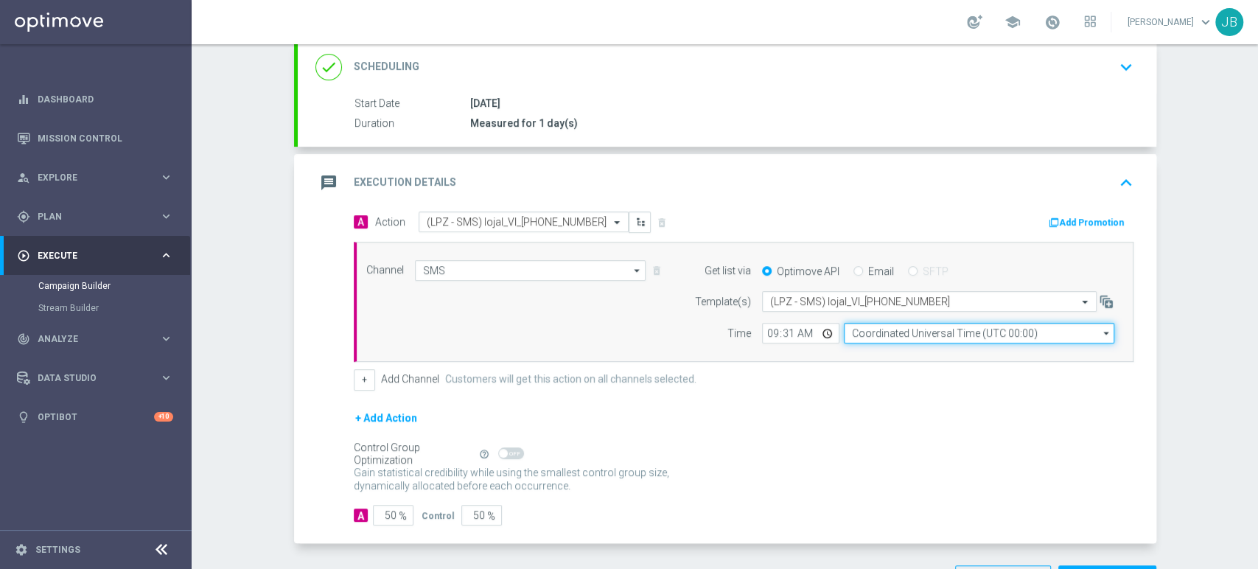
click at [878, 335] on input "Coordinated Universal Time (UTC 00:00)" at bounding box center [979, 333] width 271 height 21
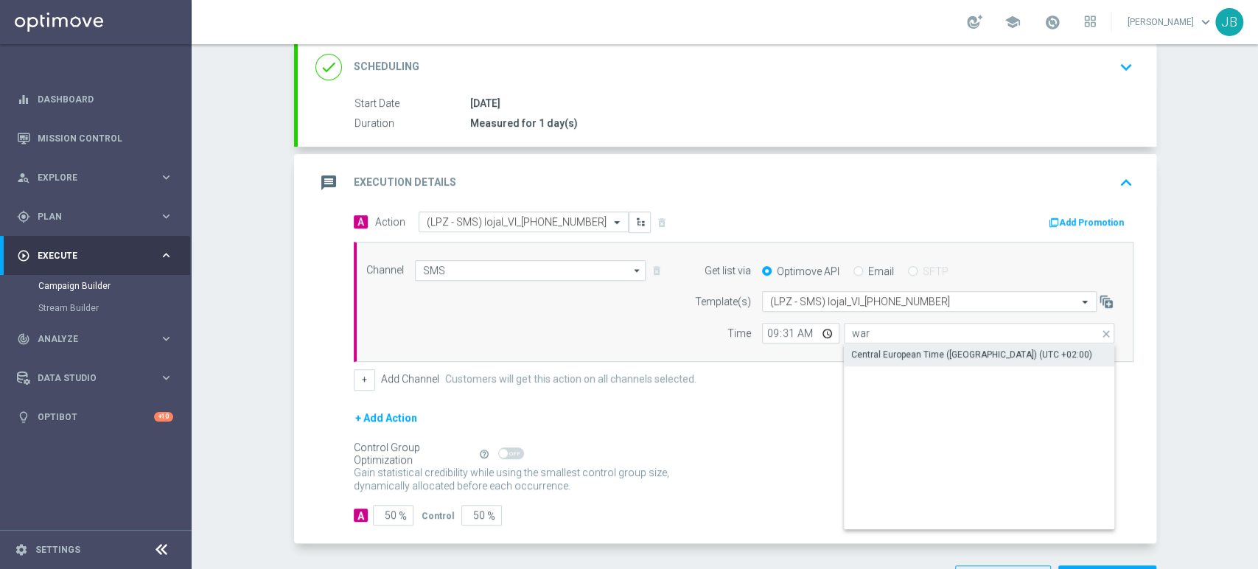
click at [871, 352] on div "Central European Time ([GEOGRAPHIC_DATA]) (UTC +02:00)" at bounding box center [972, 354] width 241 height 13
type input "Central European Time ([GEOGRAPHIC_DATA]) (UTC +02:00)"
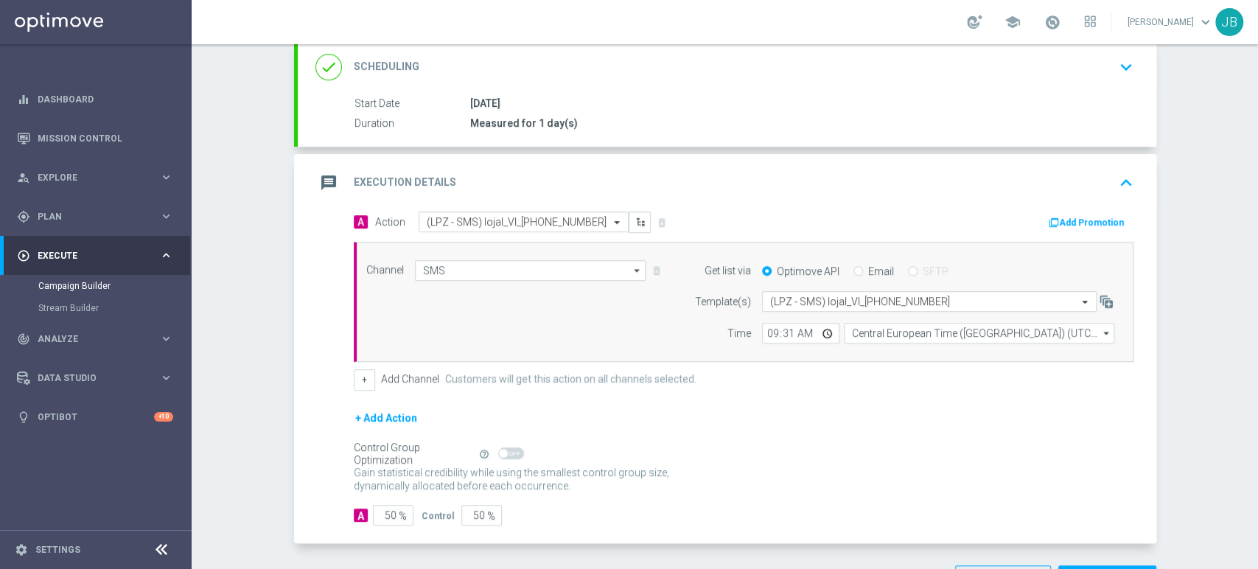
click at [1200, 358] on div "Campaign Builder Scheduled Campaign Triggered Campaign Status: Draft done Targe…" at bounding box center [725, 306] width 1067 height 525
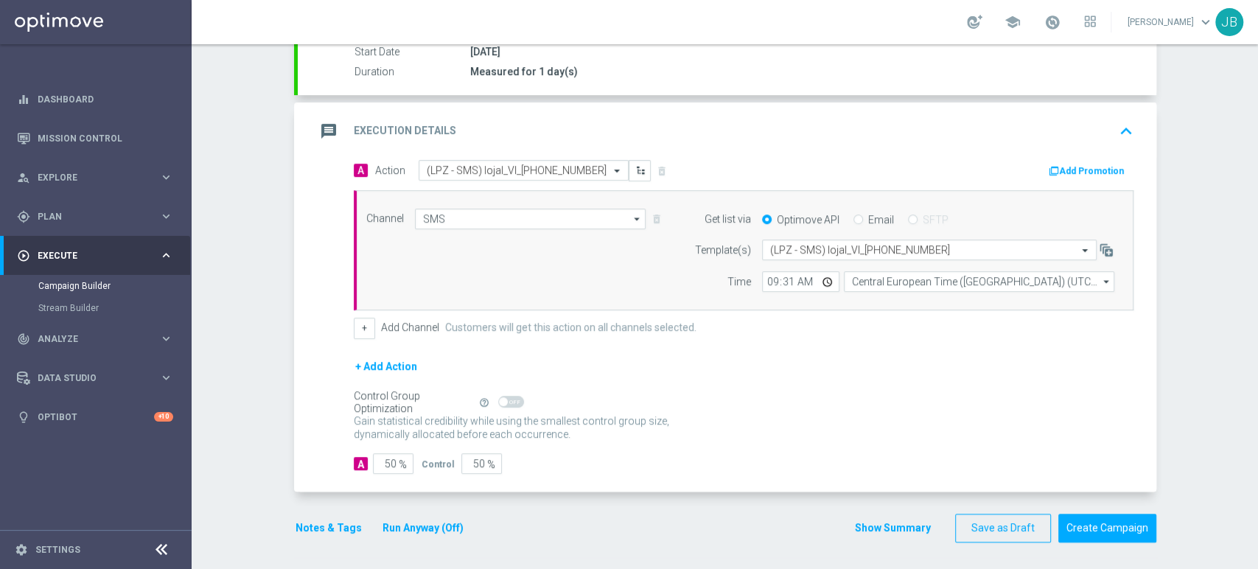
scroll to position [0, 0]
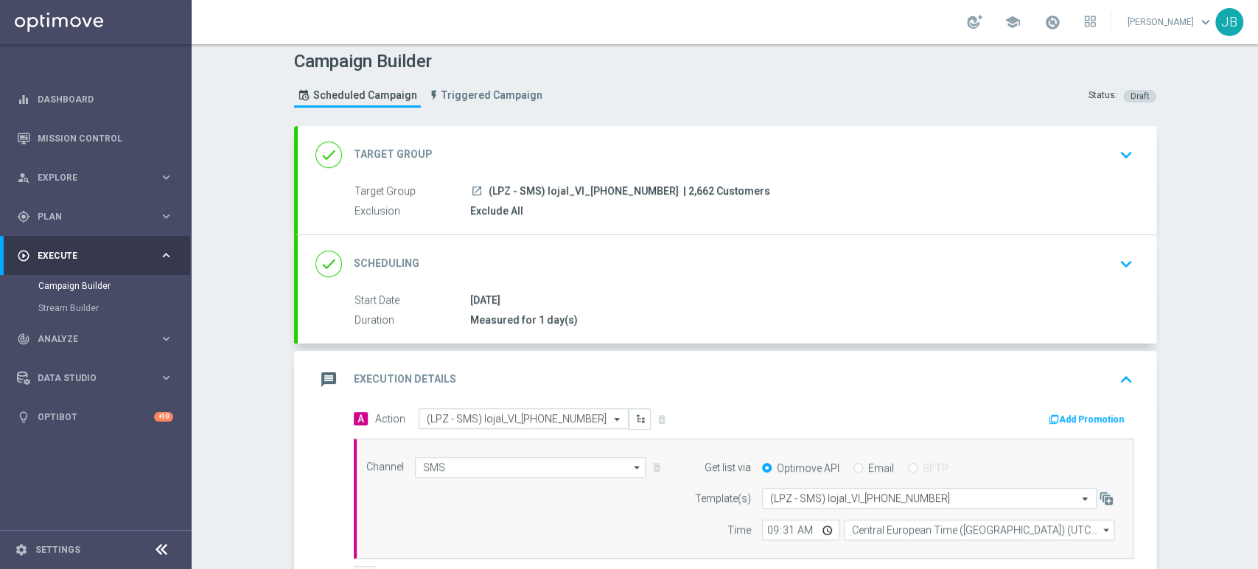
click at [1257, 121] on div "Campaign Builder Scheduled Campaign Triggered Campaign Status: Draft done Targe…" at bounding box center [725, 306] width 1067 height 525
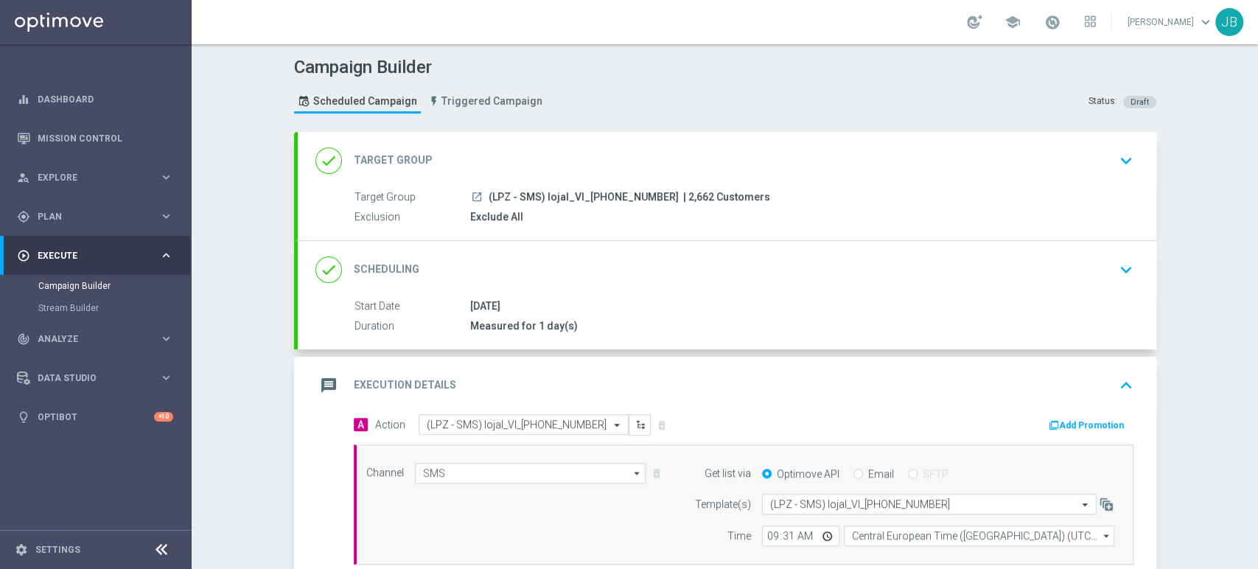
scroll to position [254, 0]
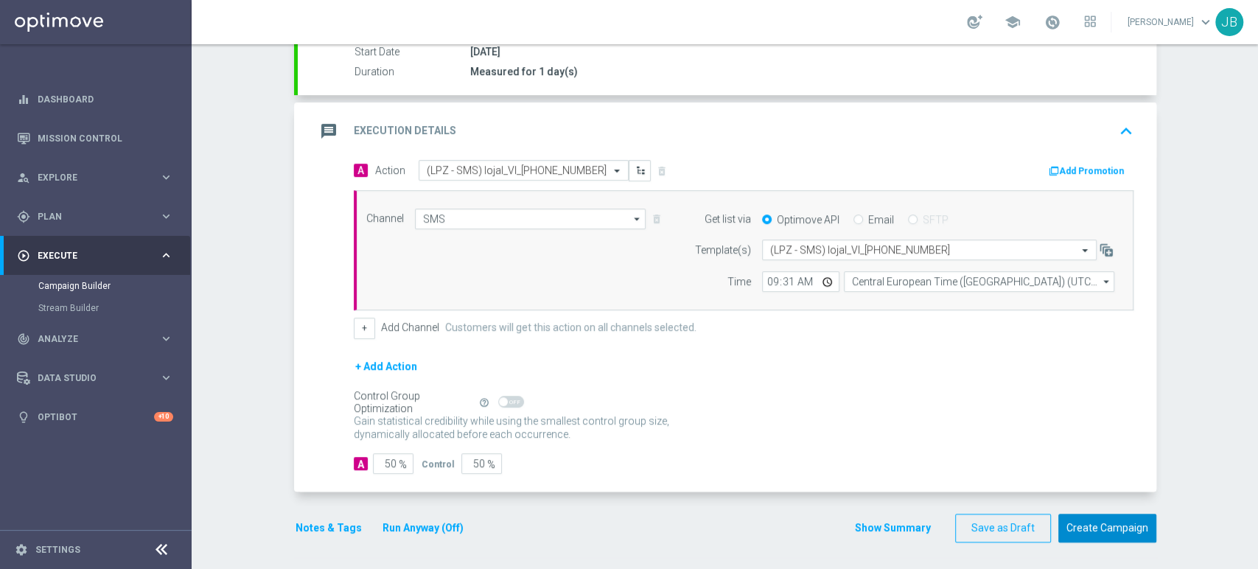
click at [1127, 527] on button "Create Campaign" at bounding box center [1108, 528] width 98 height 29
